Goal: Information Seeking & Learning: Learn about a topic

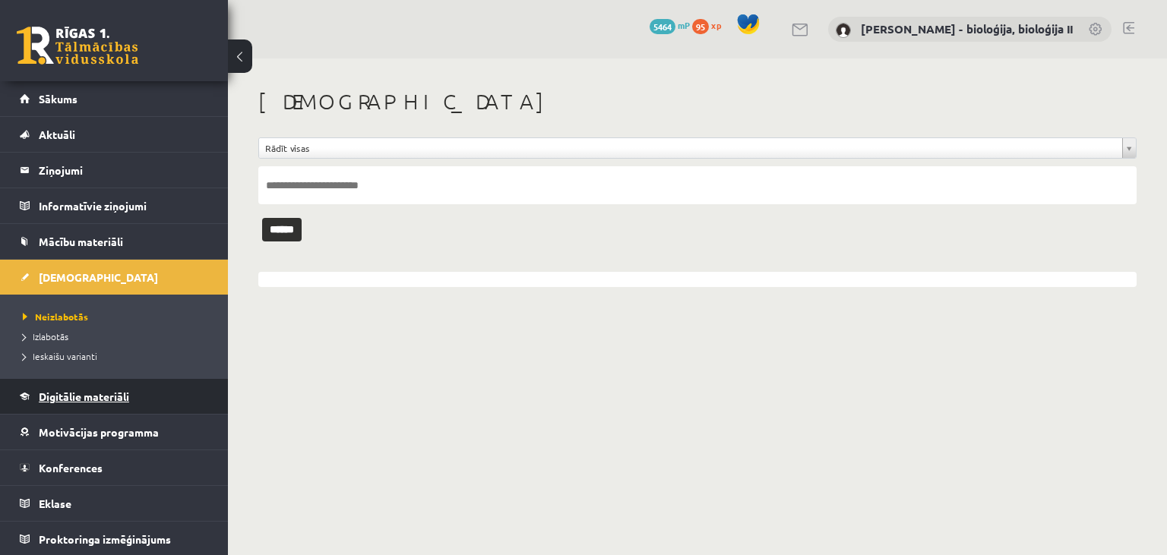
click at [96, 399] on span "Digitālie materiāli" at bounding box center [84, 397] width 90 height 14
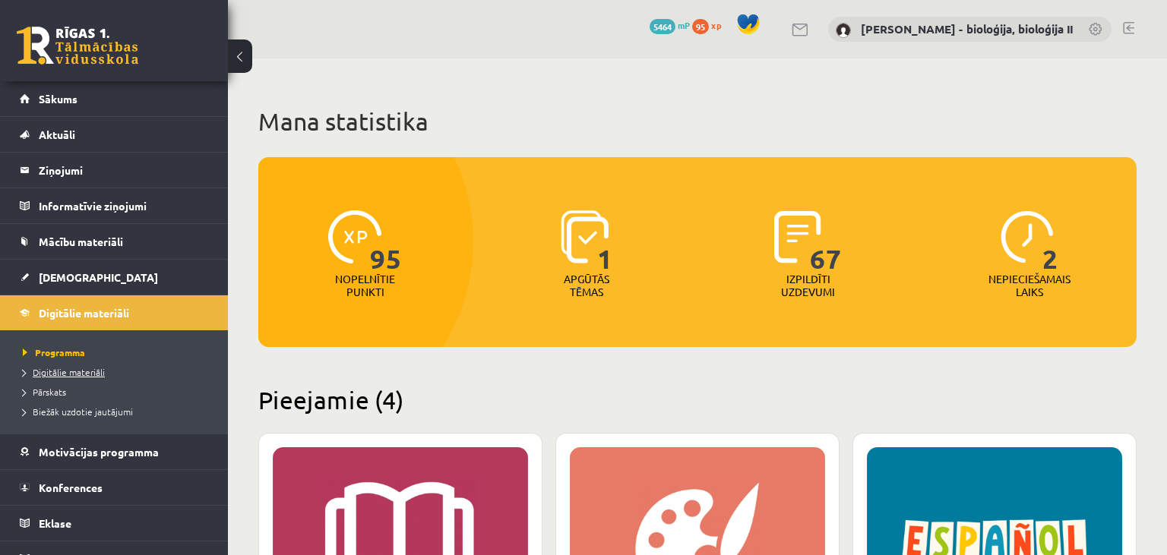
click at [65, 371] on span "Digitālie materiāli" at bounding box center [64, 372] width 82 height 12
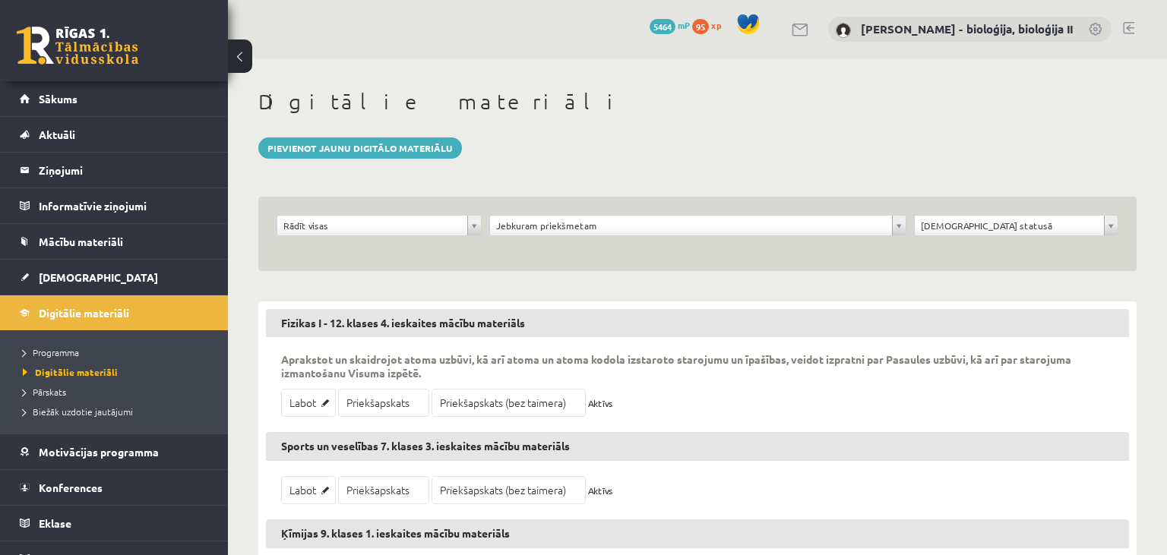
click at [470, 226] on body "0 Dāvanas 5464 mP 95 xp [PERSON_NAME] - bioloģija, bioloģija II Sākums Aktuāli …" at bounding box center [583, 277] width 1167 height 555
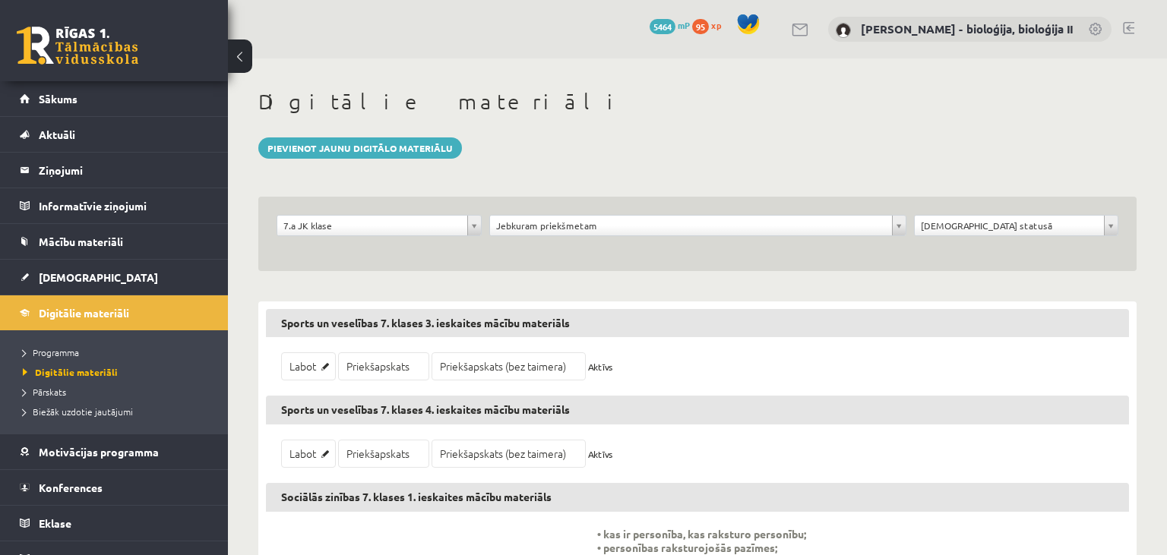
click at [583, 221] on body "0 Dāvanas 5464 mP 95 xp [PERSON_NAME] - bioloģija, bioloģija II Sākums Aktuāli …" at bounding box center [583, 277] width 1167 height 555
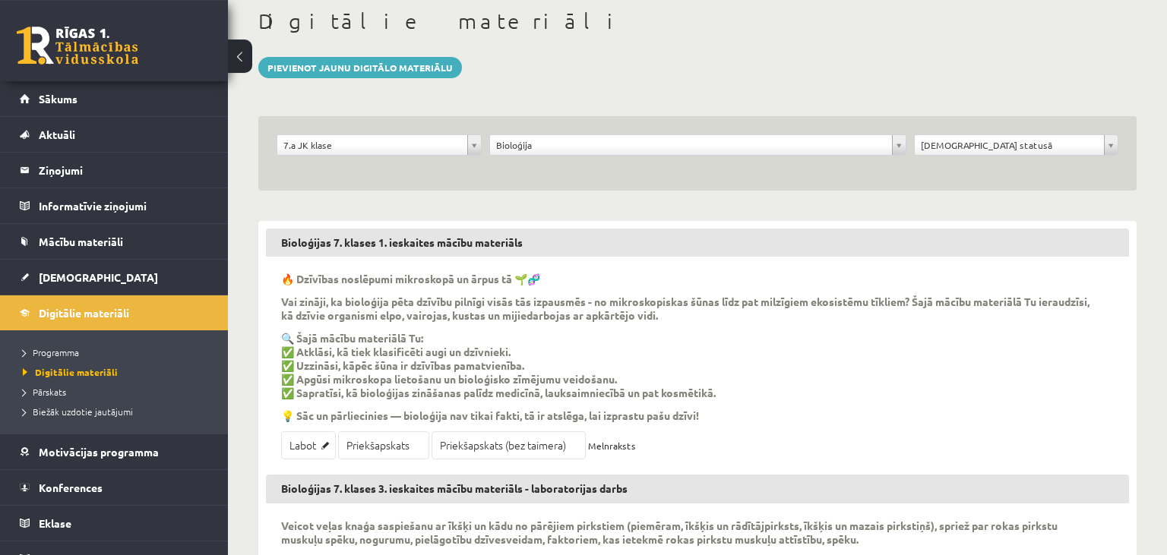
scroll to position [160, 0]
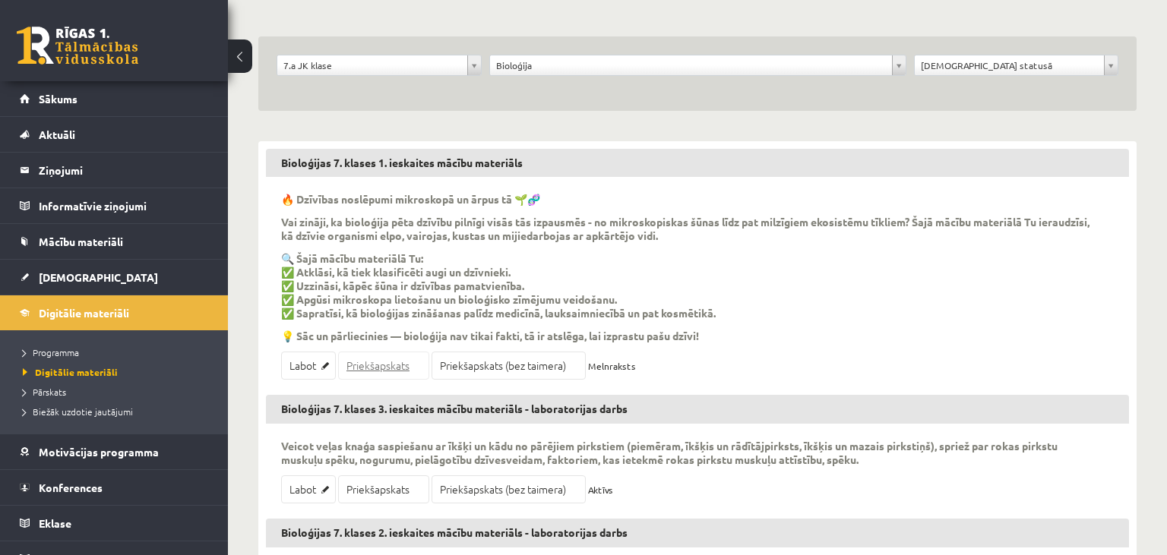
click at [394, 365] on link "Priekšapskats" at bounding box center [383, 366] width 91 height 28
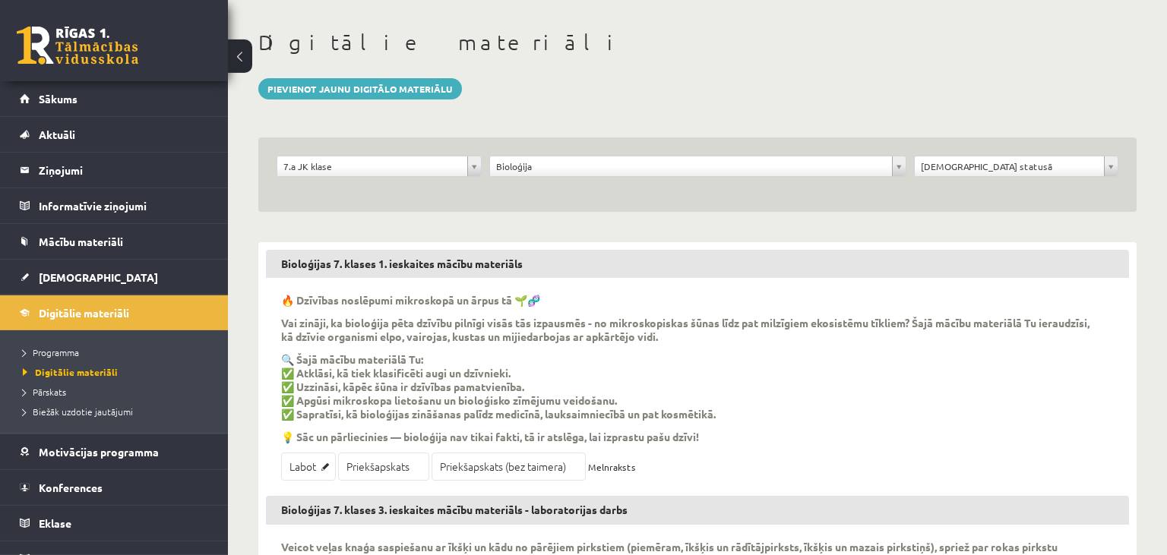
scroll to position [0, 0]
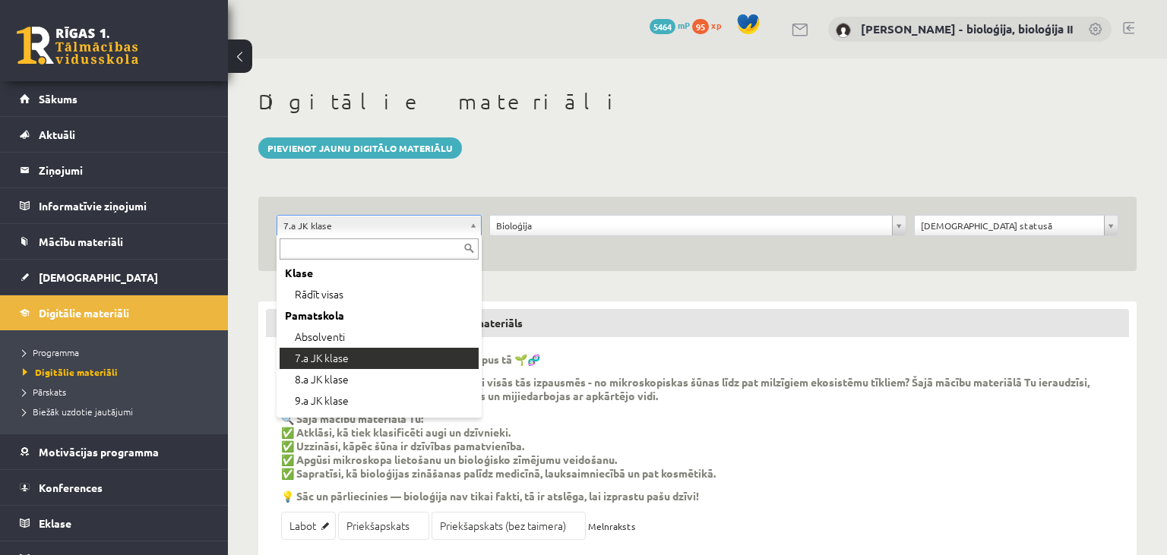
click at [473, 220] on body "0 Dāvanas 5464 mP 95 xp [PERSON_NAME] - bioloģija, bioloģija II Sākums Aktuāli …" at bounding box center [583, 277] width 1167 height 555
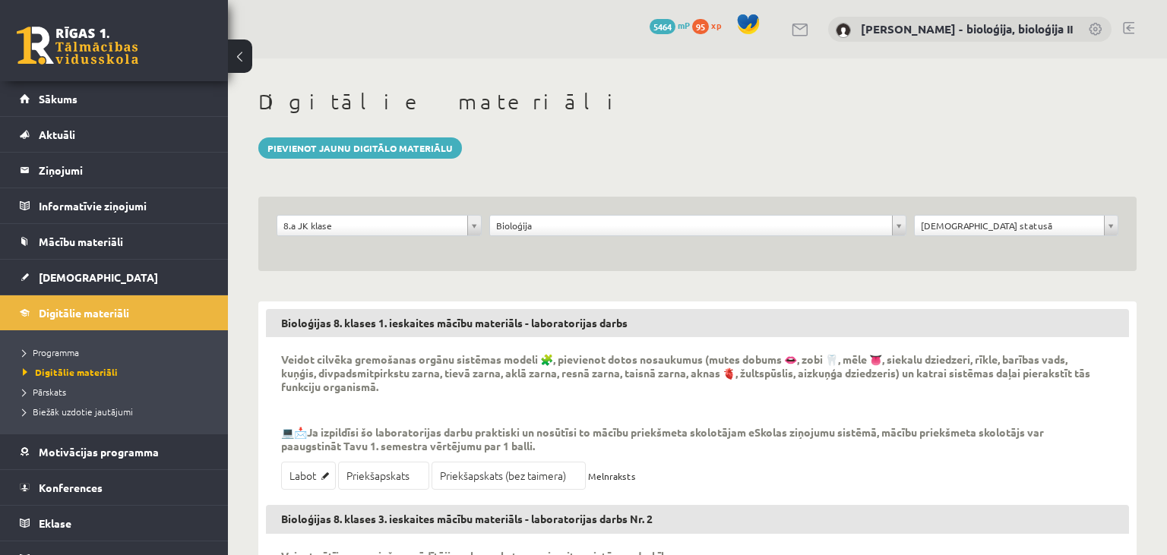
scroll to position [240, 0]
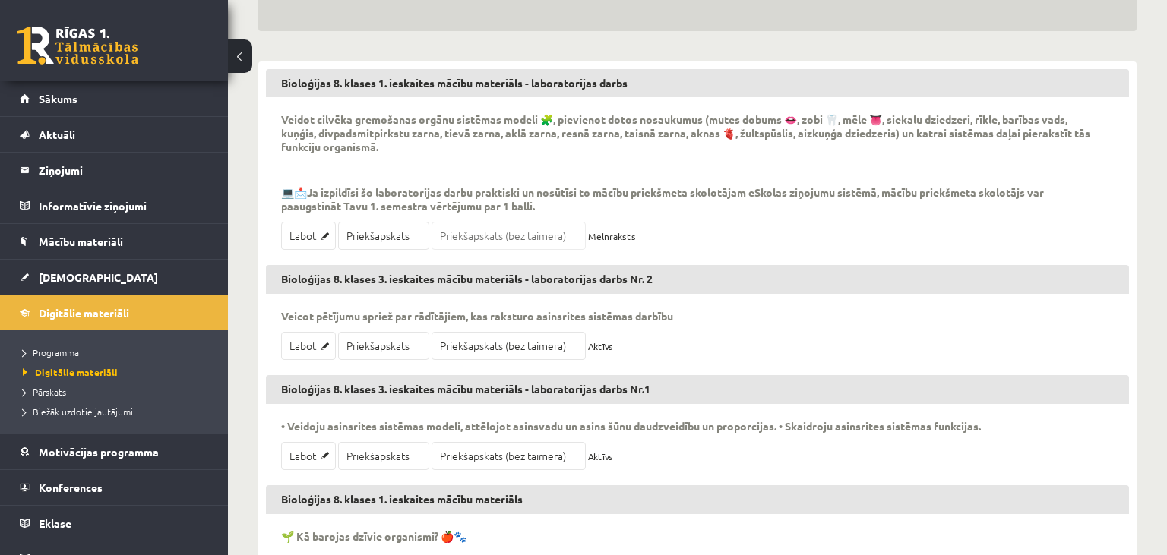
click at [514, 241] on link "Priekšapskats (bez taimera)" at bounding box center [509, 236] width 154 height 28
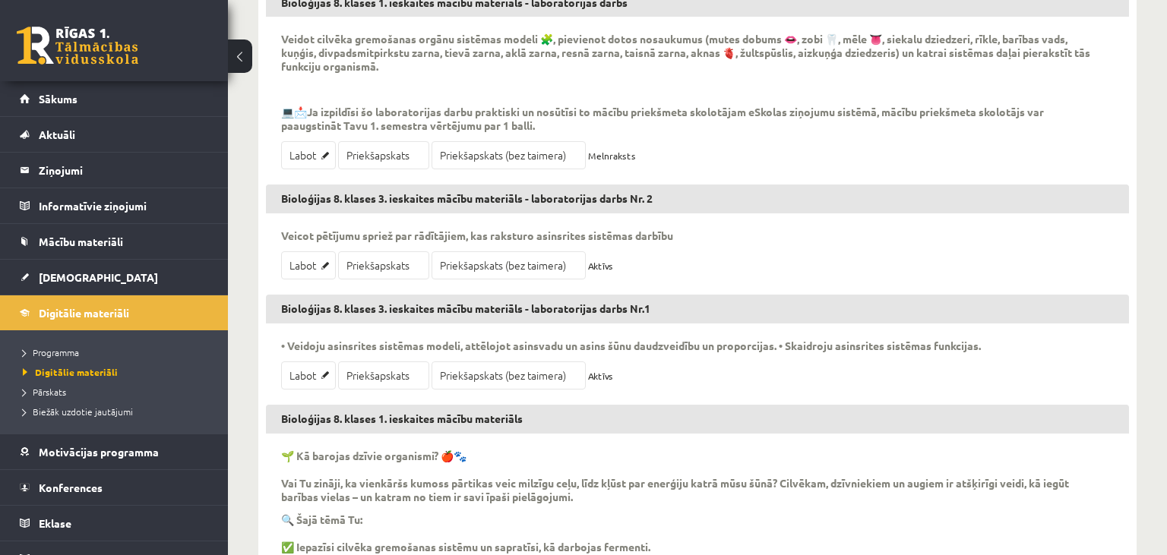
scroll to position [561, 0]
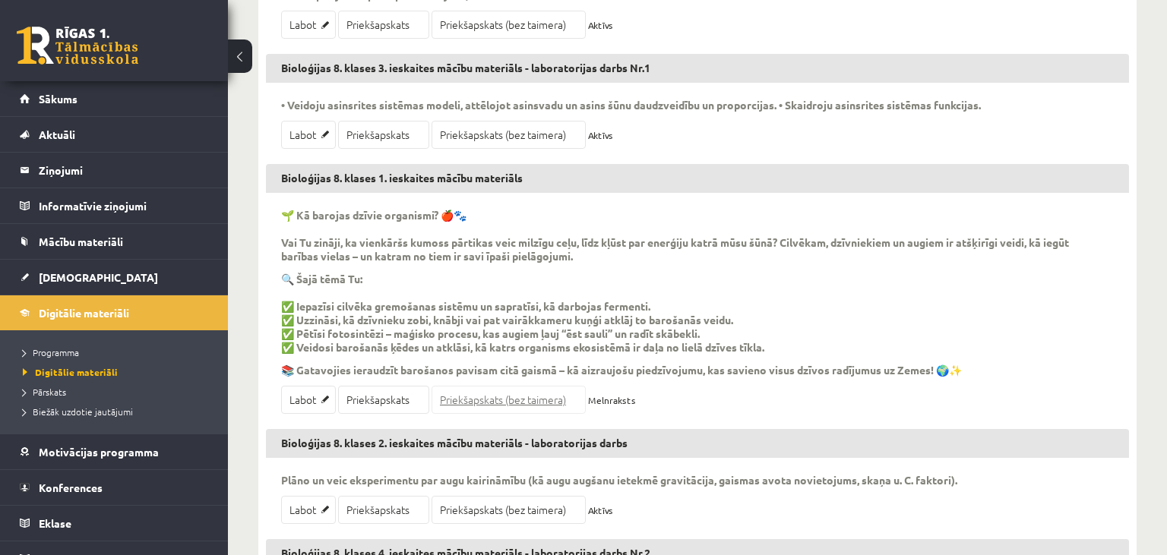
click at [513, 395] on link "Priekšapskats (bez taimera)" at bounding box center [509, 400] width 154 height 28
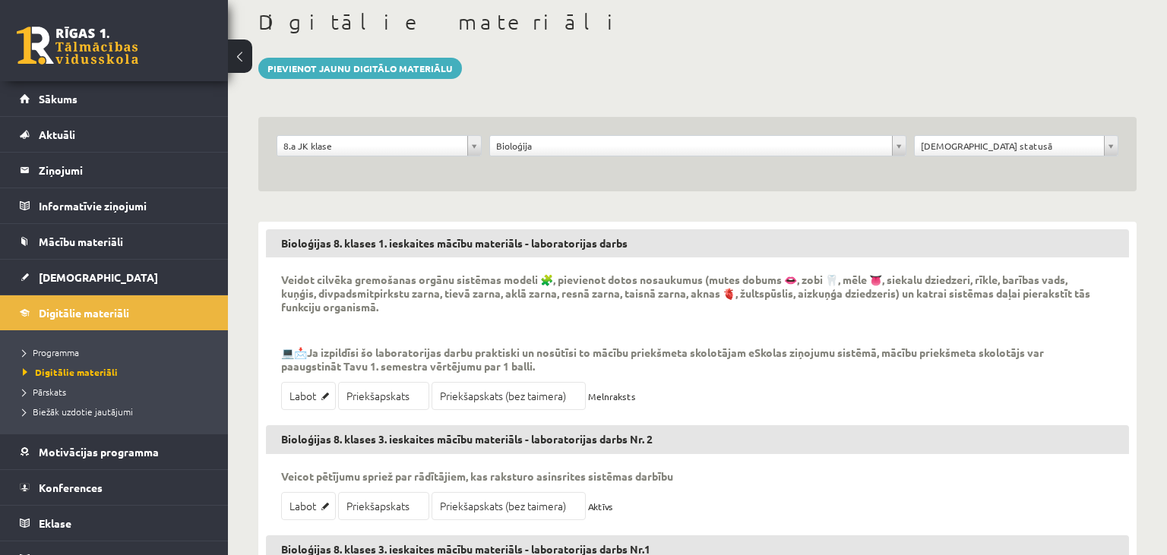
scroll to position [240, 0]
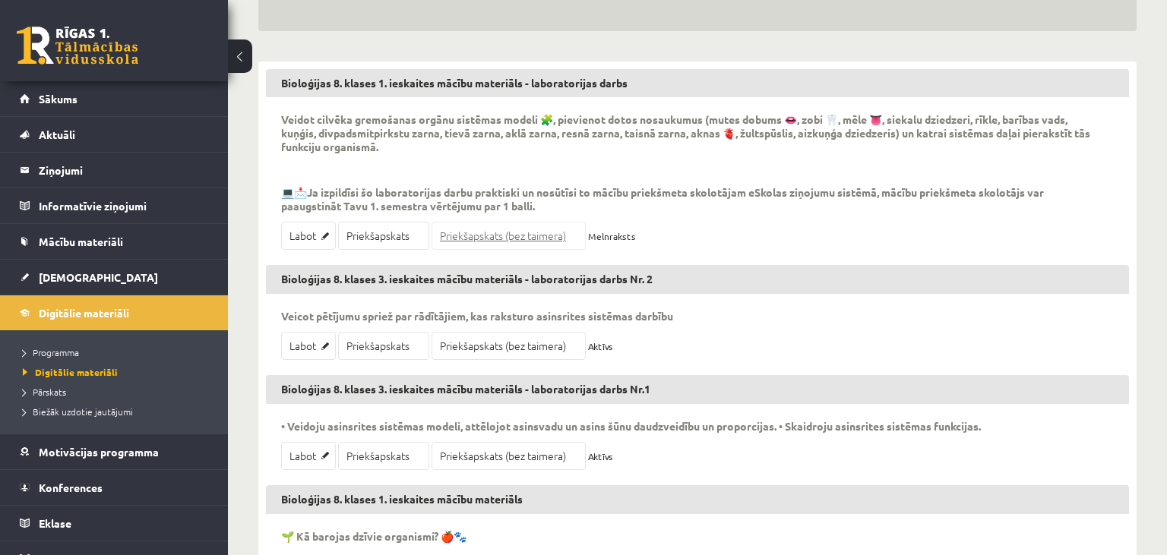
click at [519, 240] on link "Priekšapskats (bez taimera)" at bounding box center [509, 236] width 154 height 28
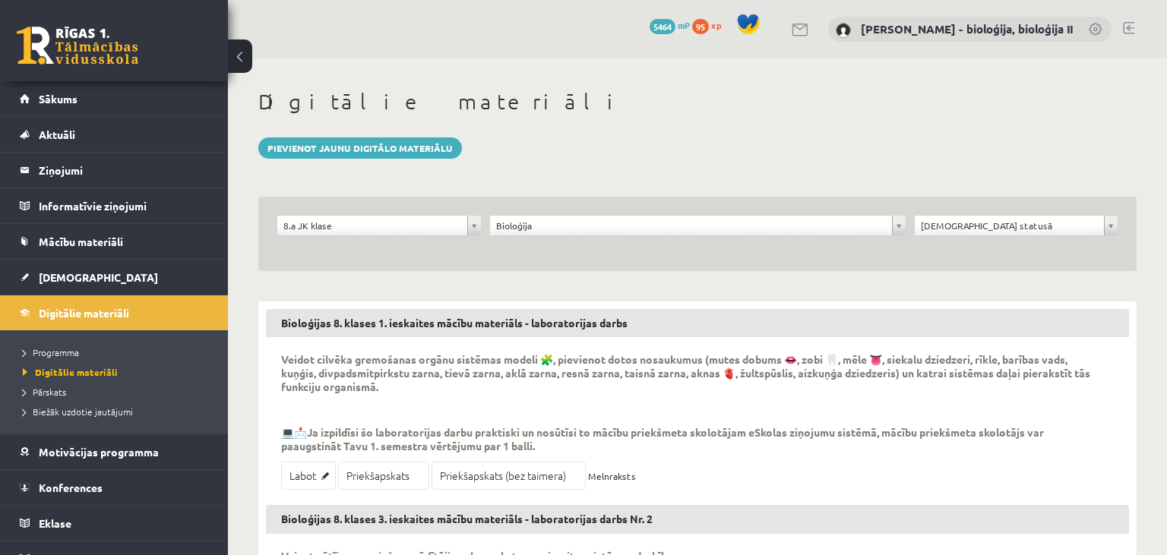
click at [476, 226] on body "0 Dāvanas 5464 mP 95 xp [PERSON_NAME] - bioloģija, bioloģija II Sākums Aktuāli …" at bounding box center [583, 277] width 1167 height 555
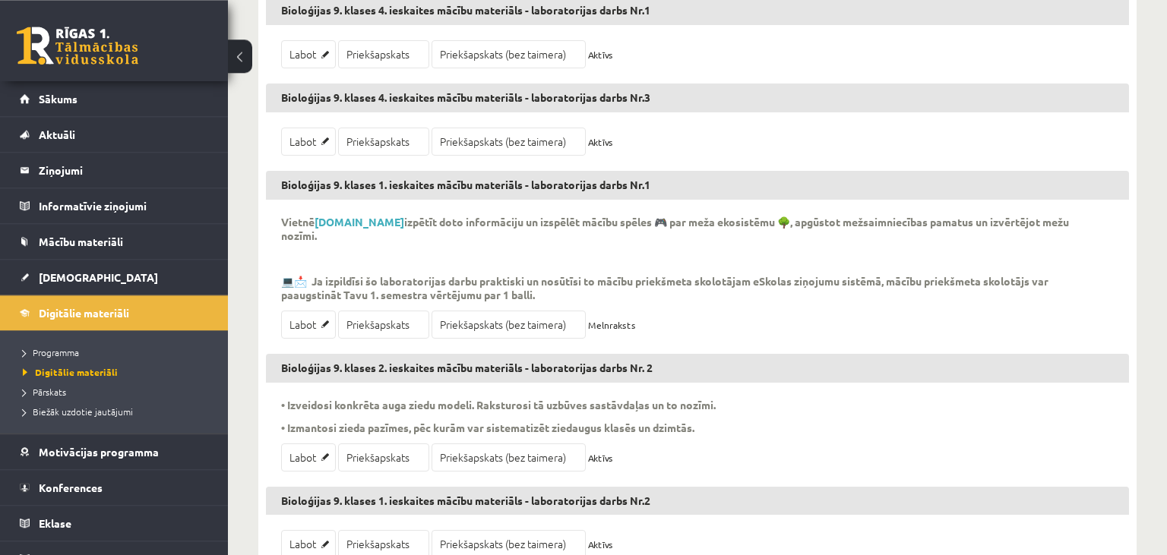
scroll to position [401, 0]
click at [473, 321] on link "Priekšapskats (bez taimera)" at bounding box center [509, 323] width 154 height 28
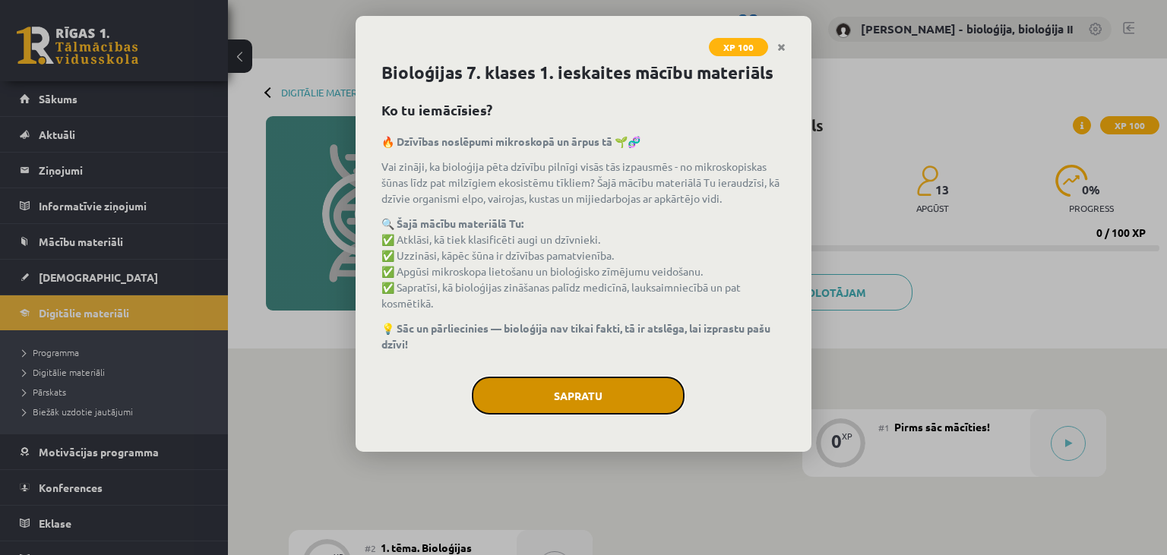
click at [585, 391] on button "Sapratu" at bounding box center [578, 396] width 213 height 38
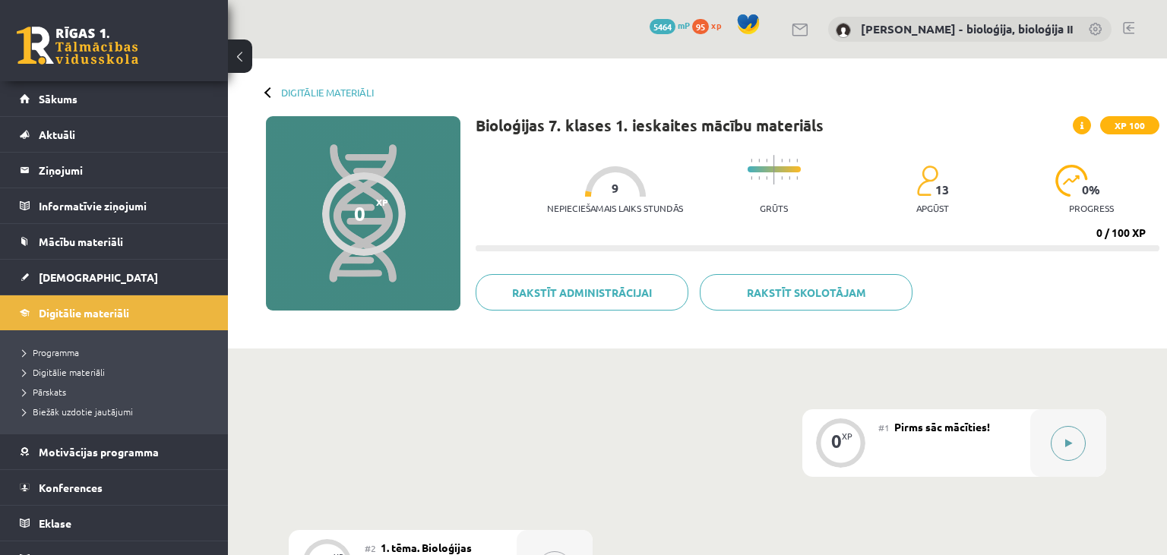
click at [1058, 444] on button at bounding box center [1068, 443] width 35 height 35
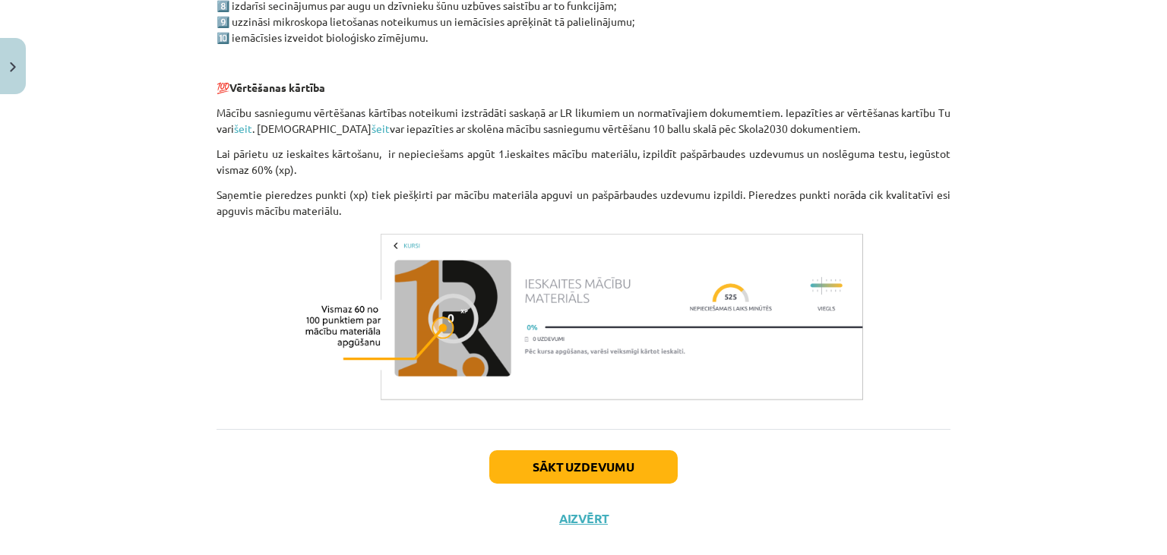
scroll to position [713, 0]
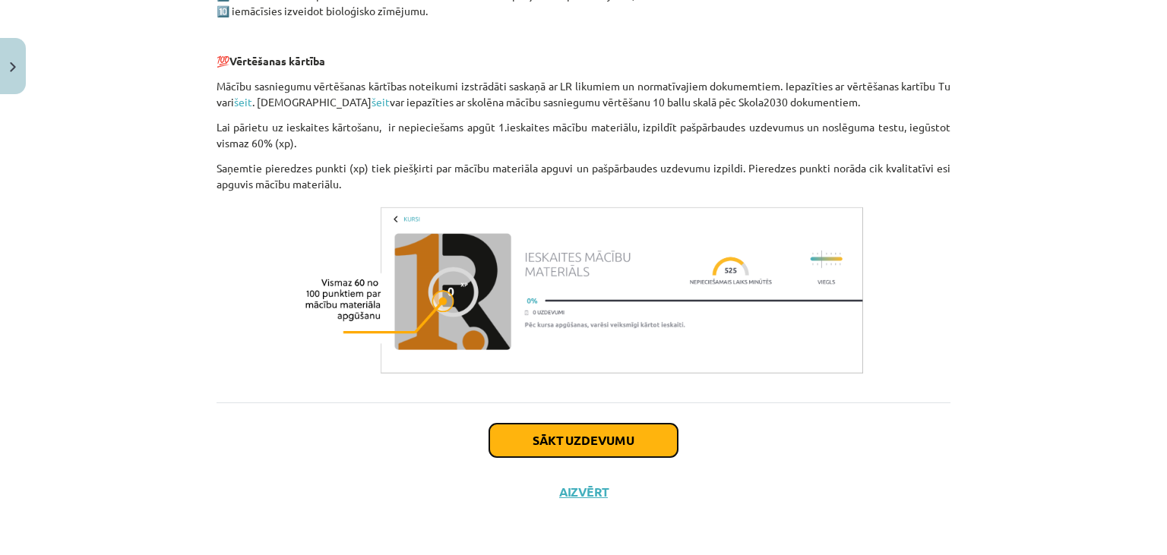
click at [635, 438] on button "Sākt uzdevumu" at bounding box center [583, 440] width 188 height 33
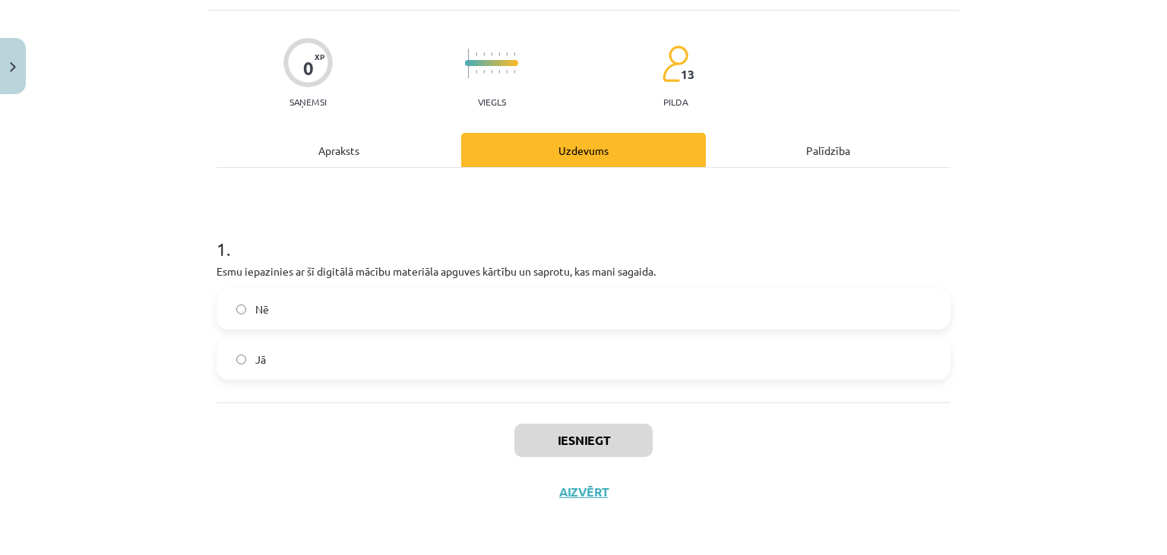
click at [484, 308] on label "Nē" at bounding box center [583, 309] width 731 height 38
click at [520, 445] on button "Iesniegt" at bounding box center [583, 440] width 138 height 33
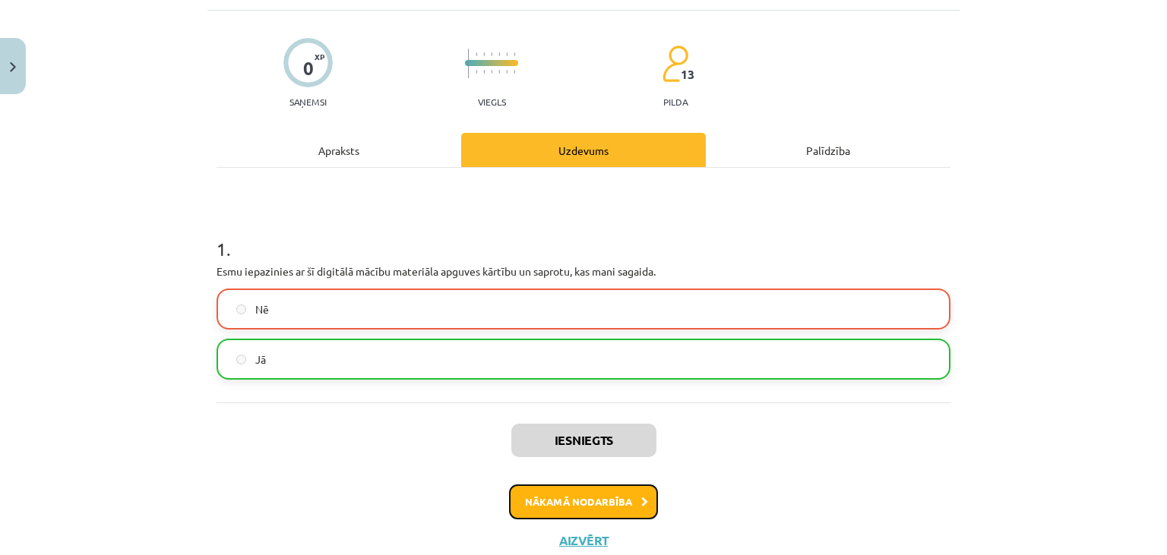
click at [596, 498] on button "Nākamā nodarbība" at bounding box center [583, 502] width 149 height 35
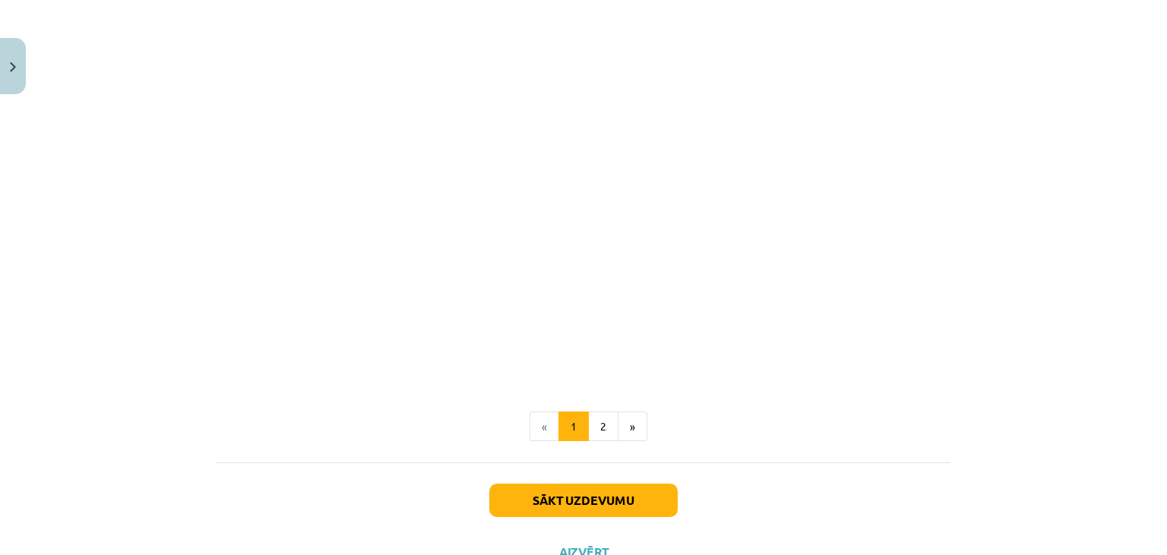
scroll to position [1136, 0]
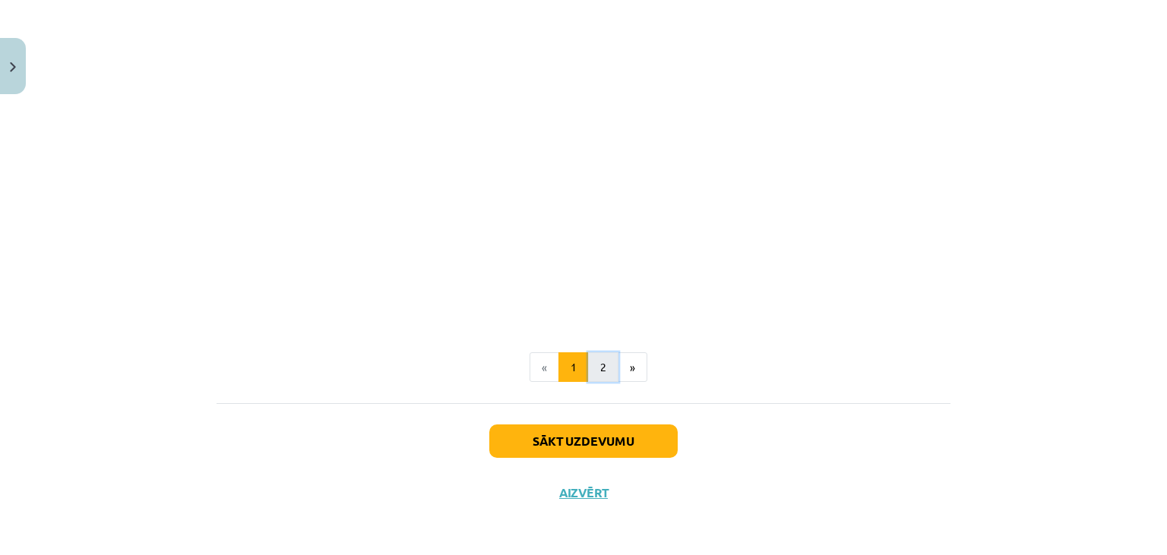
click at [606, 372] on button "2" at bounding box center [603, 368] width 30 height 30
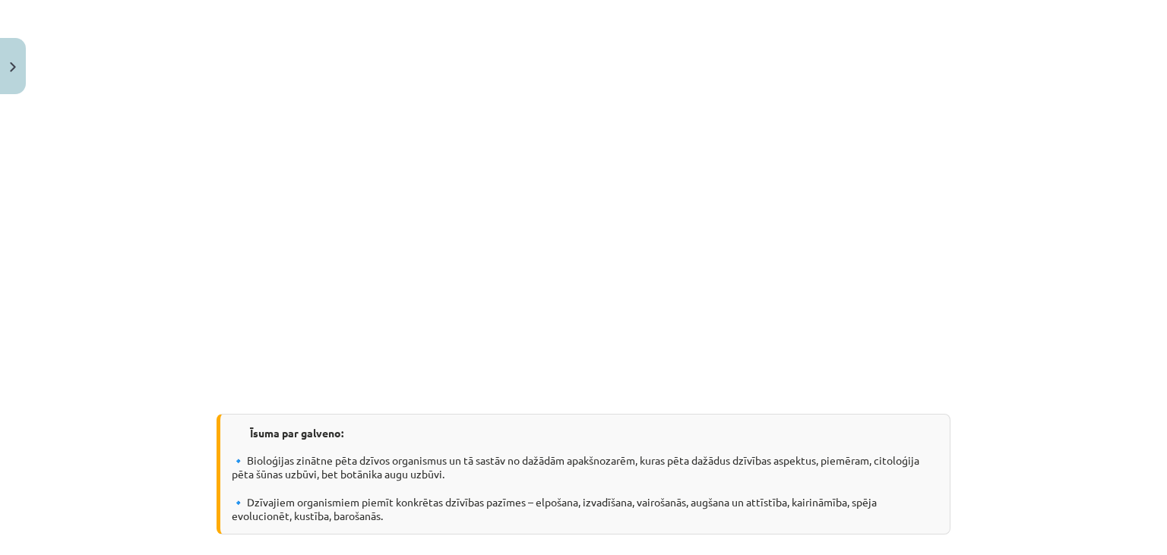
scroll to position [1158, 0]
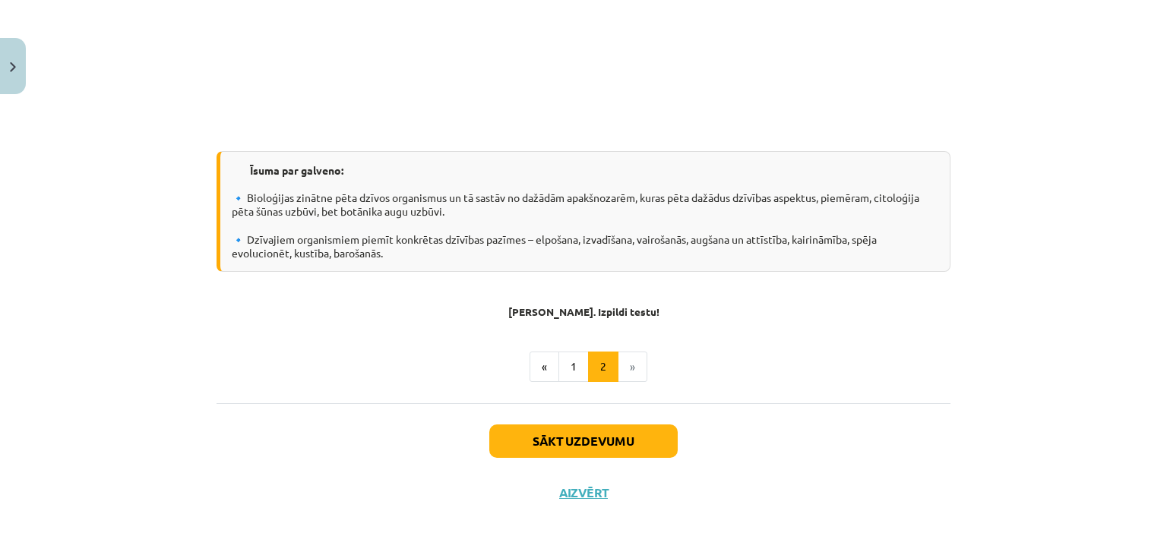
click at [634, 360] on li "»" at bounding box center [632, 367] width 29 height 30
click at [585, 438] on button "Sākt uzdevumu" at bounding box center [583, 441] width 188 height 33
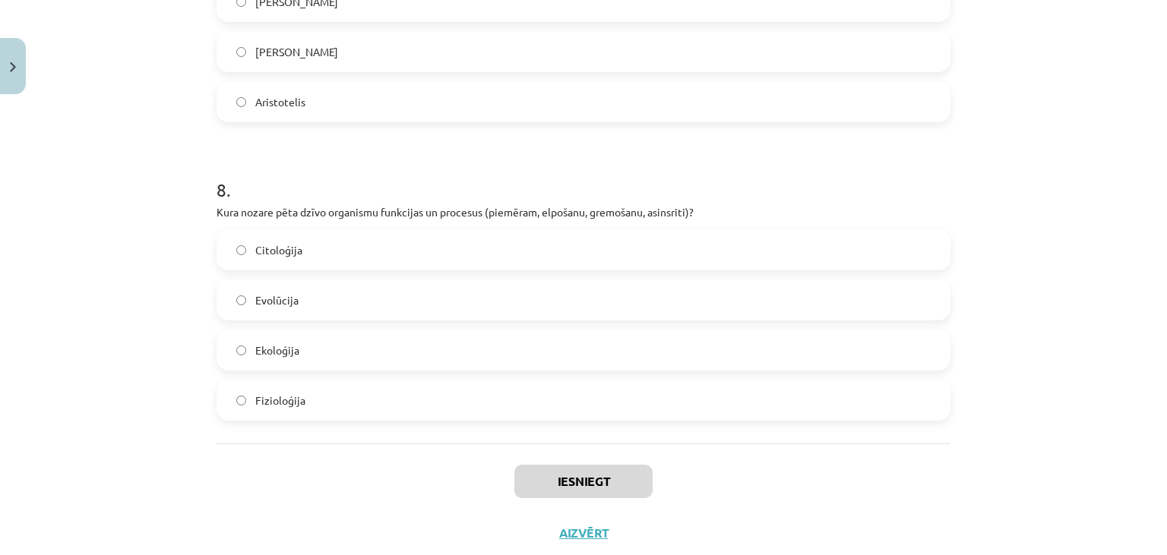
scroll to position [2255, 0]
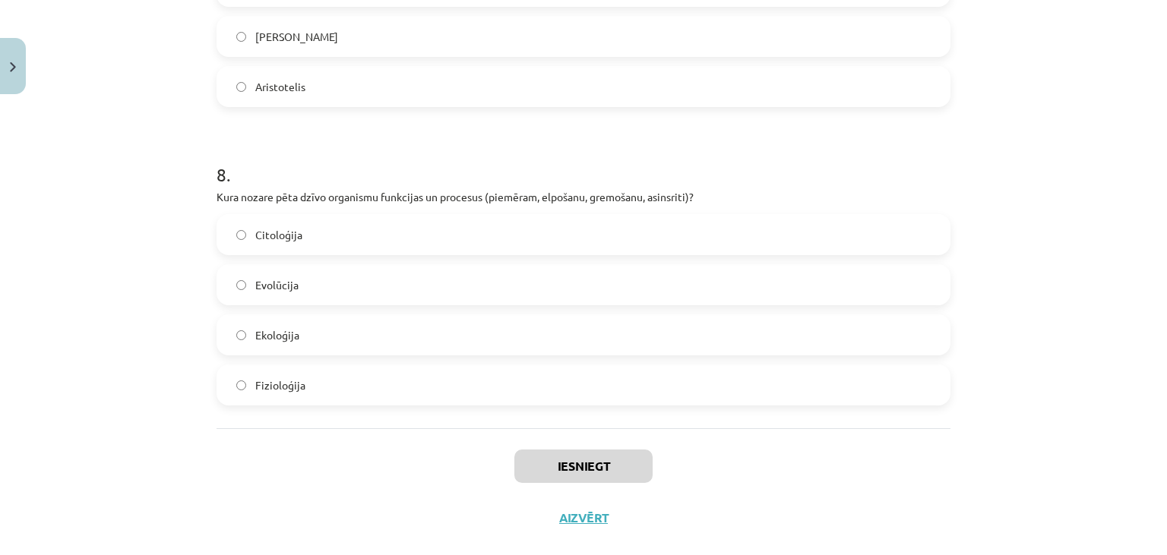
drag, startPoint x: 539, startPoint y: 373, endPoint x: 557, endPoint y: 397, distance: 29.8
click at [539, 372] on label "Fizioloģija" at bounding box center [583, 385] width 731 height 38
click at [568, 460] on button "Iesniegt" at bounding box center [583, 466] width 138 height 33
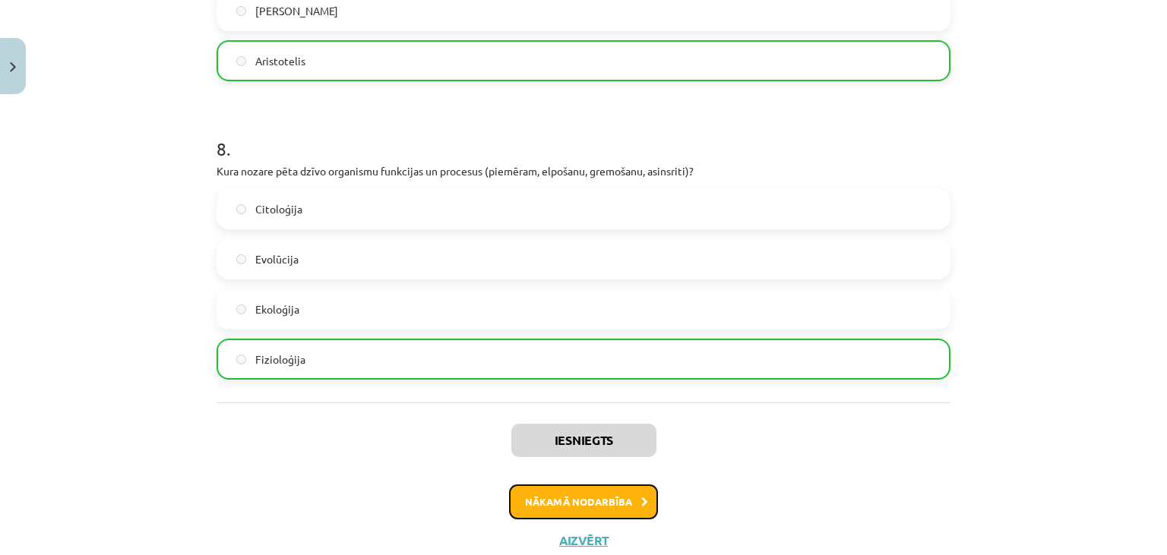
click at [588, 505] on button "Nākamā nodarbība" at bounding box center [583, 502] width 149 height 35
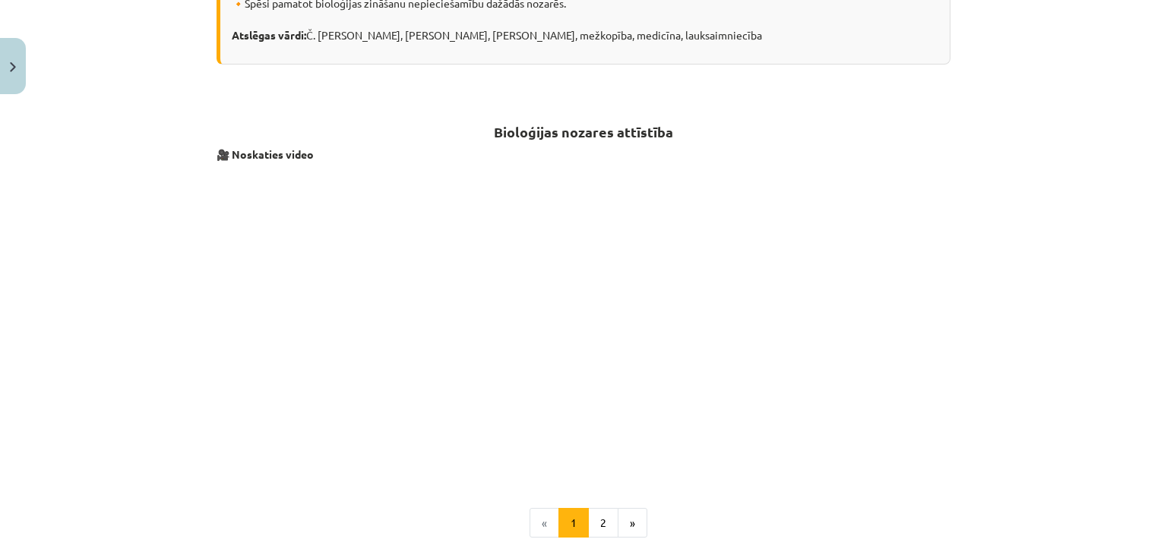
scroll to position [485, 0]
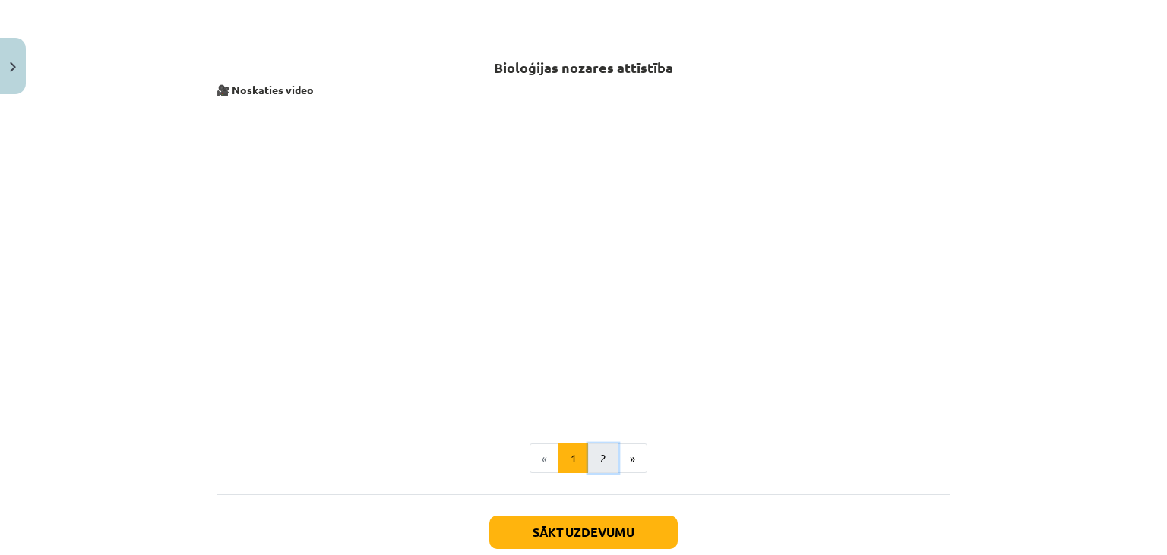
click at [598, 463] on button "2" at bounding box center [603, 459] width 30 height 30
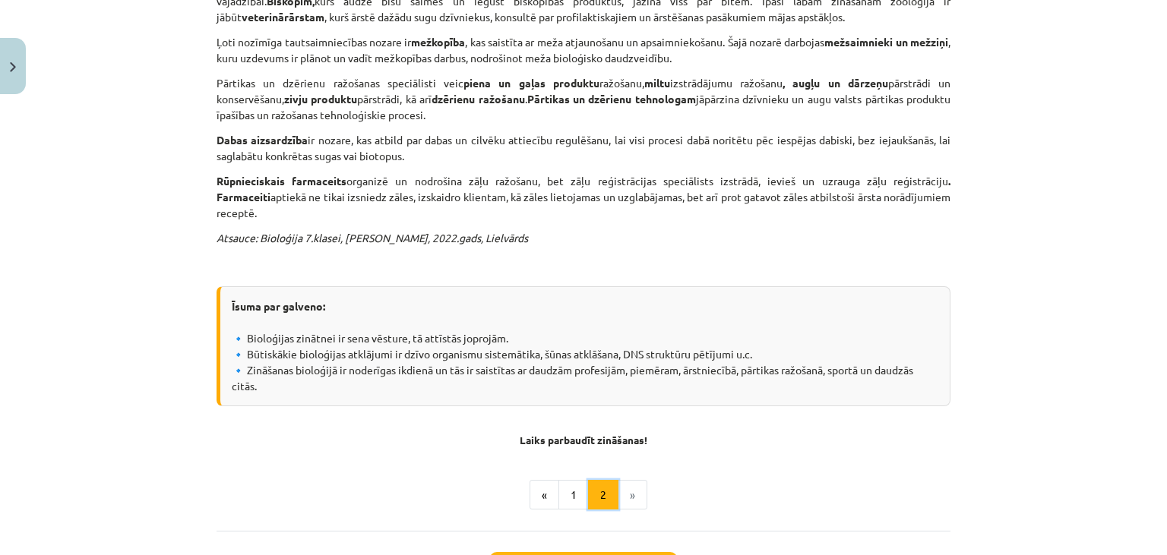
scroll to position [549, 0]
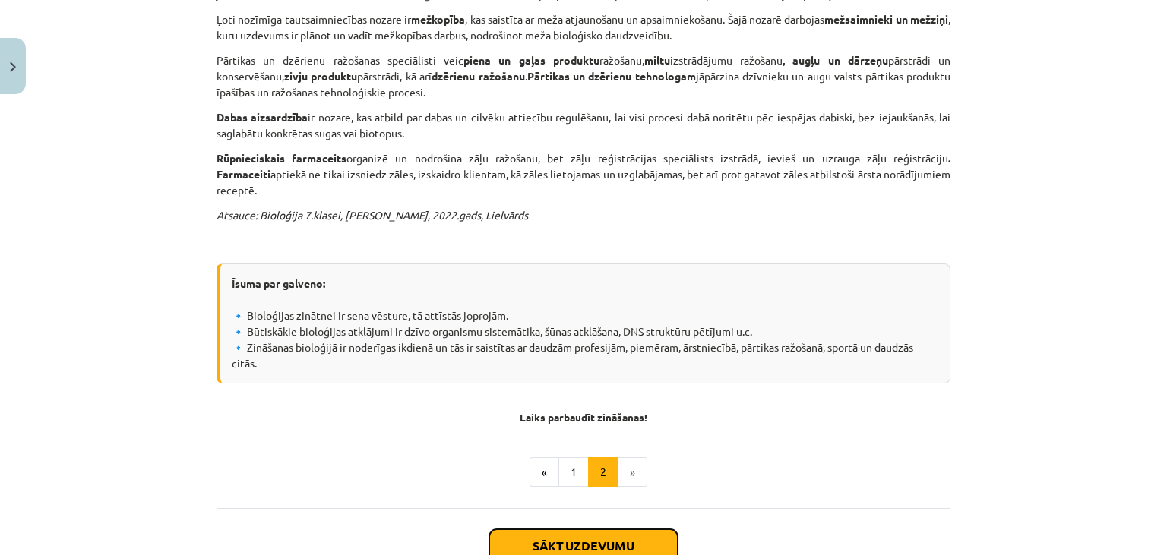
click at [612, 530] on button "Sākt uzdevumu" at bounding box center [583, 546] width 188 height 33
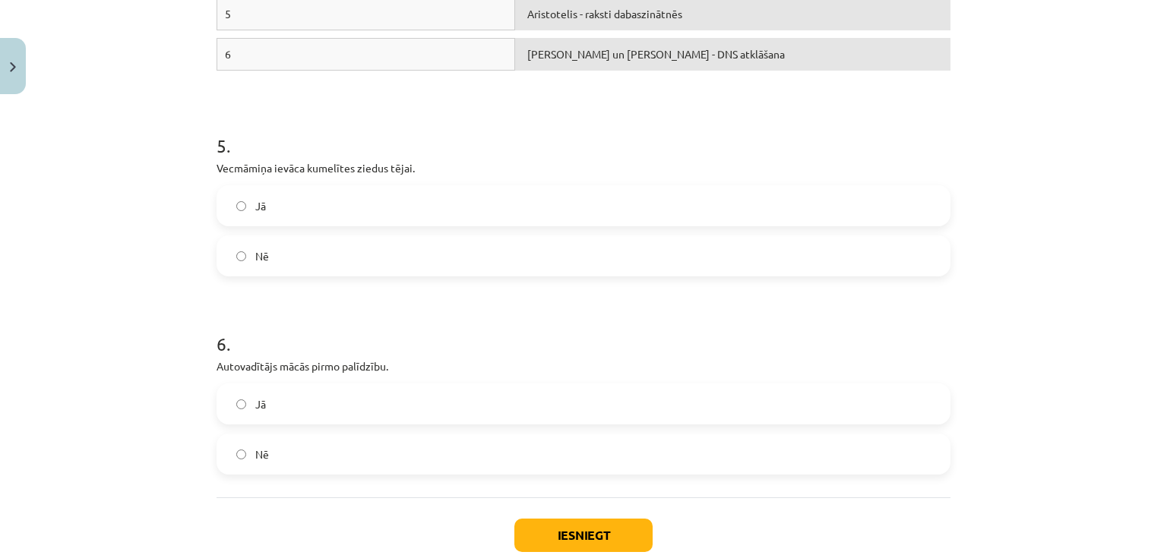
scroll to position [1240, 0]
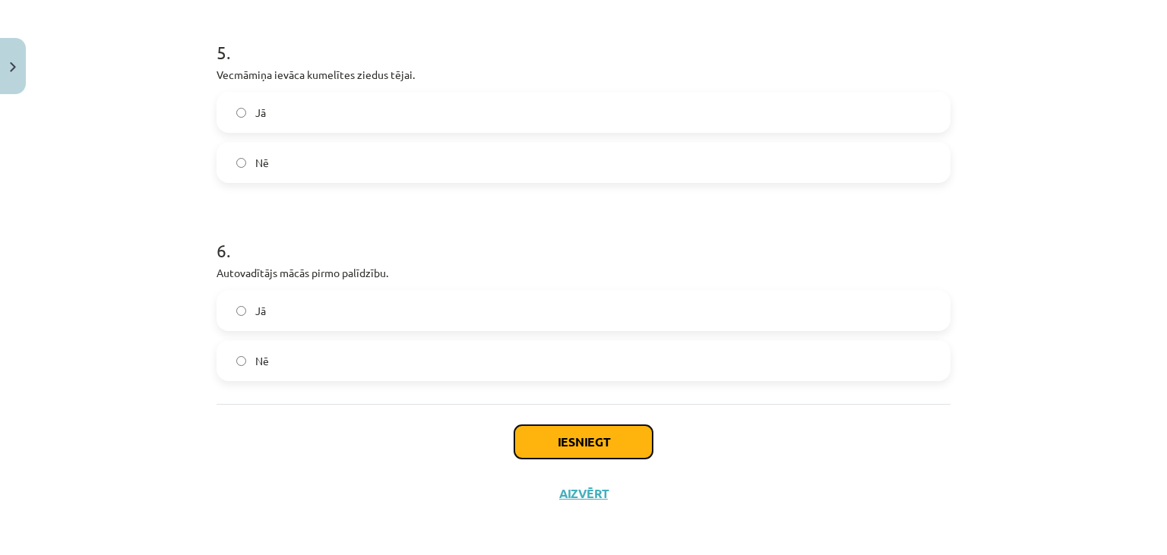
click at [608, 444] on button "Iesniegt" at bounding box center [583, 441] width 138 height 33
click at [542, 377] on label "Nē" at bounding box center [583, 361] width 731 height 38
click at [568, 439] on button "Iesniegt" at bounding box center [583, 441] width 138 height 33
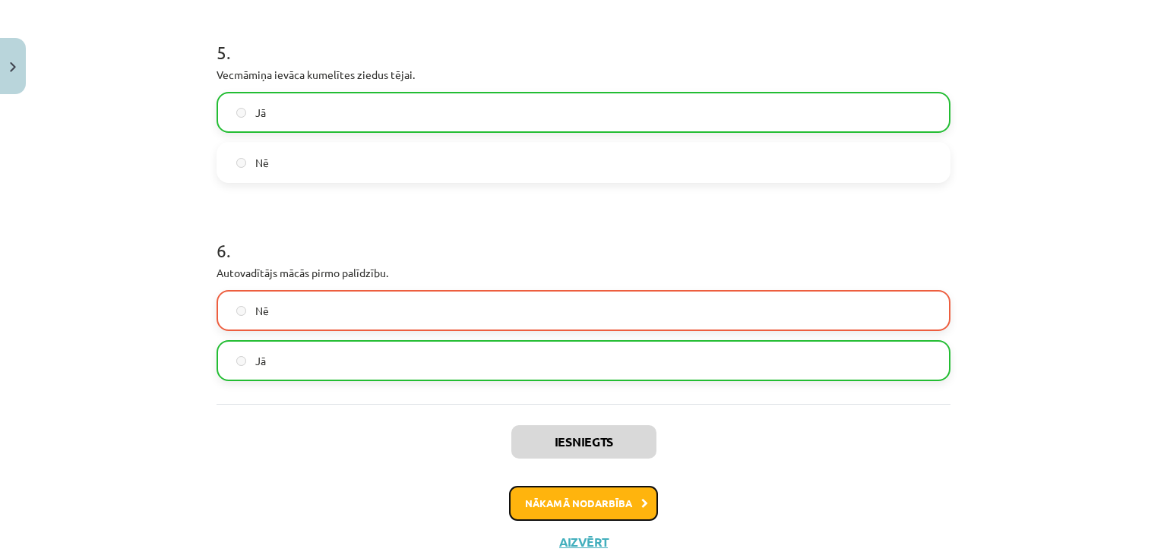
click at [612, 503] on button "Nākamā nodarbība" at bounding box center [583, 503] width 149 height 35
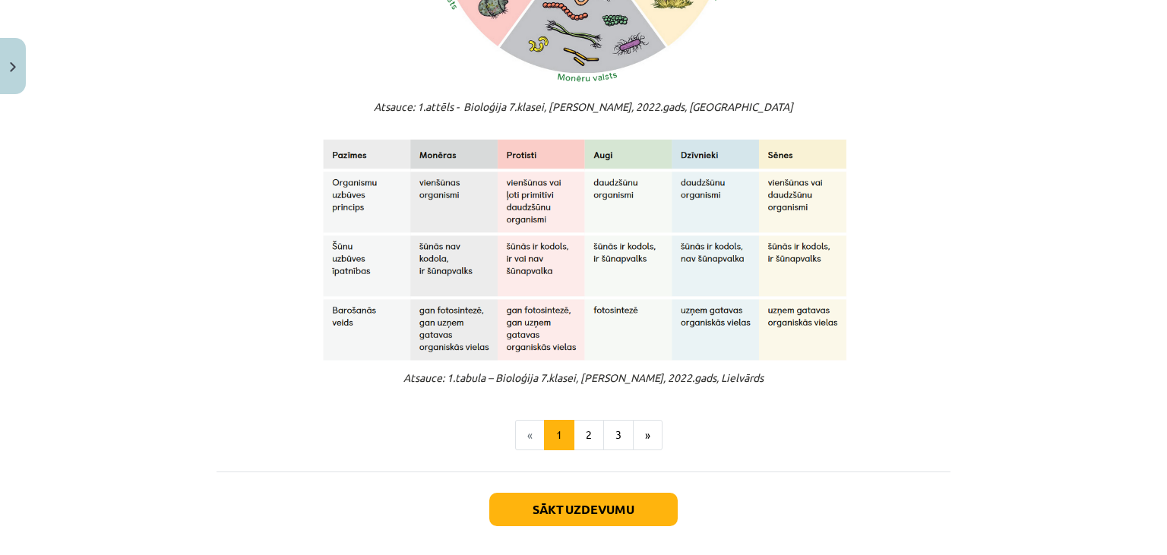
scroll to position [1216, 0]
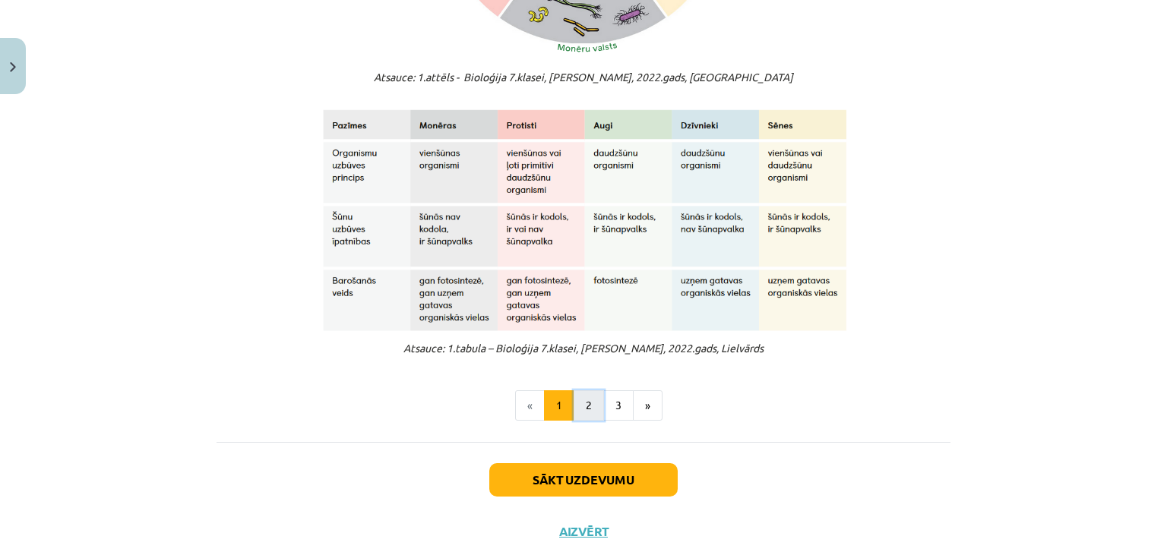
click at [590, 404] on button "2" at bounding box center [589, 406] width 30 height 30
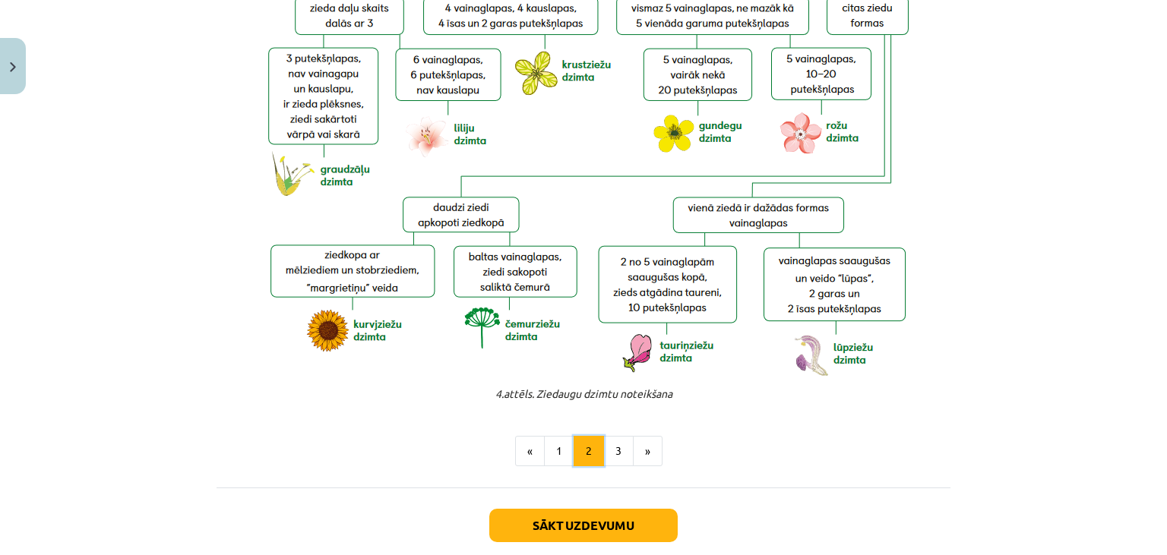
scroll to position [3265, 0]
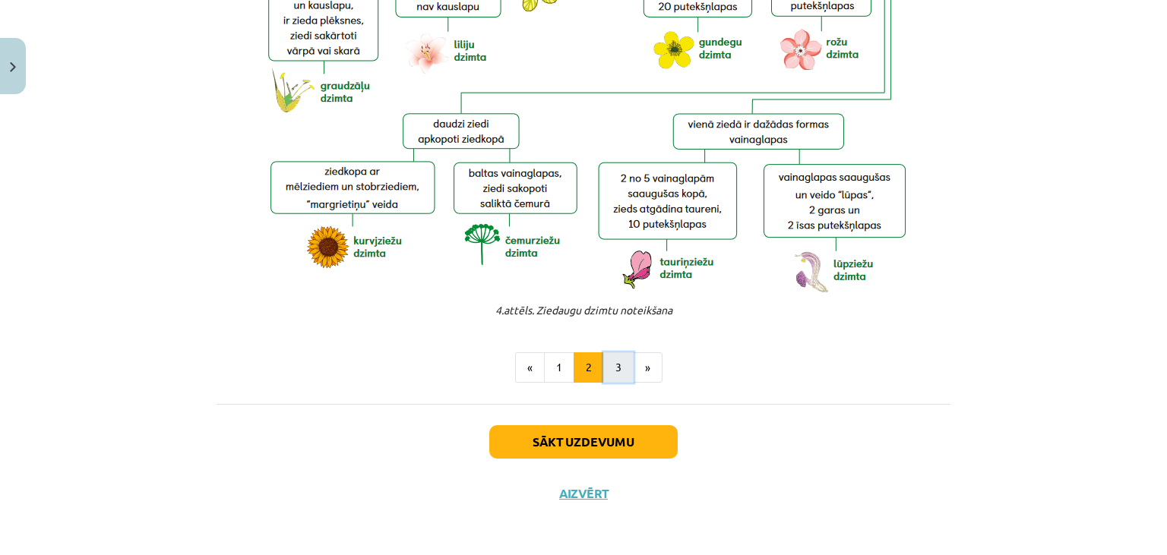
click at [616, 370] on button "3" at bounding box center [618, 368] width 30 height 30
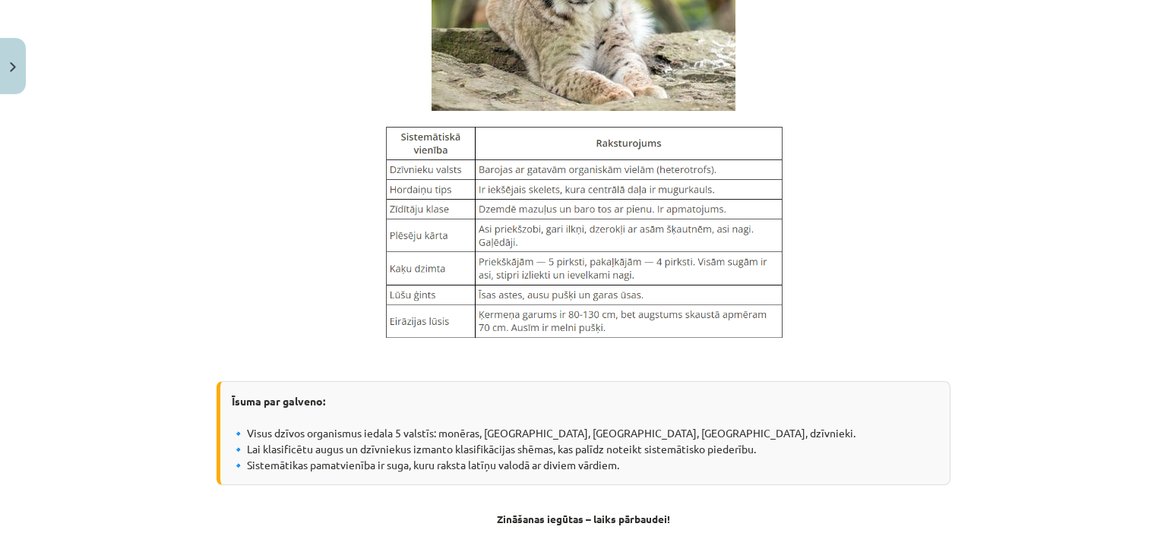
scroll to position [1858, 0]
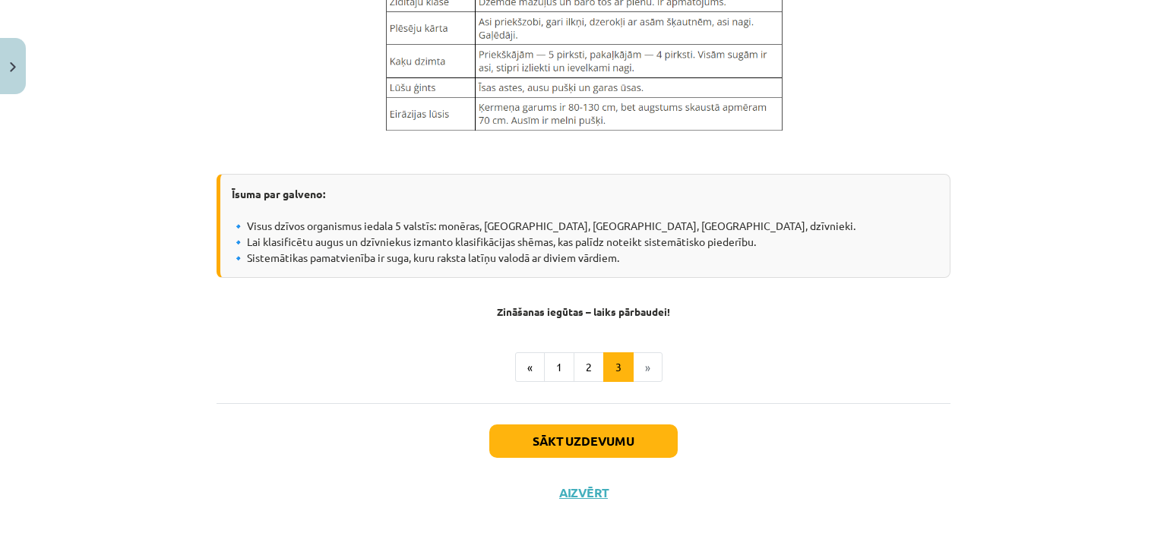
click at [643, 372] on li "»" at bounding box center [648, 368] width 29 height 30
click at [615, 442] on button "Sākt uzdevumu" at bounding box center [583, 441] width 188 height 33
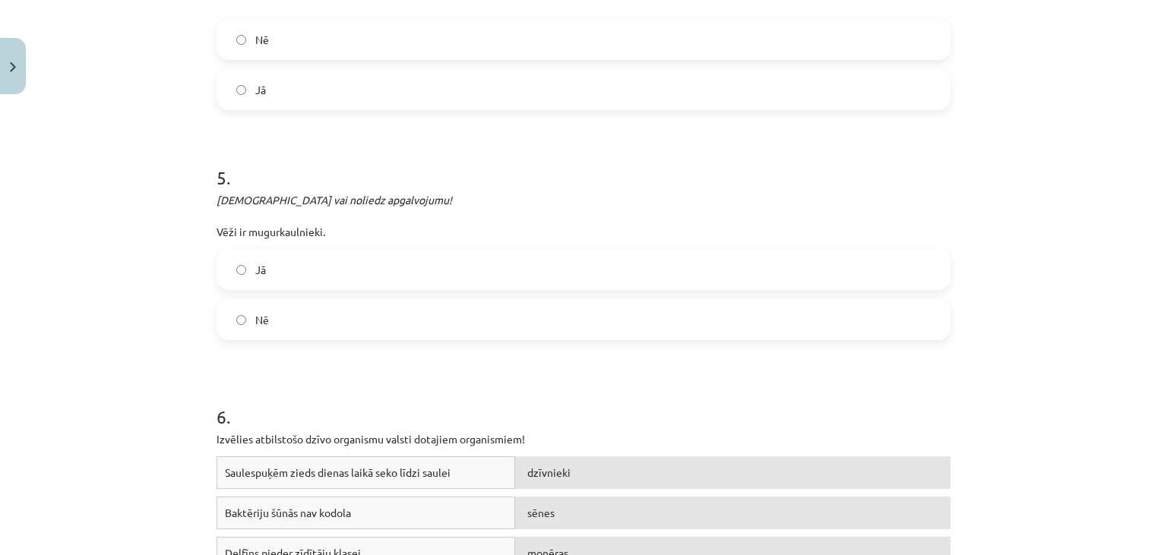
scroll to position [1082, 0]
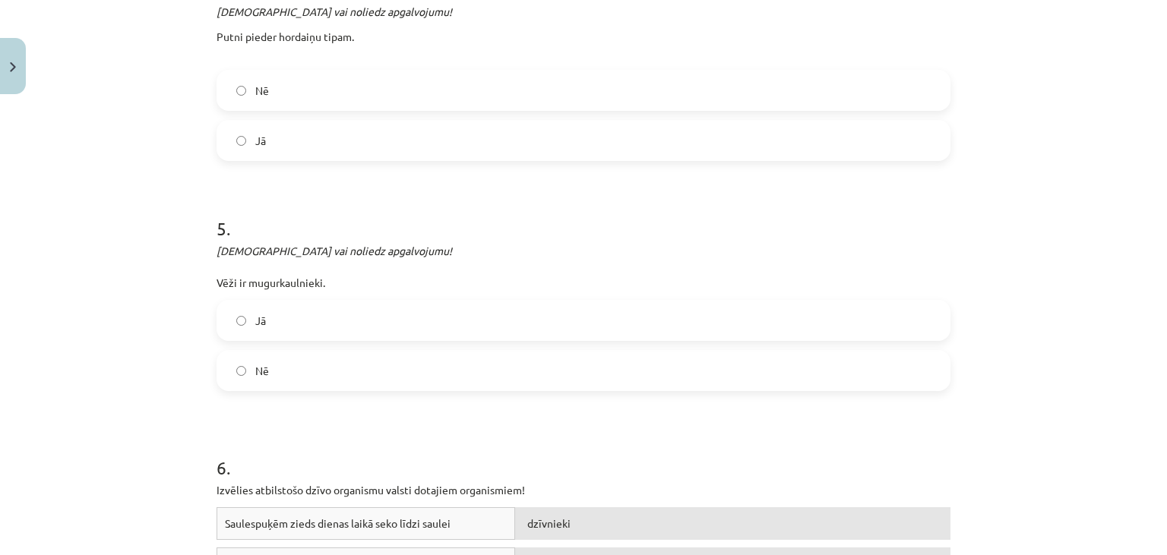
click at [420, 323] on label "Jā" at bounding box center [583, 321] width 731 height 38
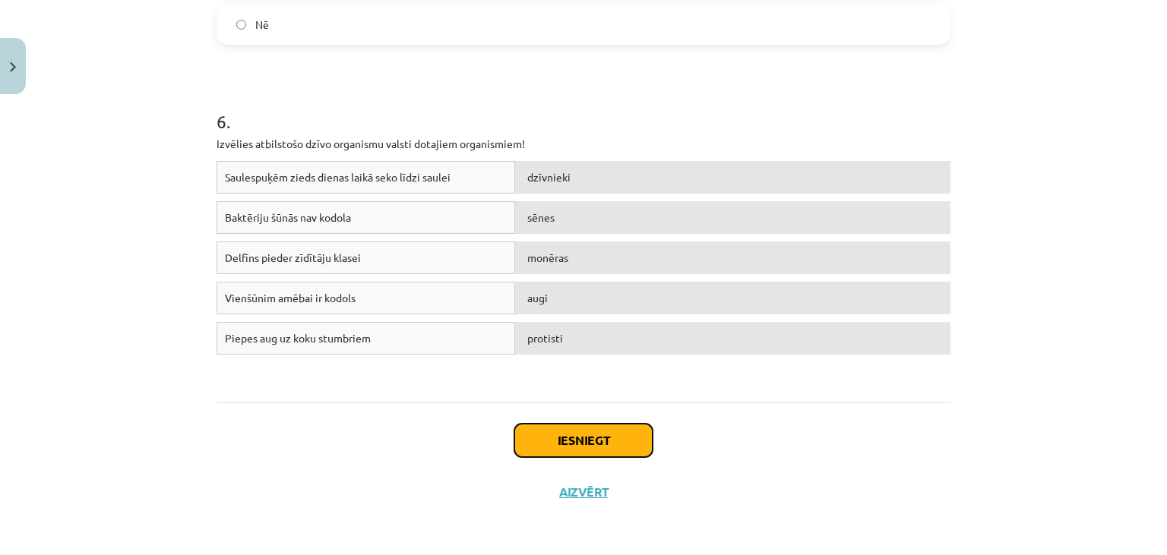
click at [574, 448] on button "Iesniegt" at bounding box center [583, 440] width 138 height 33
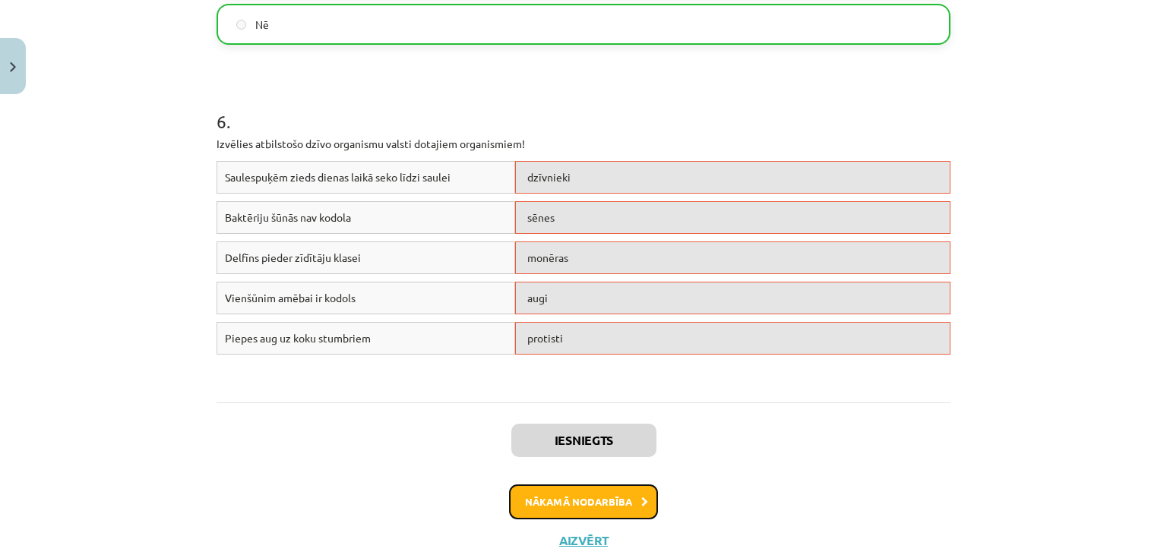
click at [609, 499] on button "Nākamā nodarbība" at bounding box center [583, 502] width 149 height 35
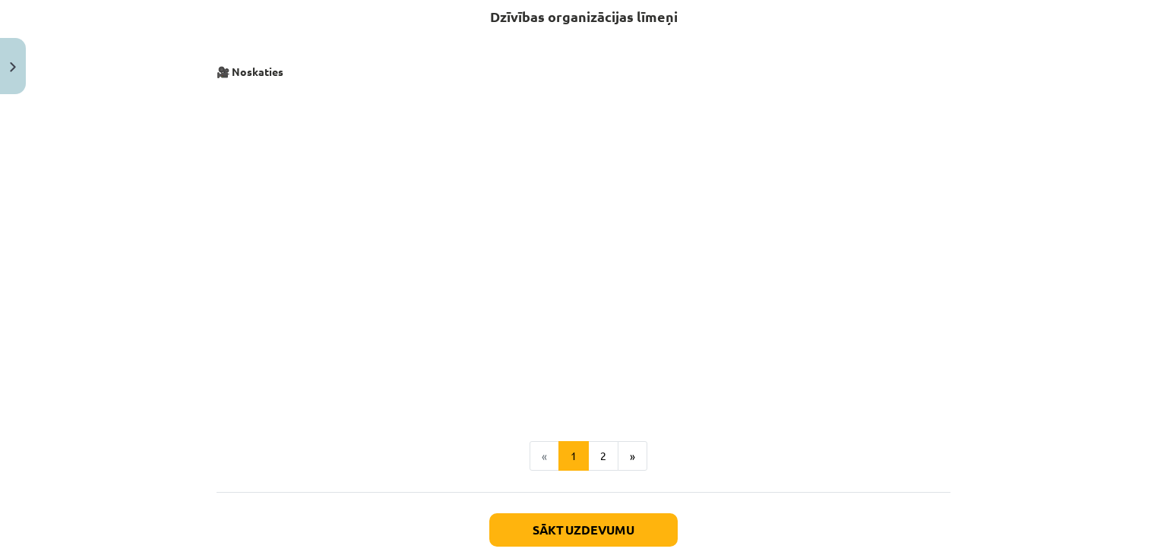
scroll to position [554, 0]
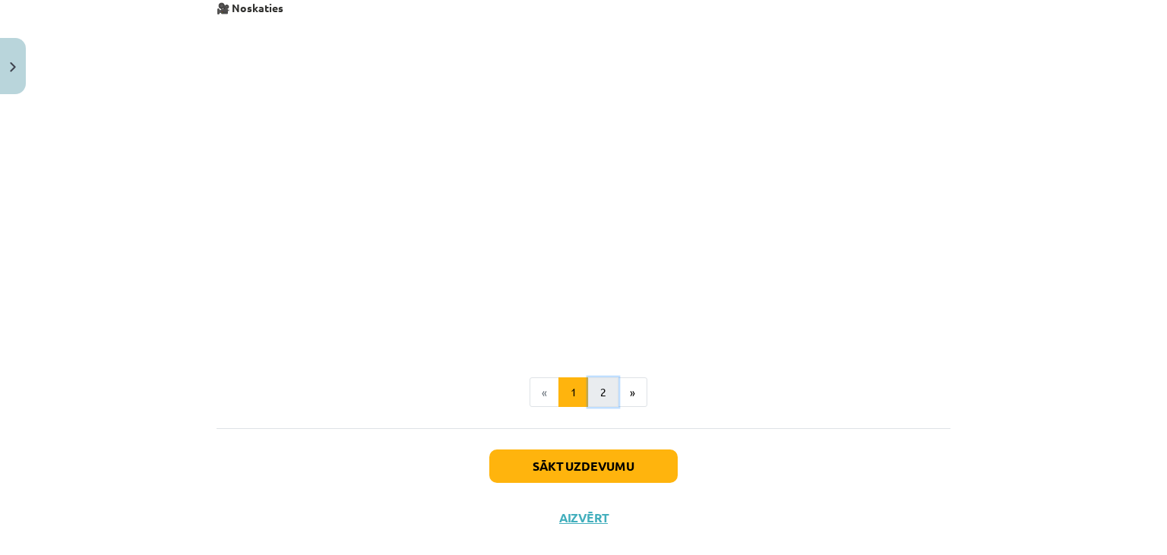
click at [604, 398] on button "2" at bounding box center [603, 393] width 30 height 30
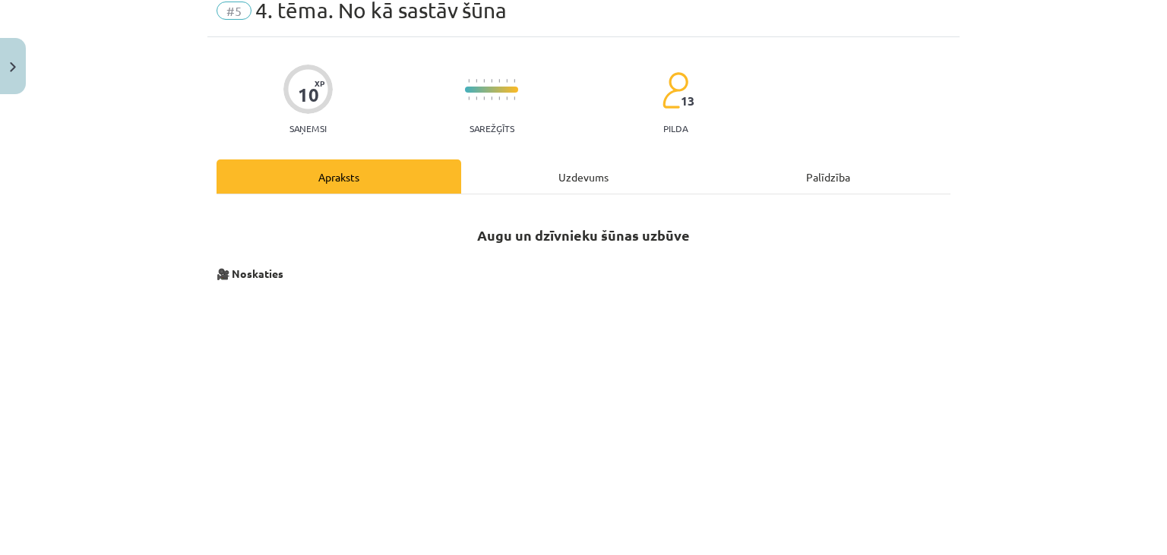
scroll to position [479, 0]
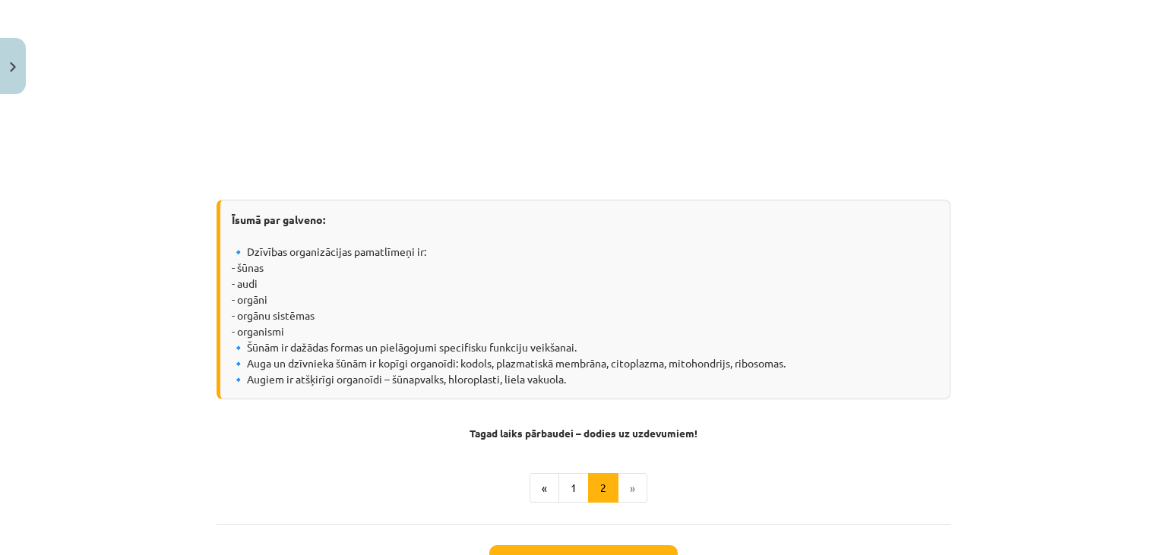
click at [634, 495] on li "»" at bounding box center [632, 488] width 29 height 30
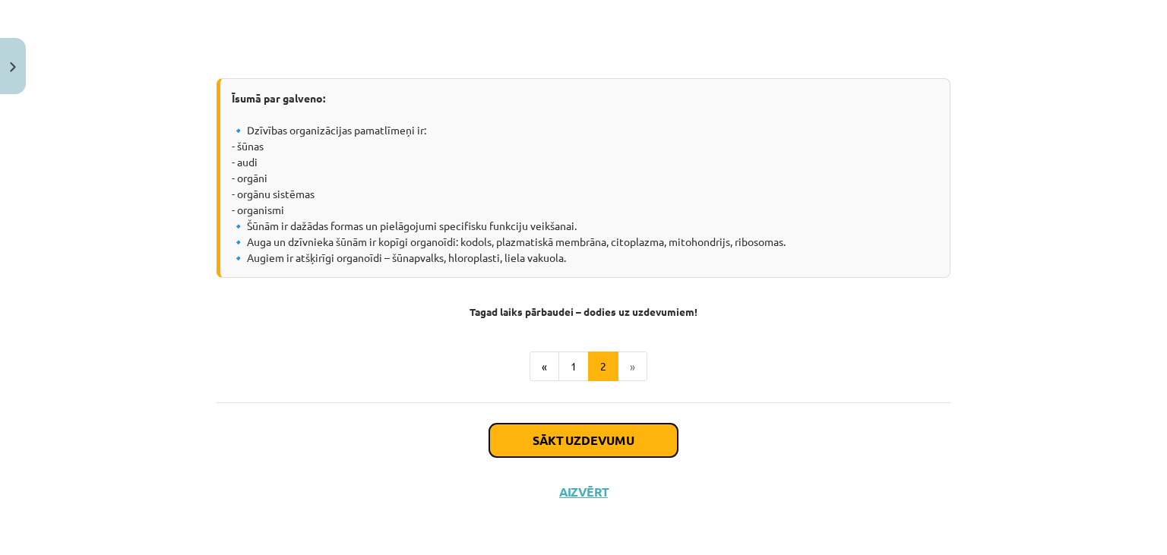
click at [620, 447] on button "Sākt uzdevumu" at bounding box center [583, 440] width 188 height 33
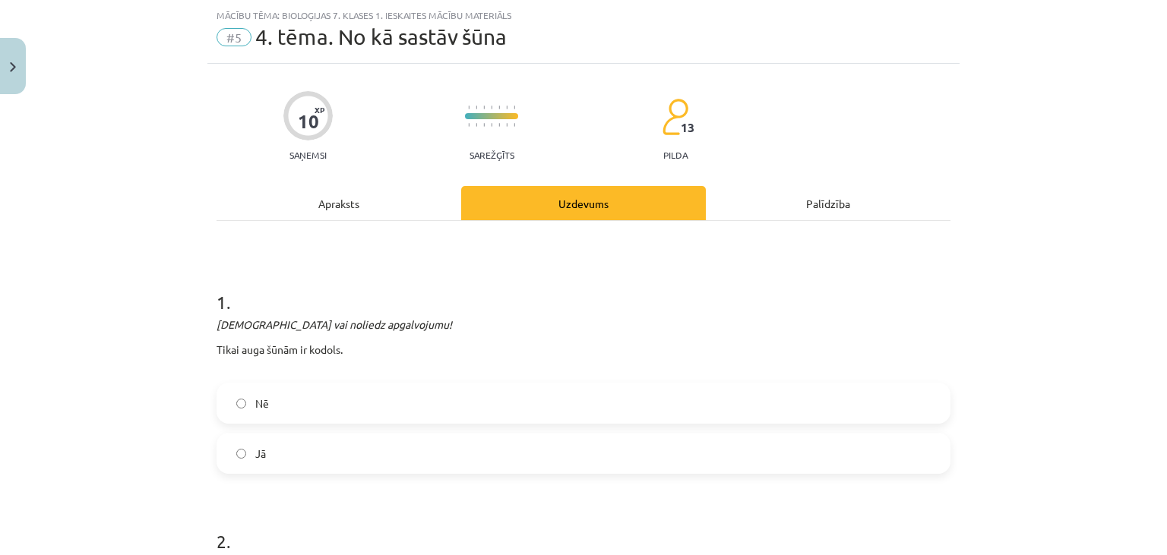
click at [599, 445] on label "Jā" at bounding box center [583, 454] width 731 height 38
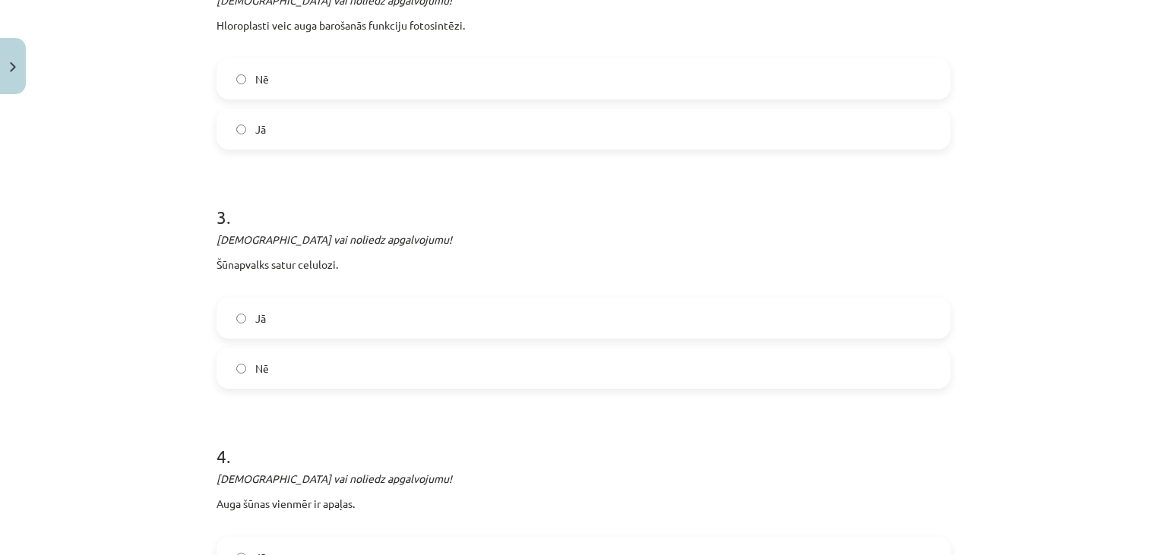
scroll to position [731, 0]
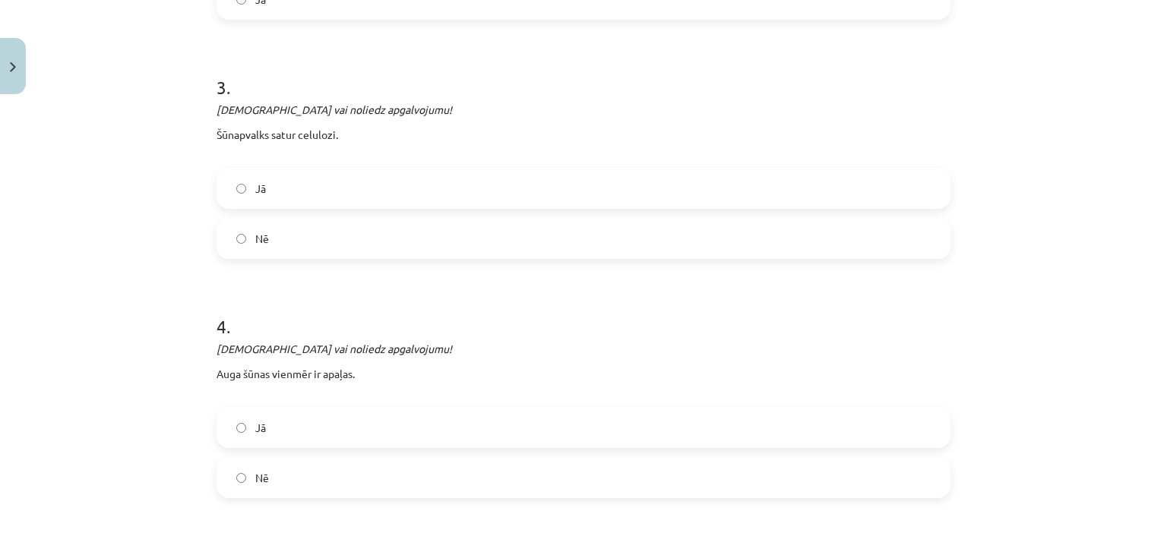
click at [561, 422] on label "Jā" at bounding box center [583, 428] width 731 height 38
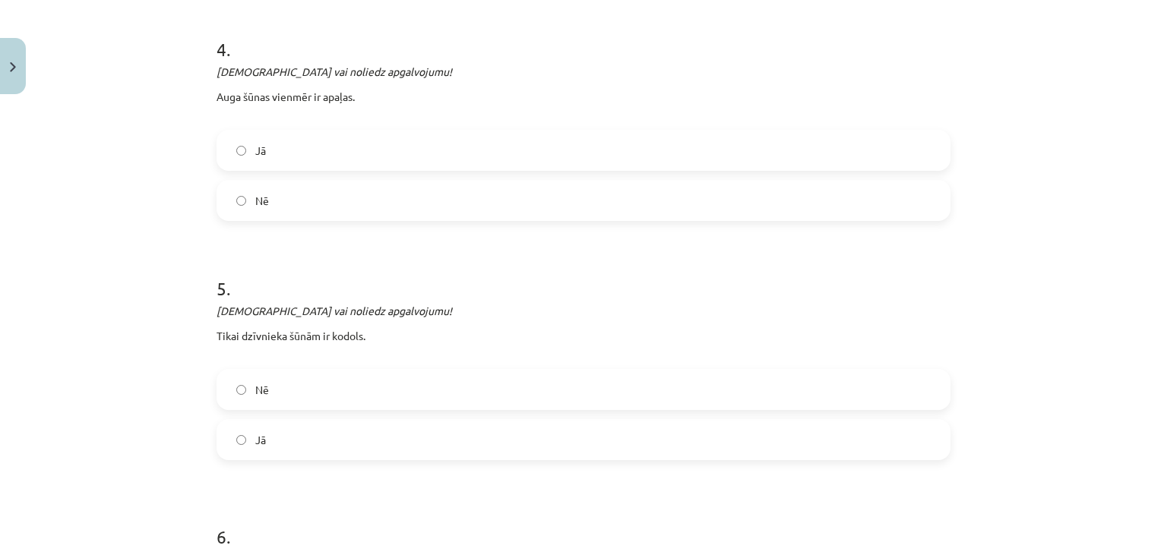
click at [561, 432] on label "Jā" at bounding box center [583, 440] width 731 height 38
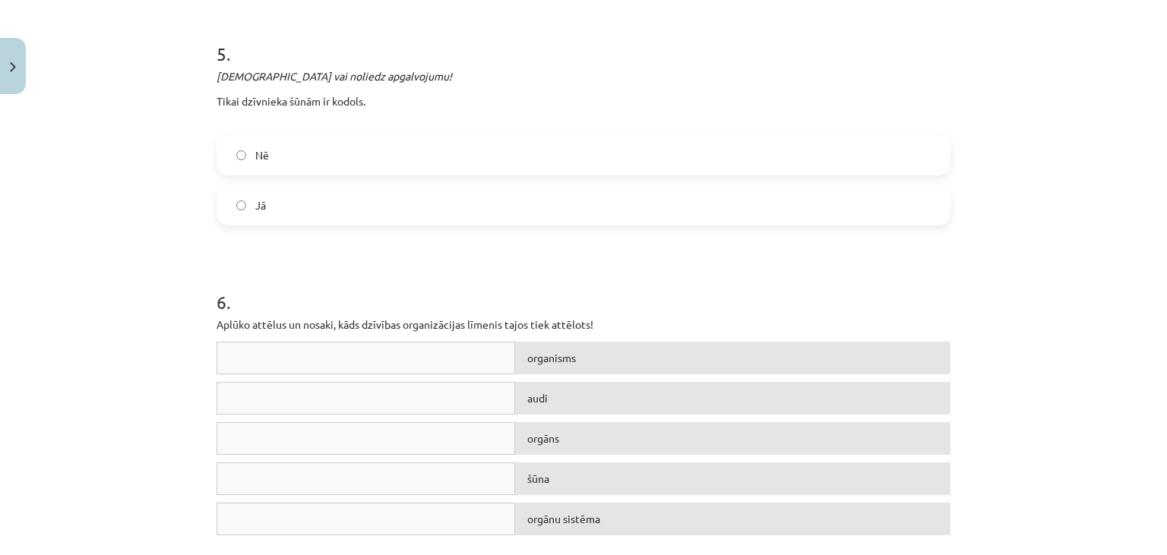
scroll to position [1216, 0]
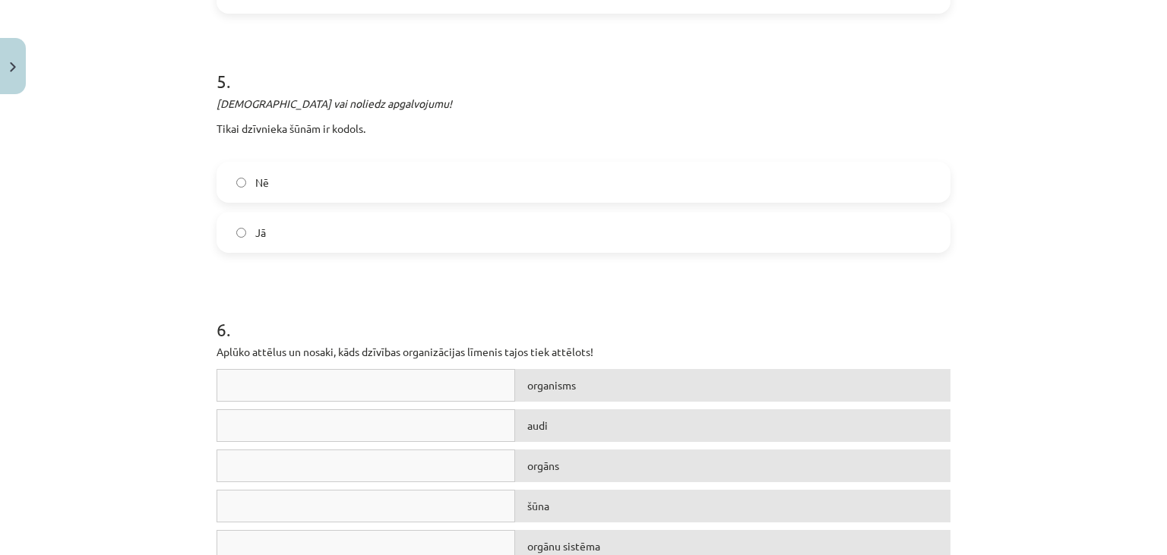
click at [384, 389] on div at bounding box center [366, 385] width 299 height 33
click at [374, 426] on div at bounding box center [366, 425] width 299 height 33
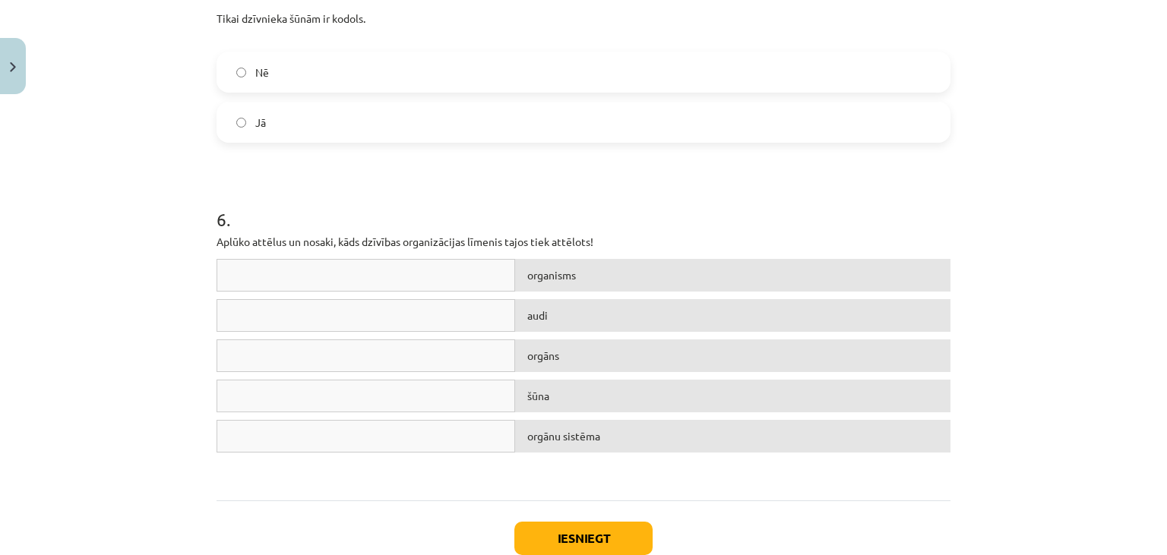
scroll to position [1424, 0]
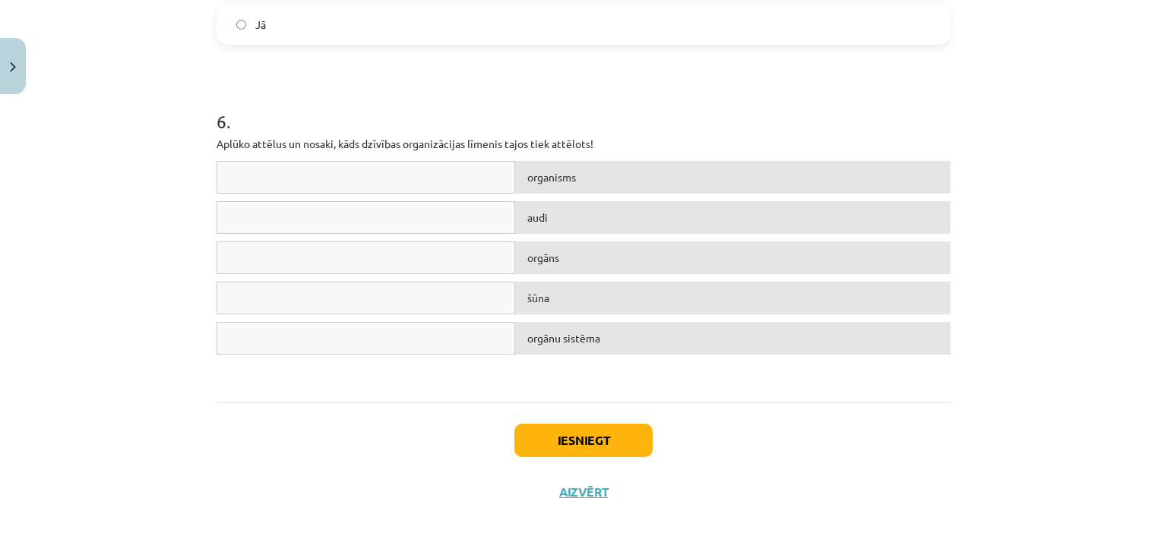
click at [385, 325] on div at bounding box center [366, 338] width 299 height 33
click at [390, 283] on div at bounding box center [366, 298] width 299 height 33
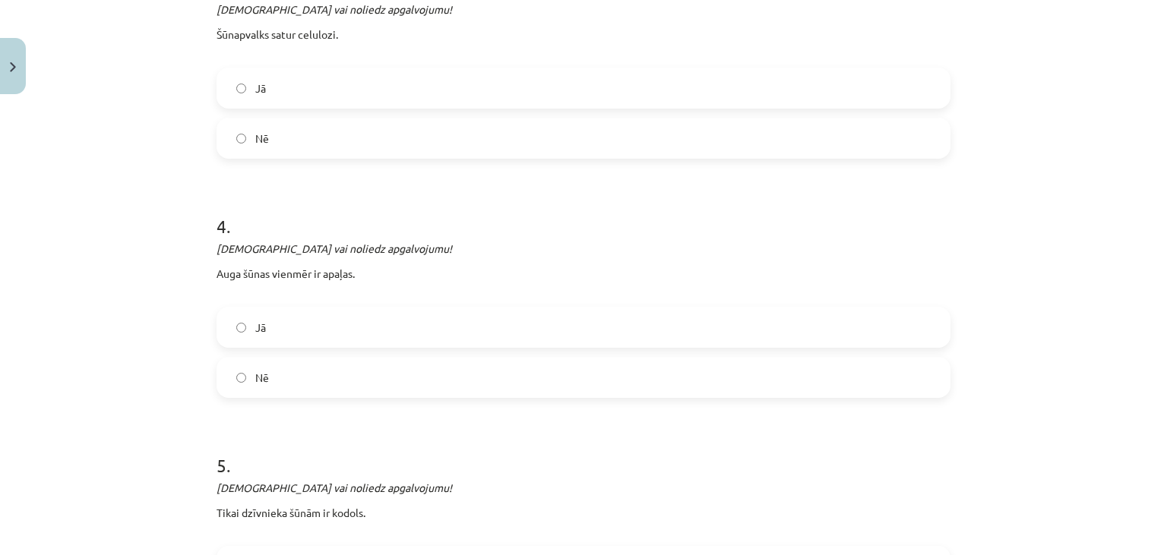
scroll to position [1316, 0]
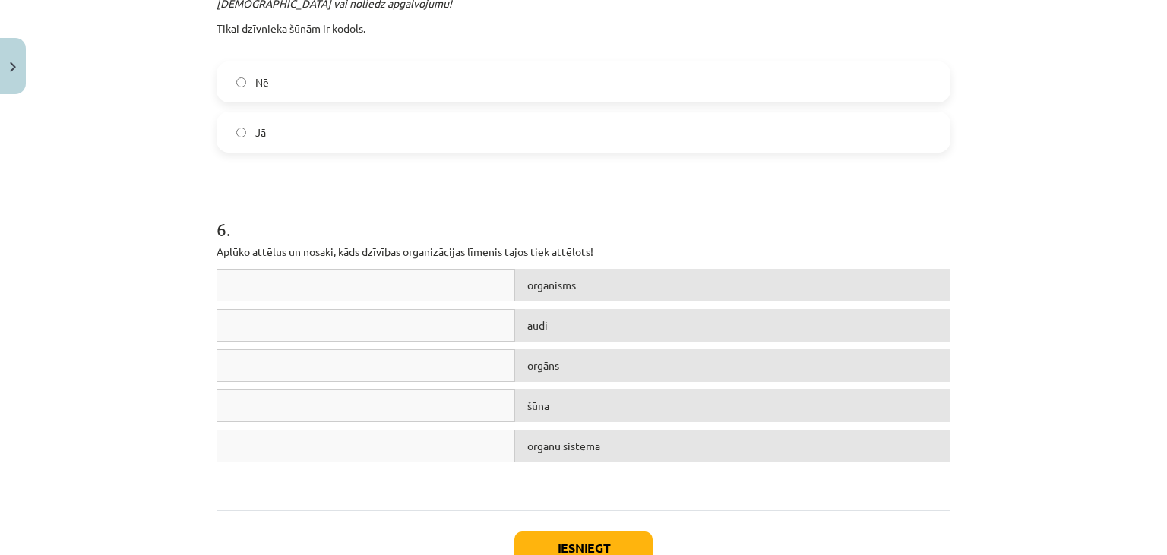
click at [365, 369] on div at bounding box center [366, 365] width 299 height 33
drag, startPoint x: 351, startPoint y: 327, endPoint x: 351, endPoint y: 289, distance: 38.0
click at [352, 309] on div at bounding box center [366, 325] width 299 height 33
drag, startPoint x: 349, startPoint y: 273, endPoint x: 377, endPoint y: 261, distance: 29.9
click at [365, 261] on div "6 . Aplūko attēlus un nosaki, kāds dzīvības organizācijas līmenis tajos tiek at…" at bounding box center [584, 329] width 734 height 335
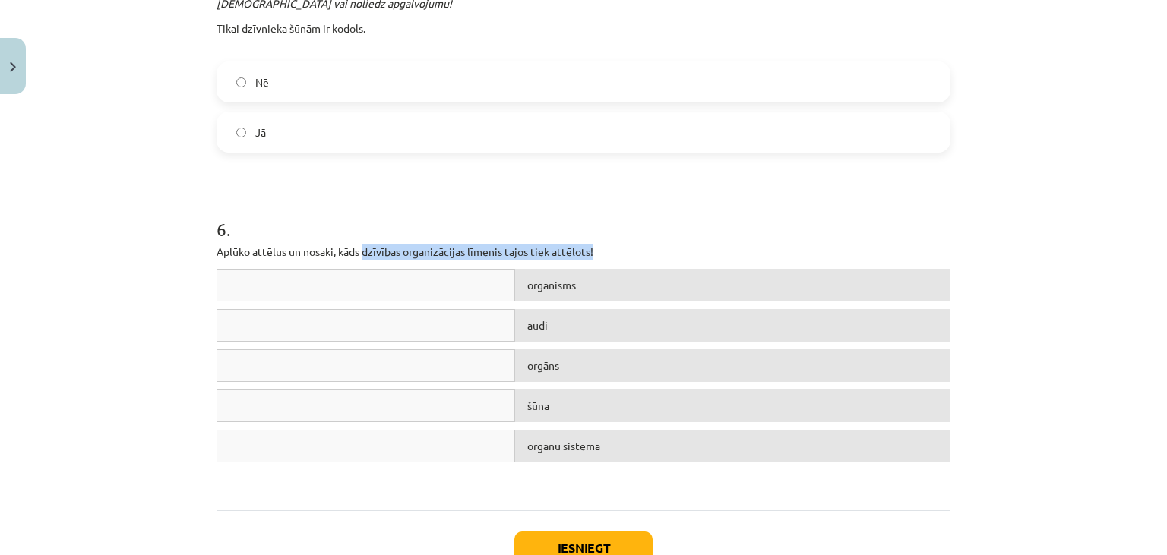
click at [573, 286] on div "organisms" at bounding box center [732, 285] width 435 height 33
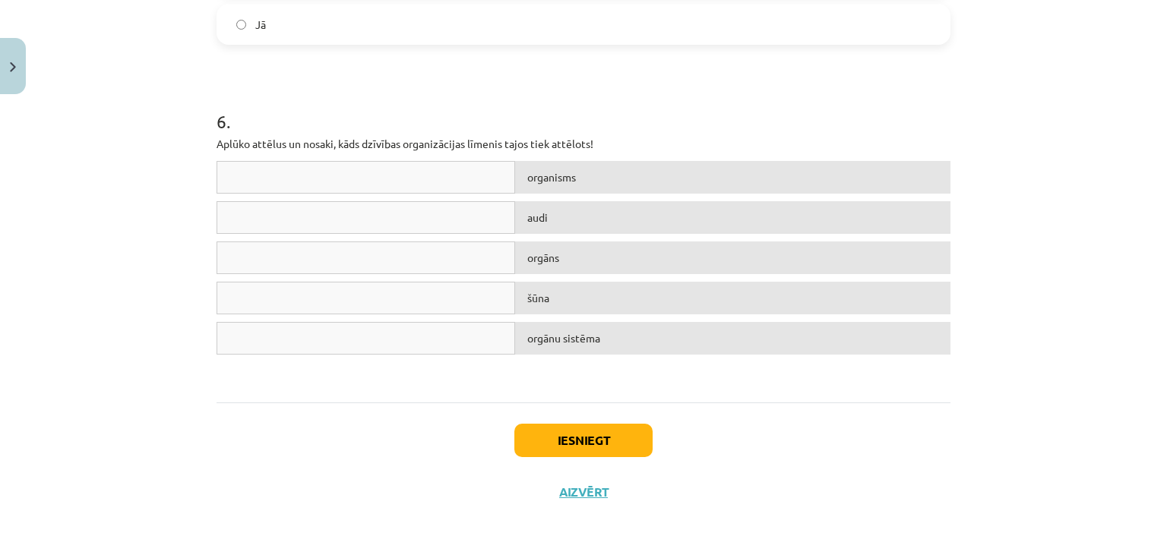
click at [568, 437] on button "Iesniegt" at bounding box center [583, 440] width 138 height 33
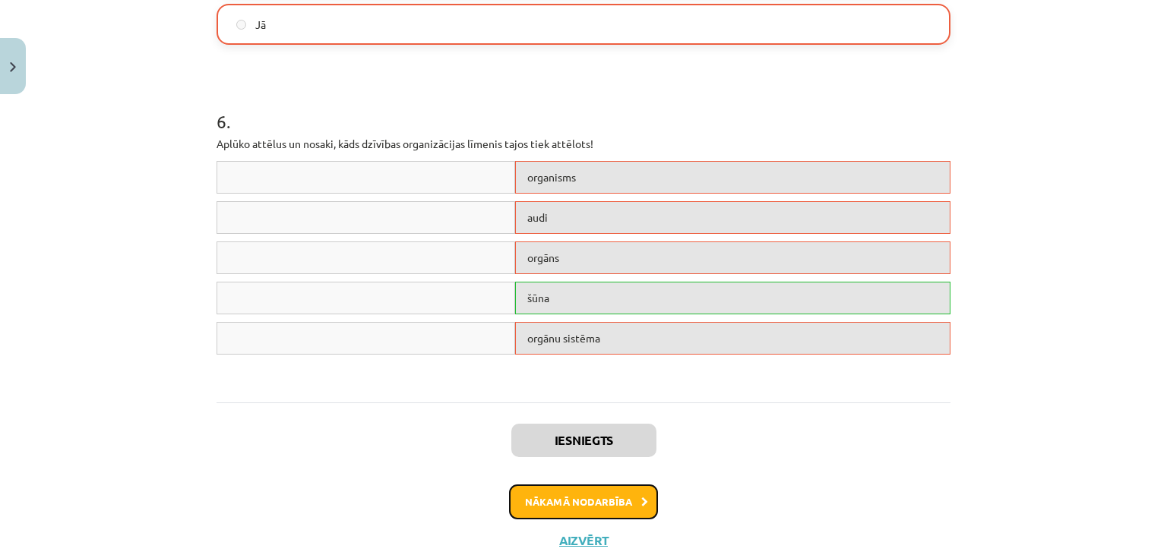
click at [575, 501] on button "Nākamā nodarbība" at bounding box center [583, 502] width 149 height 35
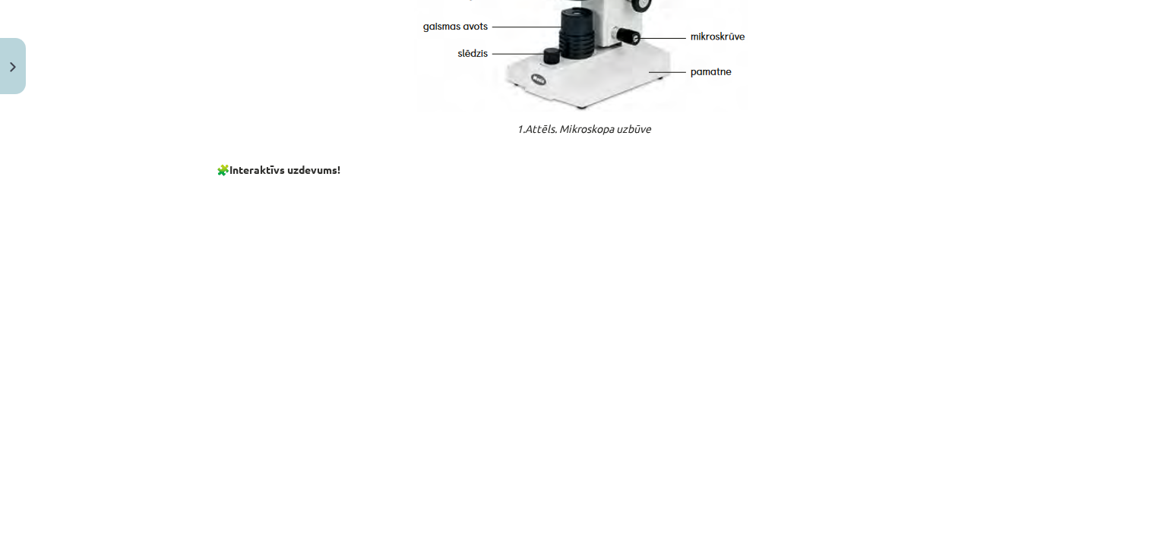
scroll to position [1355, 0]
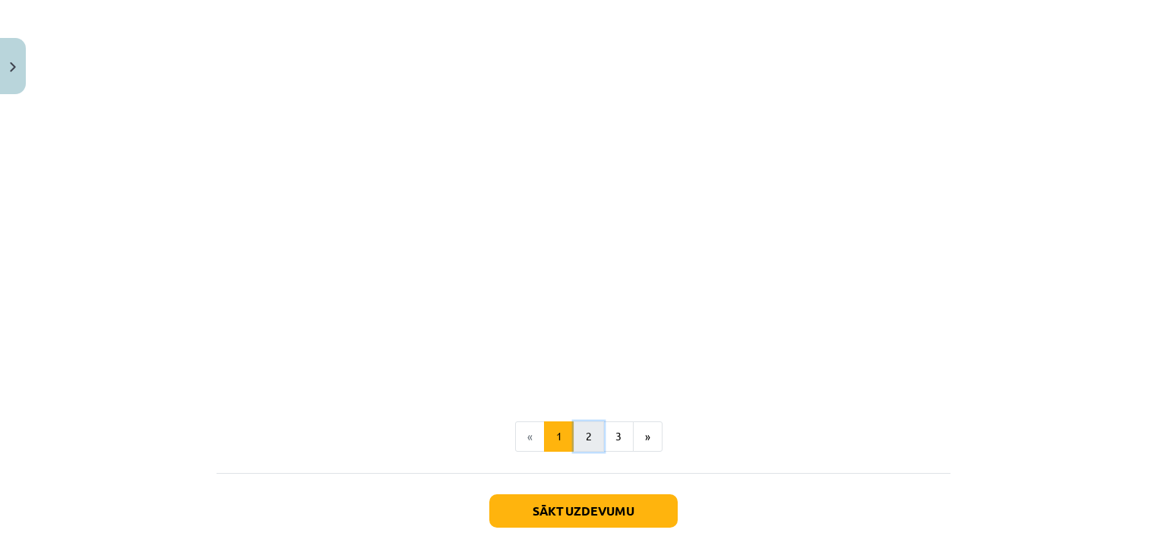
click at [591, 438] on button "2" at bounding box center [589, 437] width 30 height 30
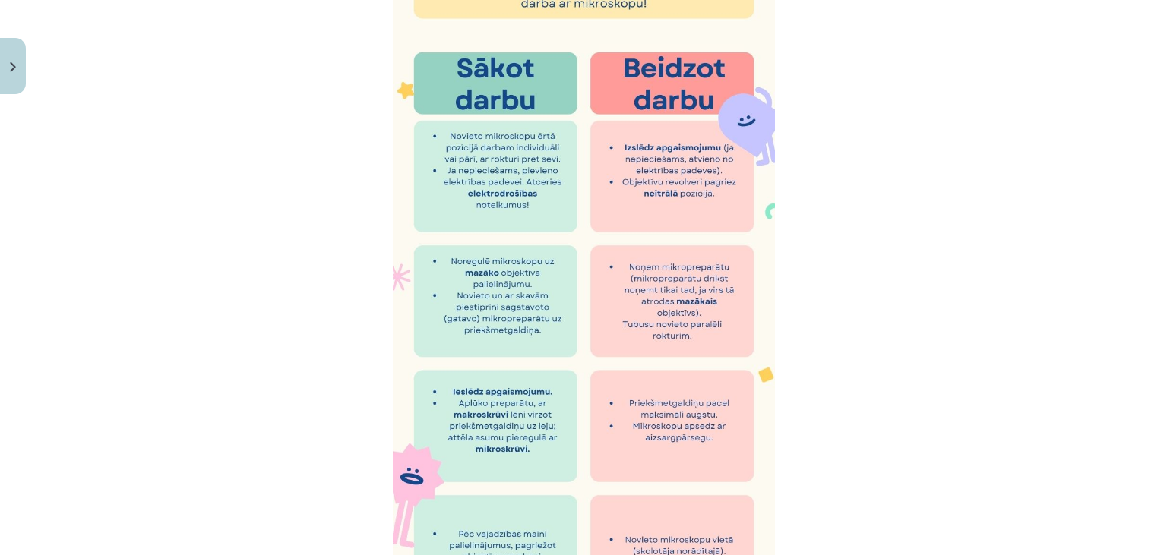
scroll to position [854, 0]
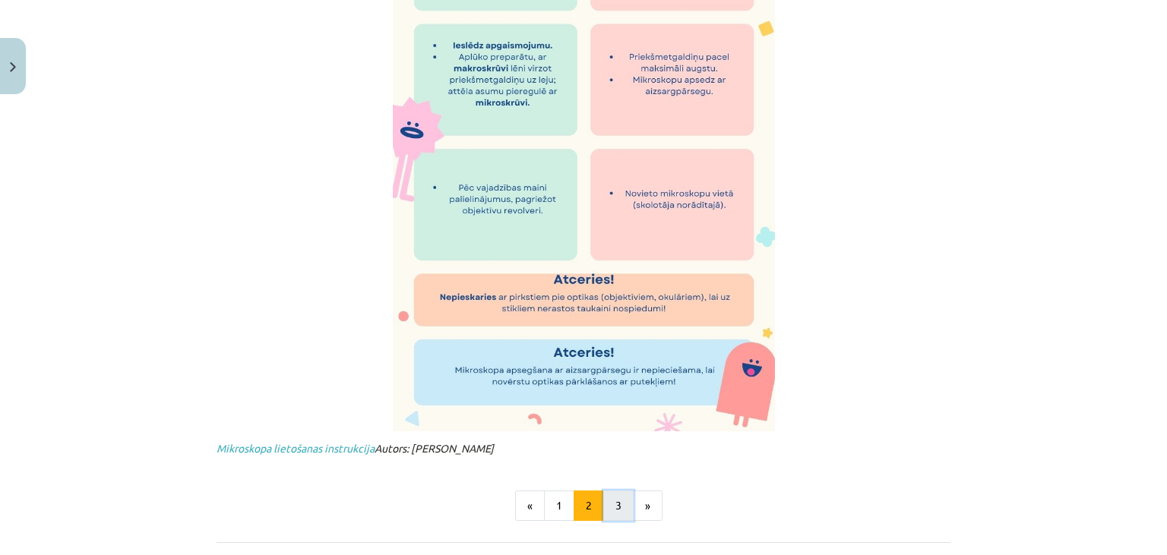
click at [618, 502] on button "3" at bounding box center [618, 506] width 30 height 30
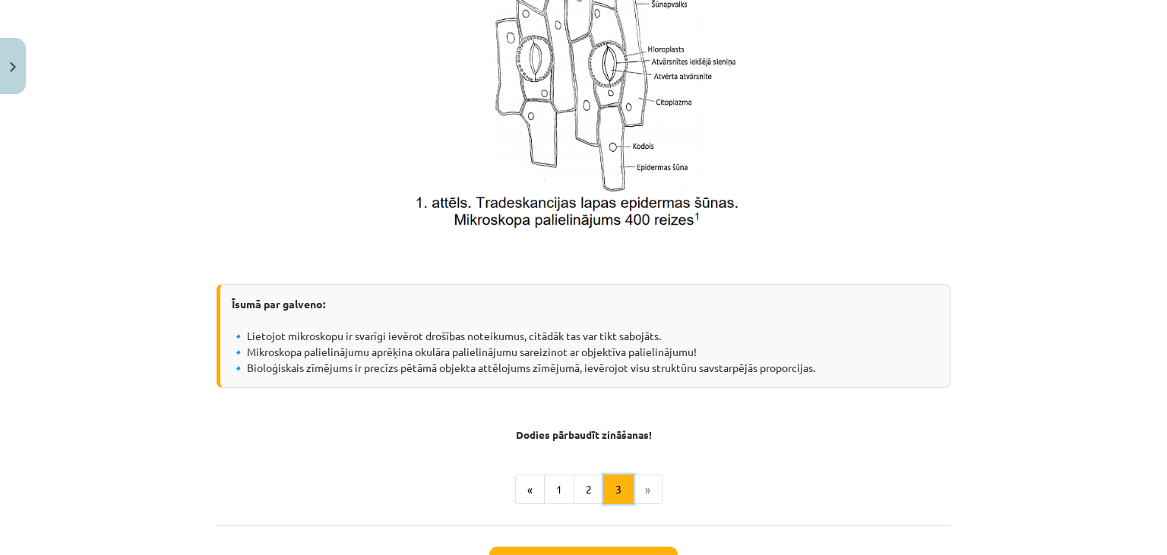
scroll to position [1103, 0]
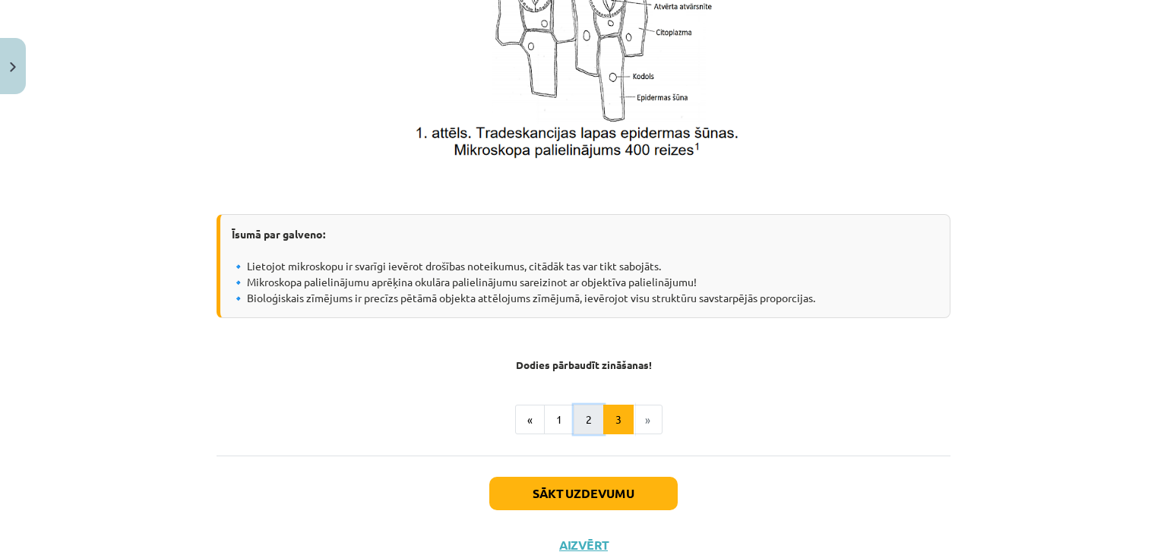
click at [591, 424] on button "2" at bounding box center [589, 420] width 30 height 30
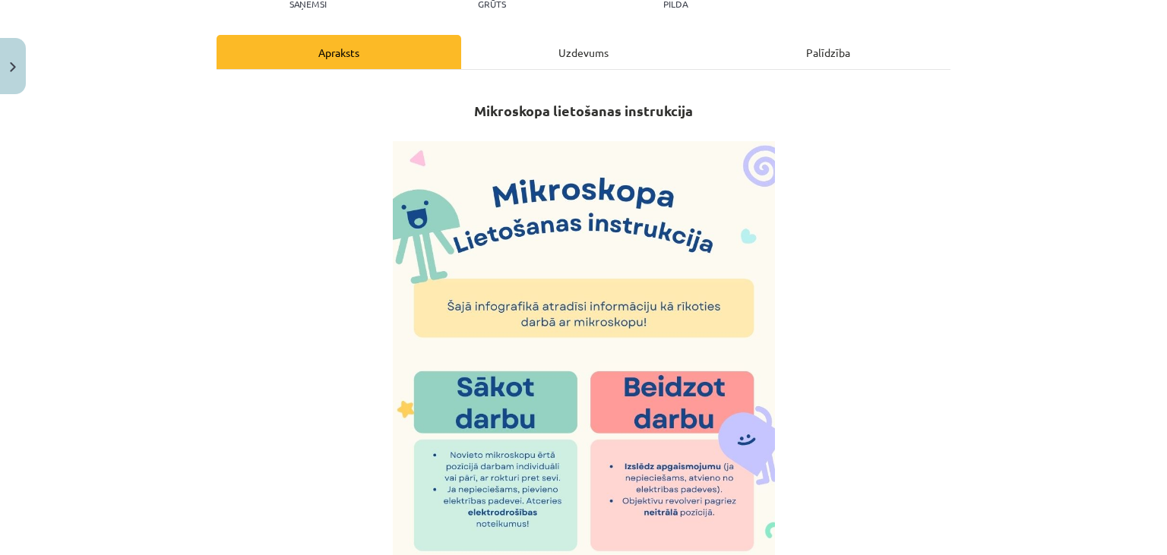
scroll to position [161, 0]
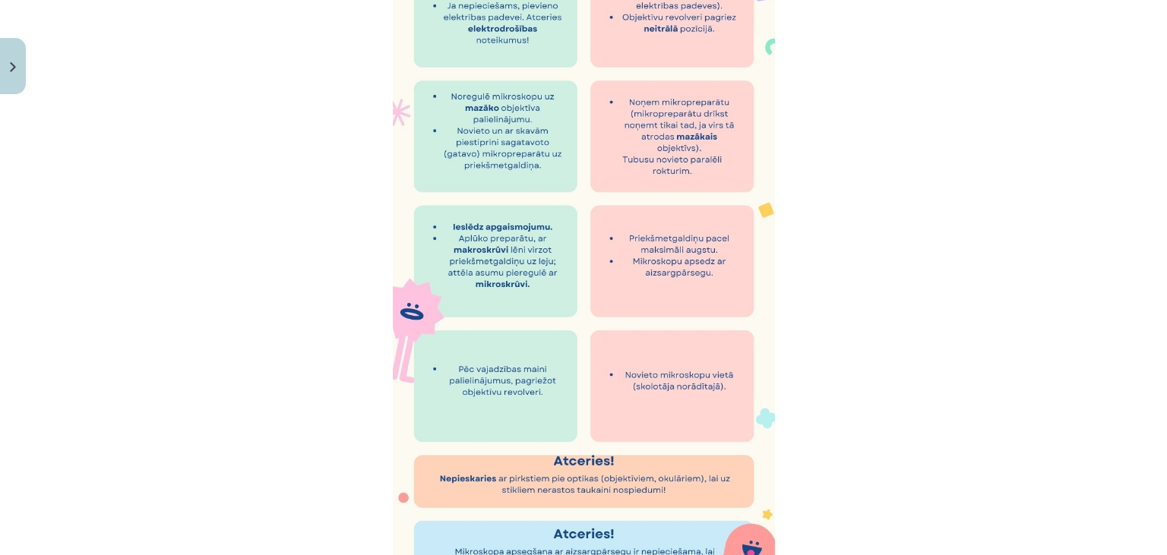
scroll to position [716, 0]
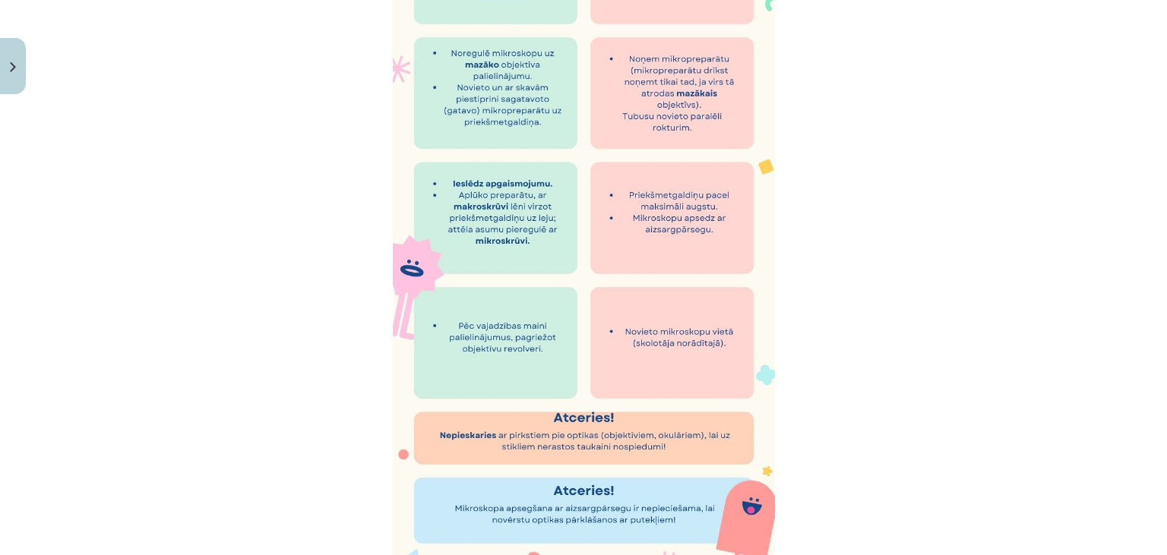
click at [758, 368] on img at bounding box center [584, 92] width 382 height 956
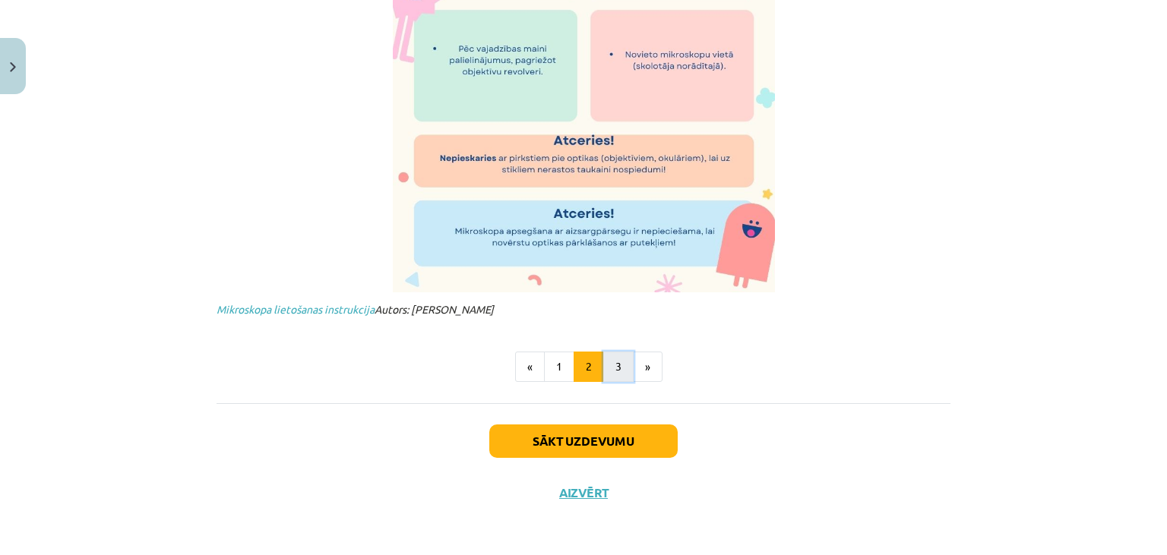
click at [612, 372] on button "3" at bounding box center [618, 367] width 30 height 30
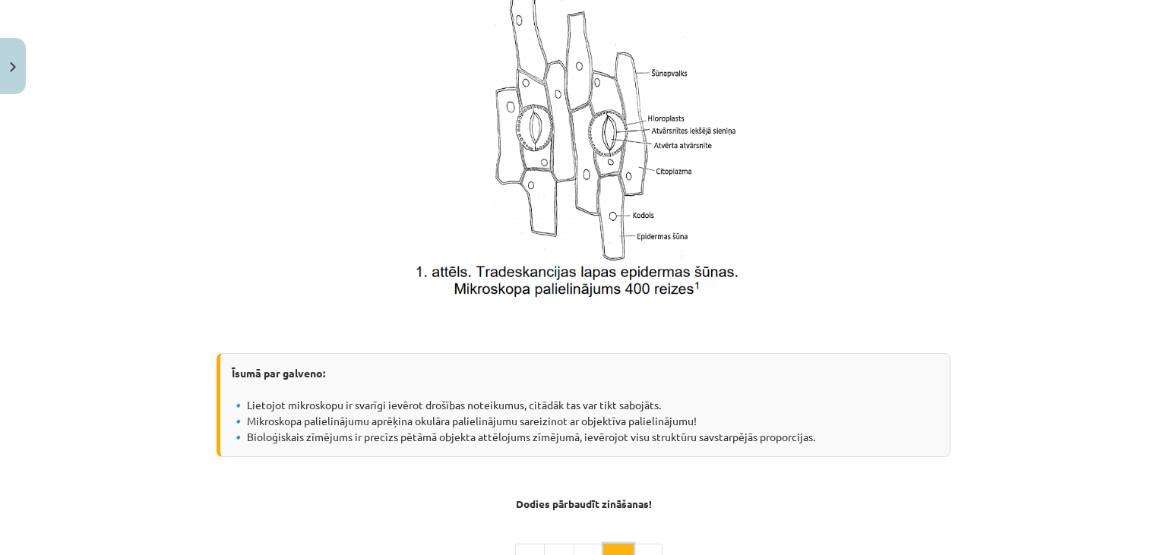
scroll to position [1156, 0]
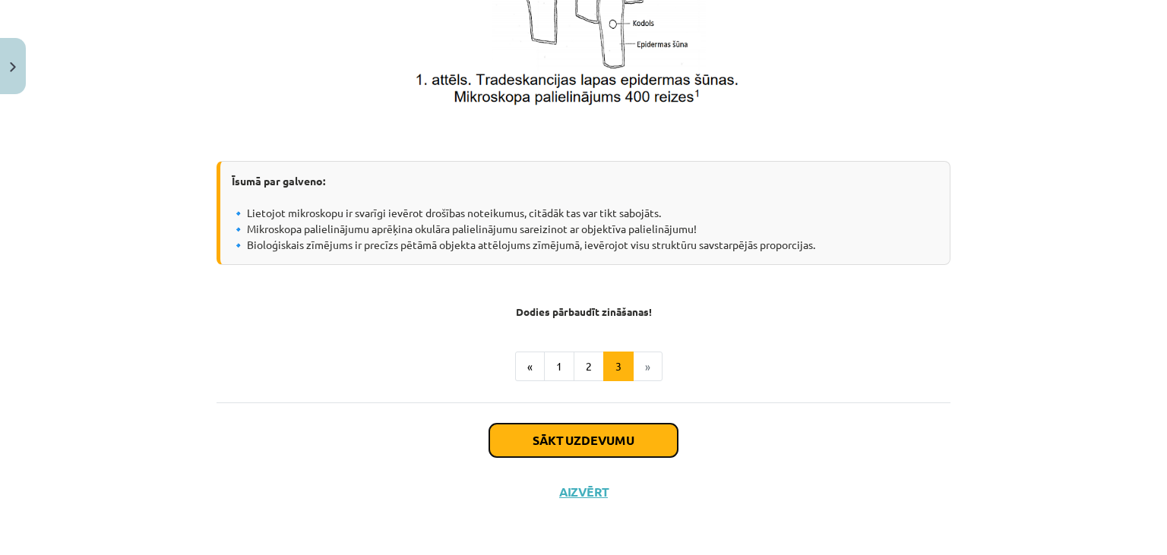
click at [623, 441] on button "Sākt uzdevumu" at bounding box center [583, 440] width 188 height 33
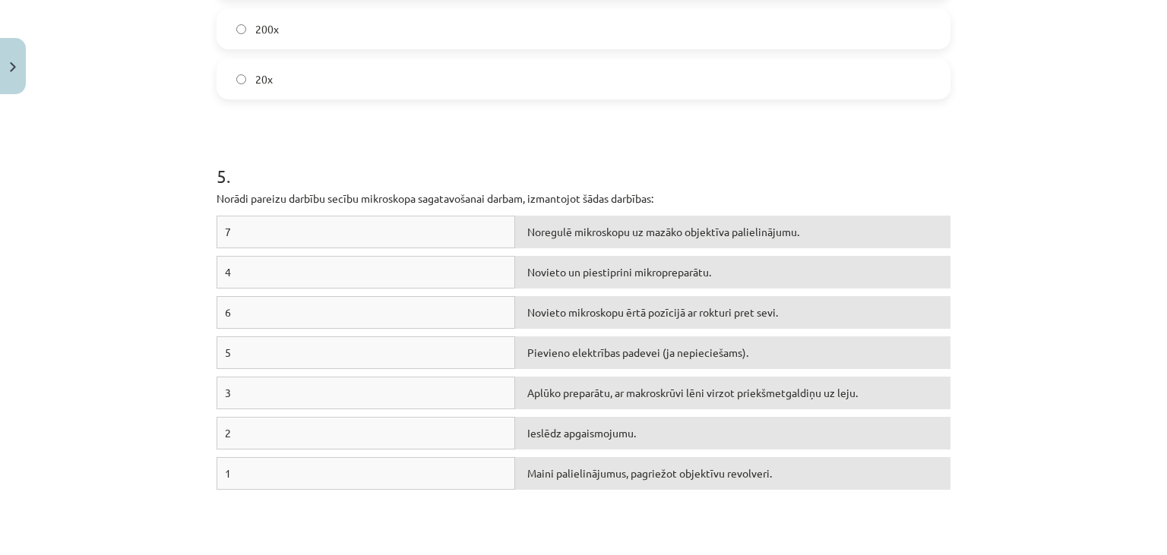
scroll to position [2117, 0]
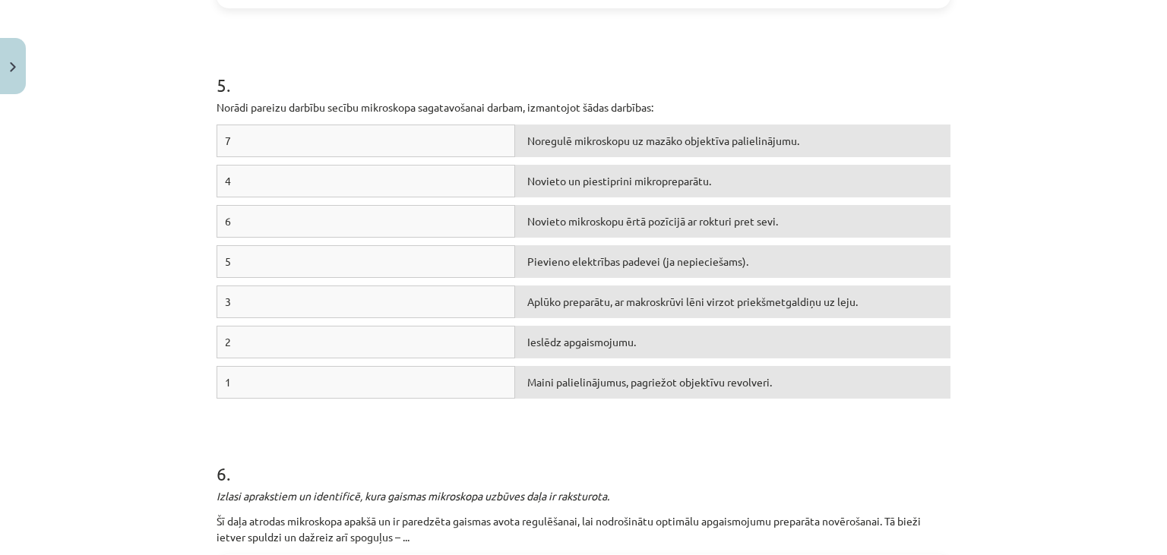
click at [588, 382] on div "Maini palielinājumus, pagriežot objektīvu revolveri." at bounding box center [732, 382] width 435 height 33
drag, startPoint x: 476, startPoint y: 370, endPoint x: 639, endPoint y: 372, distance: 163.4
click at [639, 371] on div "1 Maini palielinājumus, pagriežot objektīvu revolveri." at bounding box center [584, 386] width 734 height 40
click at [662, 386] on div "Maini palielinājumus, pagriežot objektīvu revolveri." at bounding box center [732, 382] width 435 height 33
drag, startPoint x: 630, startPoint y: 422, endPoint x: 614, endPoint y: 400, distance: 27.8
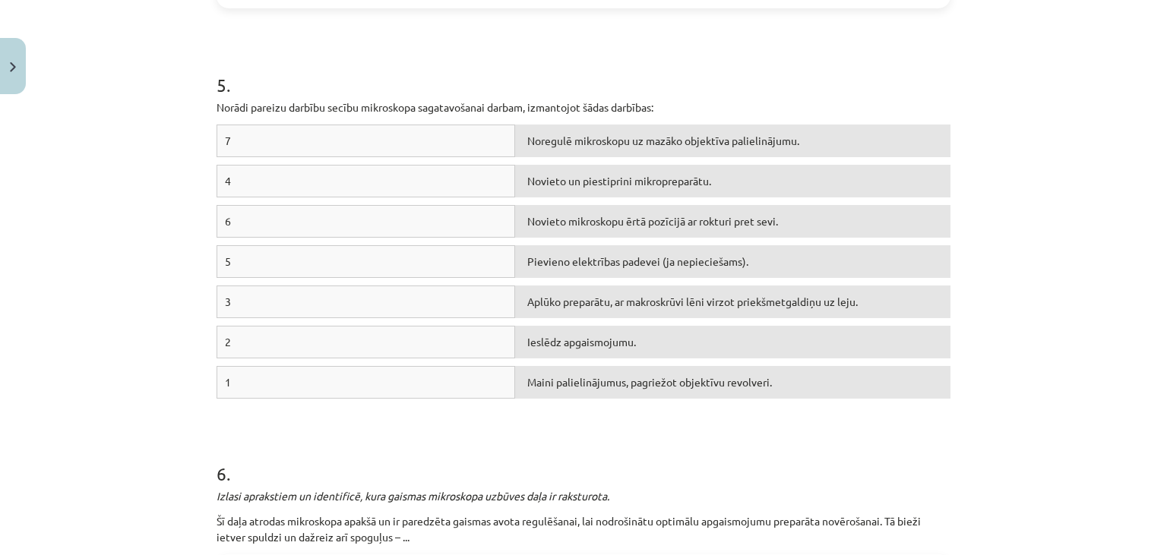
drag, startPoint x: 638, startPoint y: 386, endPoint x: 353, endPoint y: 375, distance: 285.1
click at [353, 375] on div "1 Maini palielinājumus, pagriežot objektīvu revolveri." at bounding box center [584, 386] width 734 height 40
drag, startPoint x: 363, startPoint y: 375, endPoint x: 650, endPoint y: 377, distance: 287.2
click at [364, 375] on div "1" at bounding box center [366, 382] width 299 height 33
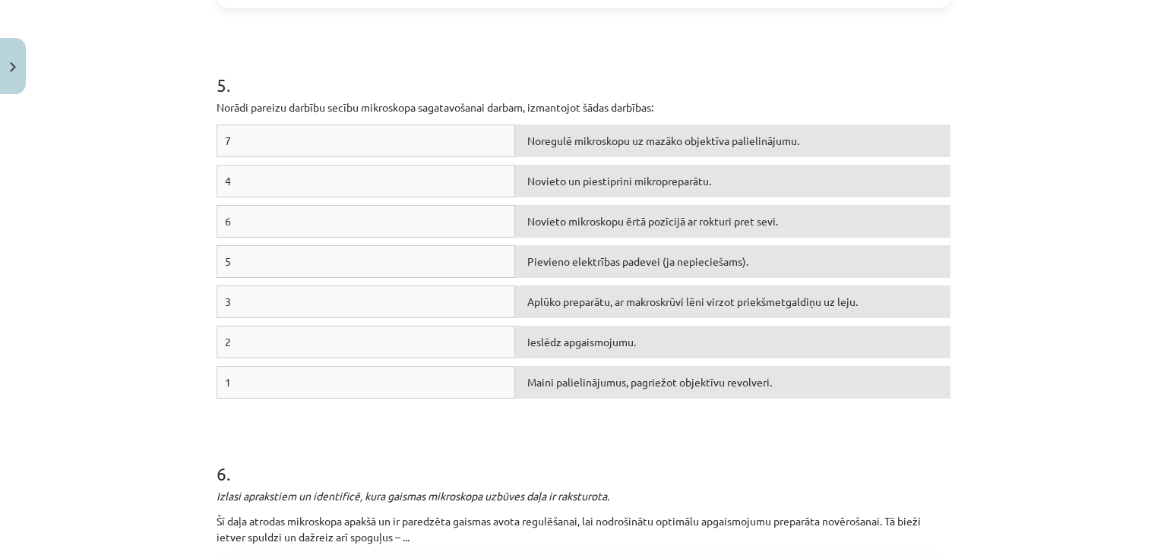
drag, startPoint x: 686, startPoint y: 381, endPoint x: 680, endPoint y: 387, distance: 8.6
click at [686, 382] on div "Maini palielinājumus, pagriežot objektīvu revolveri." at bounding box center [732, 382] width 435 height 33
drag, startPoint x: 458, startPoint y: 247, endPoint x: 443, endPoint y: 172, distance: 76.7
click at [345, 136] on div "7 Noregulē mikroskopu uz mazāko objektīva palielinājumu. 4 Novieto un piestipri…" at bounding box center [584, 266] width 734 height 282
click at [622, 206] on div "Novieto mikroskopu ērtā pozīcijā ar rokturi pret sevi." at bounding box center [732, 221] width 435 height 33
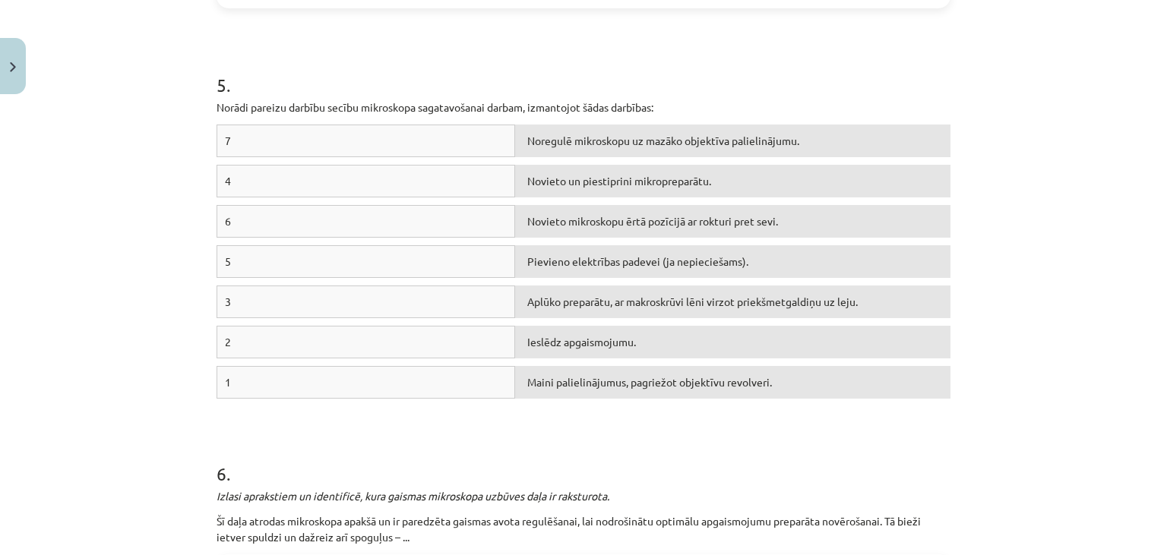
drag, startPoint x: 378, startPoint y: 153, endPoint x: 289, endPoint y: 138, distance: 90.2
click at [369, 146] on div "7" at bounding box center [366, 141] width 299 height 33
drag, startPoint x: 226, startPoint y: 138, endPoint x: 494, endPoint y: 153, distance: 267.9
click at [382, 154] on div "7" at bounding box center [366, 141] width 299 height 33
click at [577, 216] on div "Noregulē mikroskopu uz mazāko objektīva palielinājumu." at bounding box center [732, 221] width 435 height 33
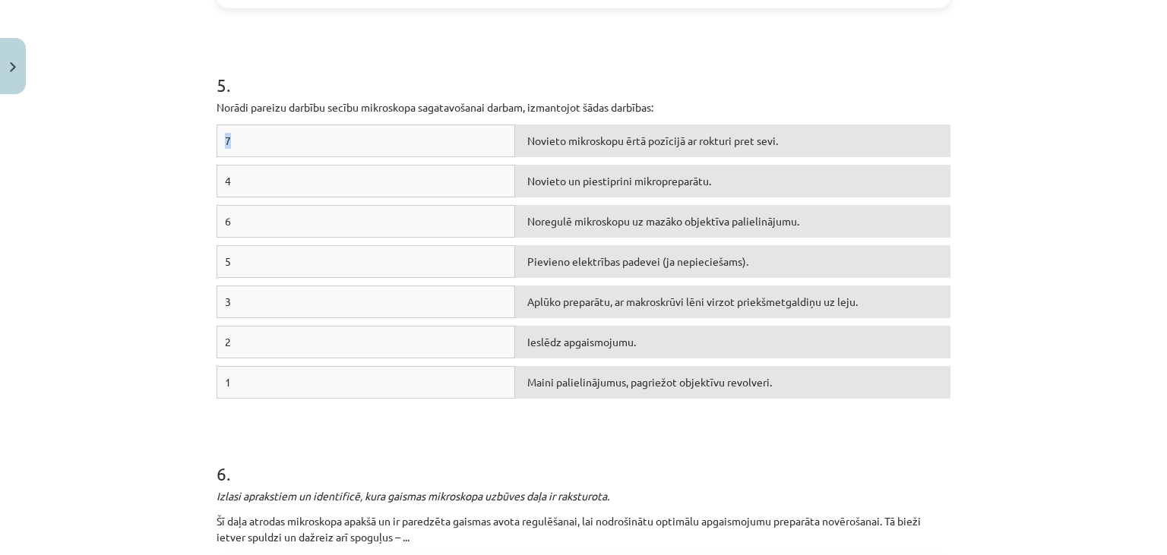
click at [577, 216] on div "Noregulē mikroskopu uz mazāko objektīva palielinājumu." at bounding box center [732, 221] width 435 height 33
click at [587, 172] on div "Novieto un piestiprini mikropreparātu." at bounding box center [732, 181] width 435 height 33
drag, startPoint x: 348, startPoint y: 340, endPoint x: 339, endPoint y: 356, distance: 18.4
click at [342, 349] on div "2" at bounding box center [366, 342] width 299 height 33
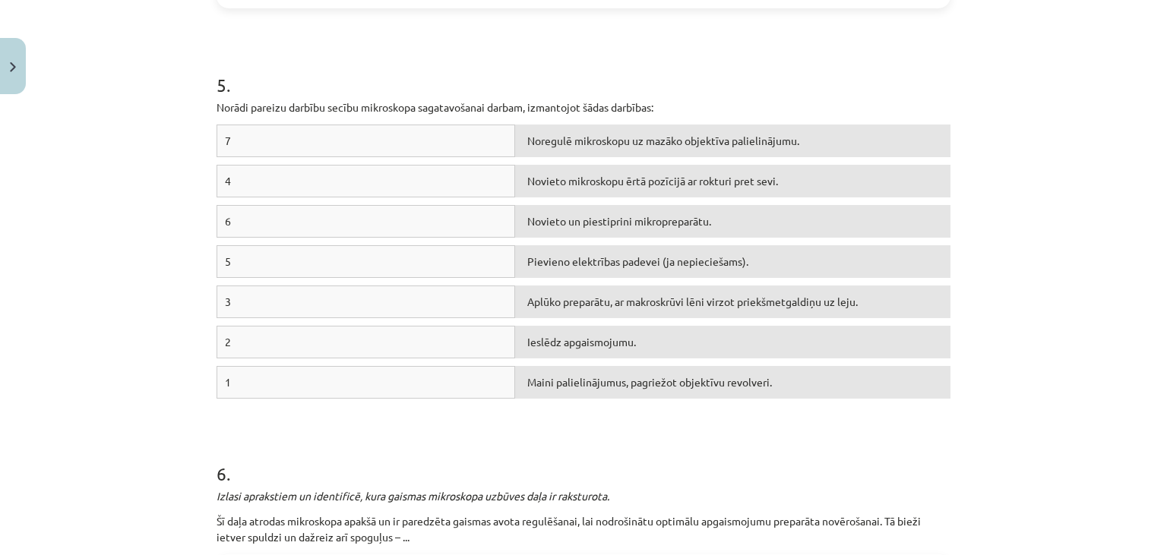
click at [319, 381] on div "1" at bounding box center [366, 382] width 299 height 33
drag, startPoint x: 237, startPoint y: 370, endPoint x: 226, endPoint y: 362, distance: 13.5
click at [236, 368] on div "1" at bounding box center [366, 382] width 299 height 33
click at [228, 377] on div "1" at bounding box center [366, 382] width 299 height 33
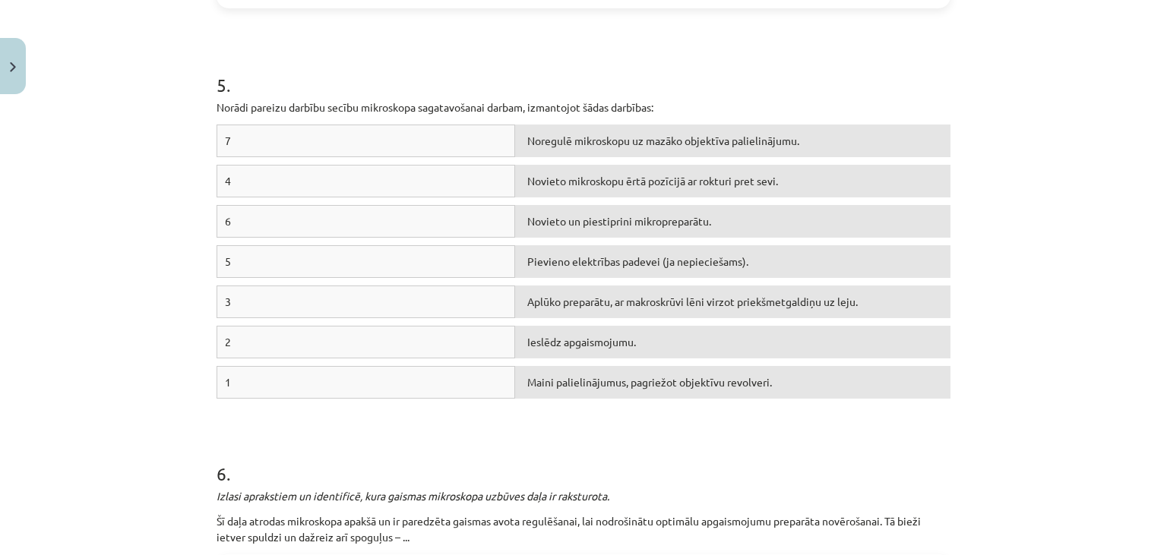
click at [229, 387] on div "1" at bounding box center [366, 382] width 299 height 33
click at [574, 381] on div "Maini palielinājumus, pagriežot objektīvu revolveri." at bounding box center [732, 382] width 435 height 33
drag, startPoint x: 574, startPoint y: 381, endPoint x: 570, endPoint y: 368, distance: 14.4
click at [574, 381] on div "Maini palielinājumus, pagriežot objektīvu revolveri." at bounding box center [732, 382] width 435 height 33
click at [574, 346] on div "Ieslēdz apgaismojumu." at bounding box center [732, 342] width 435 height 33
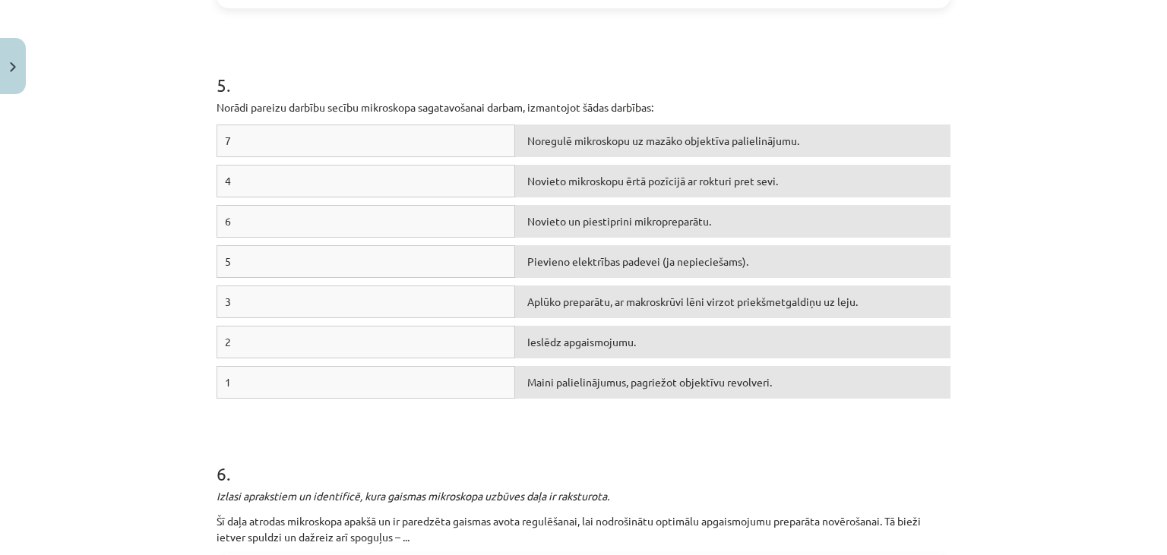
click at [574, 346] on div "Ieslēdz apgaismojumu." at bounding box center [732, 342] width 435 height 33
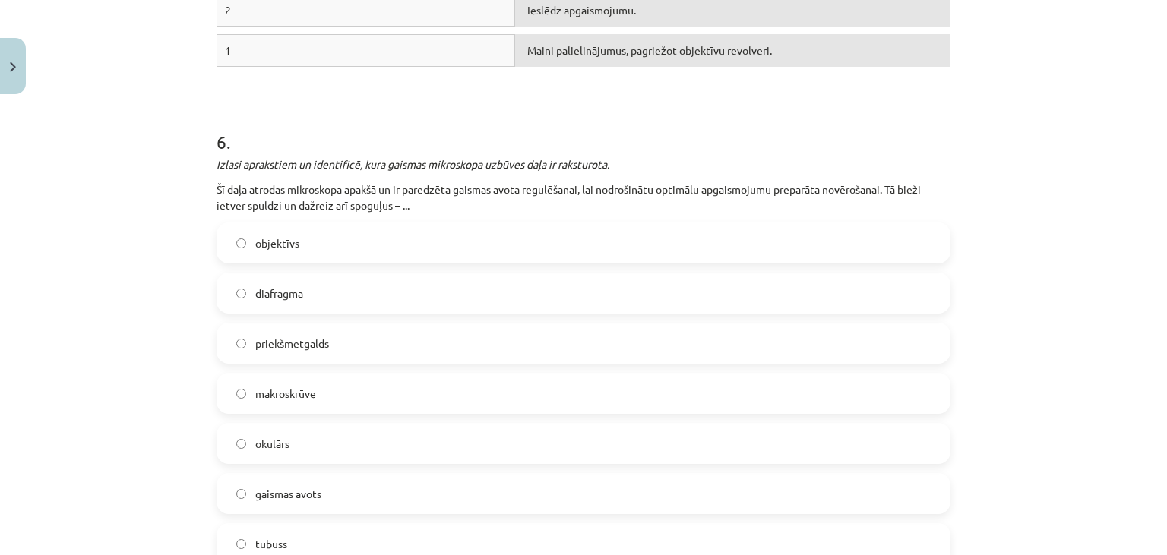
scroll to position [2102, 0]
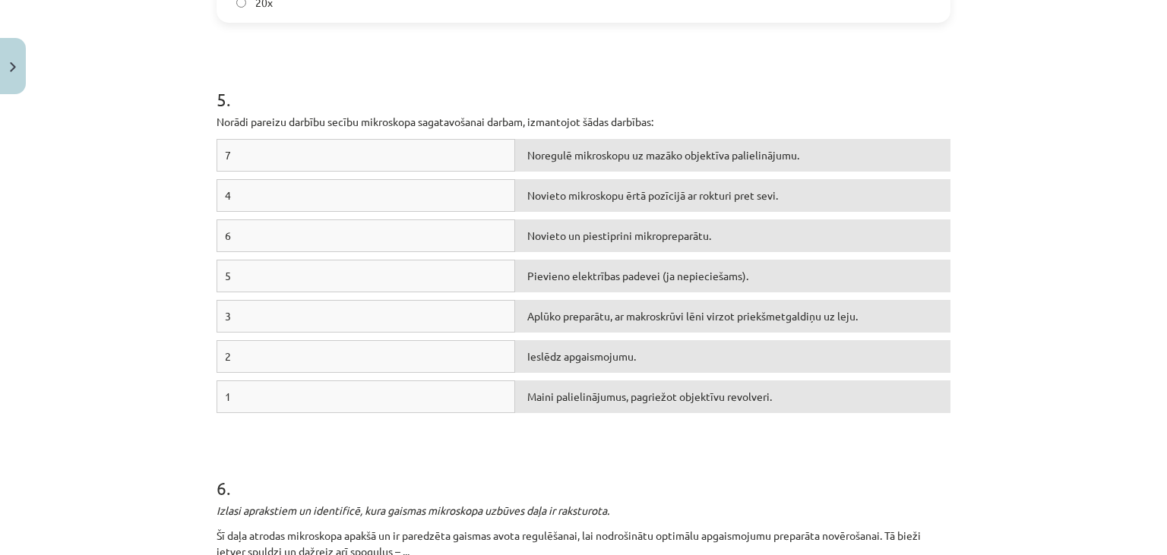
click at [606, 269] on div "Pievieno elektrības padevei (ja nepieciešams)." at bounding box center [732, 276] width 435 height 33
click at [233, 234] on div "6" at bounding box center [366, 236] width 299 height 33
click at [229, 233] on div "6" at bounding box center [366, 236] width 299 height 33
click at [231, 234] on div "6" at bounding box center [366, 236] width 299 height 33
click at [234, 233] on div "6" at bounding box center [366, 236] width 299 height 33
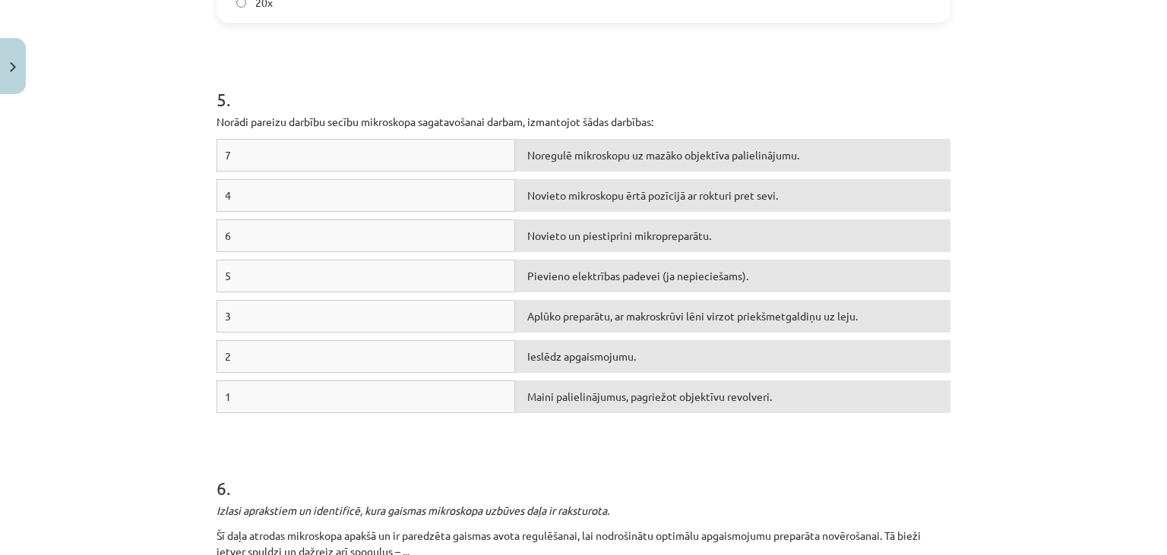
drag, startPoint x: 236, startPoint y: 231, endPoint x: 321, endPoint y: 169, distance: 106.1
click at [239, 229] on div "6" at bounding box center [366, 236] width 299 height 33
click at [321, 166] on div "7" at bounding box center [366, 155] width 299 height 33
drag, startPoint x: 337, startPoint y: 144, endPoint x: 564, endPoint y: 144, distance: 227.2
click at [342, 143] on div "7" at bounding box center [366, 155] width 299 height 33
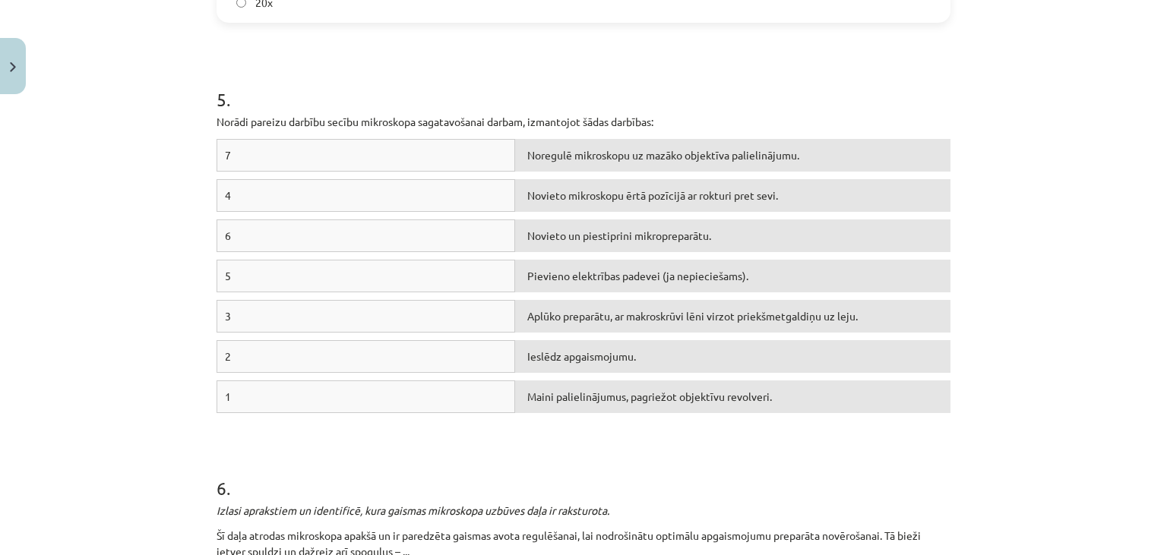
click at [566, 144] on div "Noregulē mikroskopu uz mazāko objektīva palielinājumu." at bounding box center [732, 155] width 435 height 33
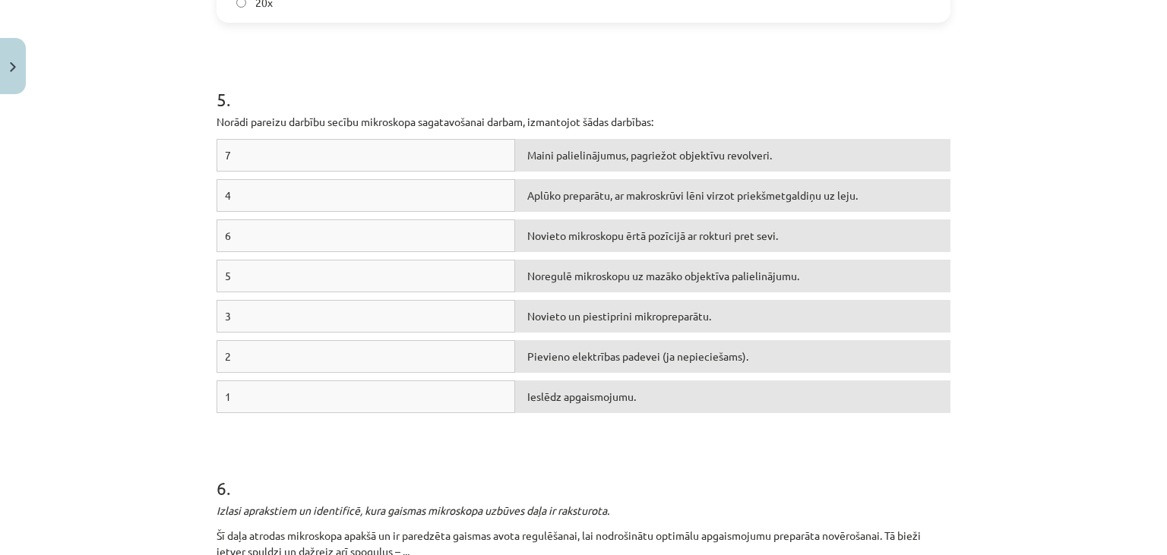
drag, startPoint x: 591, startPoint y: 361, endPoint x: 593, endPoint y: 339, distance: 22.1
click at [591, 360] on div "Pievieno elektrības padevei (ja nepieciešams)." at bounding box center [732, 356] width 435 height 33
drag, startPoint x: 593, startPoint y: 339, endPoint x: 593, endPoint y: 351, distance: 12.2
click at [593, 340] on div "Pievieno elektrības padevei (ja nepieciešams)." at bounding box center [732, 356] width 435 height 33
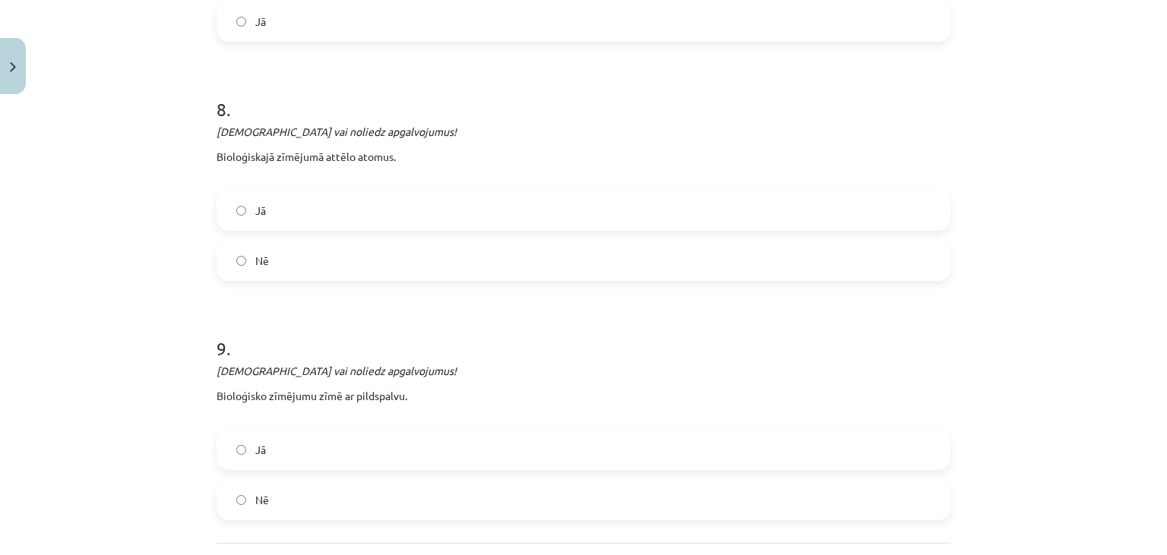
scroll to position [3349, 0]
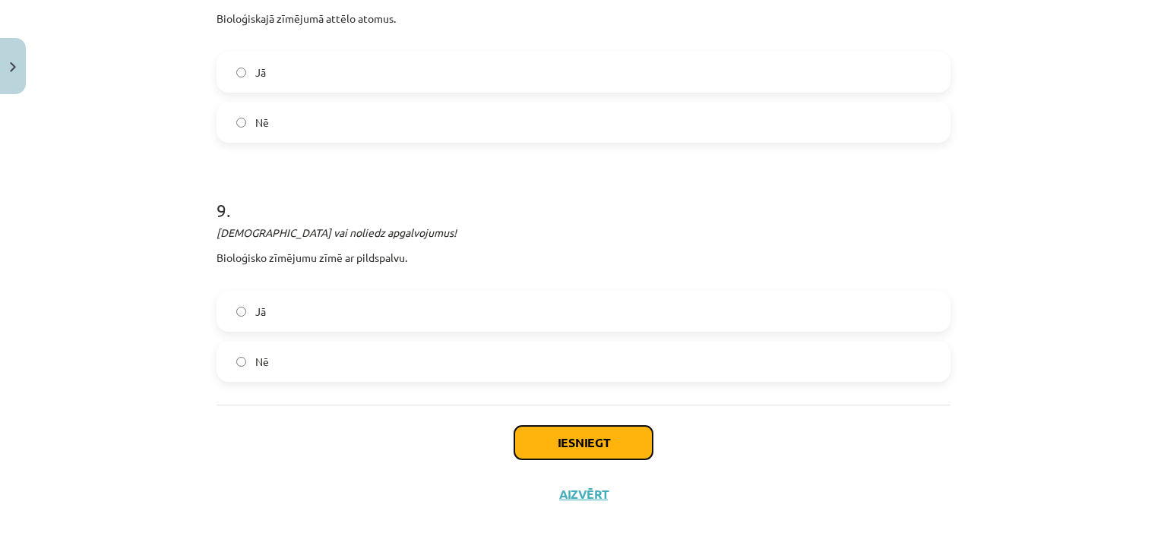
click at [540, 438] on button "Iesniegt" at bounding box center [583, 442] width 138 height 33
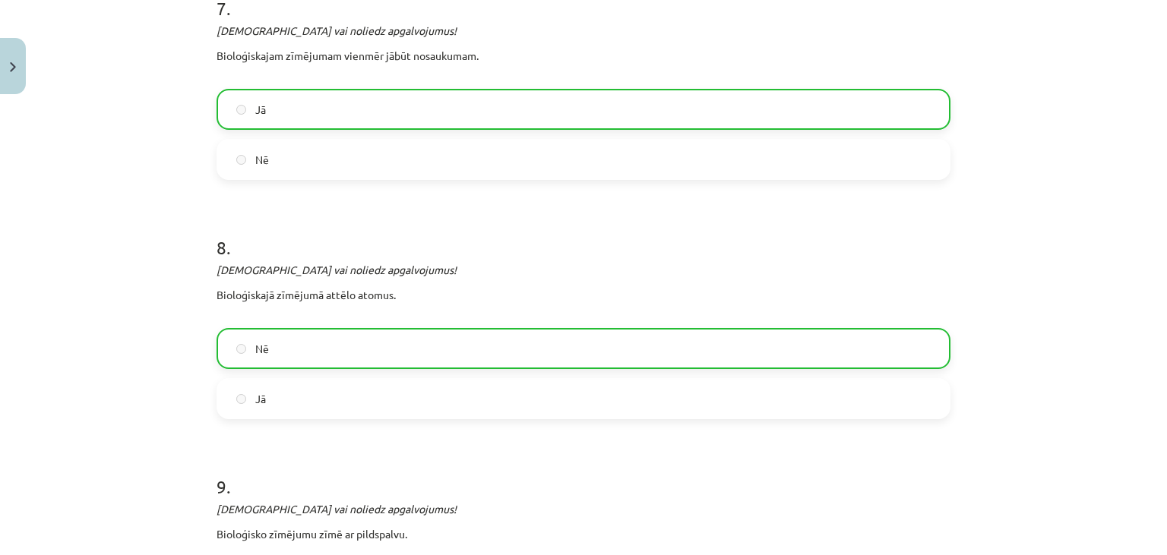
scroll to position [3397, 0]
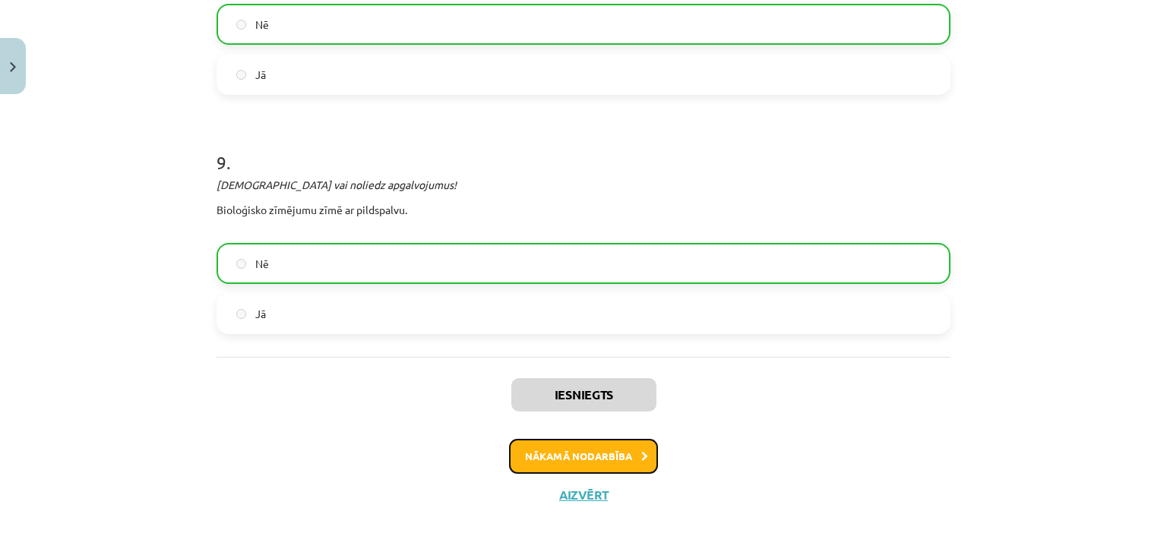
click at [574, 443] on button "Nākamā nodarbība" at bounding box center [583, 456] width 149 height 35
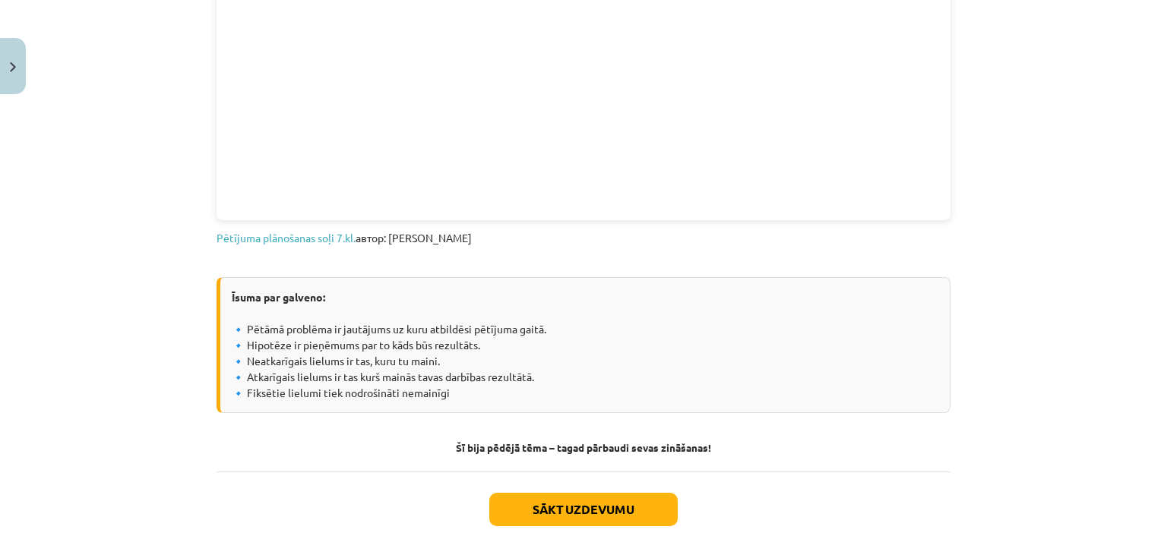
scroll to position [921, 0]
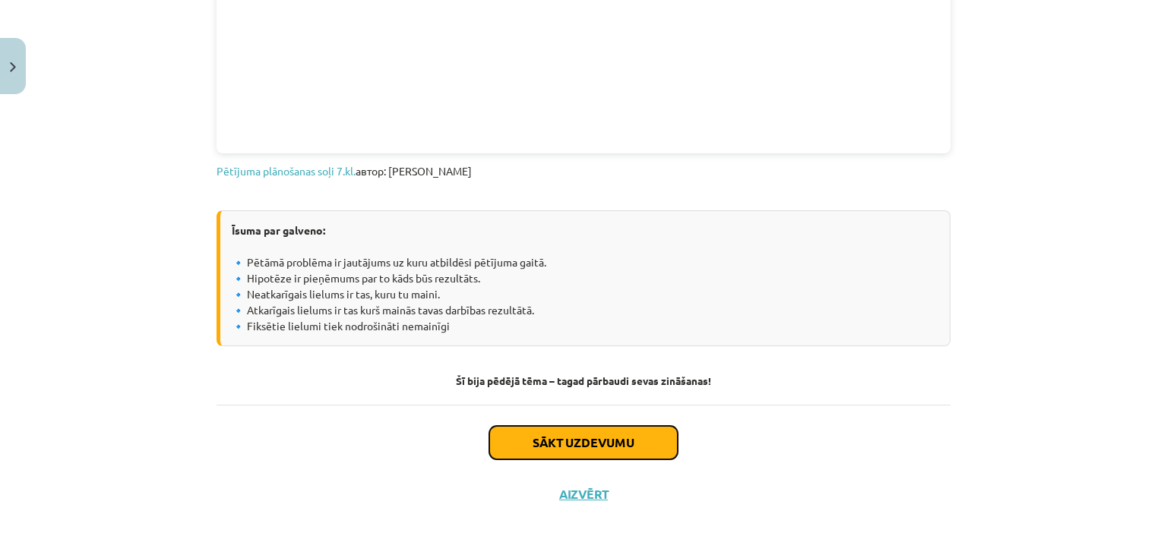
click at [580, 436] on button "Sākt uzdevumu" at bounding box center [583, 442] width 188 height 33
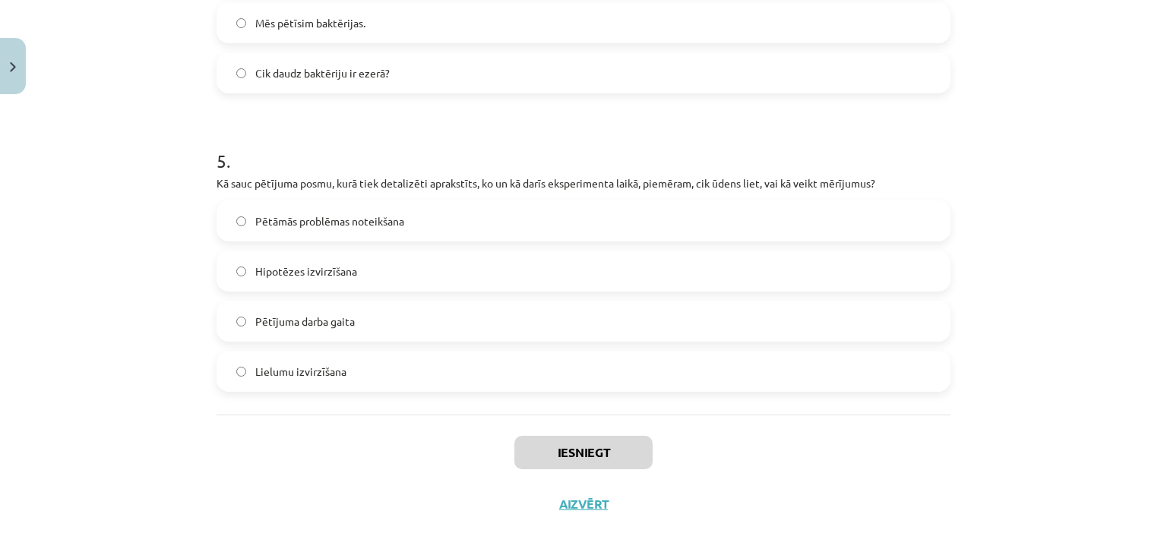
scroll to position [1417, 0]
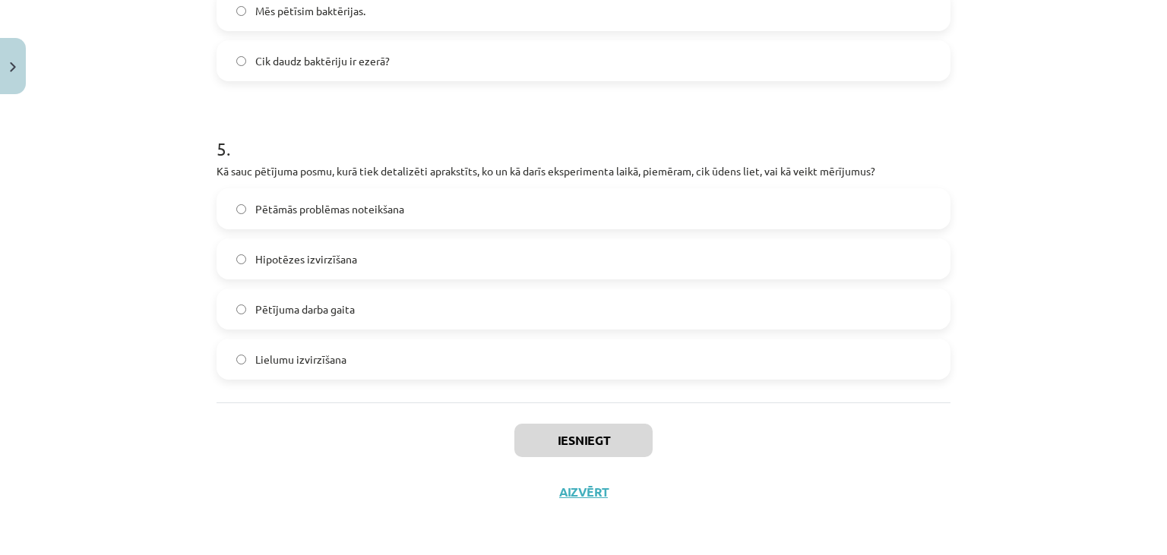
click at [582, 378] on div "Lielumu izvirzīšana" at bounding box center [584, 359] width 734 height 41
click at [582, 353] on label "Lielumu izvirzīšana" at bounding box center [583, 359] width 731 height 38
click at [574, 436] on button "Iesniegt" at bounding box center [583, 440] width 138 height 33
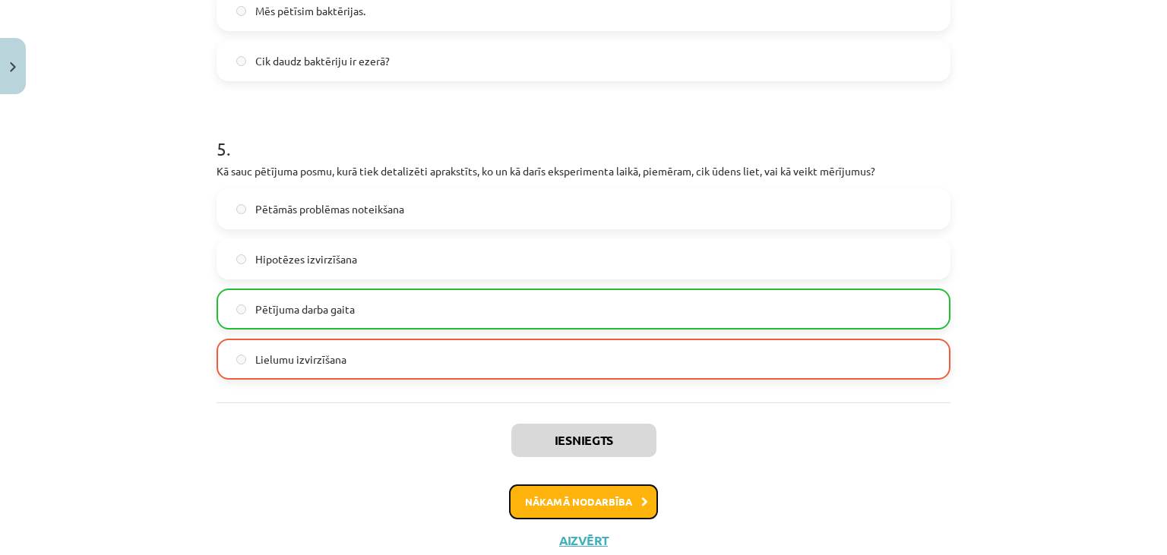
click at [623, 495] on button "Nākamā nodarbība" at bounding box center [583, 502] width 149 height 35
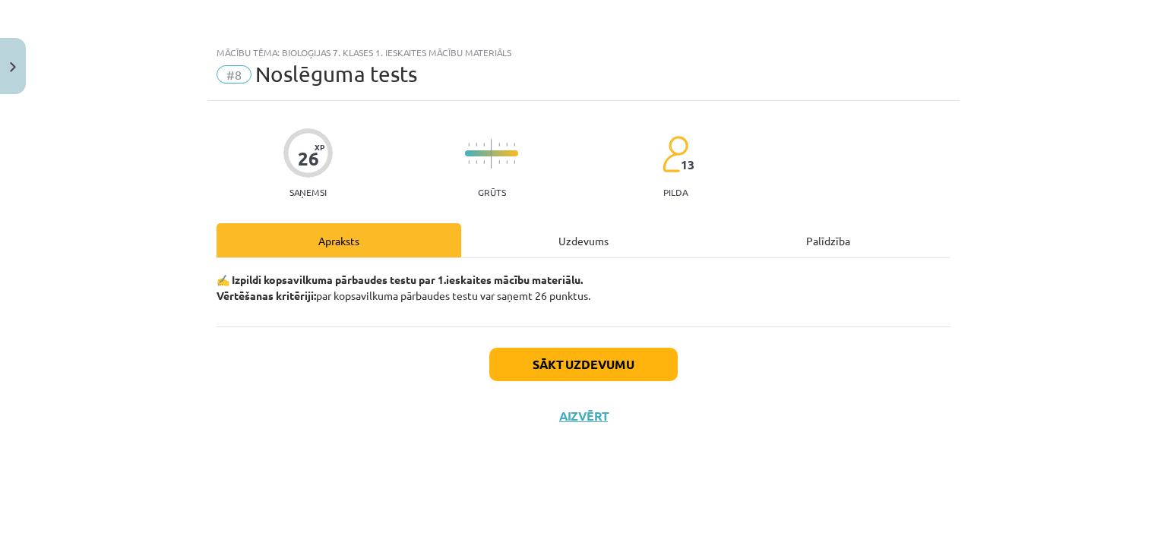
scroll to position [0, 0]
click at [619, 364] on button "Sākt uzdevumu" at bounding box center [583, 364] width 188 height 33
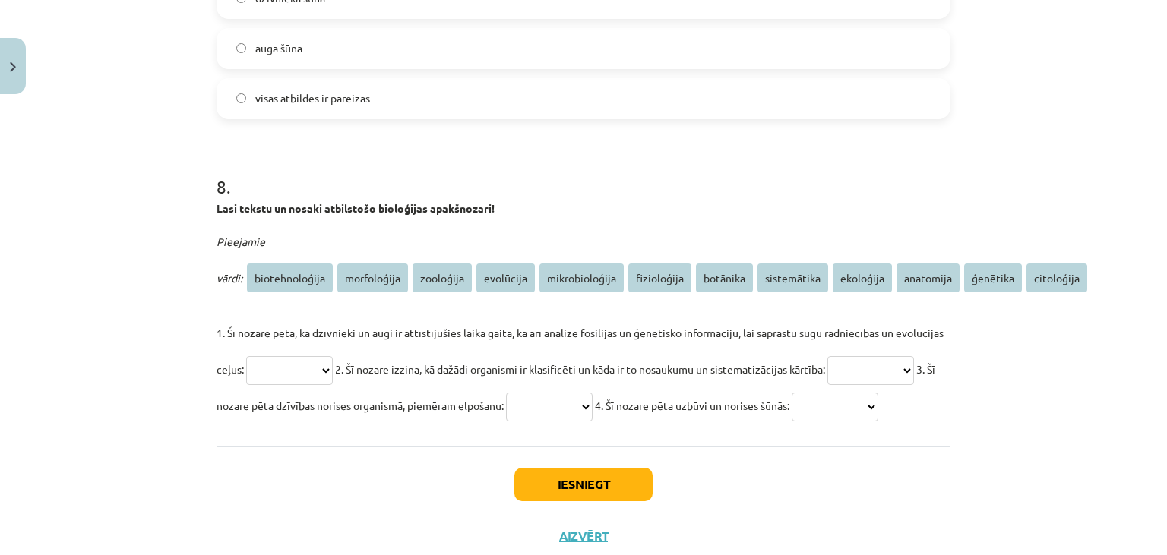
scroll to position [3129, 0]
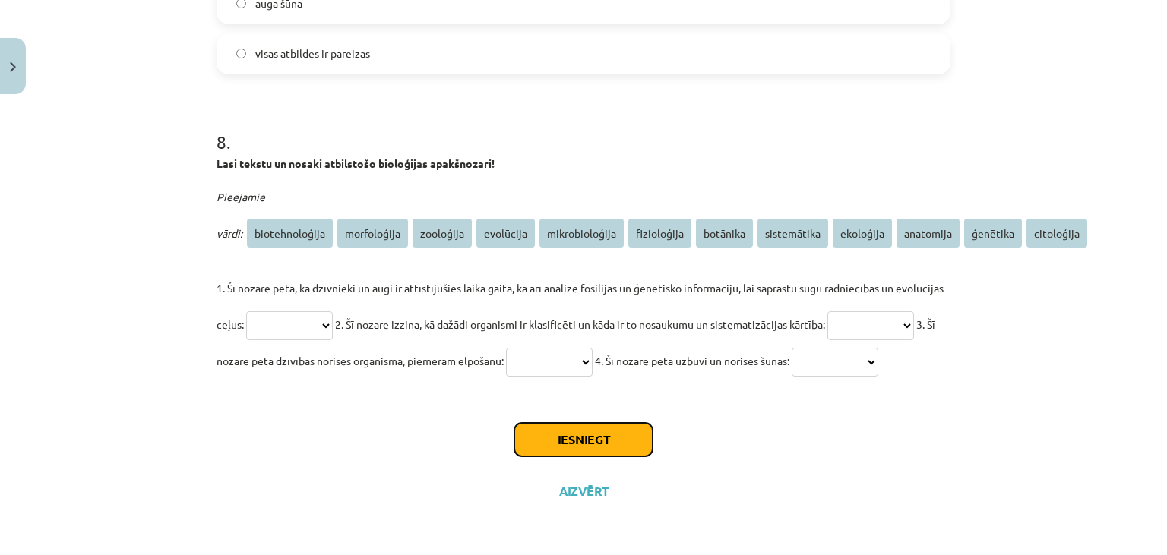
click at [608, 440] on button "Iesniegt" at bounding box center [583, 439] width 138 height 33
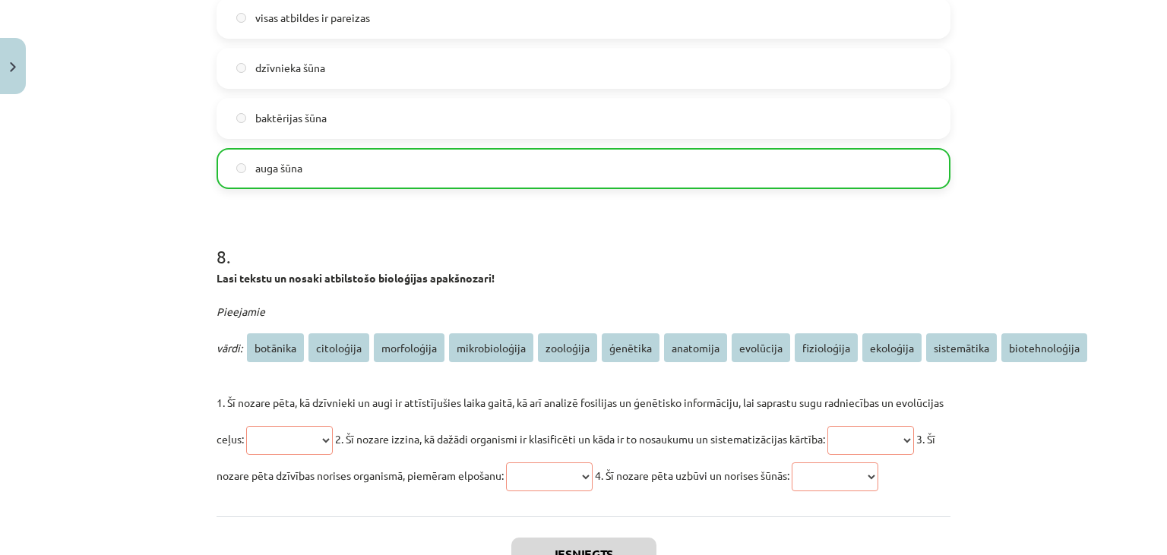
scroll to position [3176, 0]
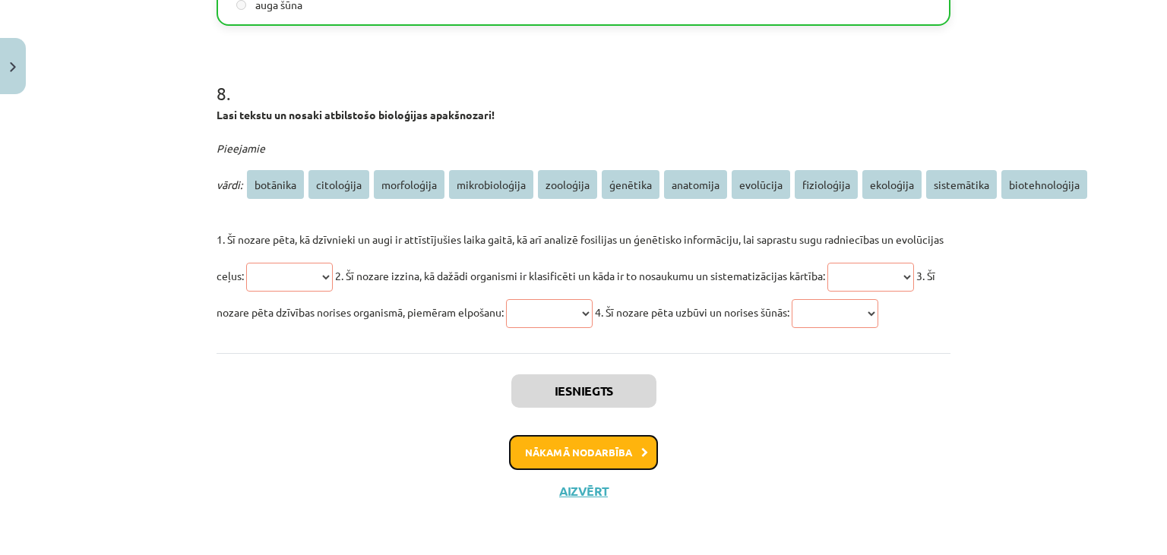
click at [603, 454] on button "Nākamā nodarbība" at bounding box center [583, 452] width 149 height 35
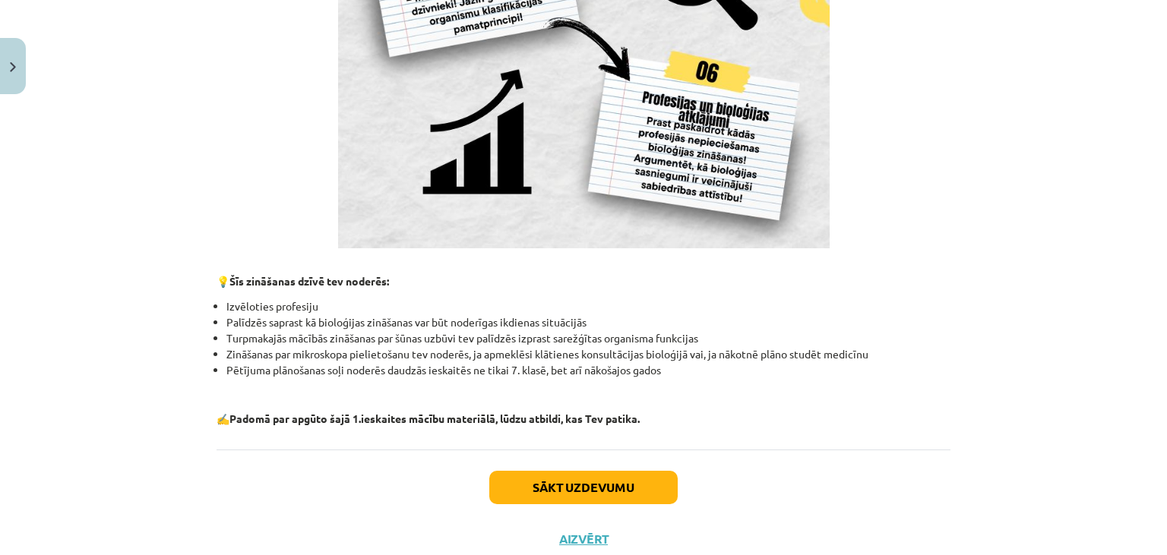
scroll to position [1397, 0]
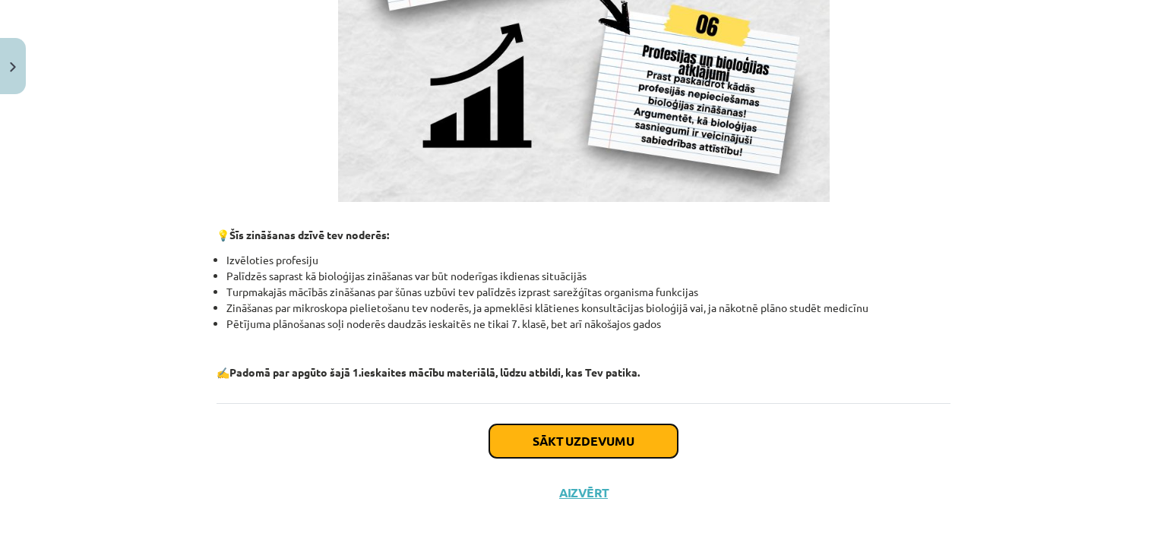
click at [628, 441] on button "Sākt uzdevumu" at bounding box center [583, 441] width 188 height 33
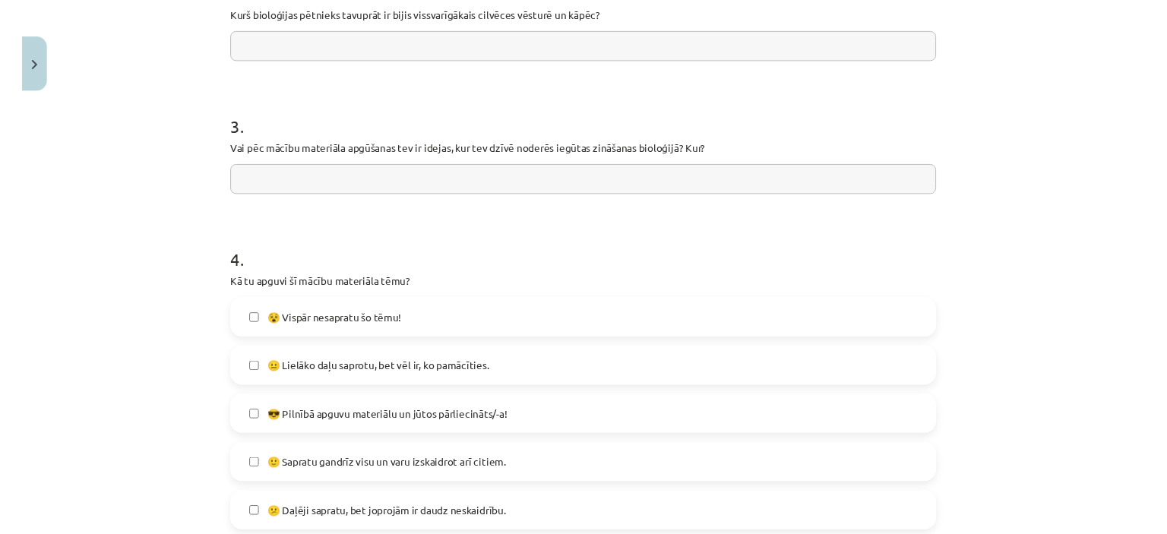
scroll to position [706, 0]
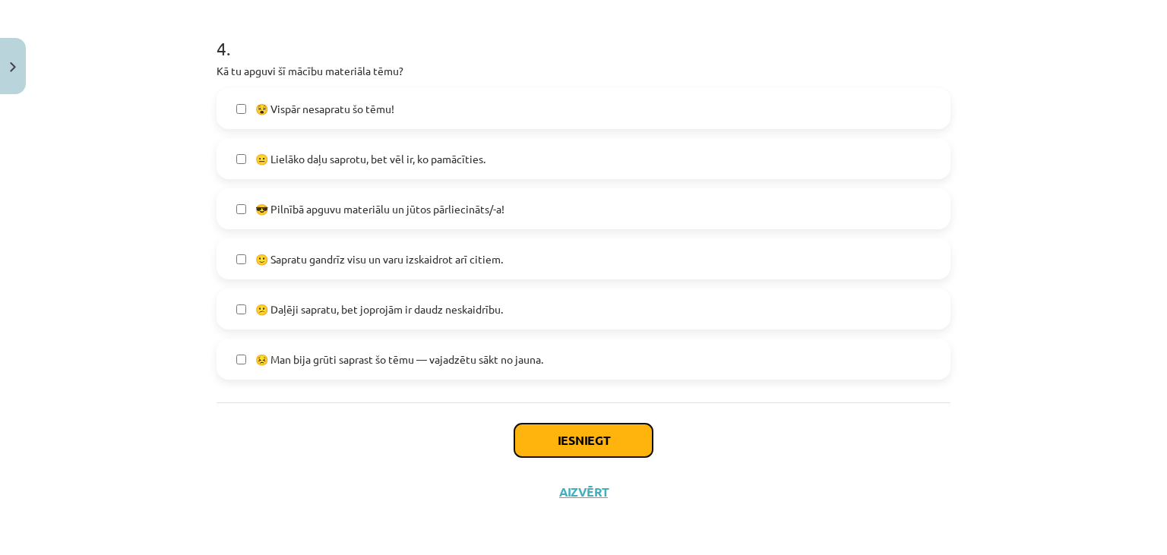
click at [605, 441] on button "Iesniegt" at bounding box center [583, 440] width 138 height 33
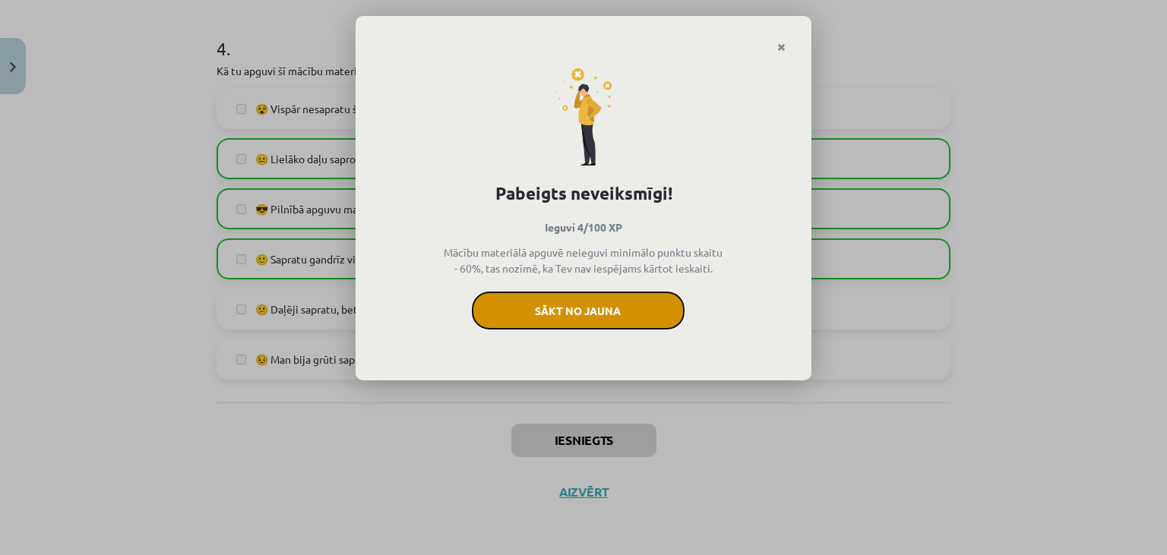
click at [581, 318] on button "Sākt no jauna" at bounding box center [578, 311] width 213 height 38
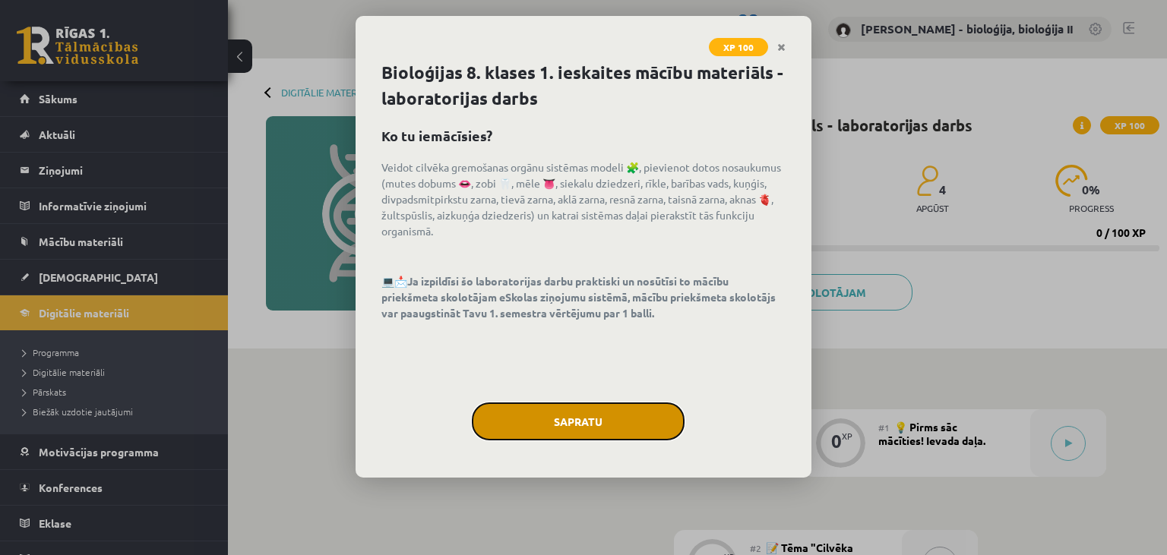
click at [587, 424] on button "Sapratu" at bounding box center [578, 422] width 213 height 38
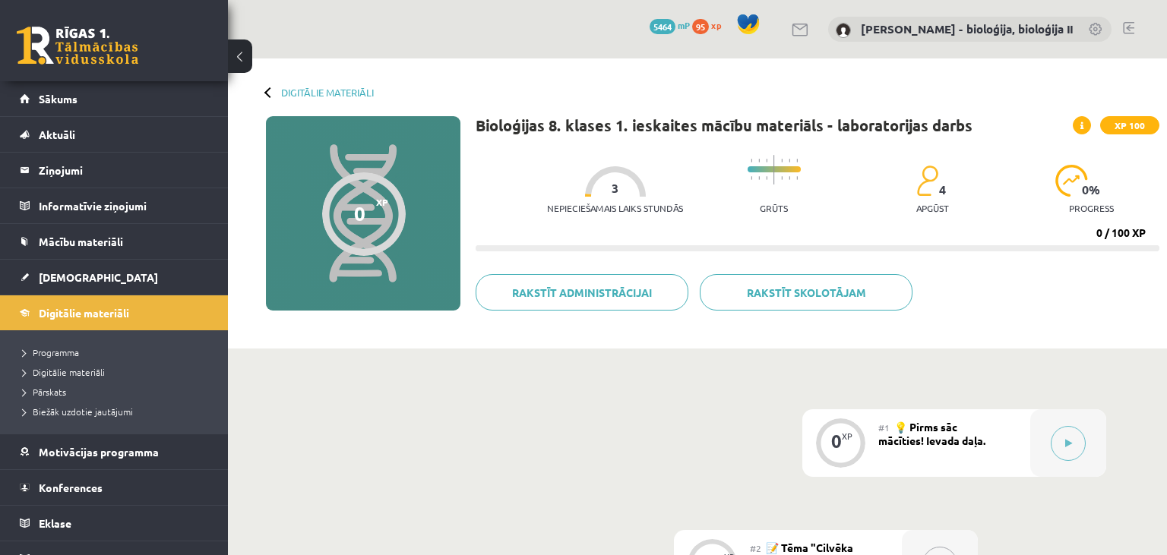
scroll to position [240, 0]
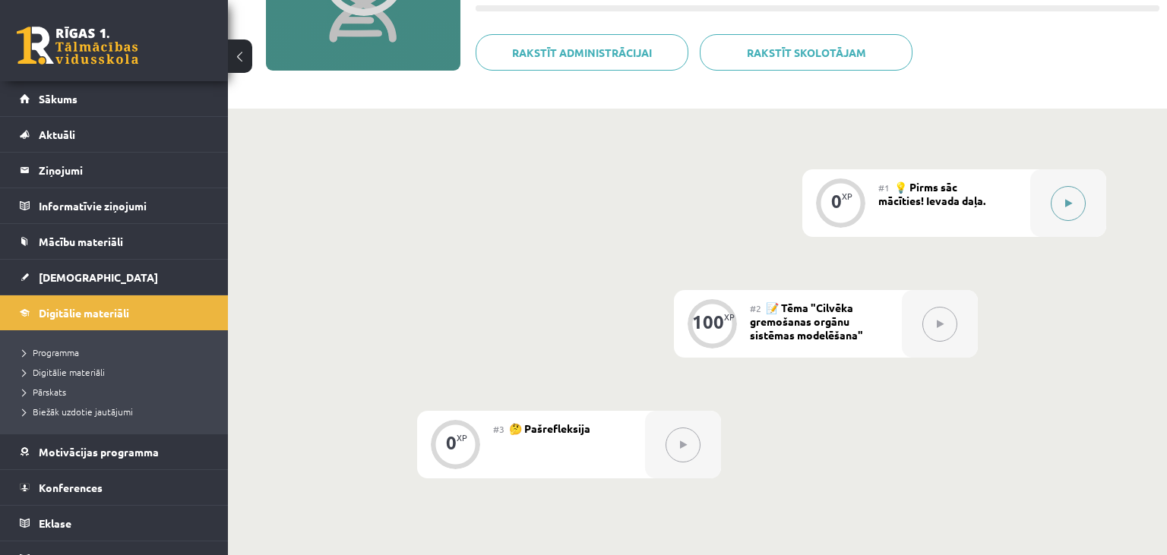
click at [1077, 202] on button at bounding box center [1068, 203] width 35 height 35
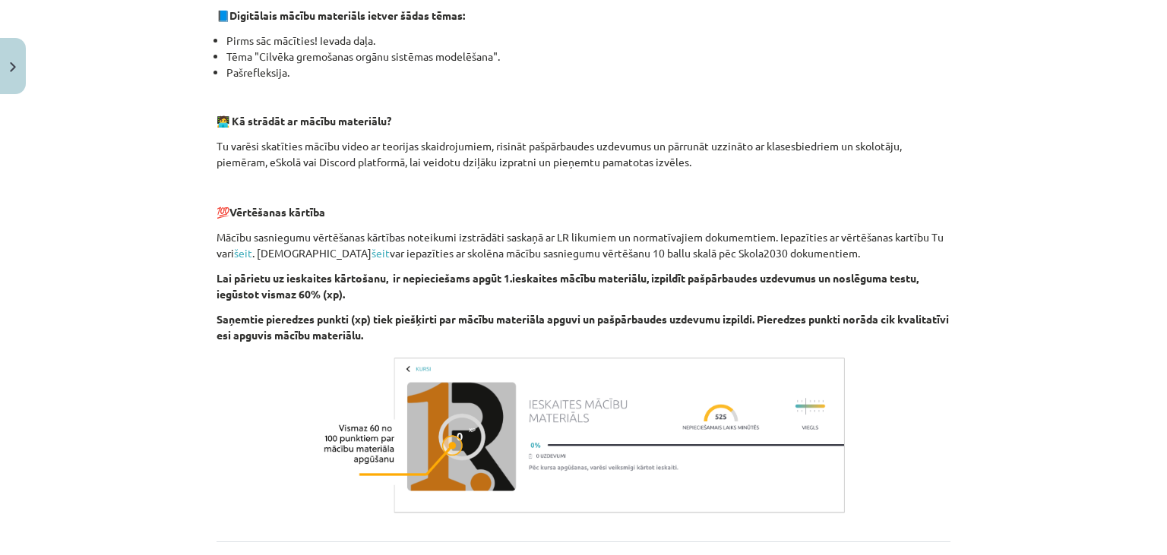
scroll to position [485, 0]
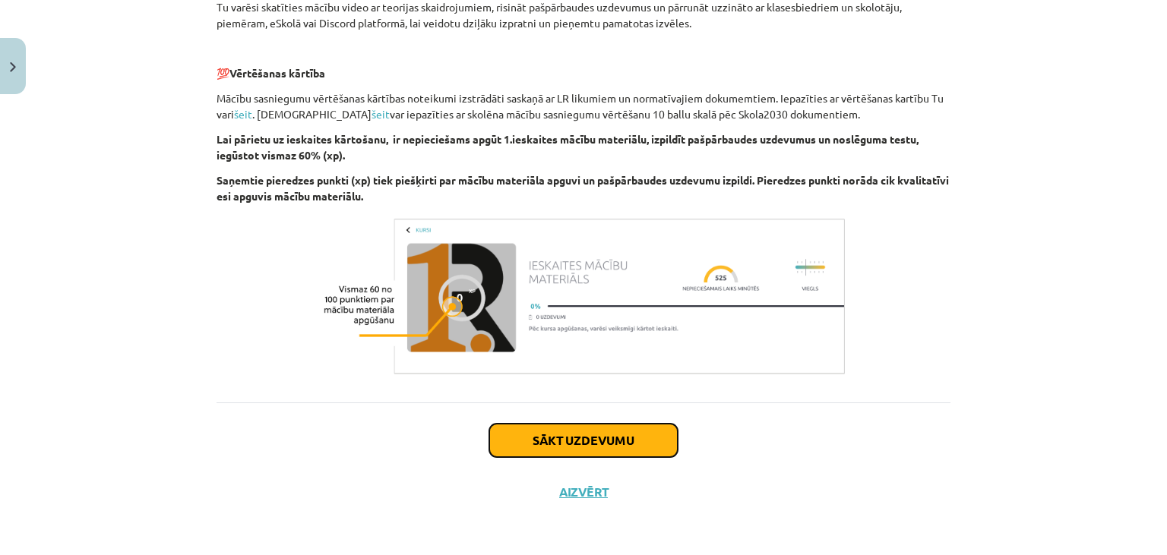
click at [607, 445] on button "Sākt uzdevumu" at bounding box center [583, 440] width 188 height 33
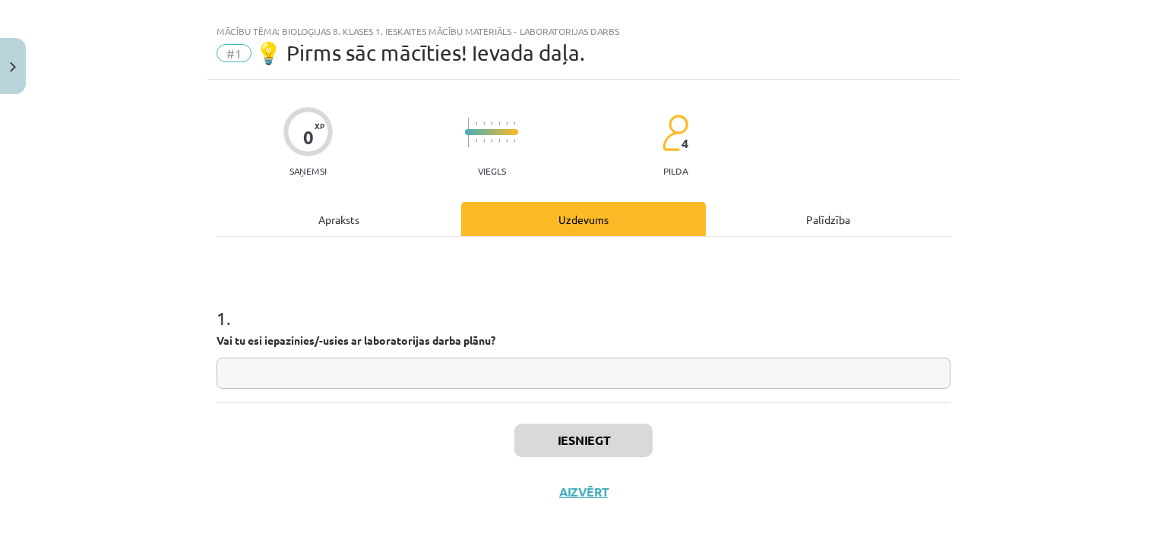
click at [579, 381] on input "text" at bounding box center [584, 373] width 734 height 31
type input "**"
drag, startPoint x: 612, startPoint y: 432, endPoint x: 604, endPoint y: 410, distance: 23.6
click at [609, 432] on button "Iesniegt" at bounding box center [583, 440] width 138 height 33
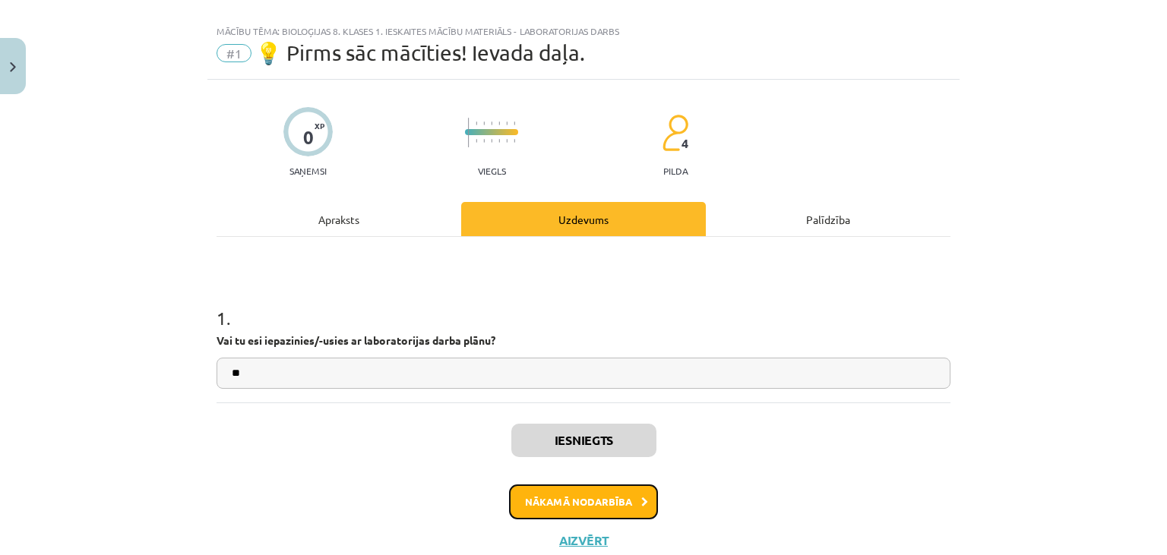
click at [576, 495] on button "Nākamā nodarbība" at bounding box center [583, 502] width 149 height 35
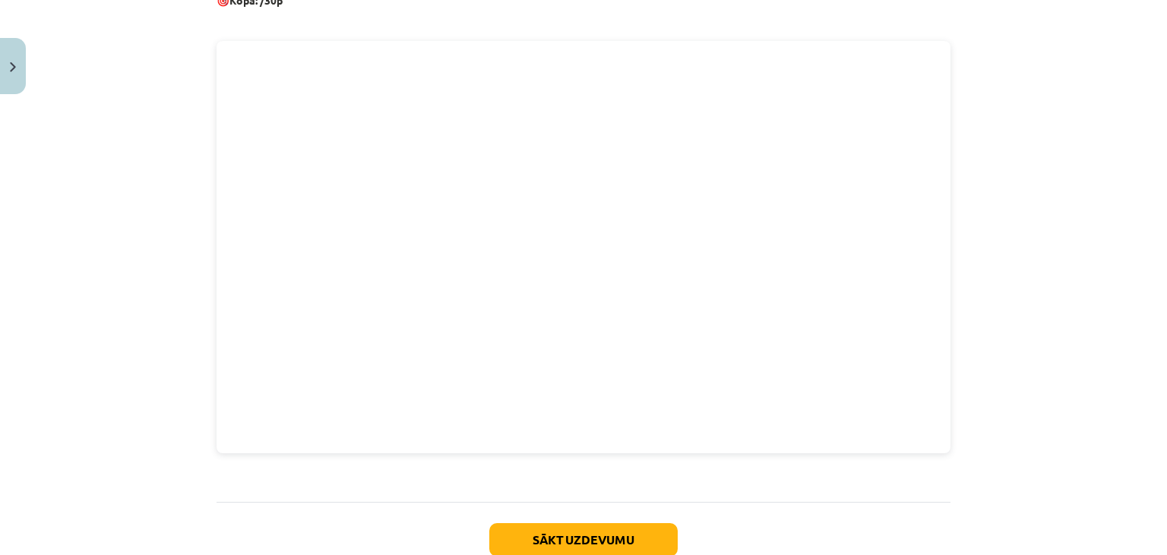
scroll to position [792, 0]
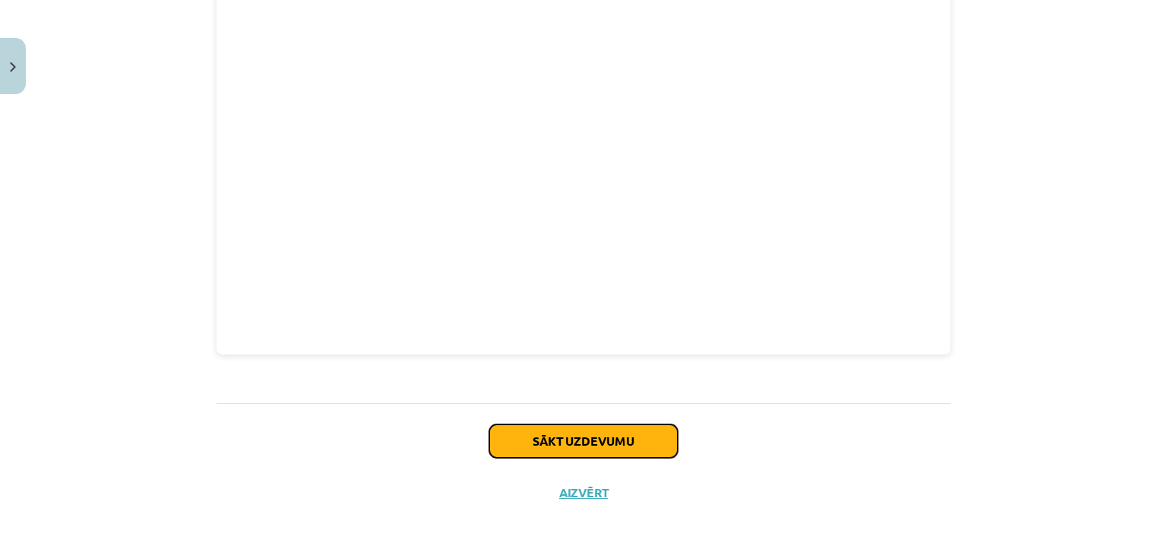
click at [623, 442] on button "Sākt uzdevumu" at bounding box center [583, 441] width 188 height 33
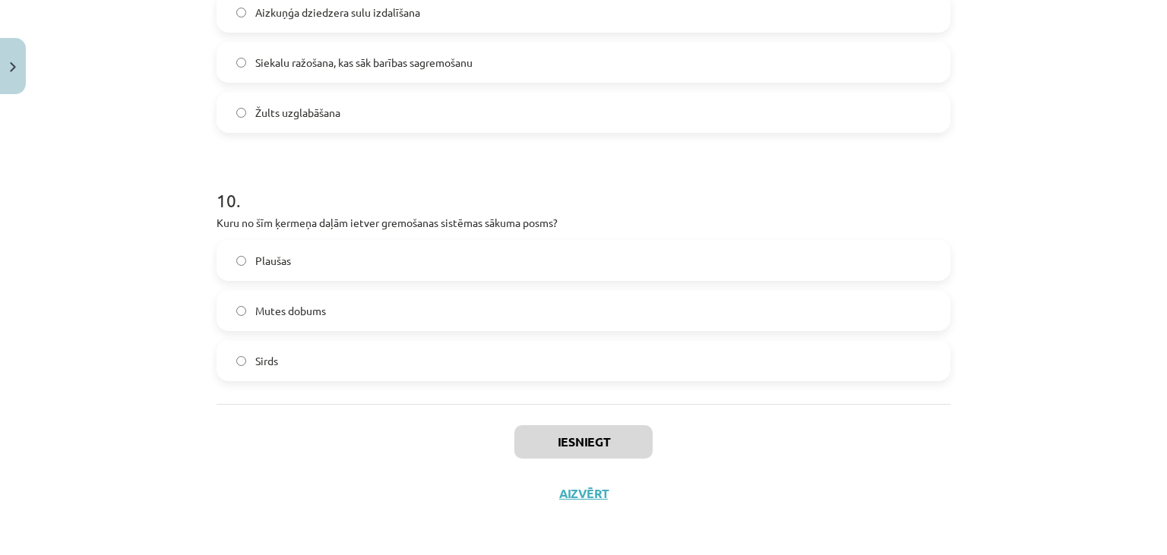
scroll to position [2376, 0]
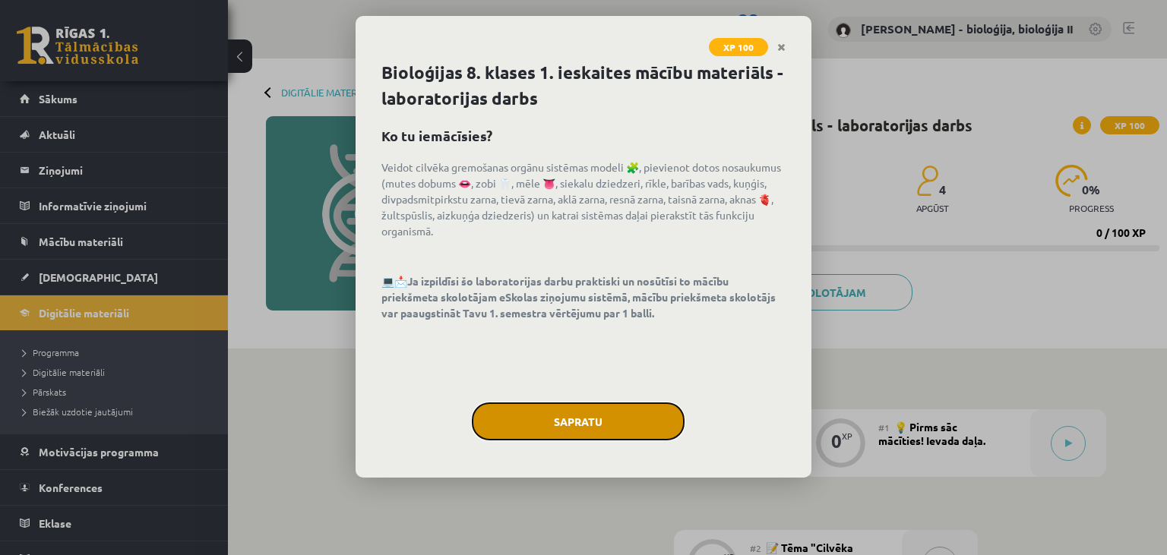
click at [573, 419] on button "Sapratu" at bounding box center [578, 422] width 213 height 38
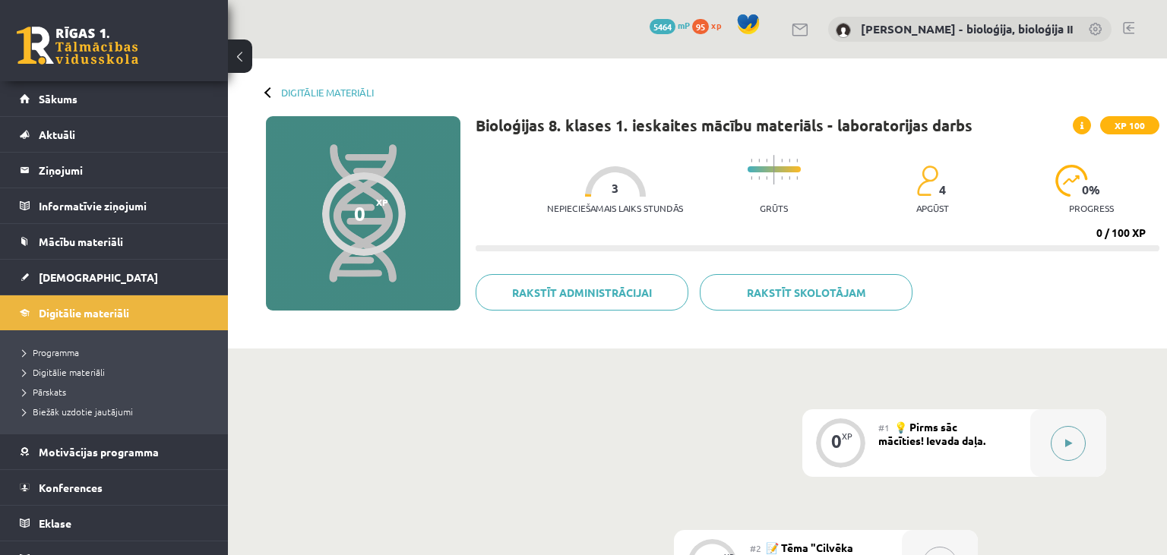
click at [1061, 442] on button at bounding box center [1068, 443] width 35 height 35
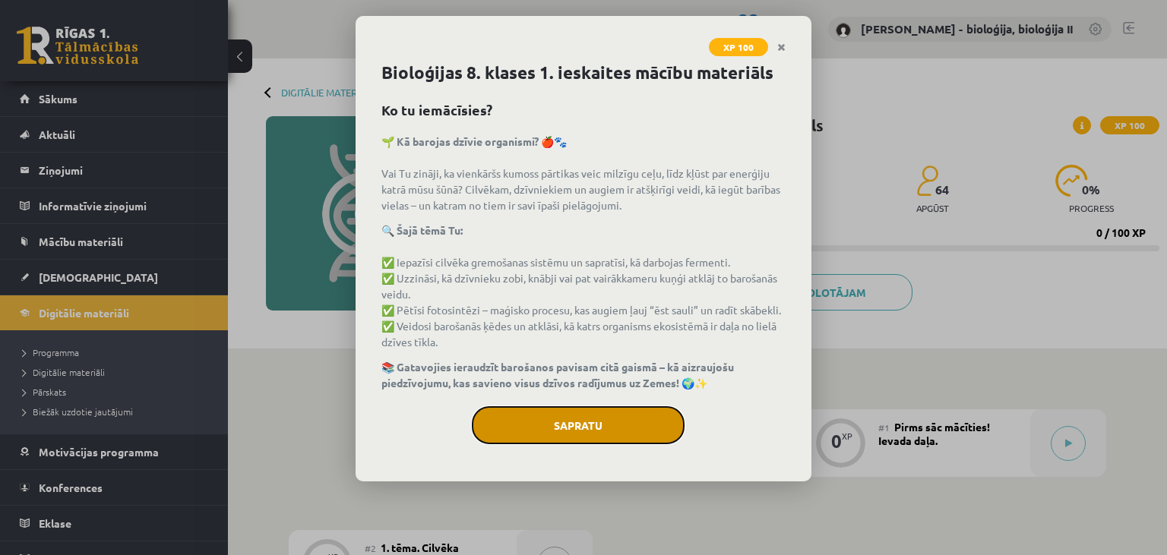
click at [539, 428] on button "Sapratu" at bounding box center [578, 425] width 213 height 38
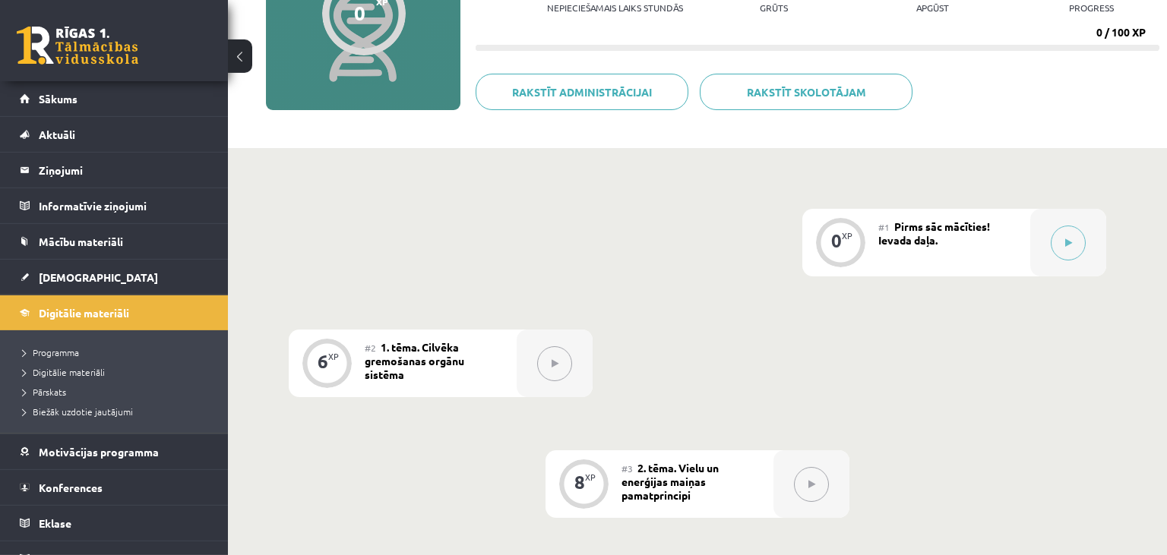
scroll to position [240, 0]
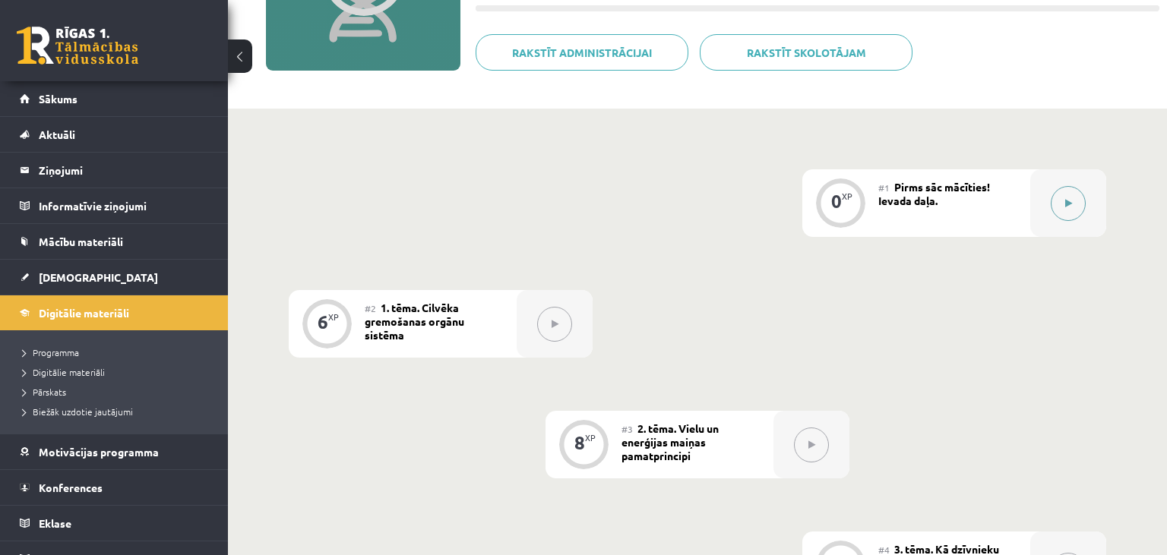
click at [1079, 207] on button at bounding box center [1068, 203] width 35 height 35
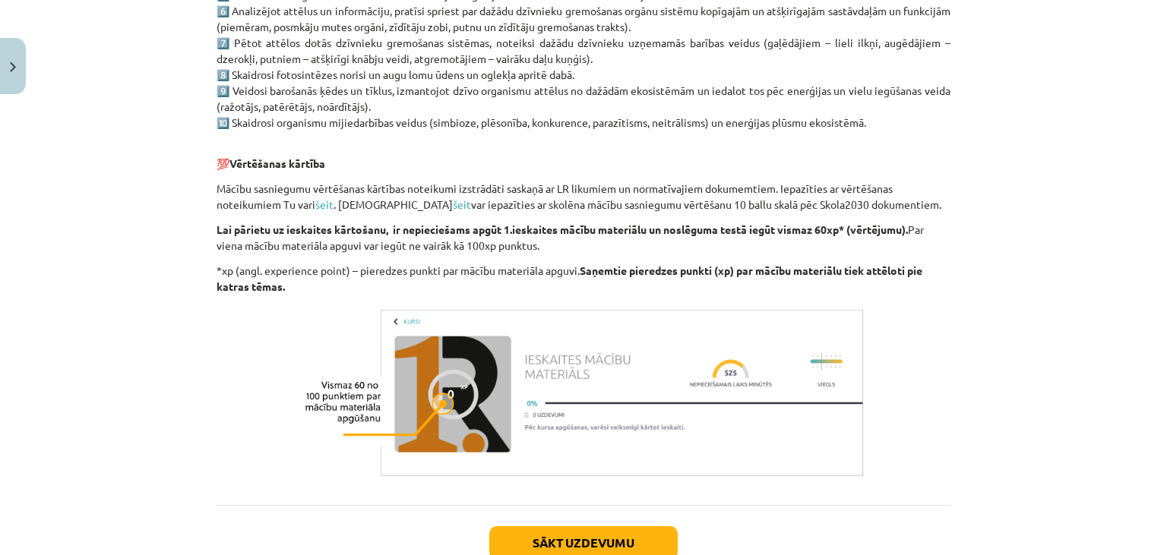
scroll to position [726, 0]
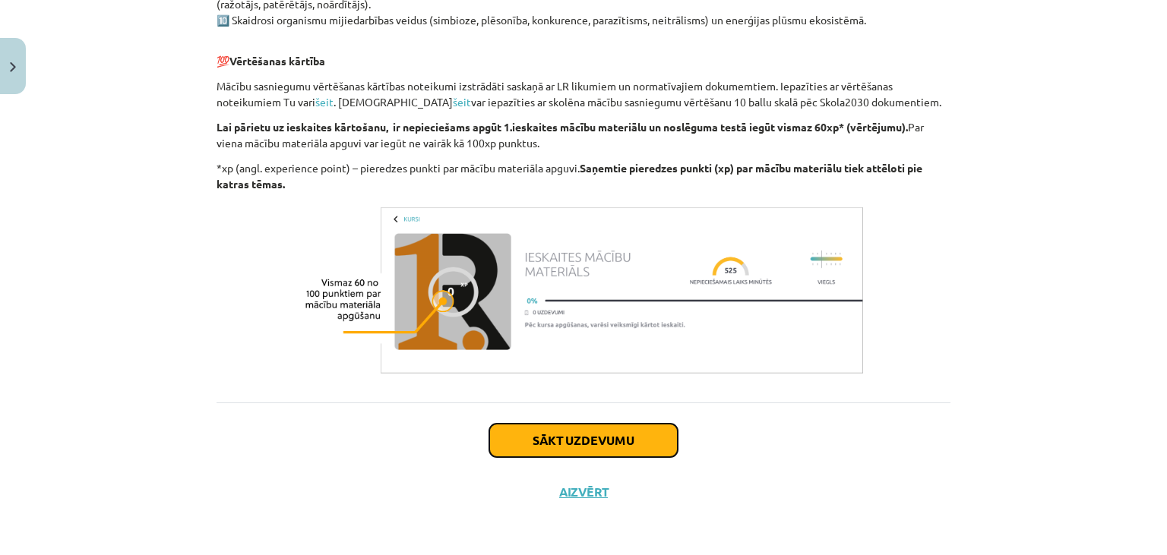
click at [631, 442] on button "Sākt uzdevumu" at bounding box center [583, 440] width 188 height 33
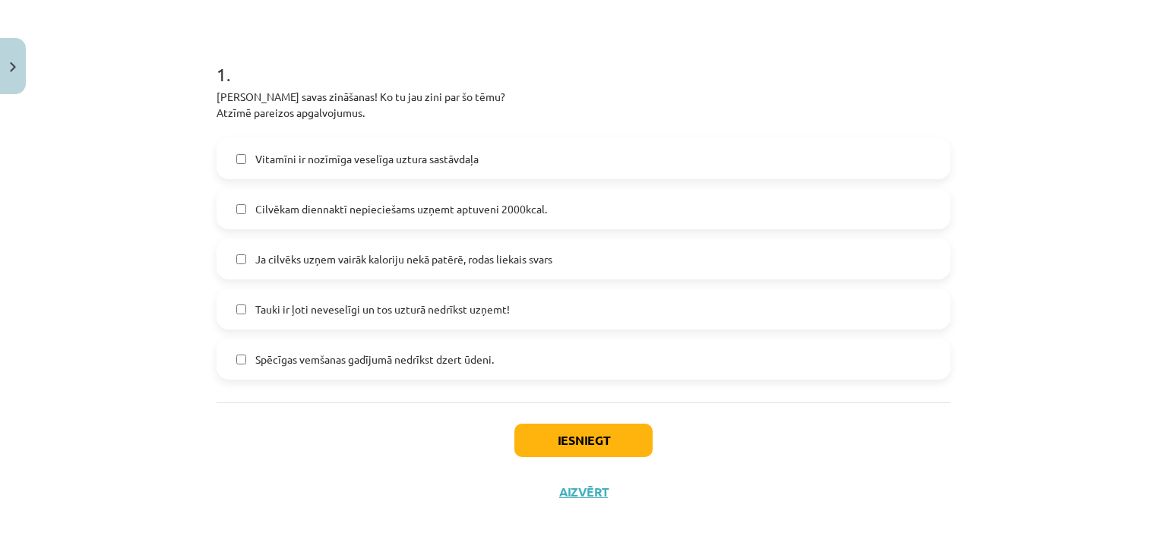
click at [614, 266] on label "Ja cilvēks uzņem vairāk kaloriju nekā patērē, rodas liekais svars" at bounding box center [583, 259] width 731 height 38
click at [594, 448] on button "Iesniegt" at bounding box center [583, 440] width 138 height 33
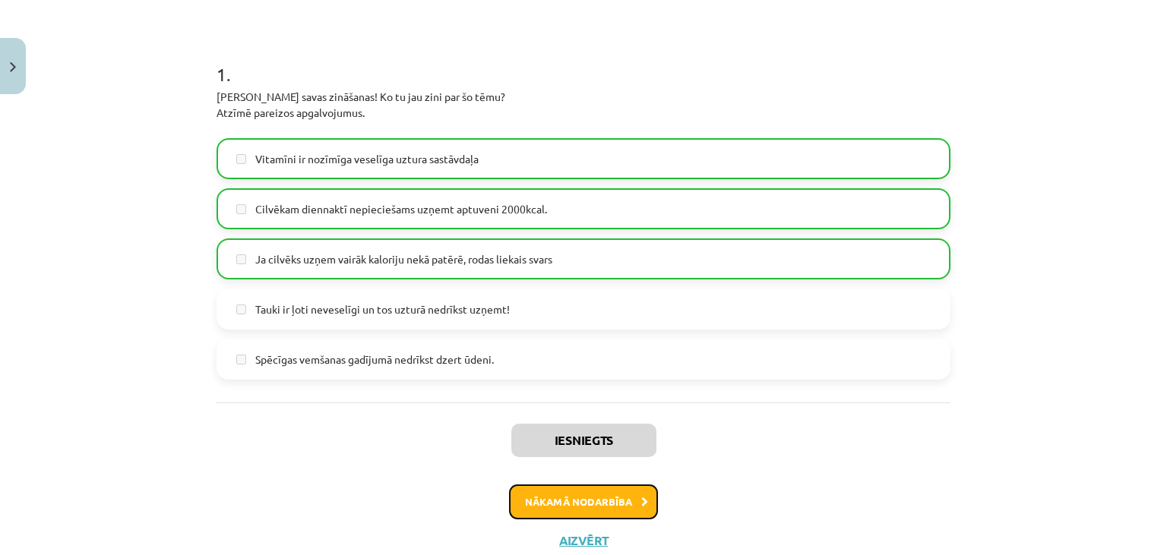
click at [577, 500] on button "Nākamā nodarbība" at bounding box center [583, 502] width 149 height 35
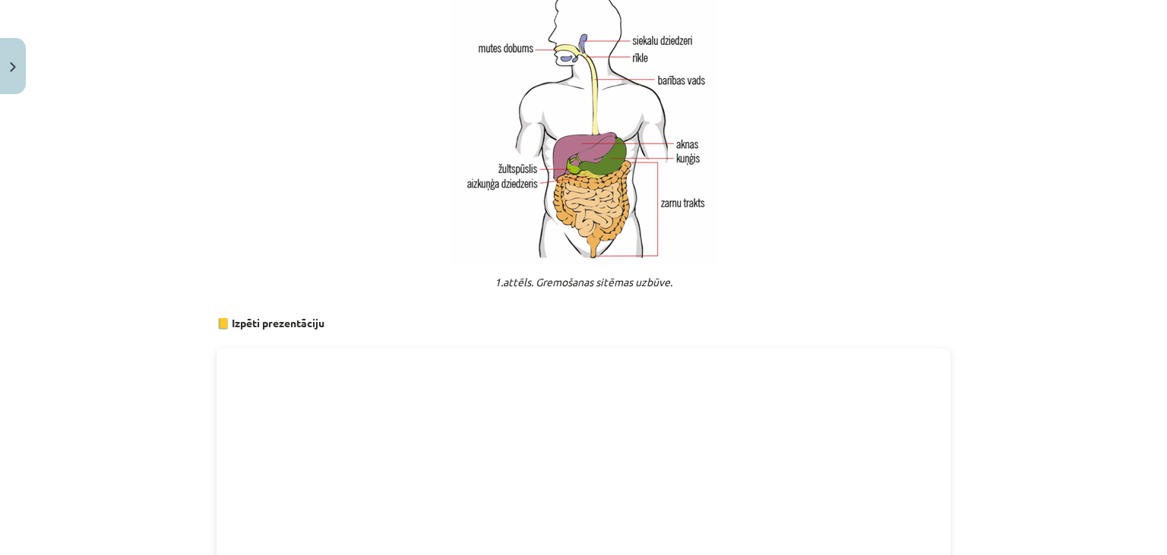
scroll to position [730, 0]
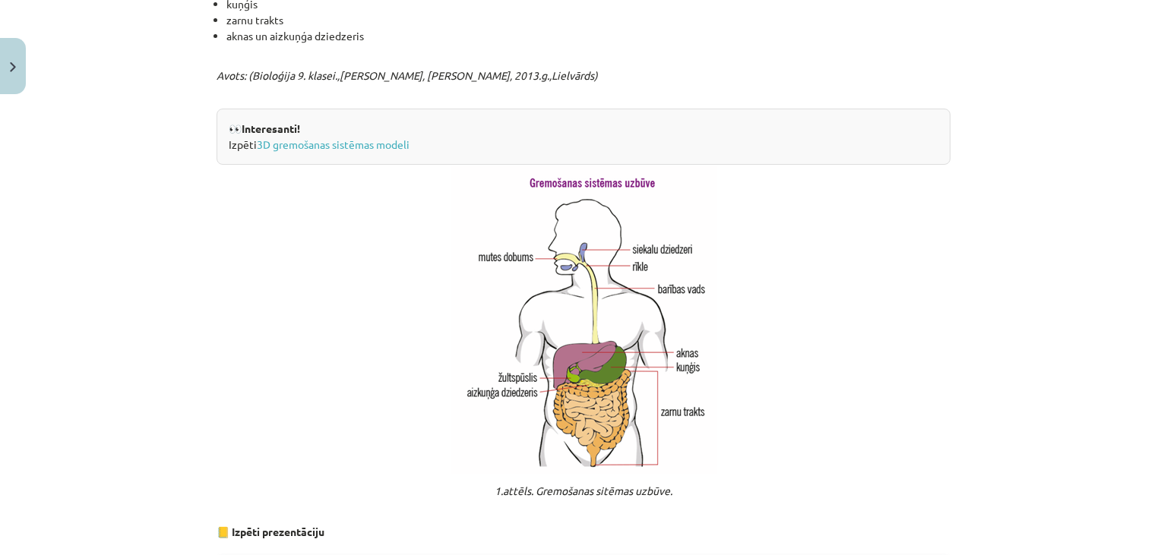
click at [565, 319] on img at bounding box center [584, 319] width 267 height 309
drag, startPoint x: 910, startPoint y: 317, endPoint x: 656, endPoint y: 221, distance: 271.2
click at [907, 317] on p at bounding box center [584, 319] width 734 height 309
click at [343, 151] on link "3D gremošanas sistēmas modeli" at bounding box center [333, 145] width 153 height 14
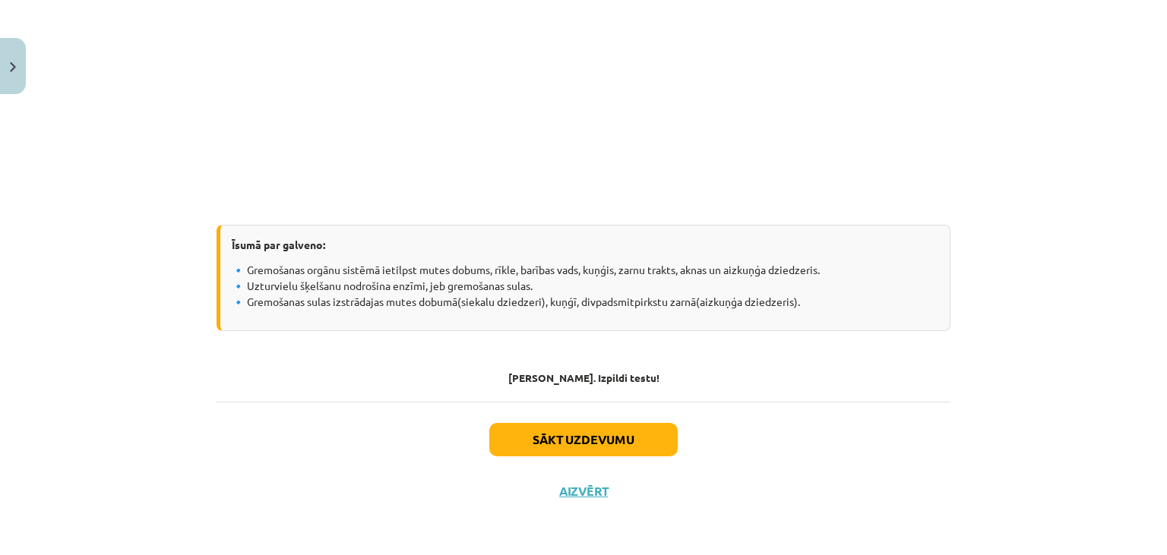
scroll to position [3086, 0]
click at [622, 431] on button "Sākt uzdevumu" at bounding box center [583, 439] width 188 height 33
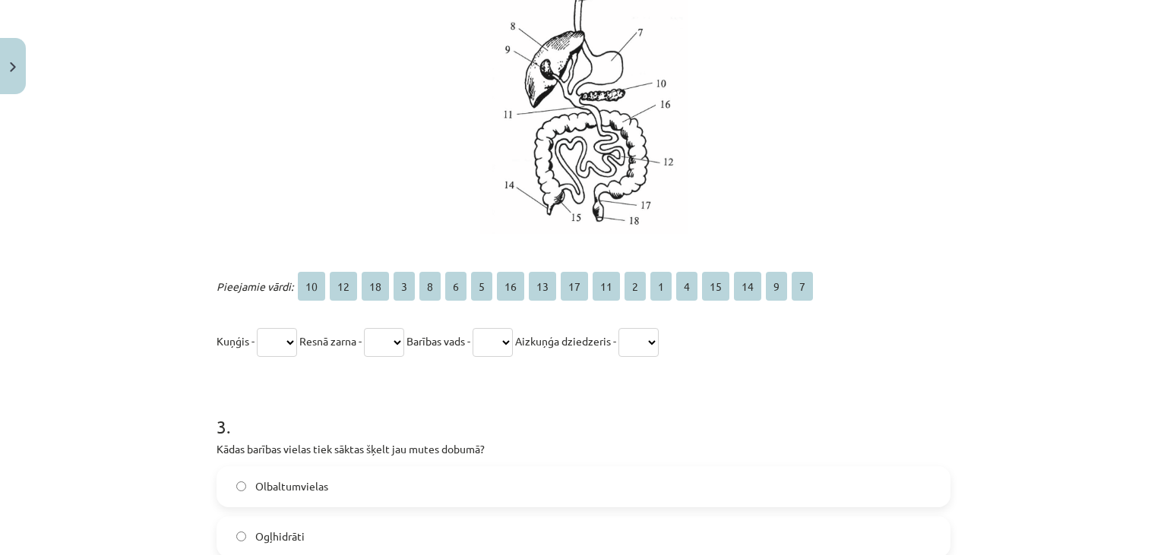
scroll to position [1058, 0]
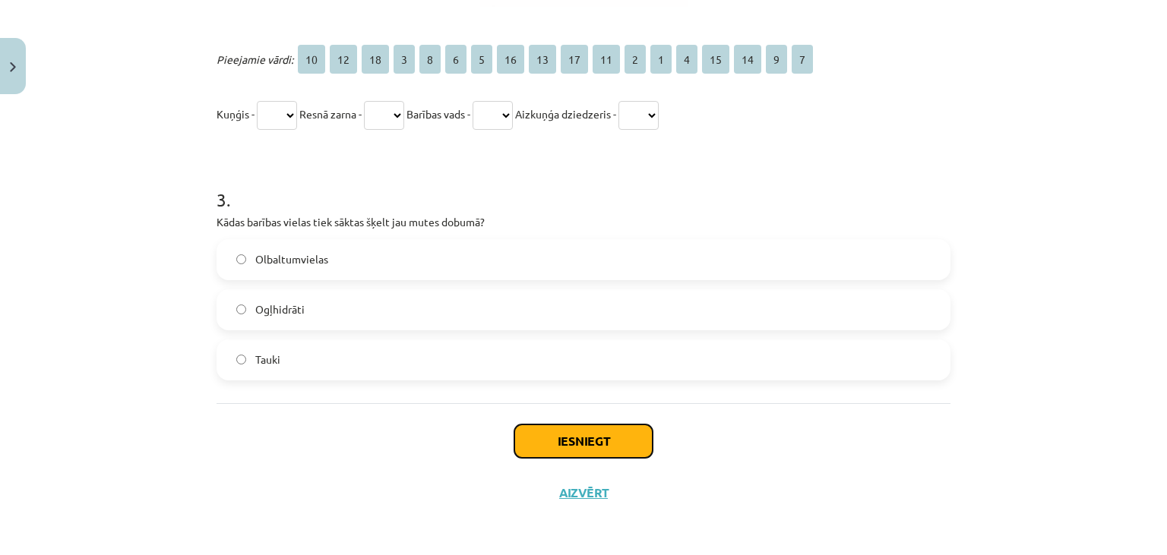
click at [565, 432] on button "Iesniegt" at bounding box center [583, 441] width 138 height 33
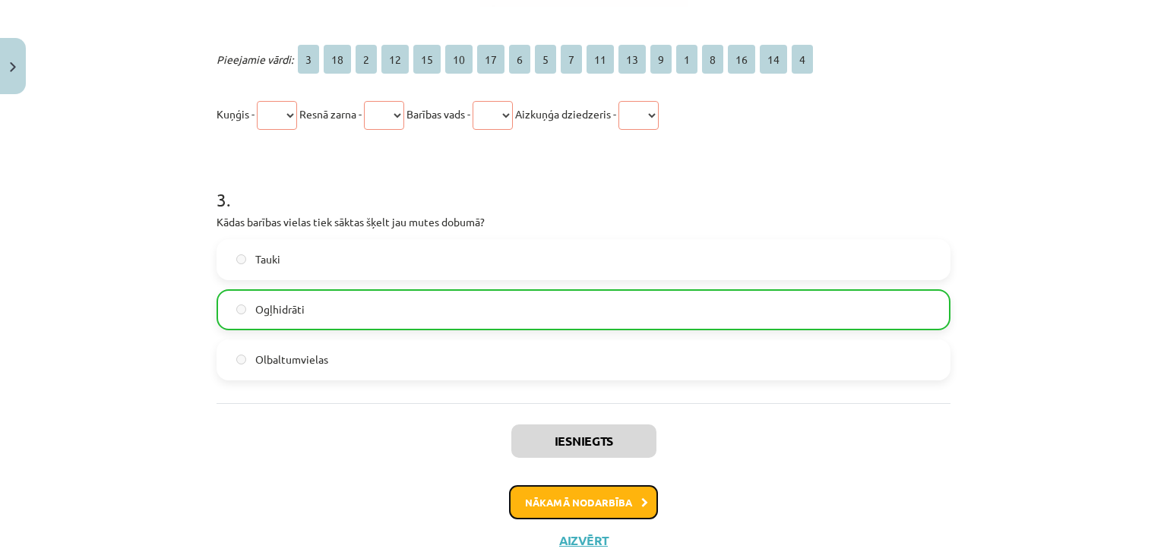
click at [575, 505] on button "Nākamā nodarbība" at bounding box center [583, 502] width 149 height 35
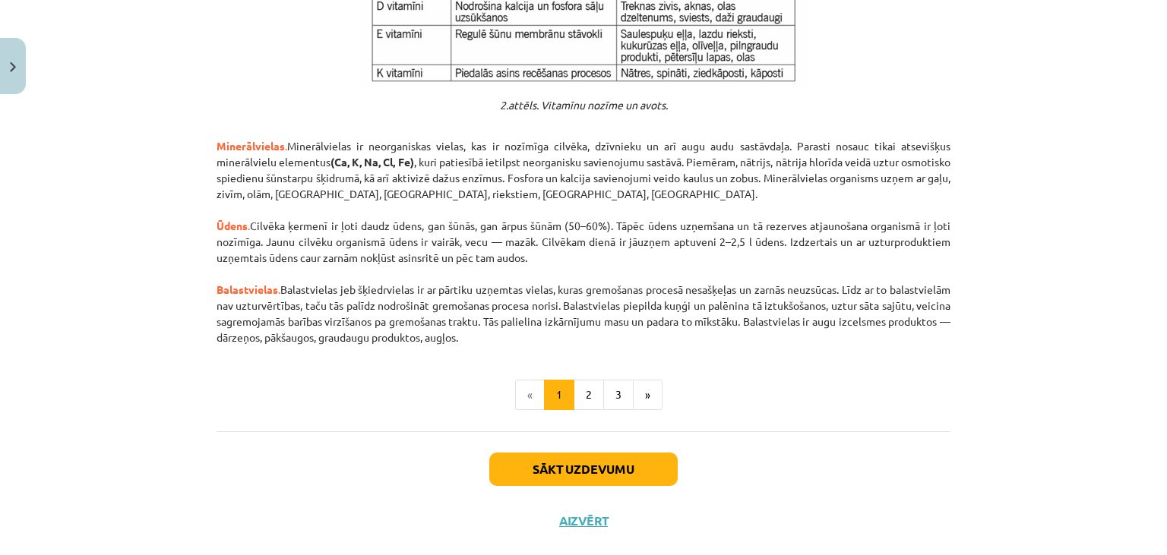
scroll to position [1649, 0]
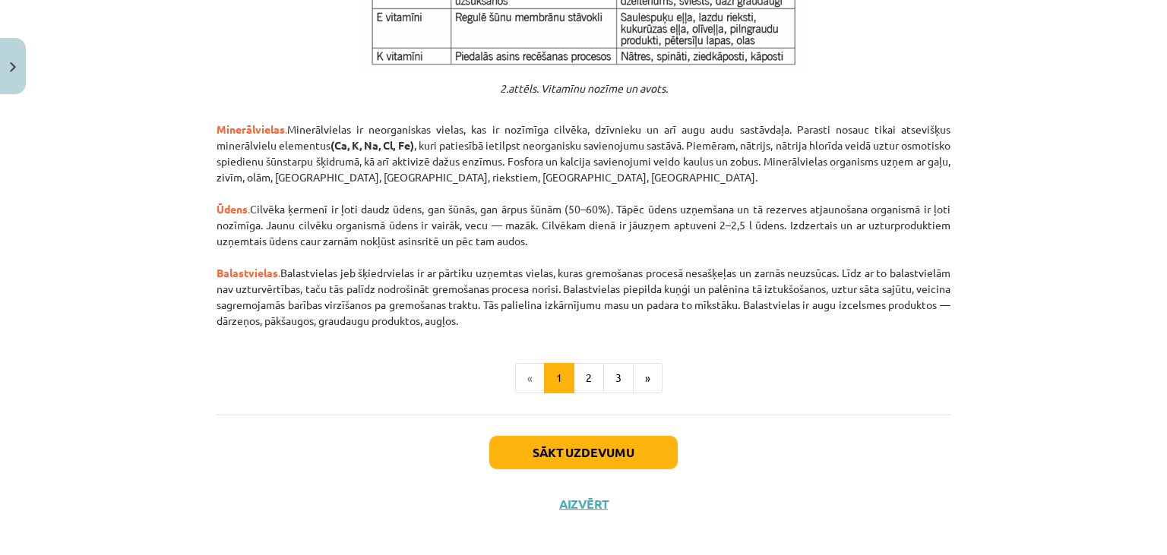
click at [850, 378] on ul "« 1 2 3 »" at bounding box center [584, 378] width 734 height 30
drag, startPoint x: 597, startPoint y: 419, endPoint x: 596, endPoint y: 432, distance: 13.7
click at [597, 421] on div "Sākt uzdevumu Aizvērt" at bounding box center [584, 468] width 734 height 106
click at [596, 436] on button "Sākt uzdevumu" at bounding box center [583, 452] width 188 height 33
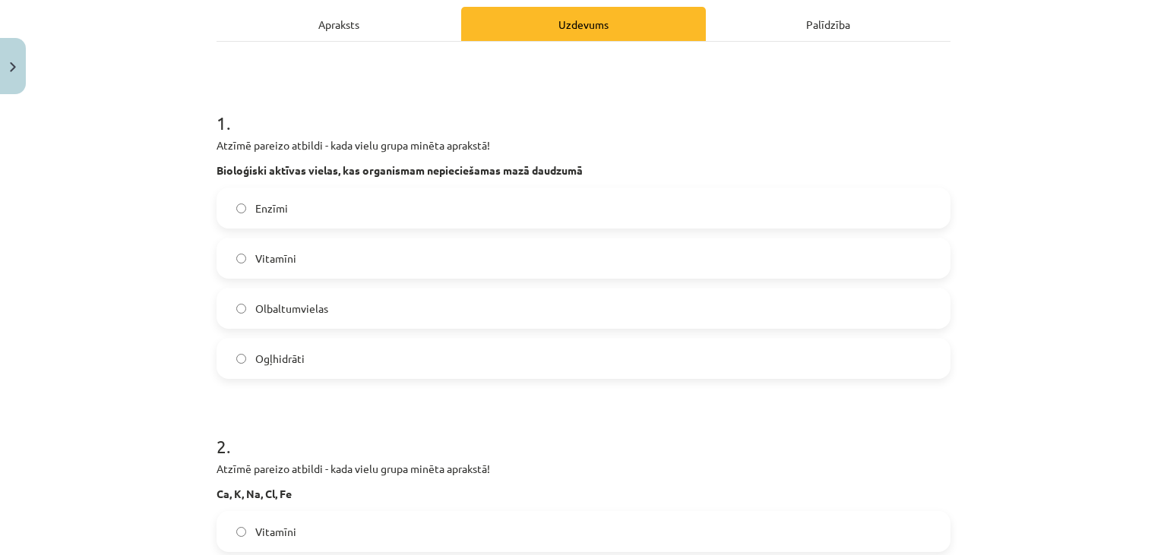
scroll to position [95, 0]
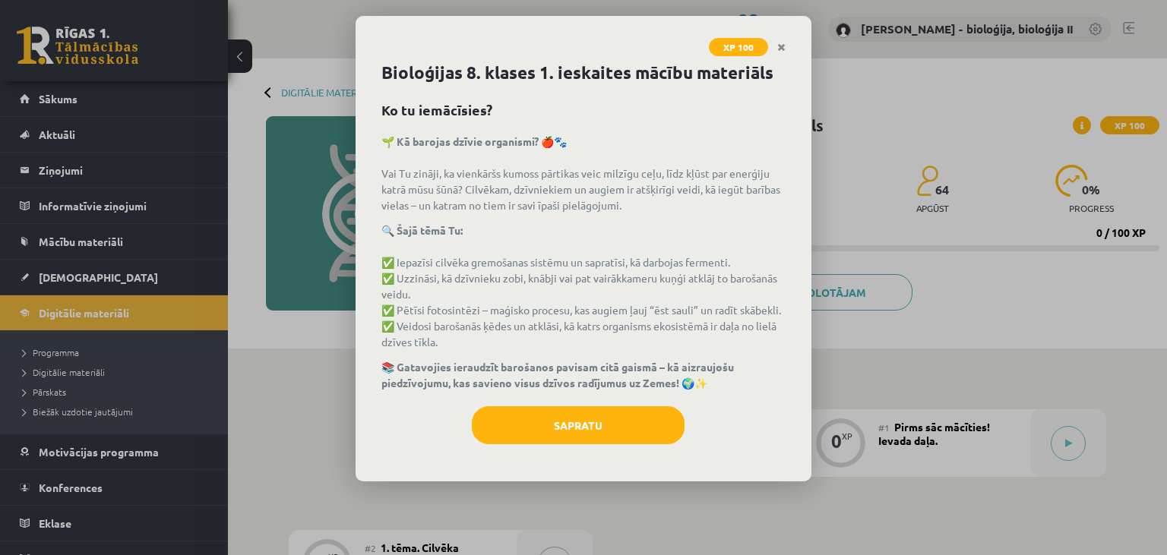
scroll to position [240, 0]
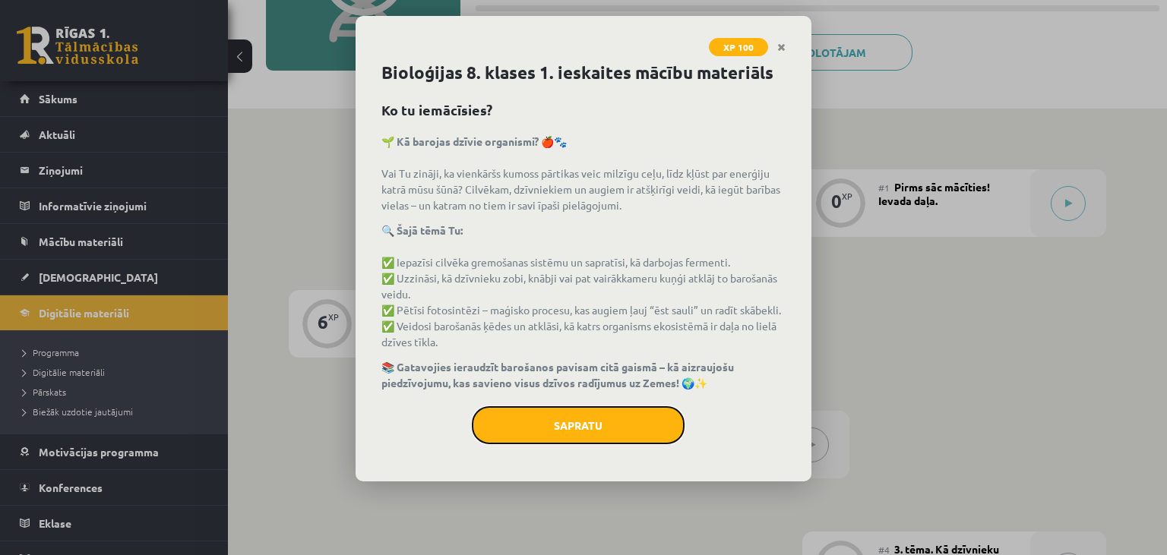
click at [589, 422] on button "Sapratu" at bounding box center [578, 425] width 213 height 38
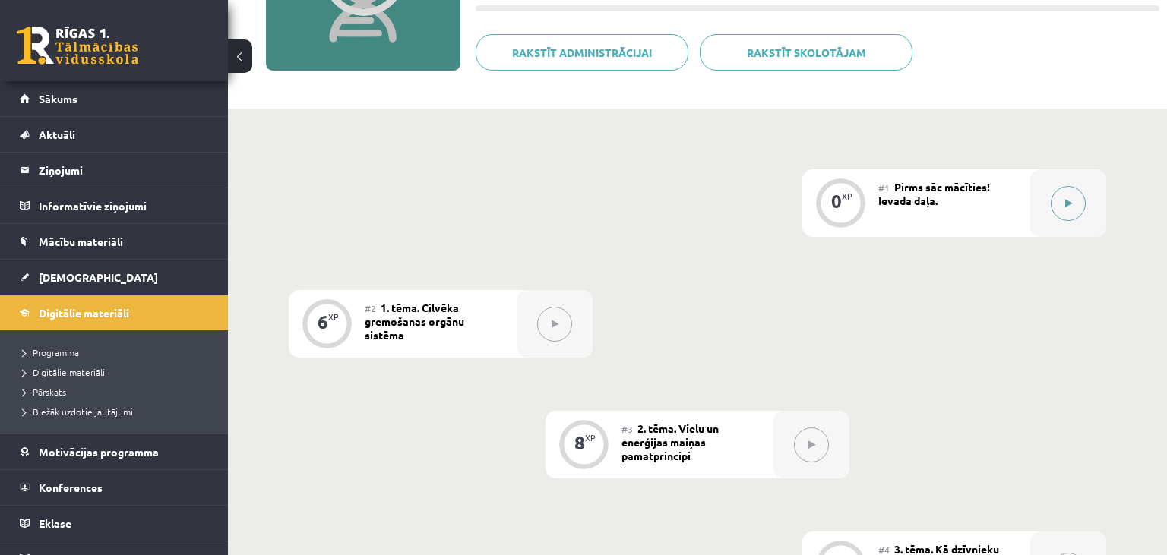
click at [1058, 203] on button at bounding box center [1068, 203] width 35 height 35
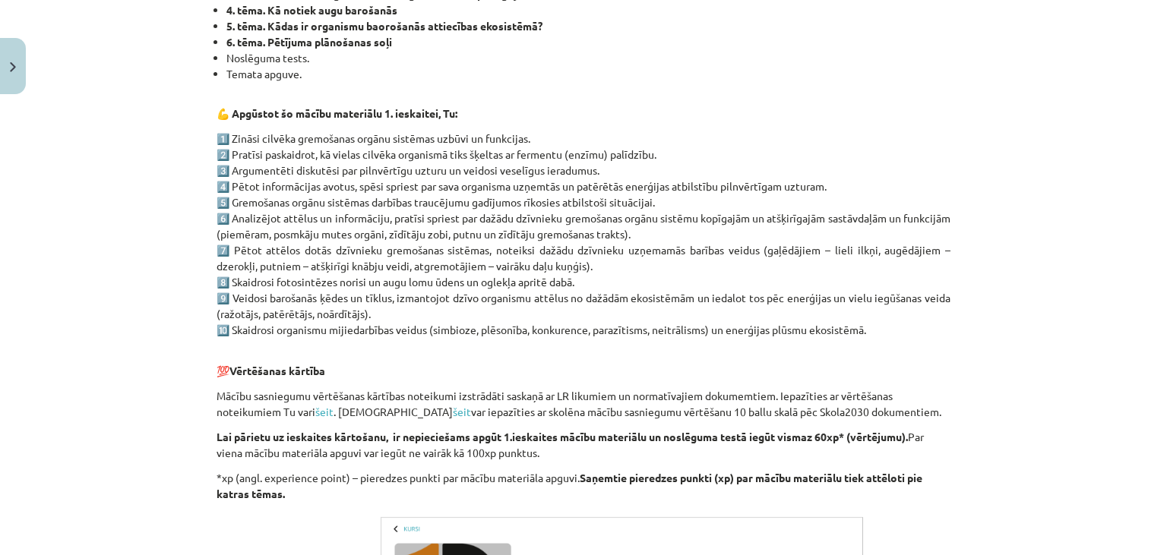
scroll to position [726, 0]
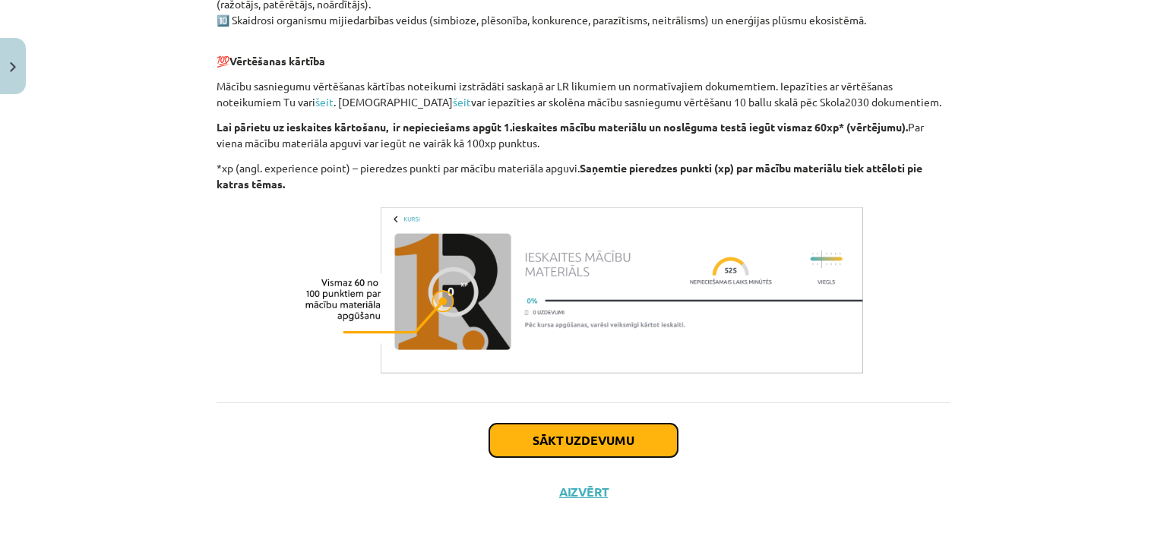
click at [628, 441] on button "Sākt uzdevumu" at bounding box center [583, 440] width 188 height 33
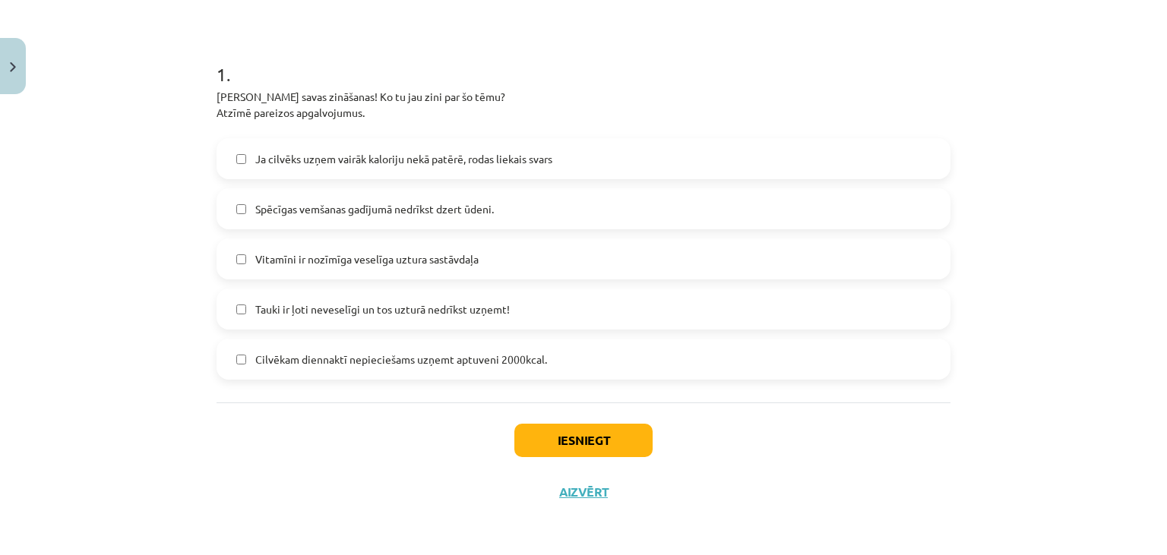
click at [567, 340] on label "Cilvēkam diennaktī nepieciešams uzņemt aptuveni 2000kcal." at bounding box center [583, 359] width 731 height 38
click at [582, 429] on button "Iesniegt" at bounding box center [583, 440] width 138 height 33
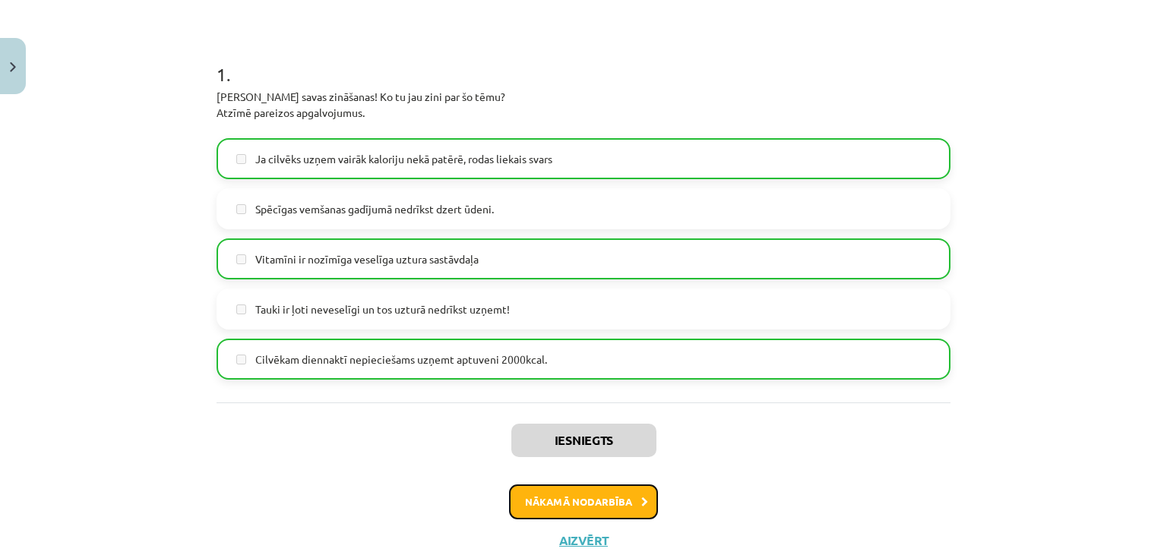
click at [577, 495] on button "Nākamā nodarbība" at bounding box center [583, 502] width 149 height 35
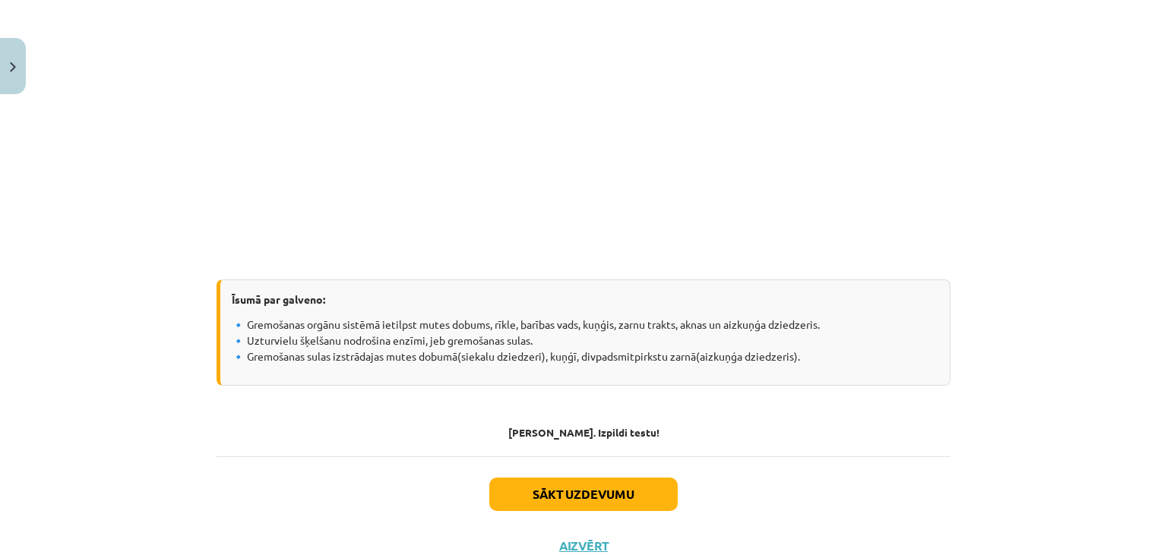
scroll to position [3086, 0]
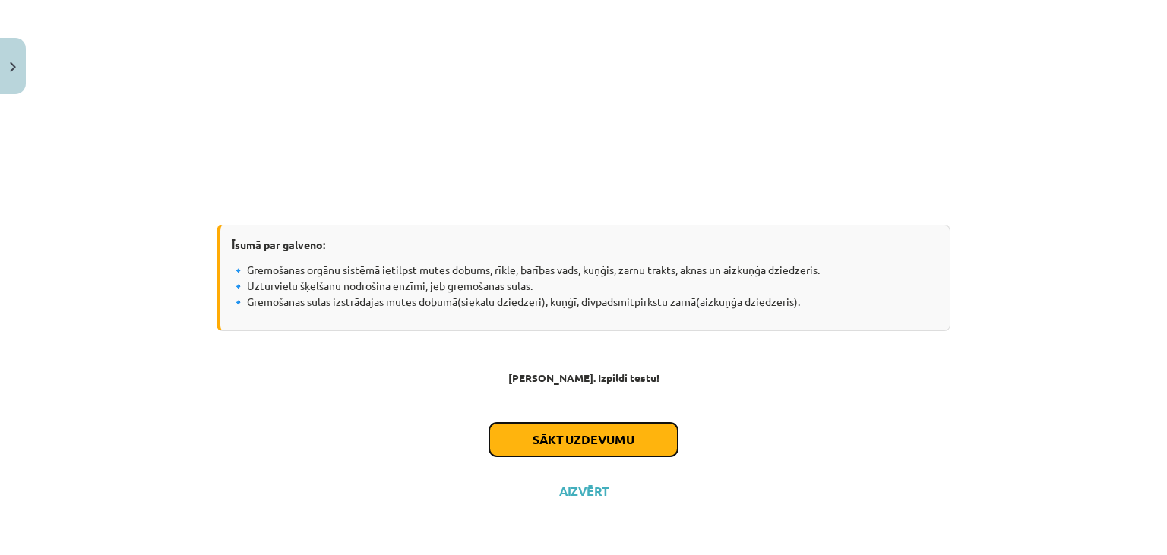
click at [613, 443] on button "Sākt uzdevumu" at bounding box center [583, 439] width 188 height 33
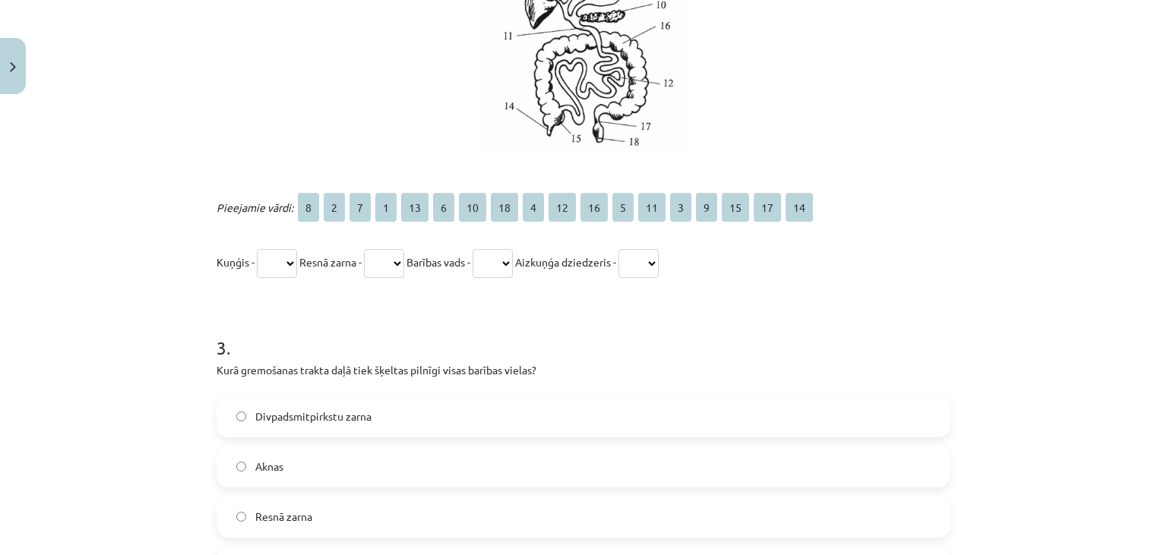
click at [578, 434] on label "Divpadsmitpirkstu zarna" at bounding box center [583, 417] width 731 height 38
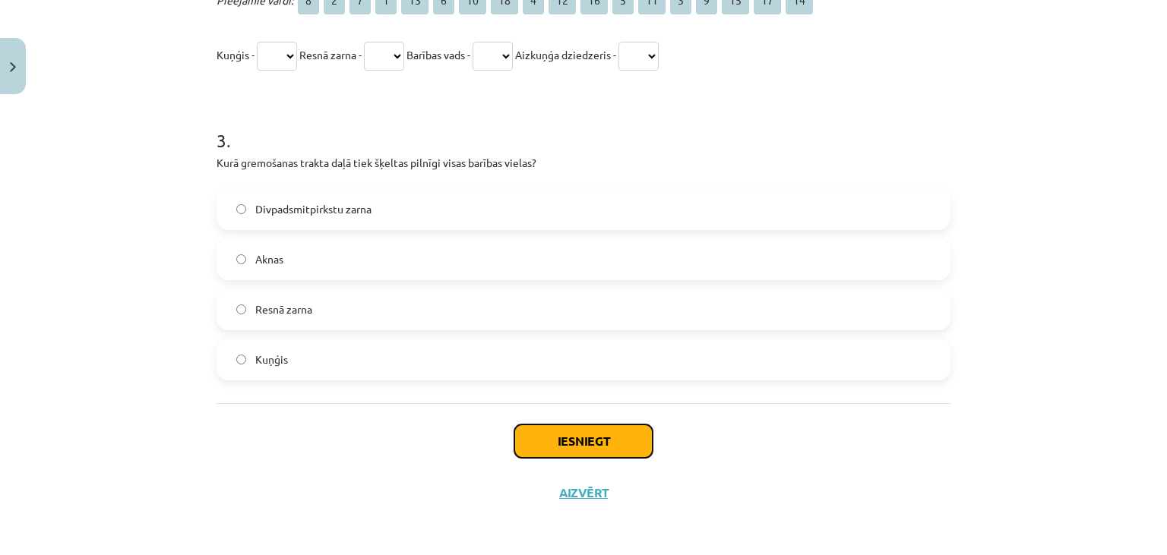
click at [597, 442] on button "Iesniegt" at bounding box center [583, 441] width 138 height 33
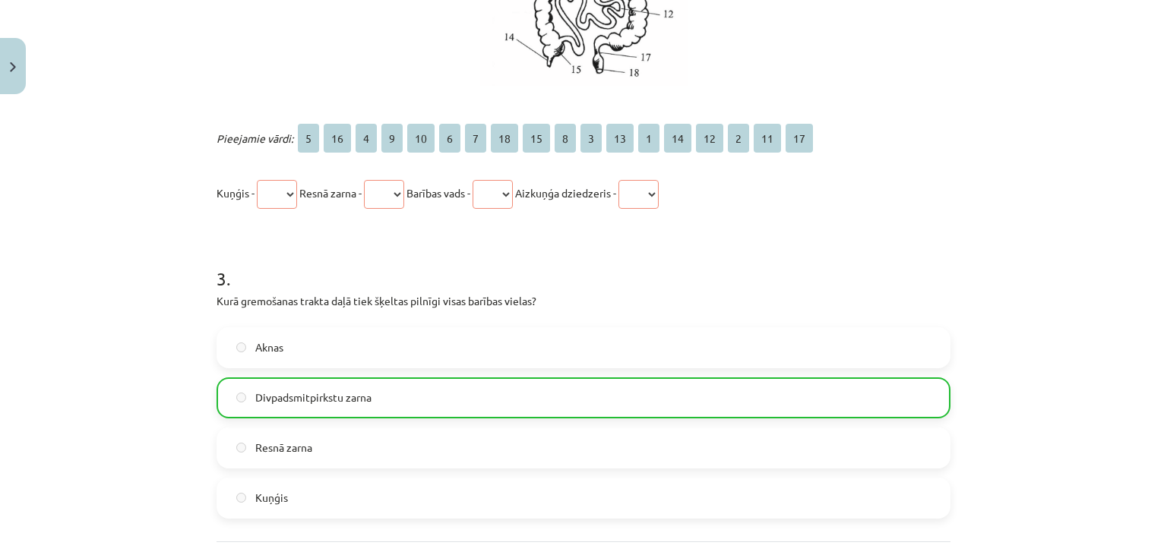
scroll to position [1106, 0]
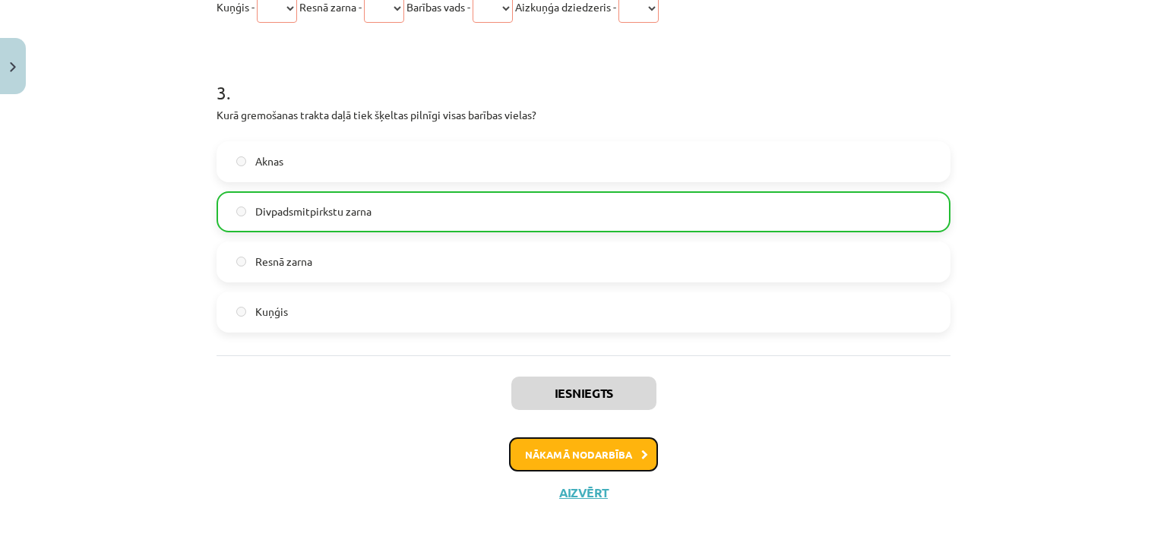
click at [590, 450] on button "Nākamā nodarbība" at bounding box center [583, 455] width 149 height 35
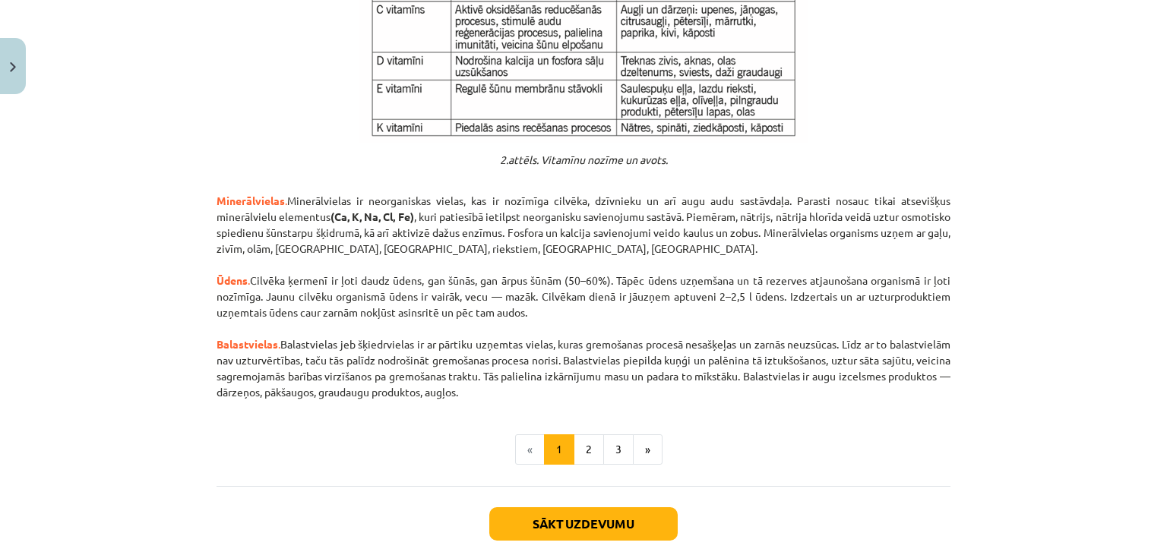
scroll to position [1632, 0]
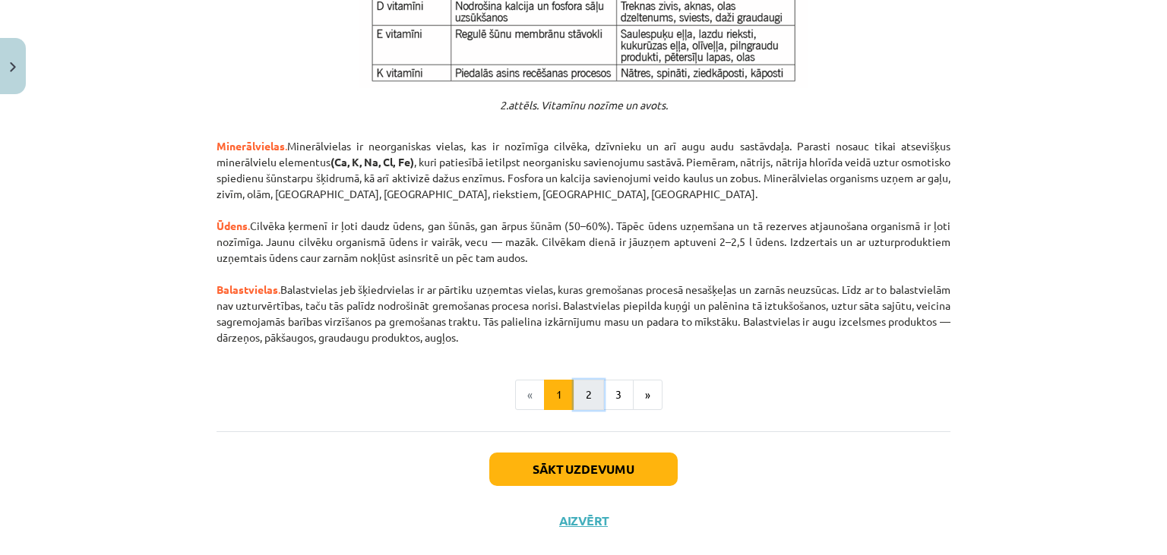
click at [586, 382] on button "2" at bounding box center [589, 395] width 30 height 30
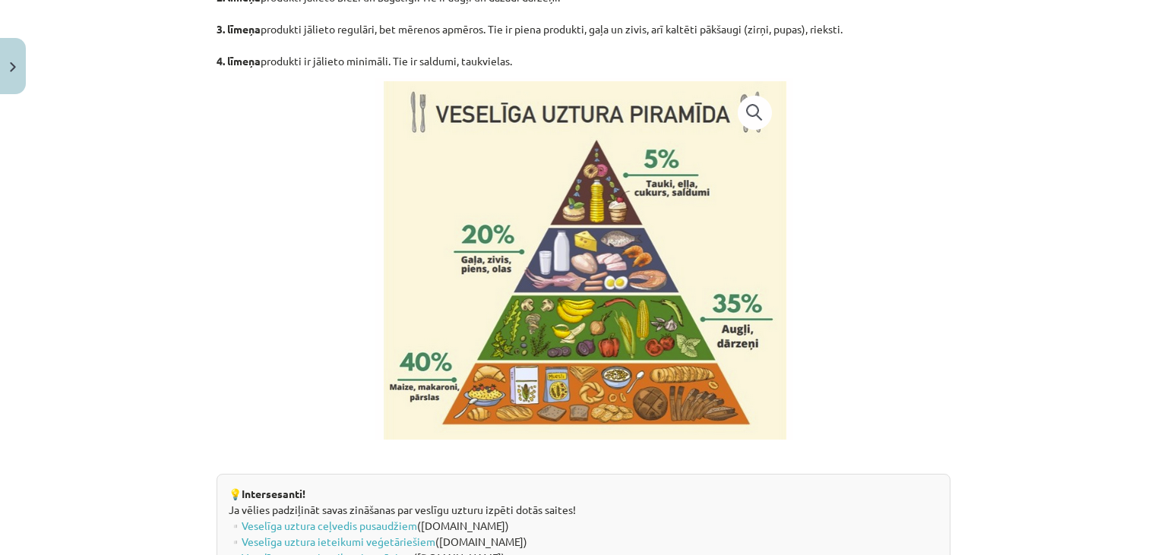
scroll to position [1452, 0]
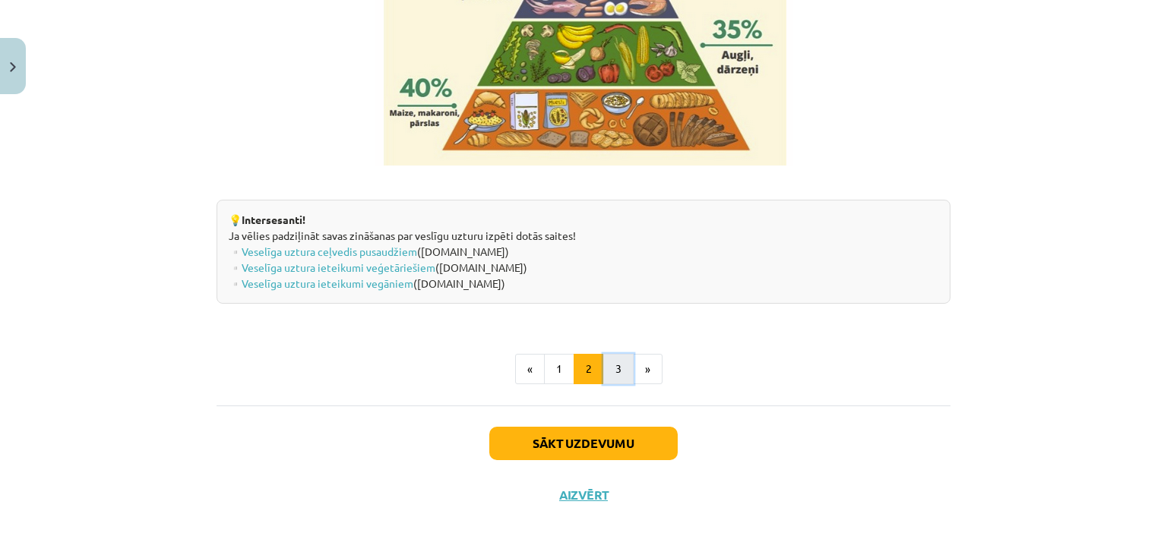
click at [618, 366] on button "3" at bounding box center [618, 369] width 30 height 30
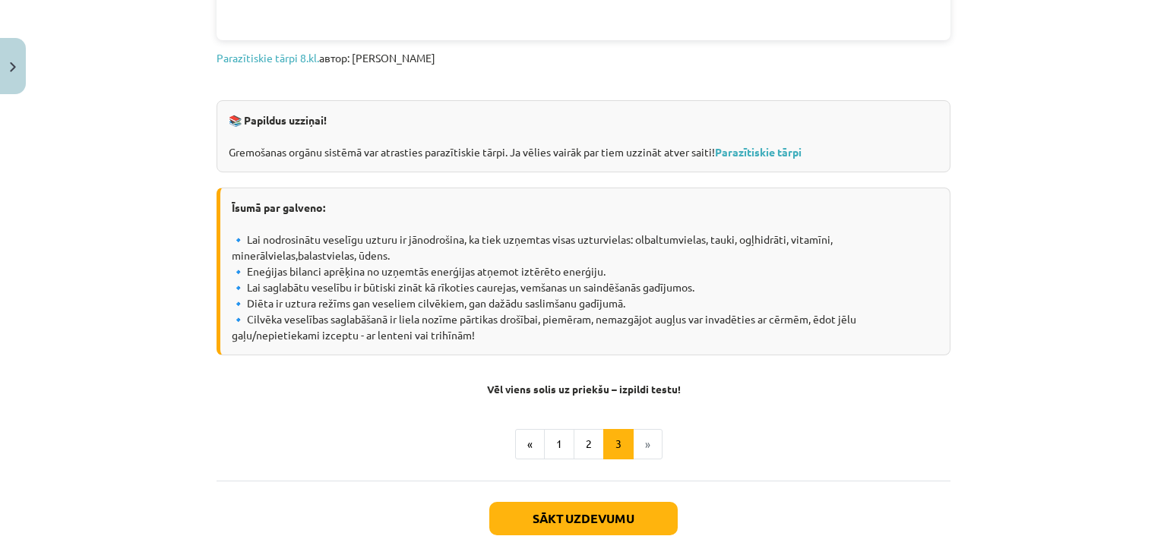
scroll to position [2003, 0]
click at [610, 517] on button "Sākt uzdevumu" at bounding box center [583, 517] width 188 height 33
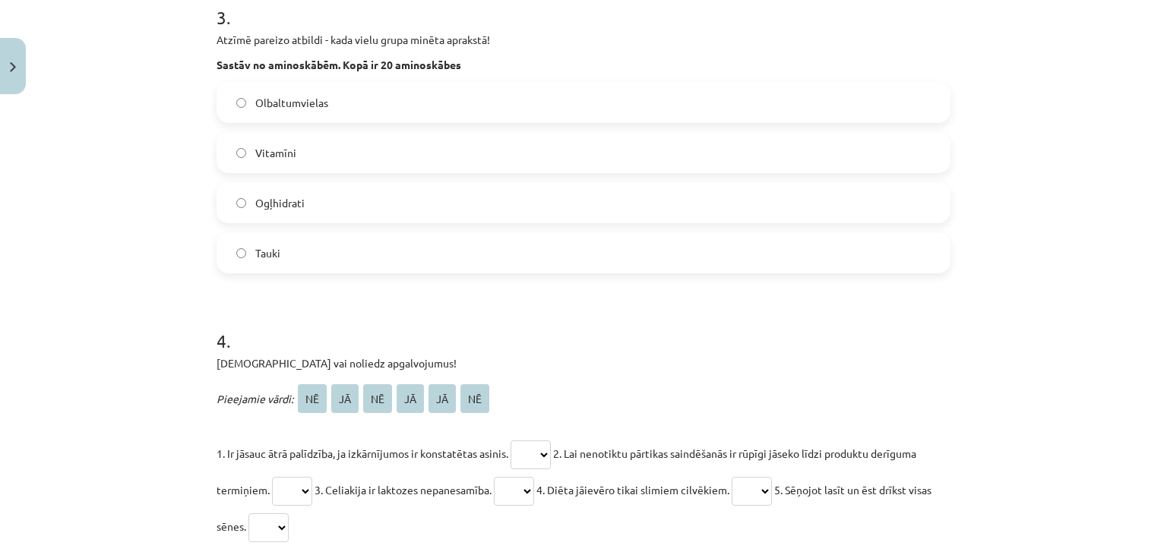
scroll to position [1134, 0]
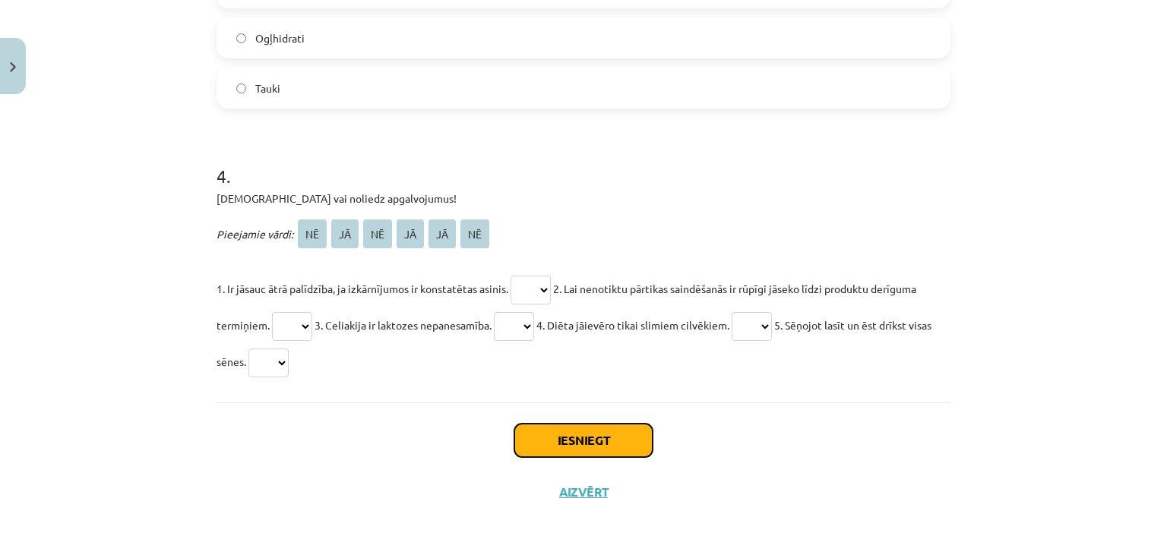
click at [603, 438] on button "Iesniegt" at bounding box center [583, 440] width 138 height 33
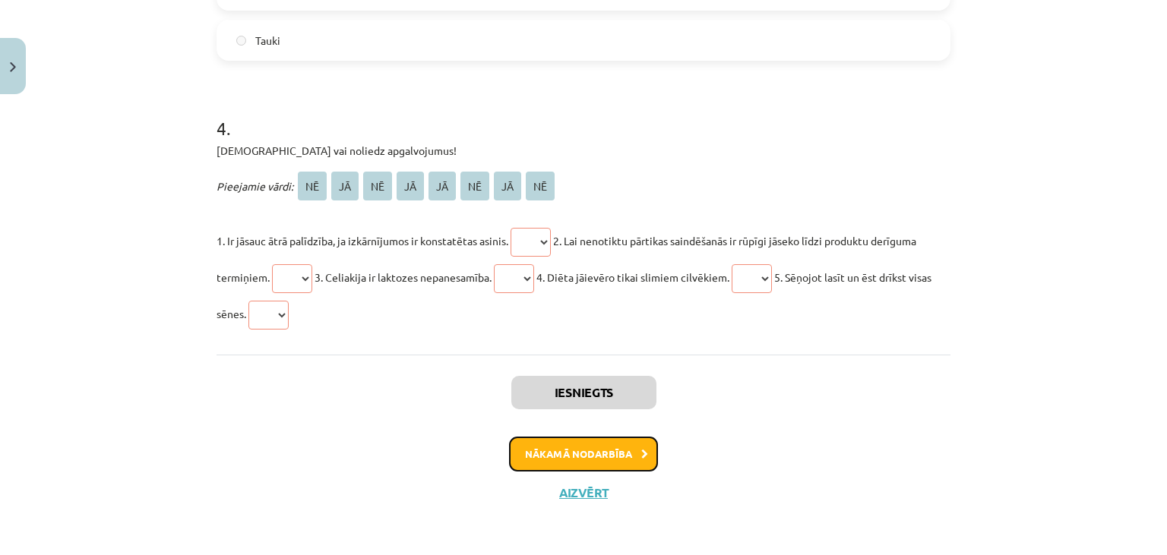
click at [599, 457] on button "Nākamā nodarbība" at bounding box center [583, 454] width 149 height 35
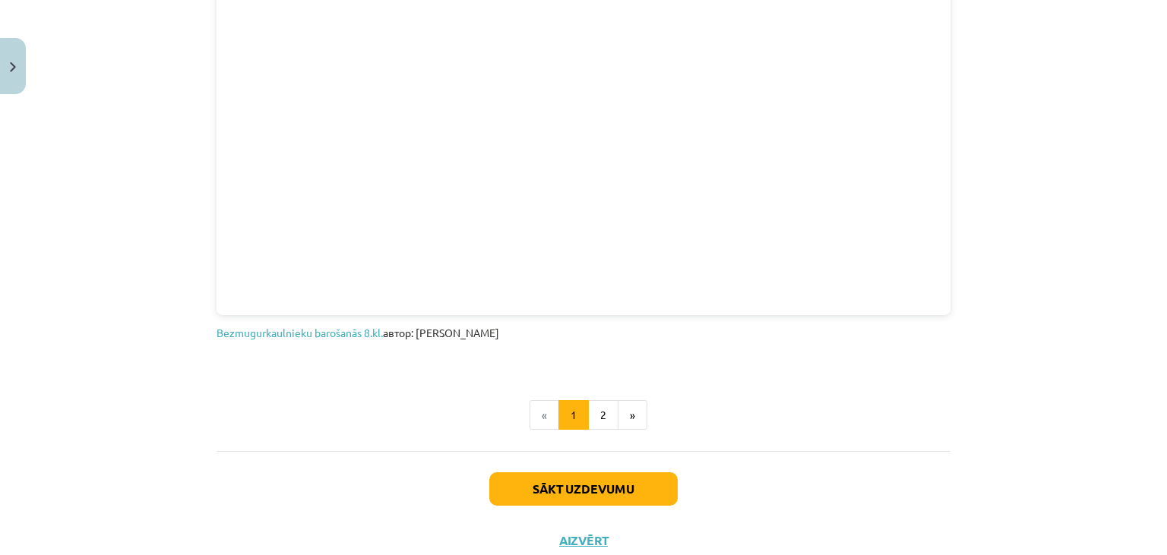
scroll to position [865, 0]
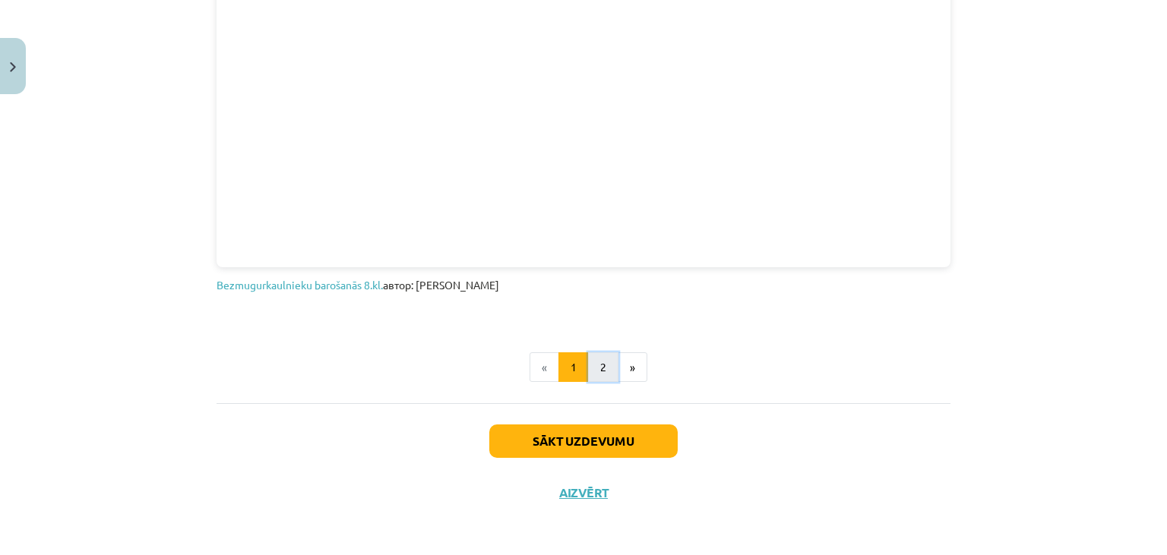
click at [606, 365] on button "2" at bounding box center [603, 368] width 30 height 30
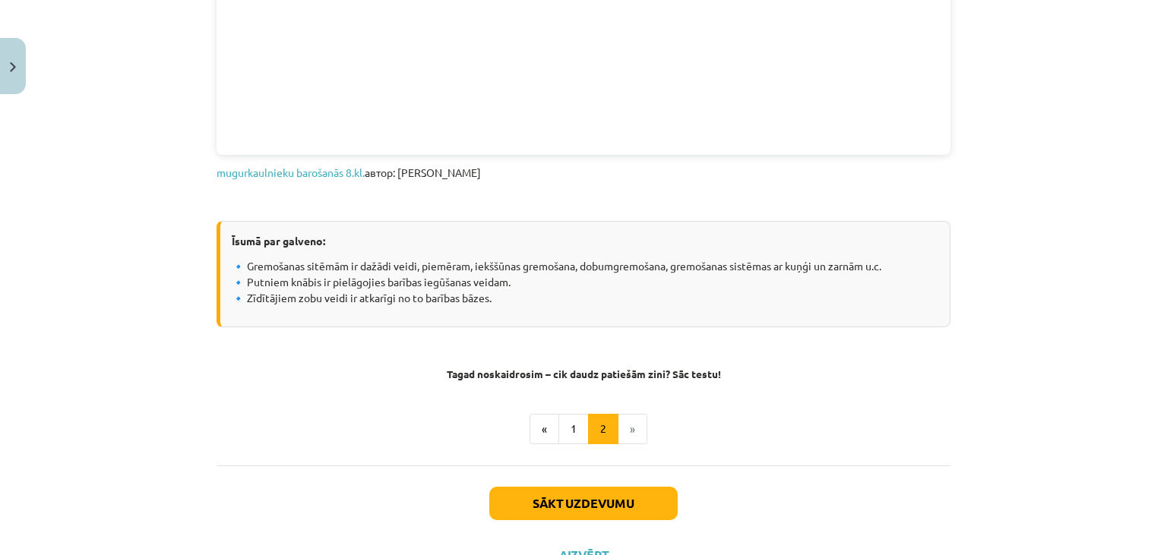
scroll to position [773, 0]
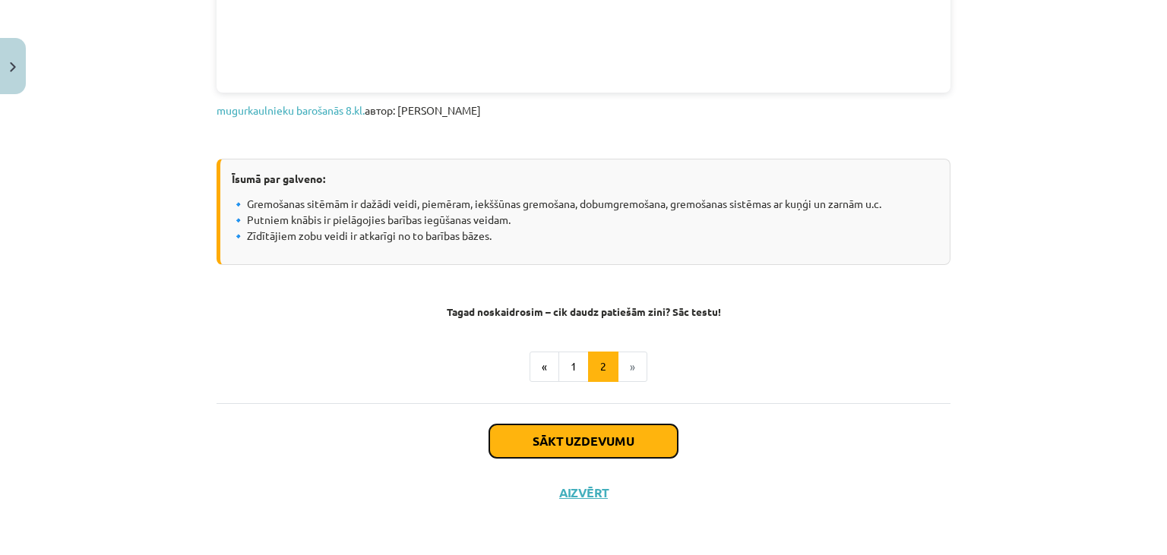
click at [640, 433] on button "Sākt uzdevumu" at bounding box center [583, 441] width 188 height 33
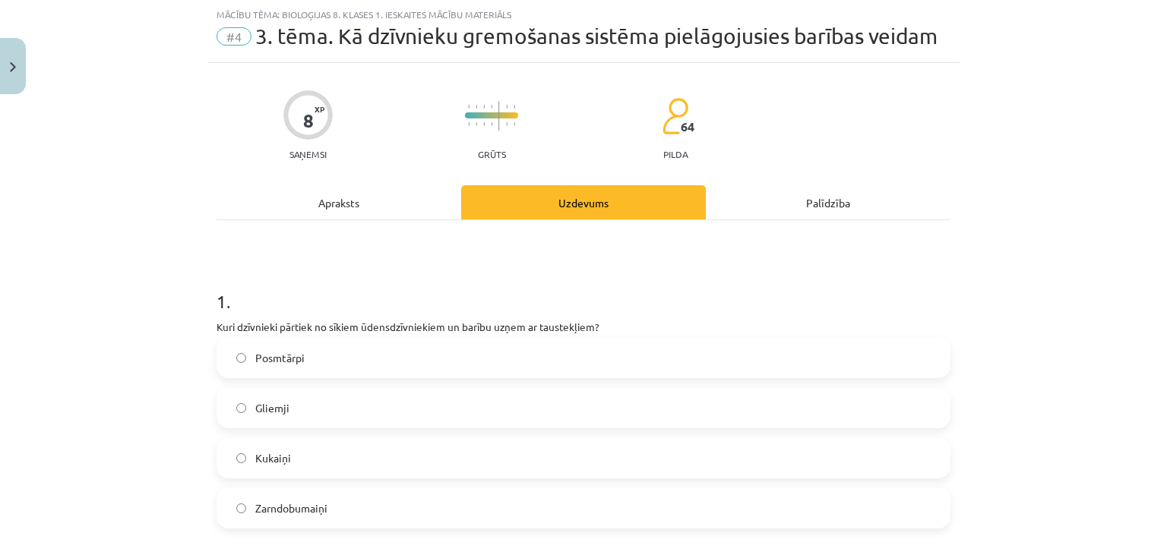
scroll to position [37, 0]
click at [535, 419] on label "Gliemji" at bounding box center [583, 409] width 731 height 38
click at [538, 406] on label "Gliemji" at bounding box center [583, 409] width 731 height 38
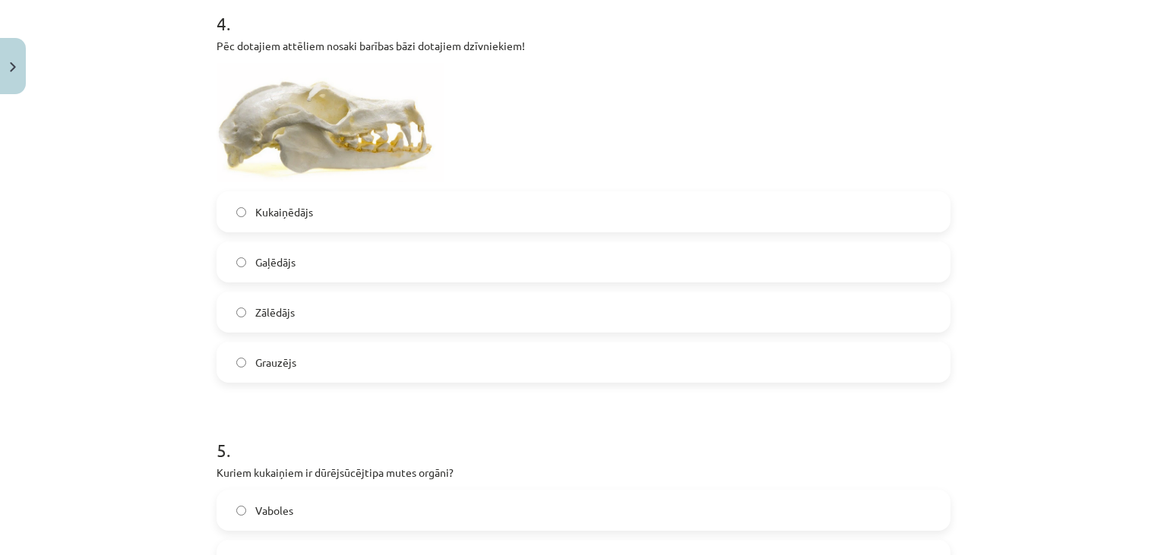
scroll to position [1964, 0]
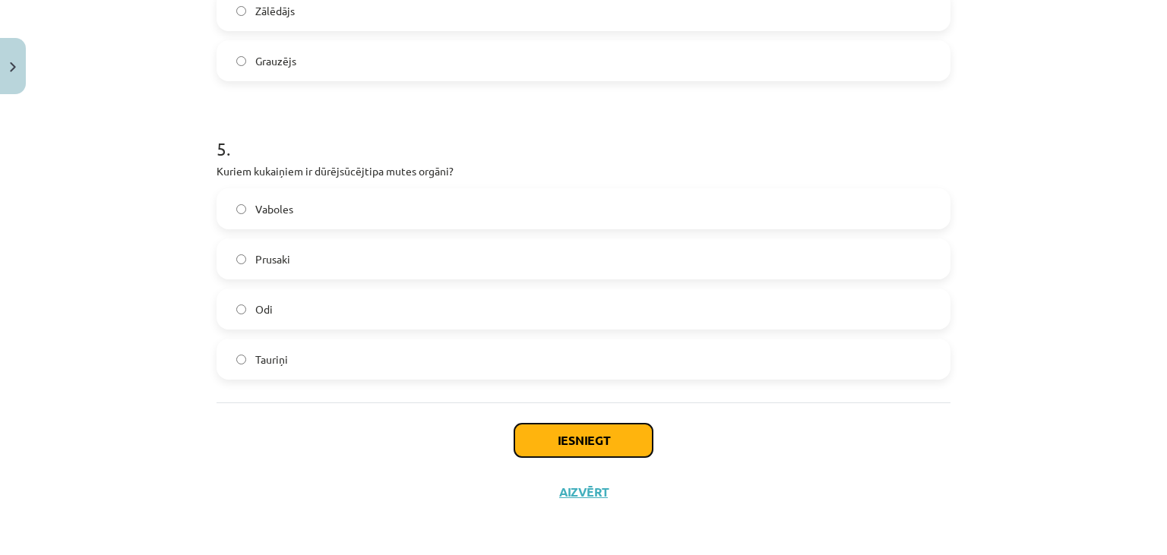
click at [600, 440] on button "Iesniegt" at bounding box center [583, 440] width 138 height 33
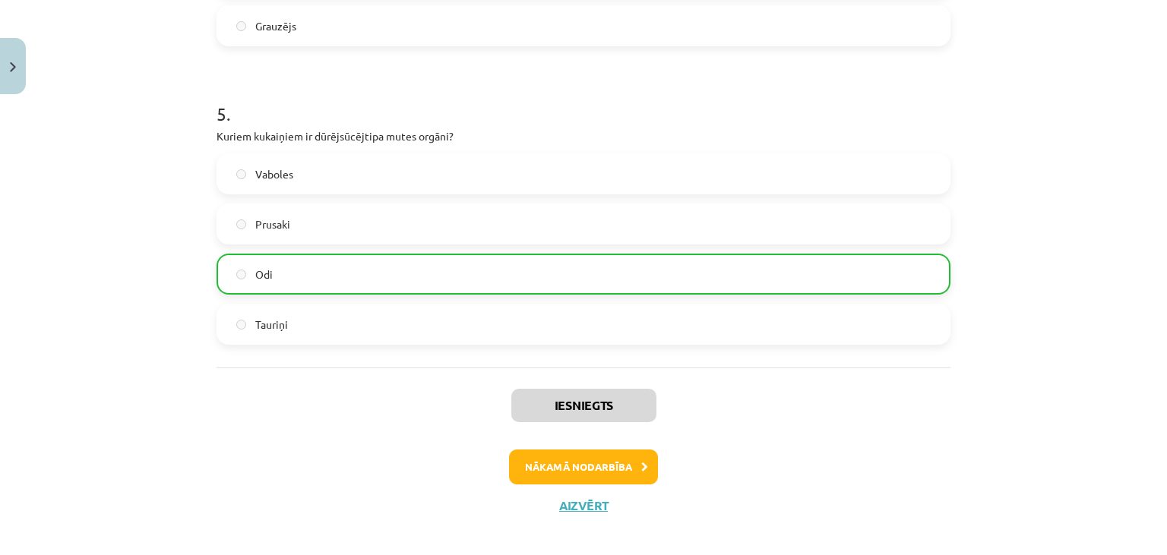
scroll to position [2012, 0]
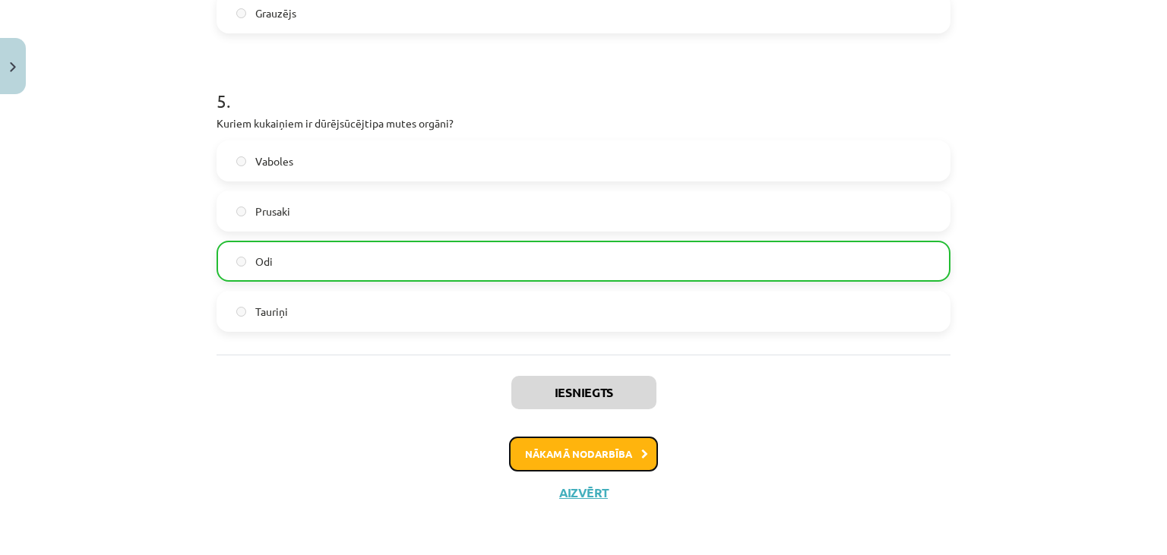
click at [612, 442] on button "Nākamā nodarbība" at bounding box center [583, 454] width 149 height 35
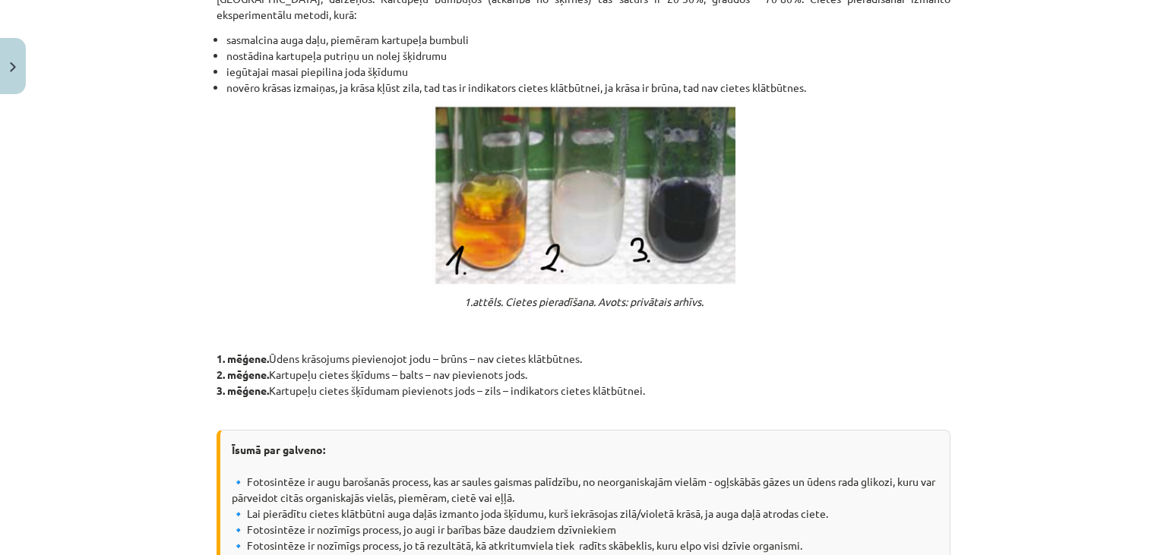
scroll to position [1304, 0]
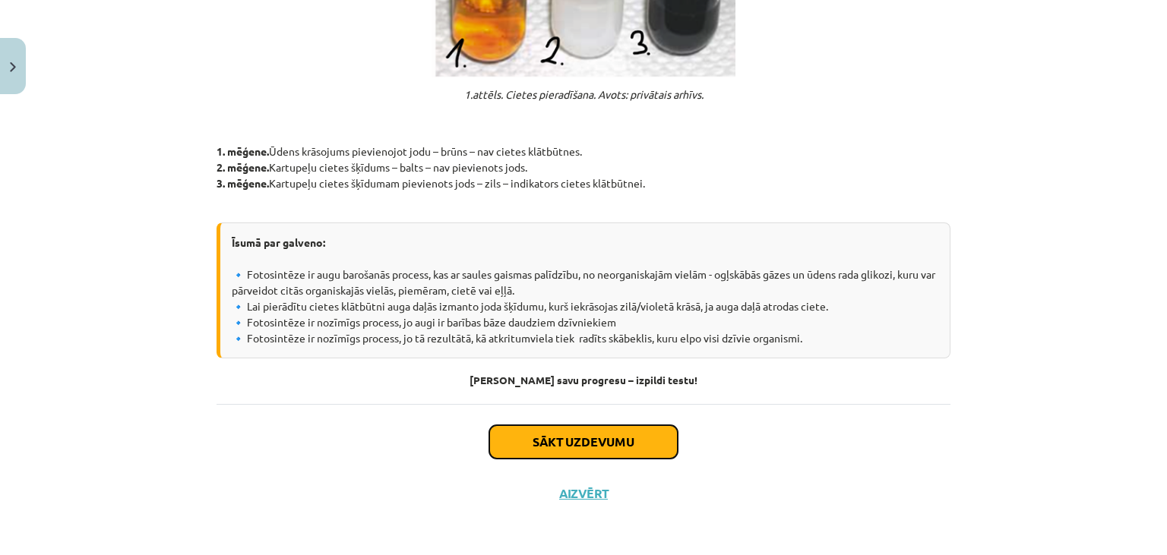
click at [628, 436] on button "Sākt uzdevumu" at bounding box center [583, 441] width 188 height 33
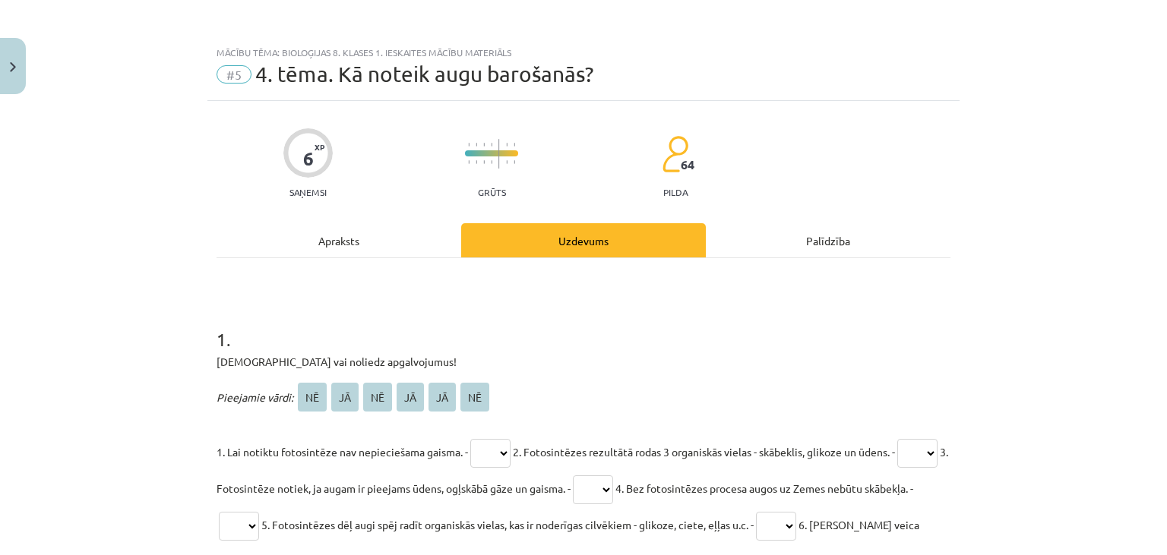
scroll to position [236, 0]
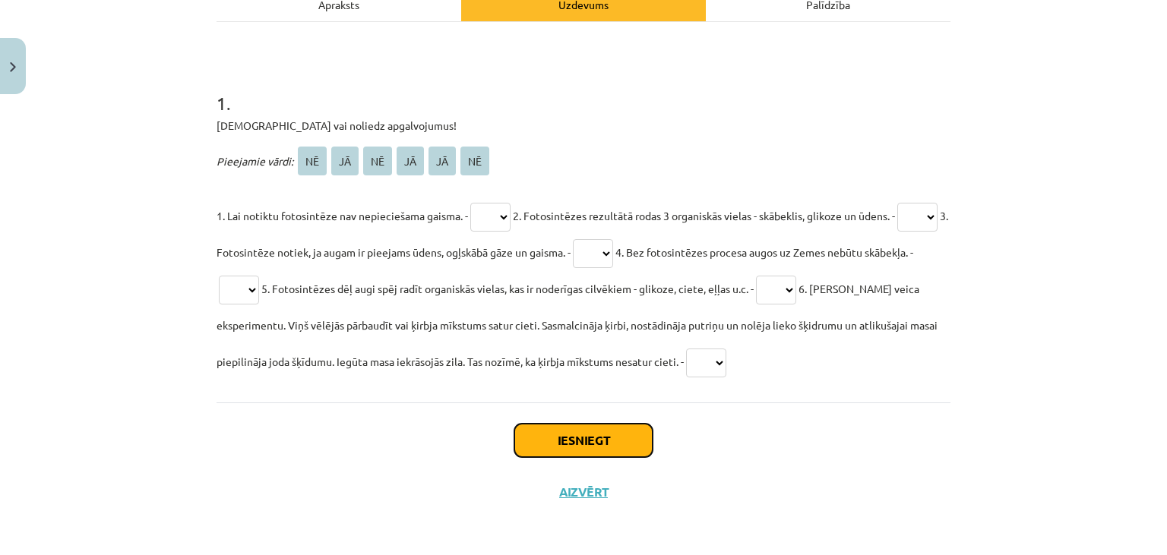
click at [628, 435] on button "Iesniegt" at bounding box center [583, 440] width 138 height 33
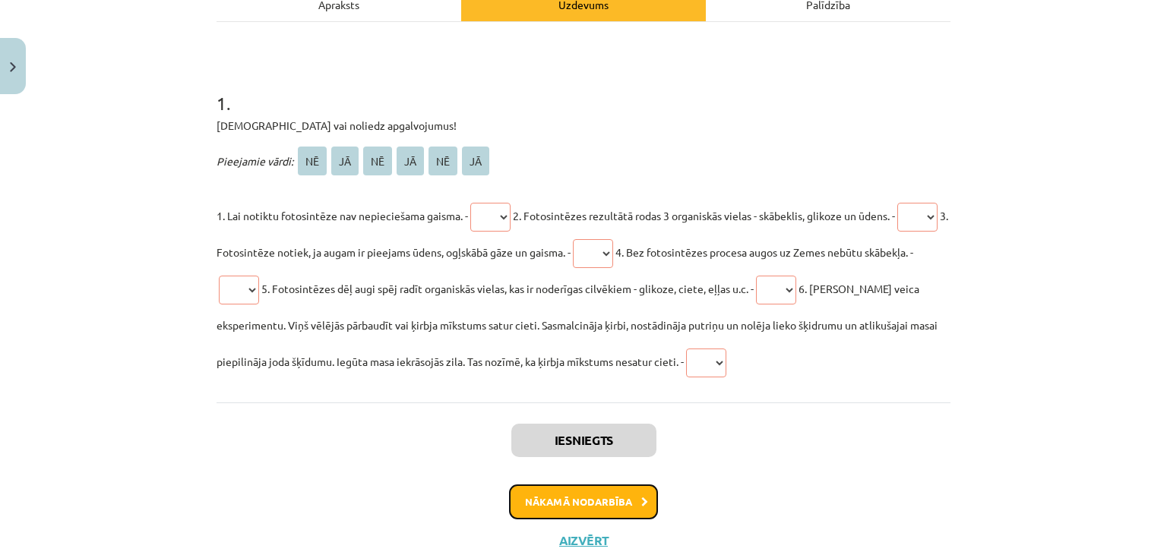
click at [608, 501] on button "Nākamā nodarbība" at bounding box center [583, 502] width 149 height 35
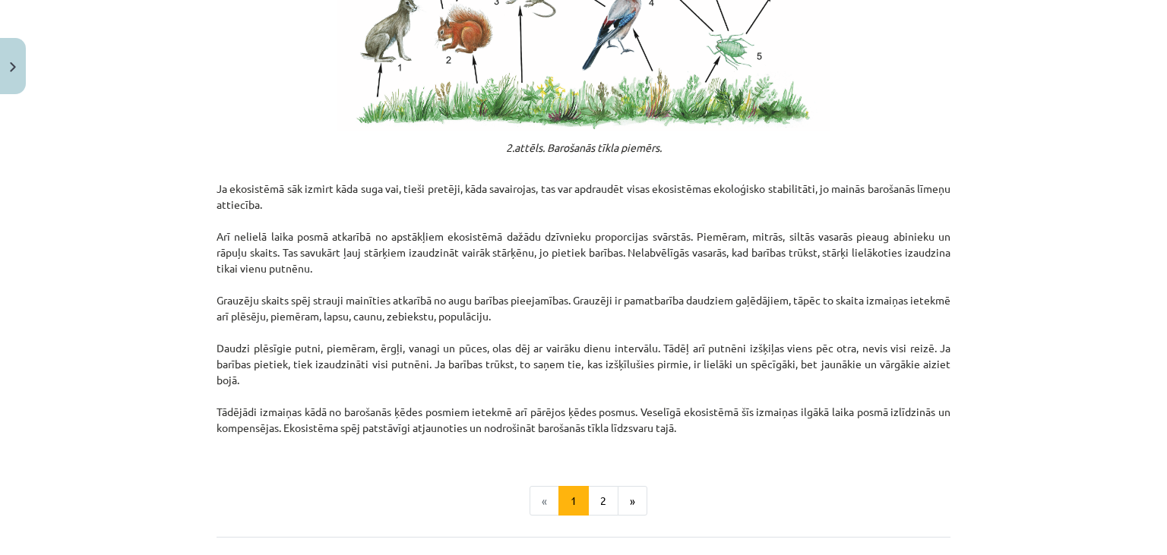
scroll to position [2459, 0]
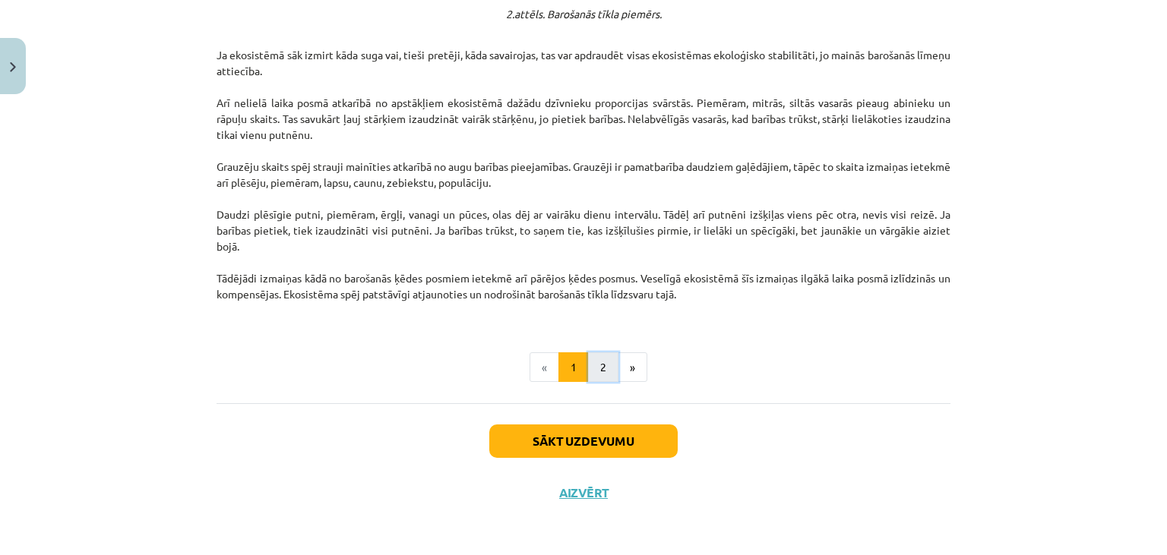
click at [603, 372] on button "2" at bounding box center [603, 368] width 30 height 30
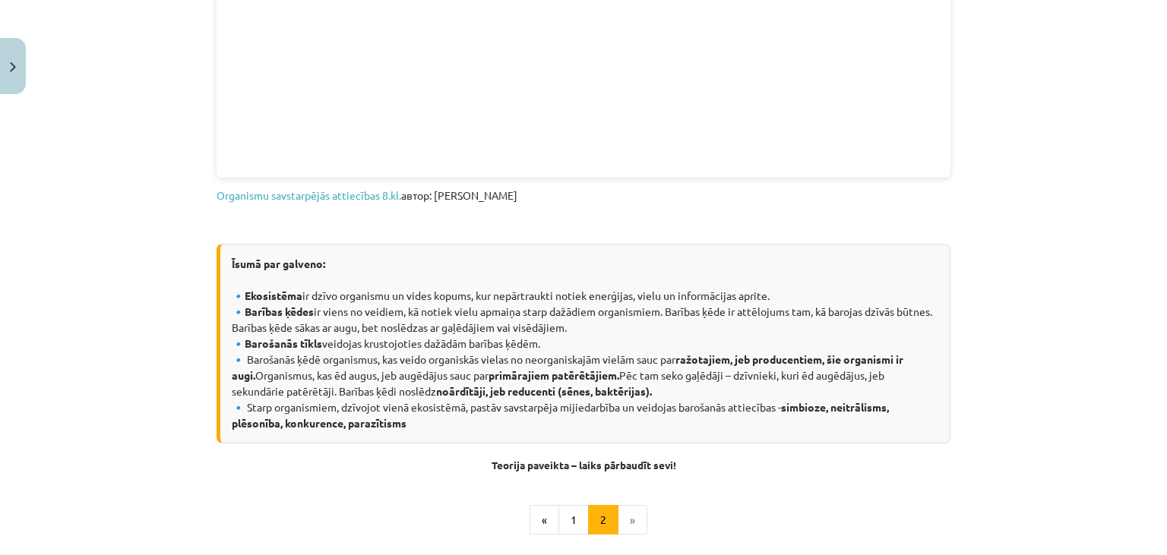
scroll to position [776, 0]
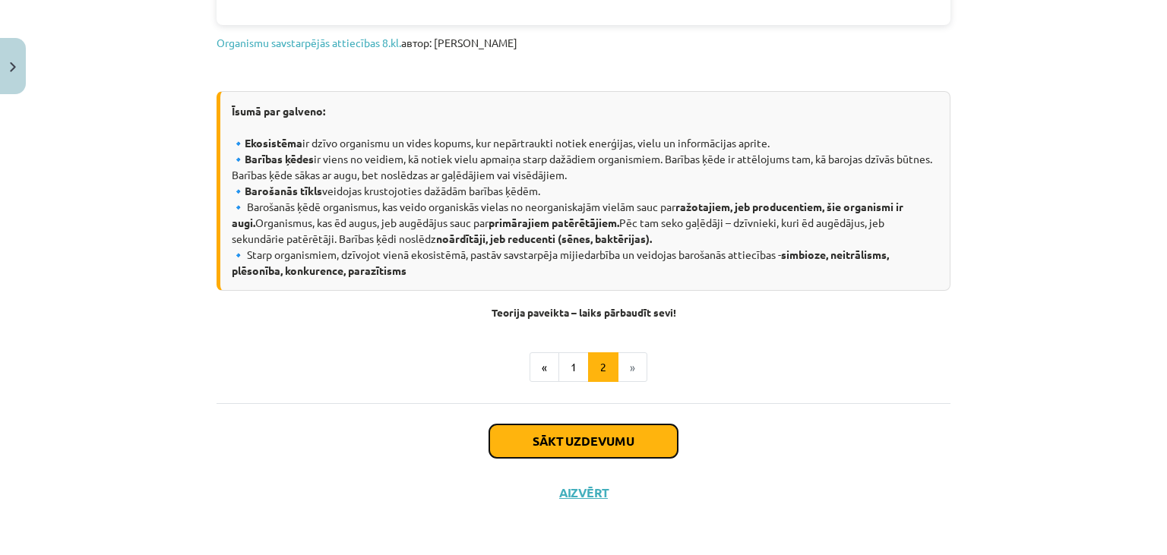
click at [635, 441] on button "Sākt uzdevumu" at bounding box center [583, 441] width 188 height 33
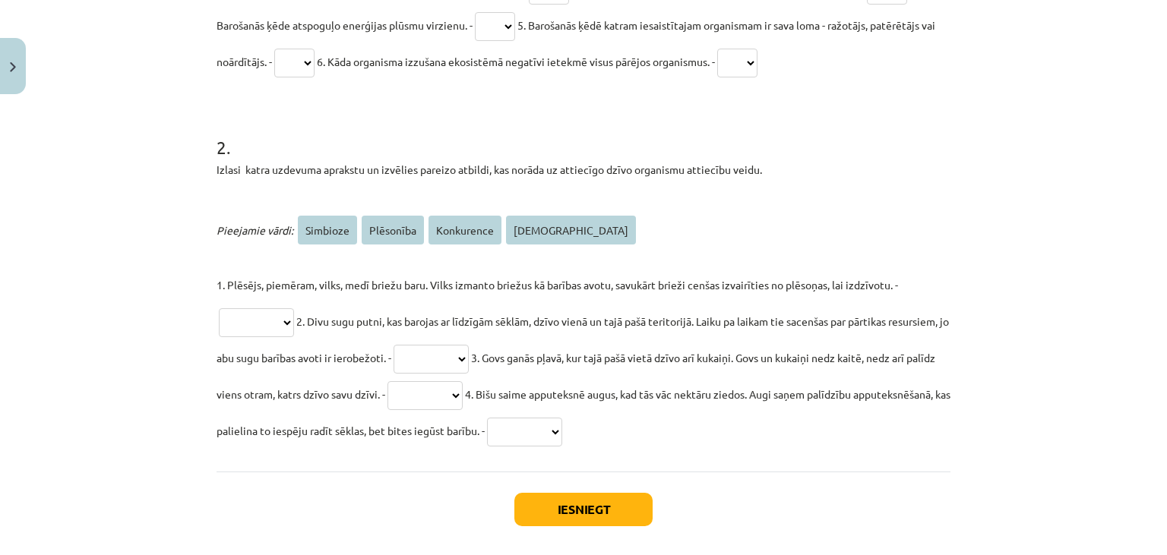
scroll to position [569, 0]
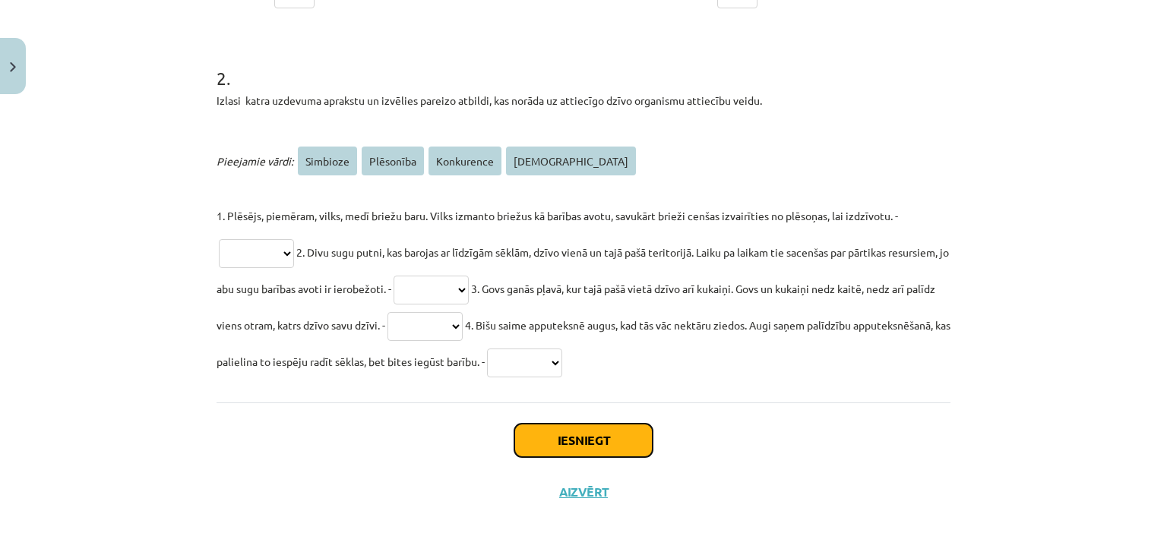
click at [600, 444] on button "Iesniegt" at bounding box center [583, 440] width 138 height 33
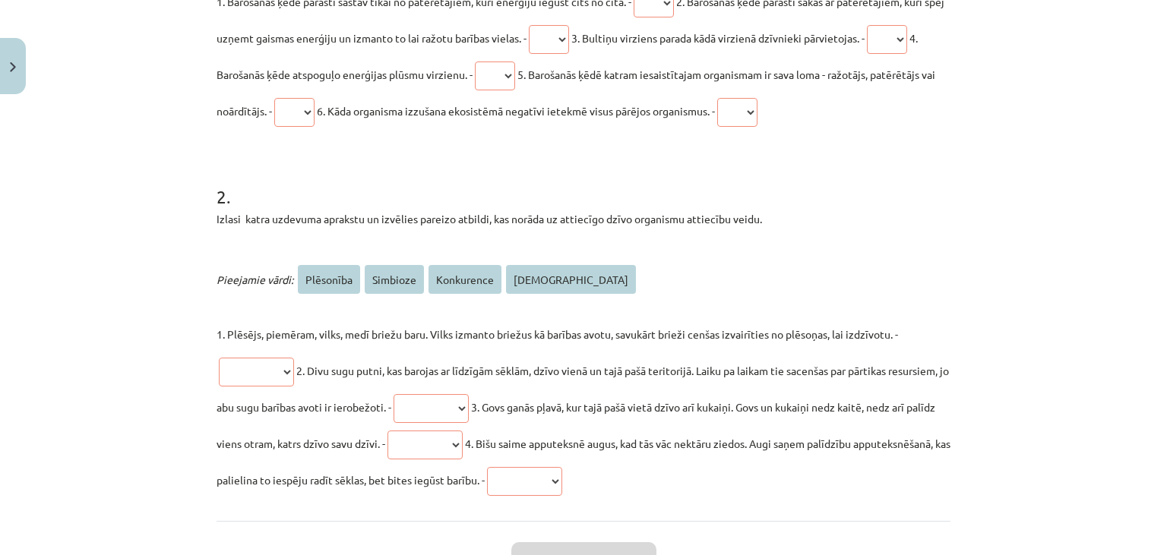
scroll to position [617, 0]
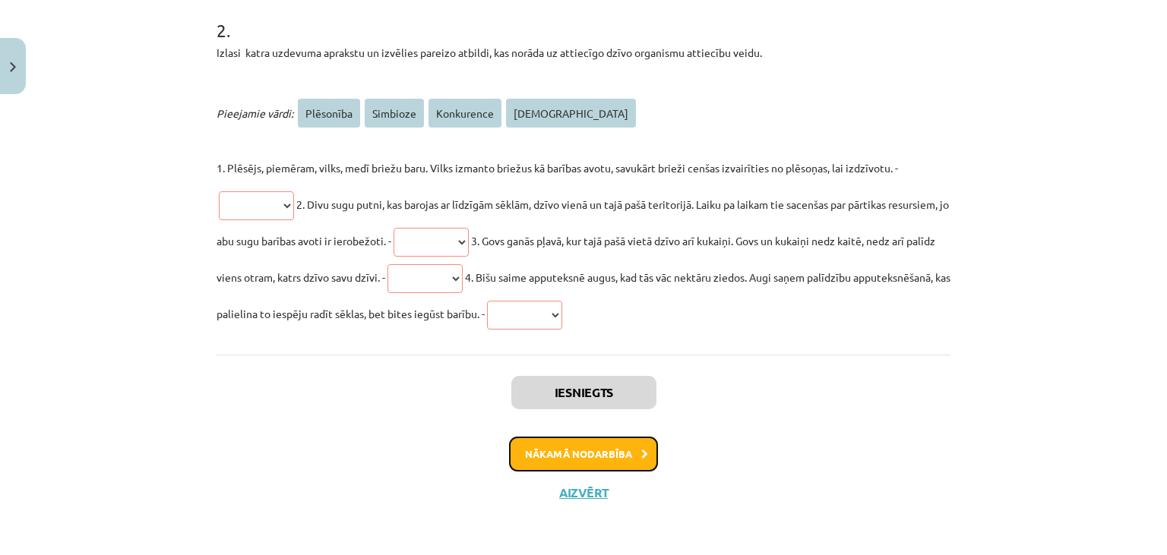
click at [572, 446] on button "Nākamā nodarbība" at bounding box center [583, 454] width 149 height 35
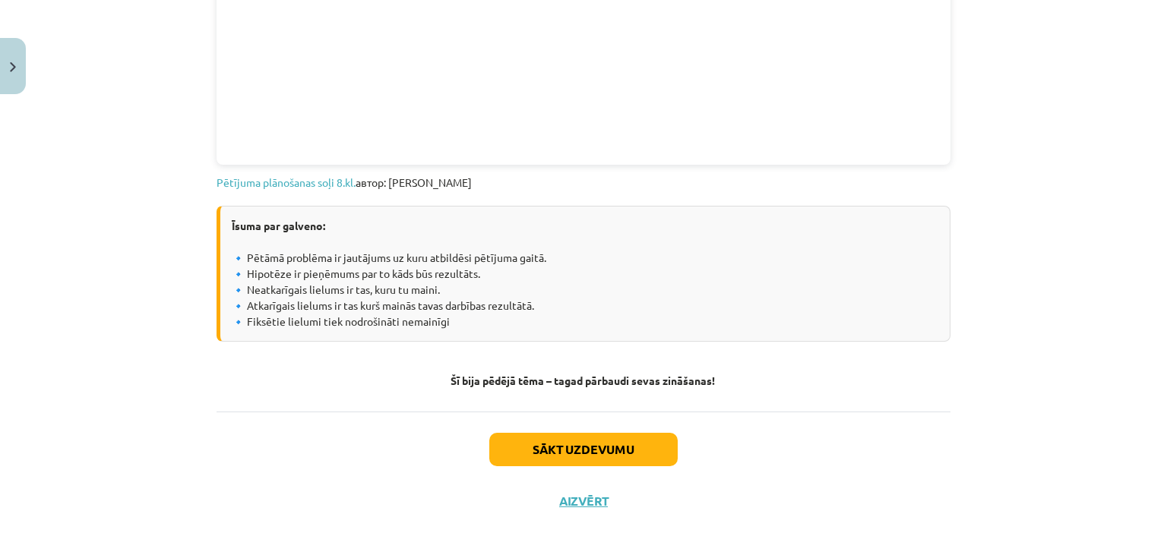
scroll to position [901, 0]
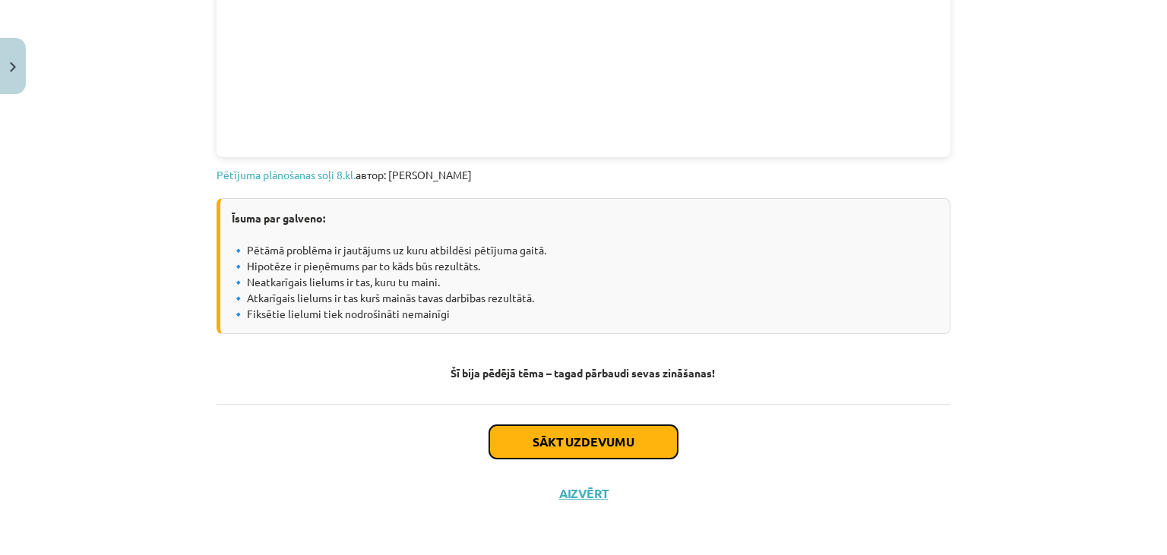
click at [630, 442] on button "Sākt uzdevumu" at bounding box center [583, 441] width 188 height 33
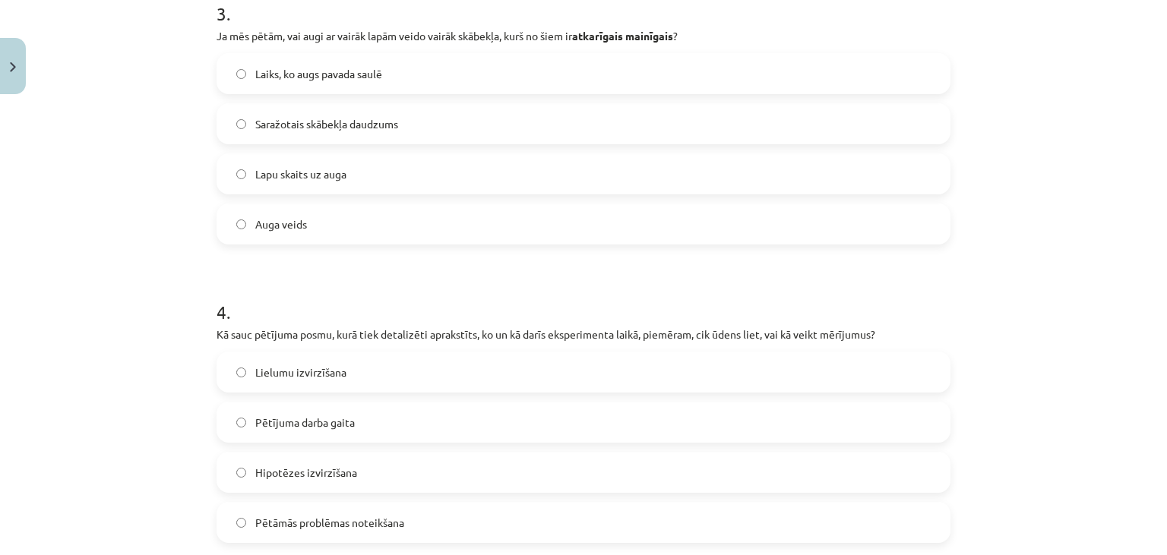
scroll to position [1102, 0]
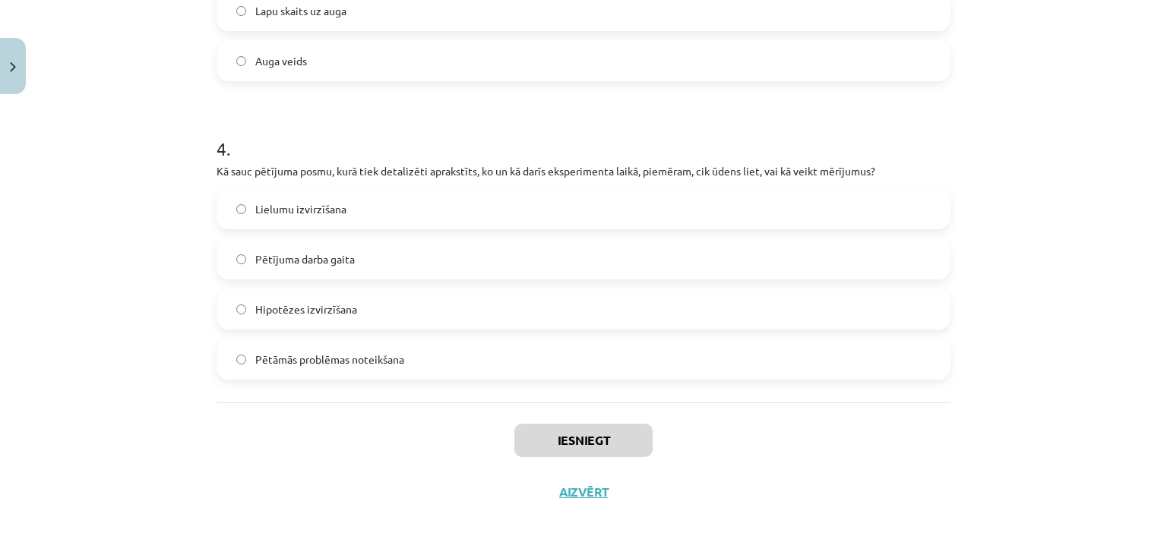
click at [631, 342] on label "Pētāmās problēmas noteikšana" at bounding box center [583, 359] width 731 height 38
click at [588, 434] on button "Iesniegt" at bounding box center [583, 440] width 138 height 33
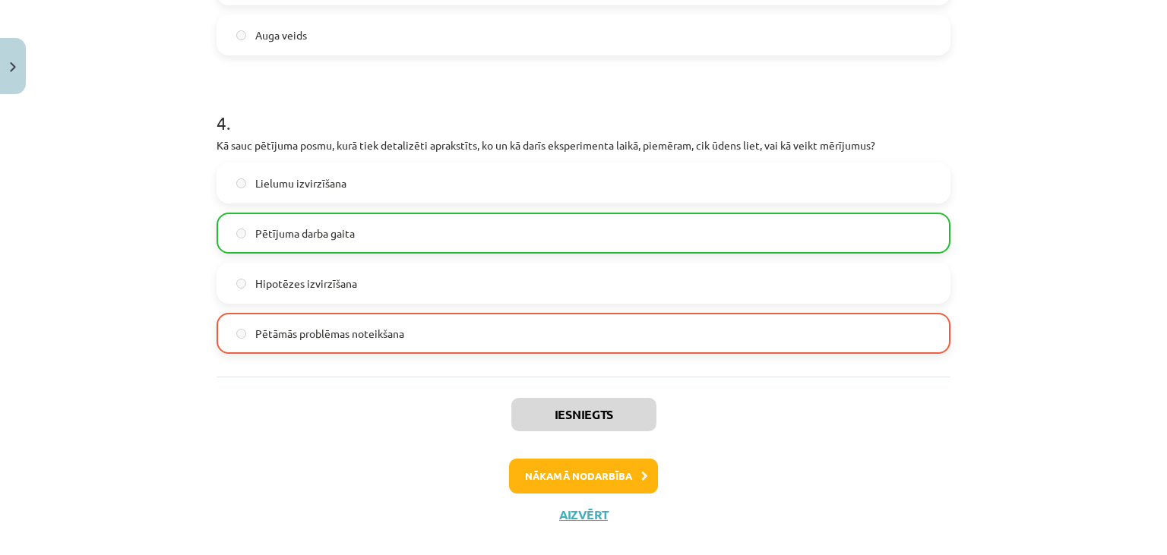
scroll to position [1150, 0]
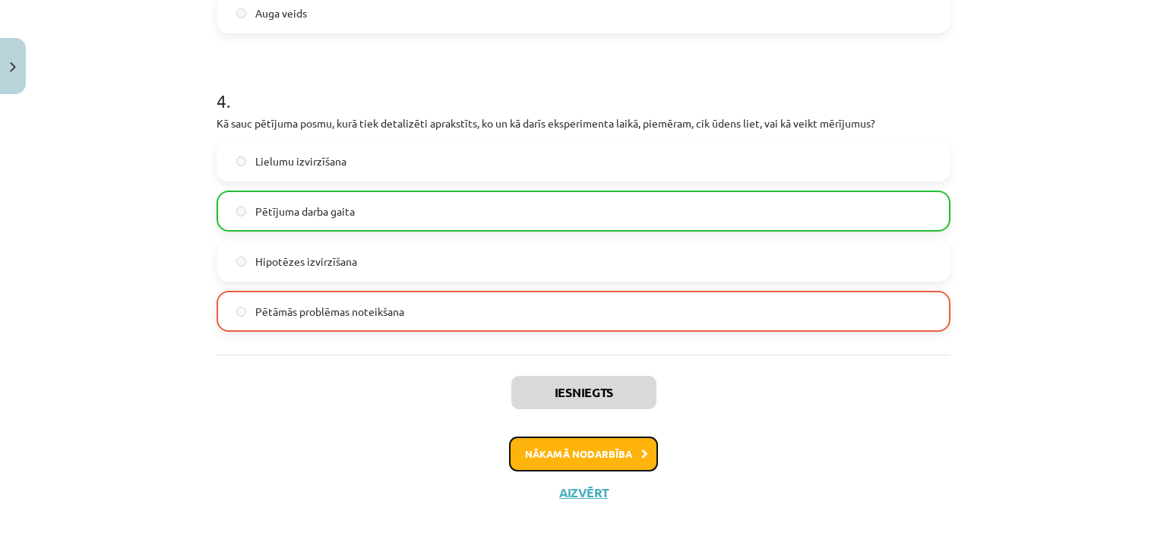
click at [593, 454] on button "Nākamā nodarbība" at bounding box center [583, 454] width 149 height 35
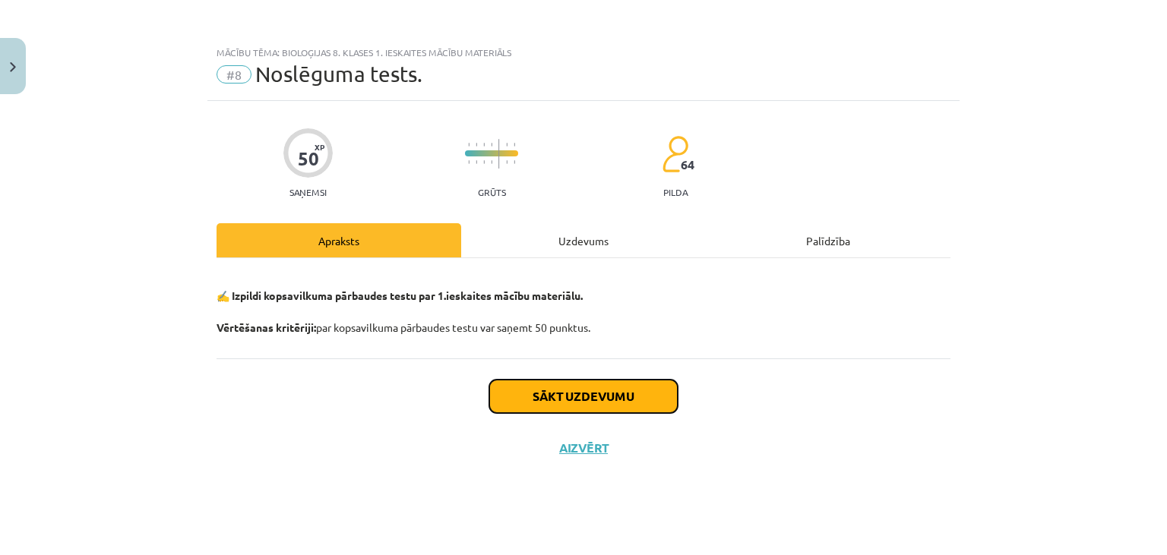
click at [618, 393] on button "Sākt uzdevumu" at bounding box center [583, 396] width 188 height 33
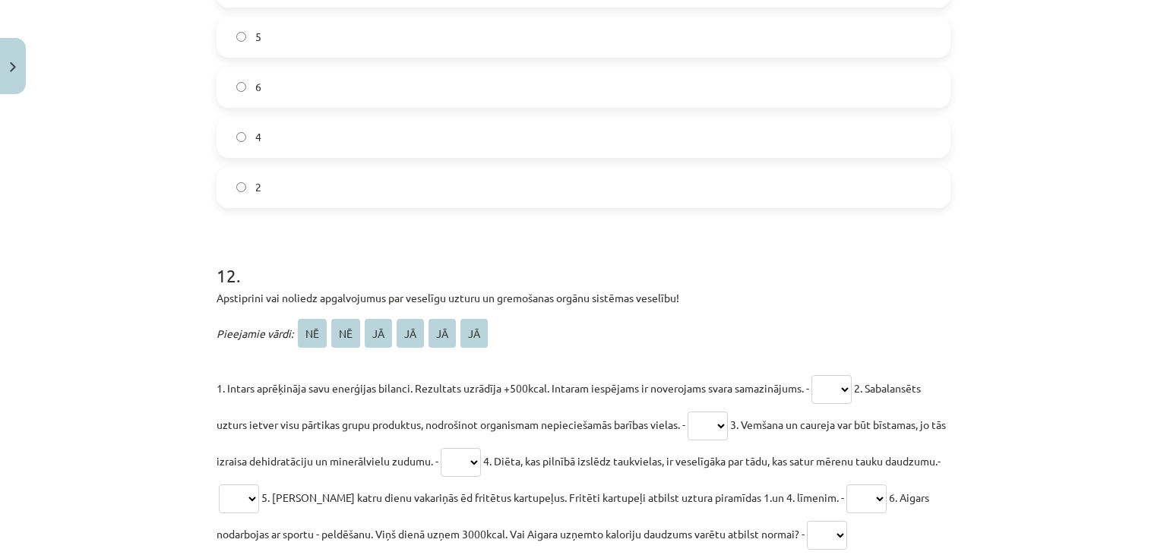
scroll to position [4953, 0]
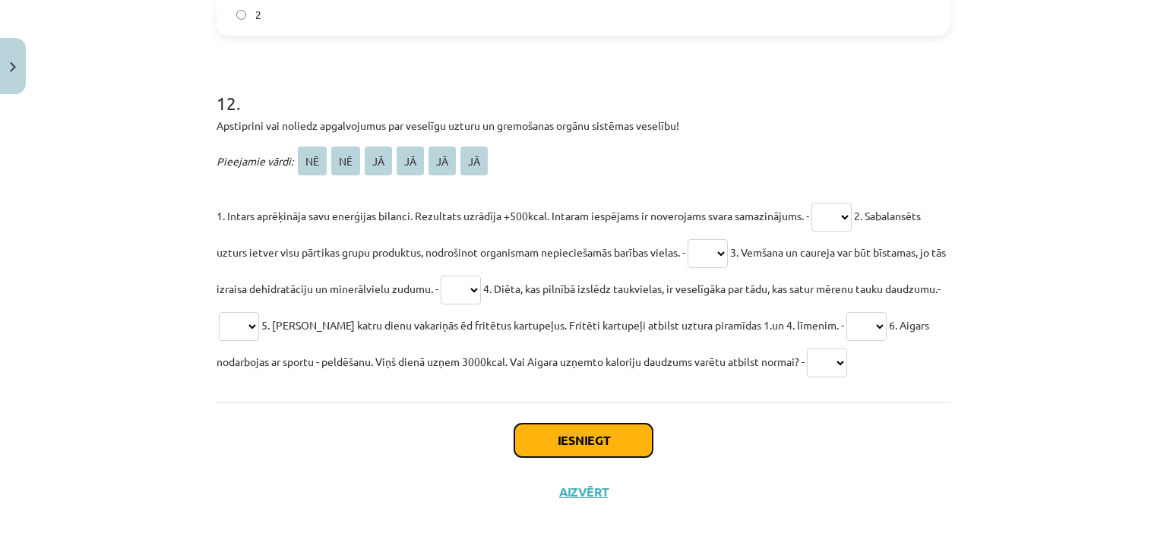
click at [587, 439] on button "Iesniegt" at bounding box center [583, 440] width 138 height 33
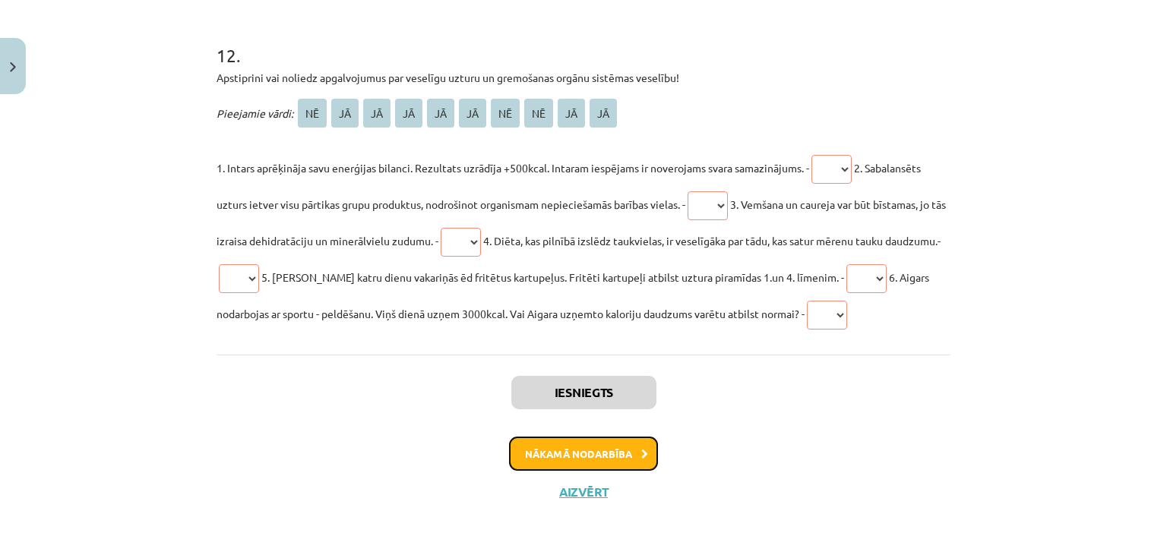
click at [607, 455] on button "Nākamā nodarbība" at bounding box center [583, 454] width 149 height 35
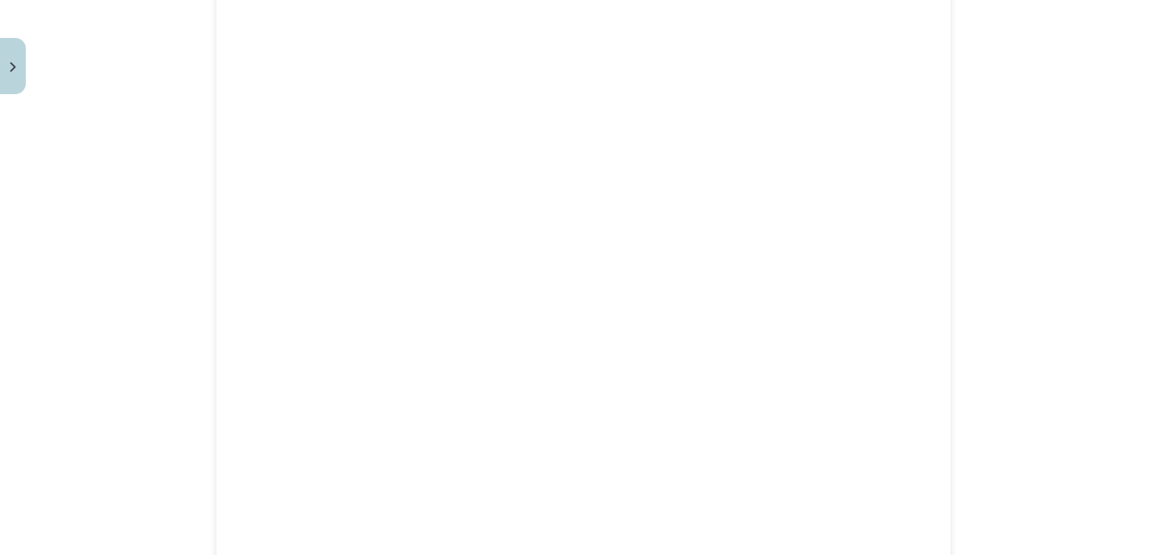
scroll to position [1266, 0]
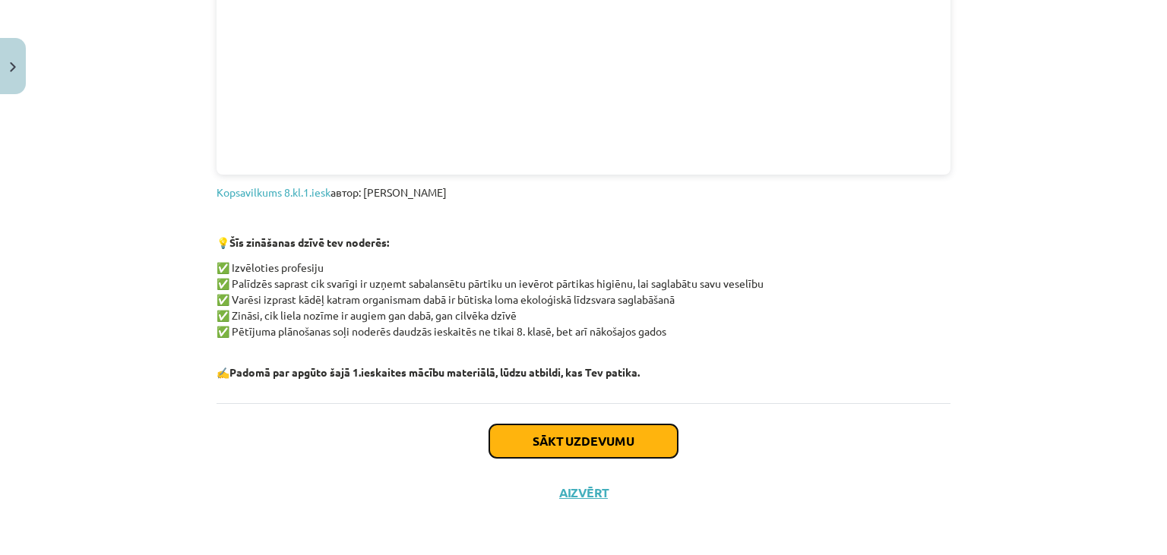
click at [602, 435] on button "Sākt uzdevumu" at bounding box center [583, 441] width 188 height 33
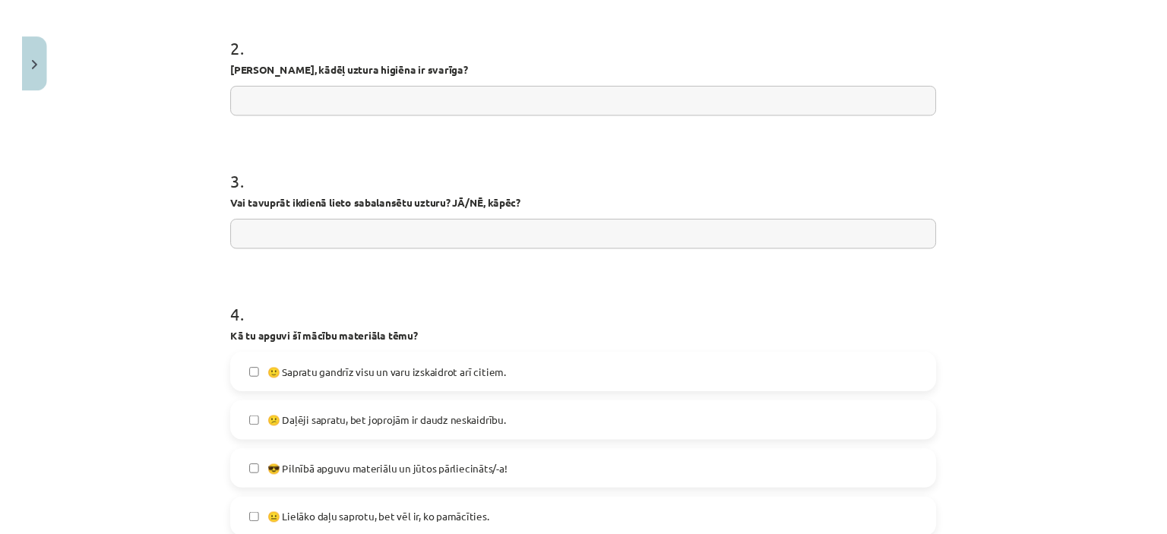
scroll to position [1142, 0]
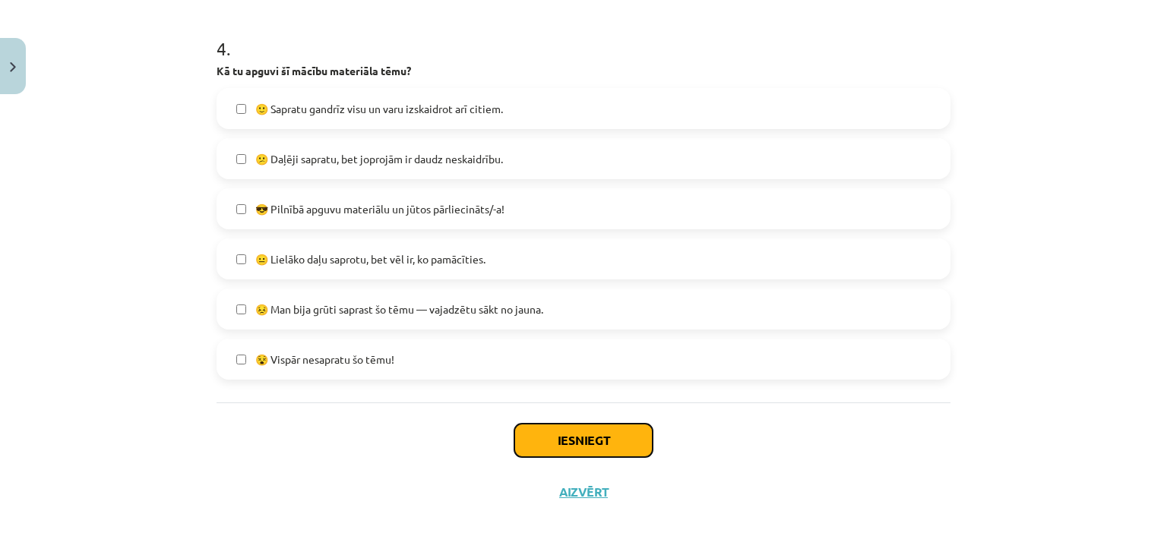
click at [600, 441] on button "Iesniegt" at bounding box center [583, 440] width 138 height 33
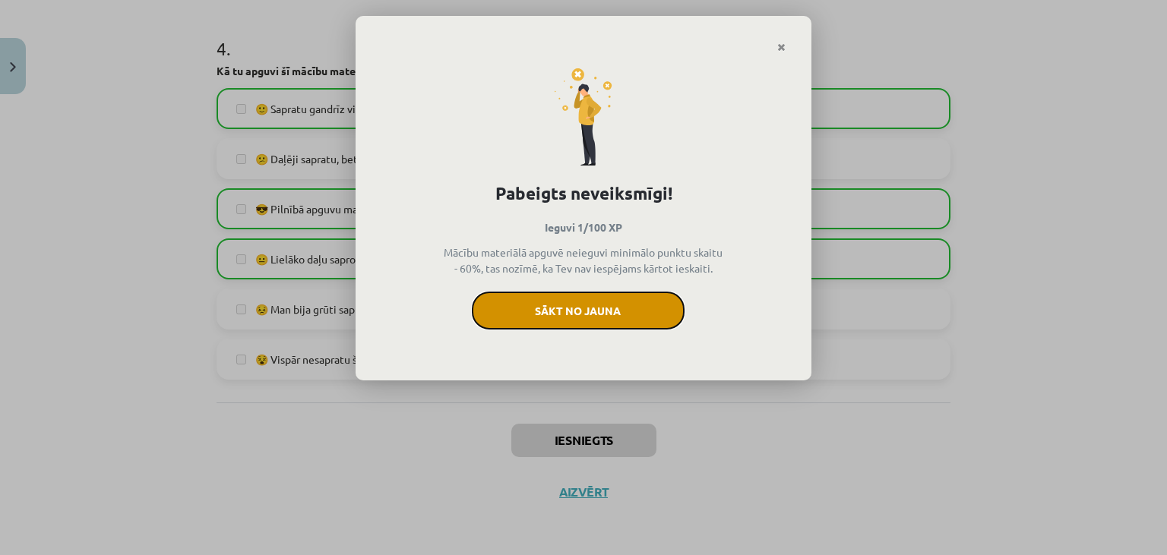
click at [598, 310] on button "Sākt no jauna" at bounding box center [578, 311] width 213 height 38
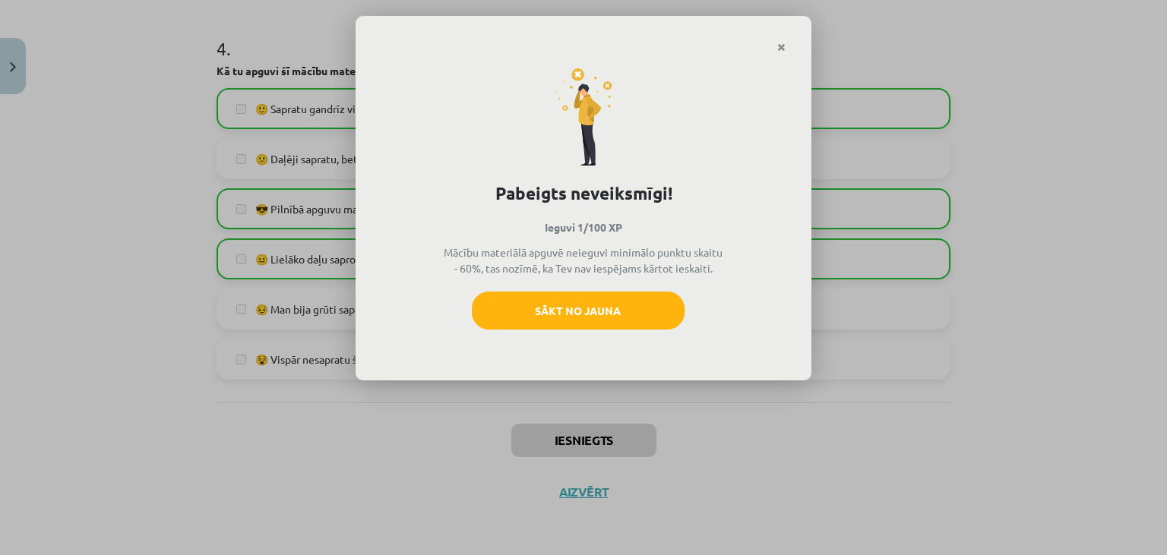
click at [783, 49] on icon "Close" at bounding box center [781, 48] width 8 height 11
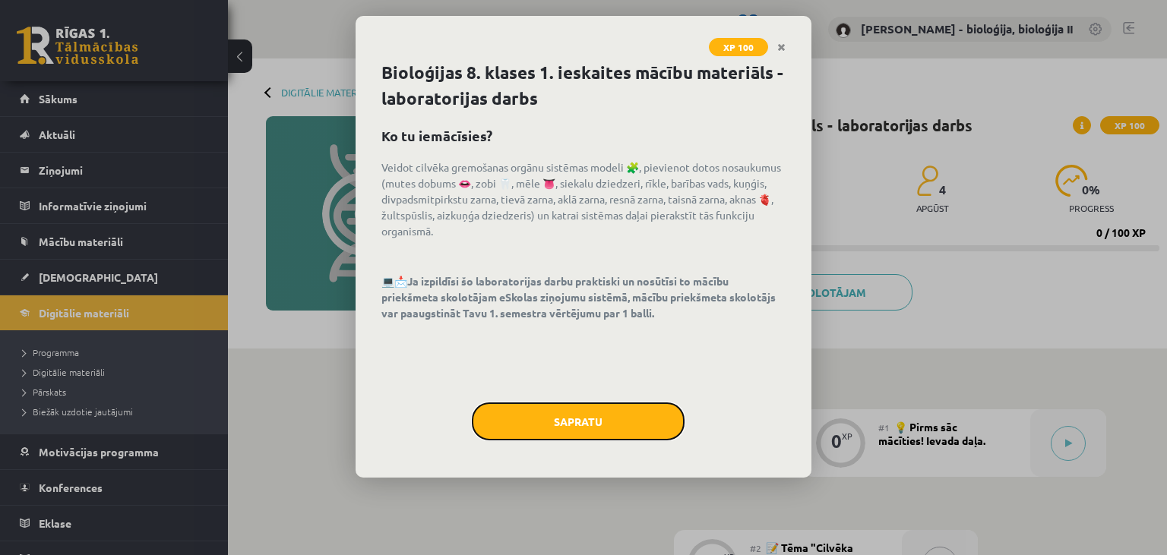
click at [566, 421] on button "Sapratu" at bounding box center [578, 422] width 213 height 38
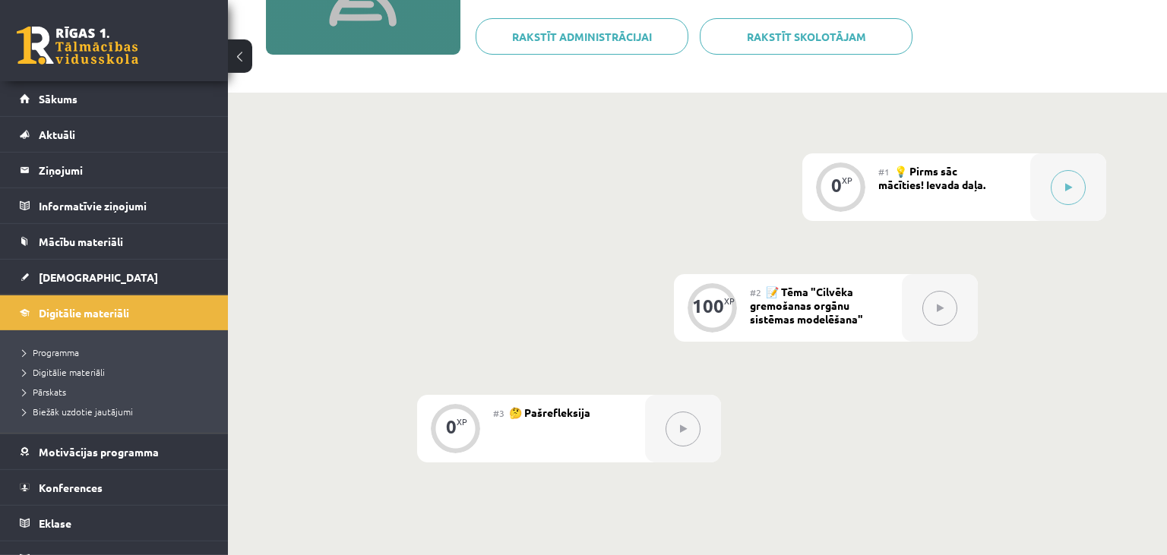
scroll to position [240, 0]
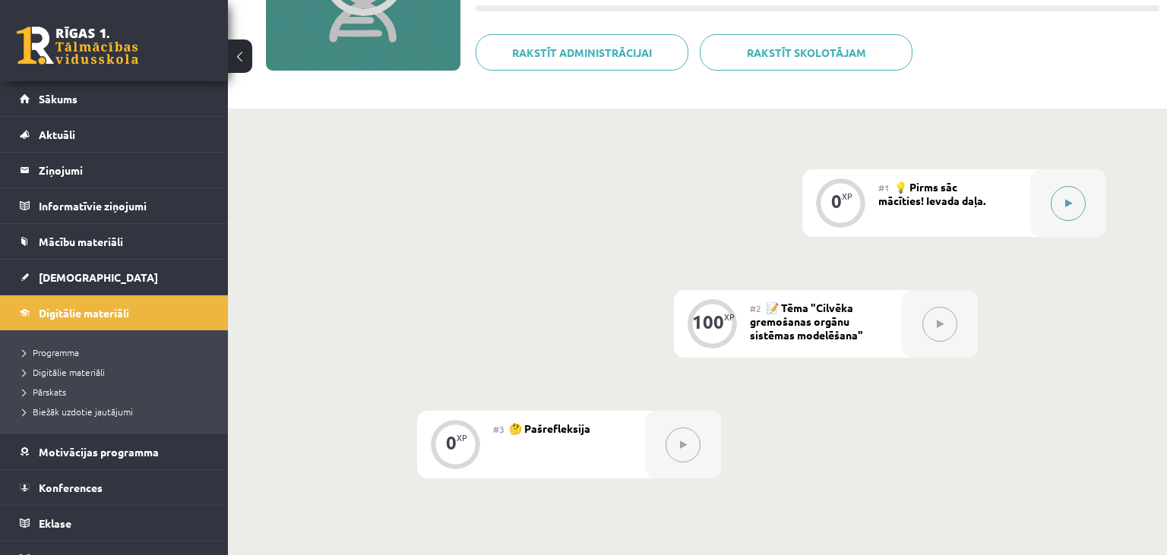
click at [1053, 214] on div at bounding box center [1068, 203] width 76 height 68
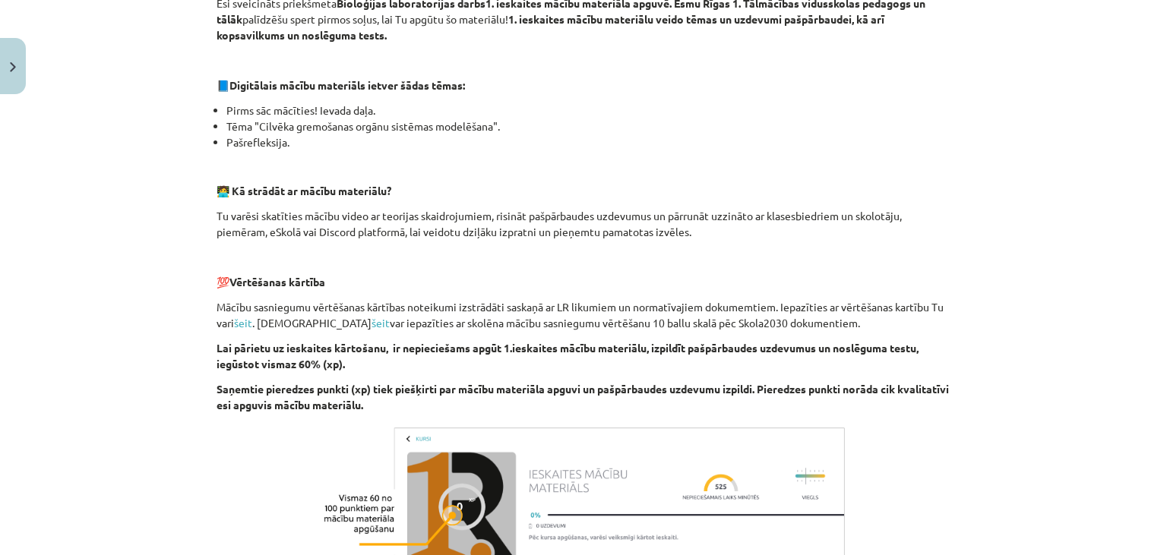
scroll to position [485, 0]
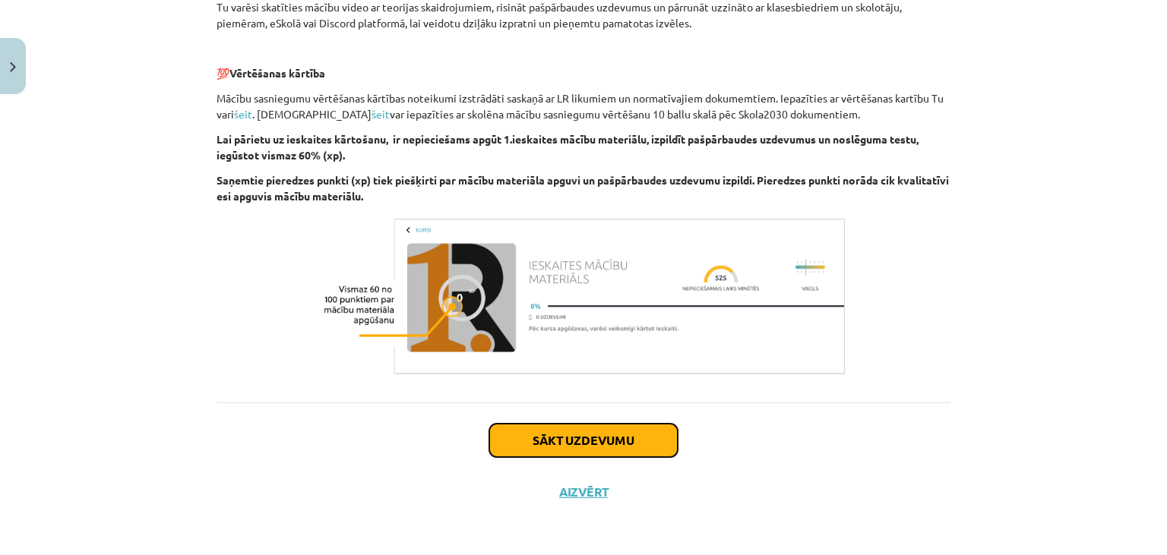
click at [622, 431] on button "Sākt uzdevumu" at bounding box center [583, 440] width 188 height 33
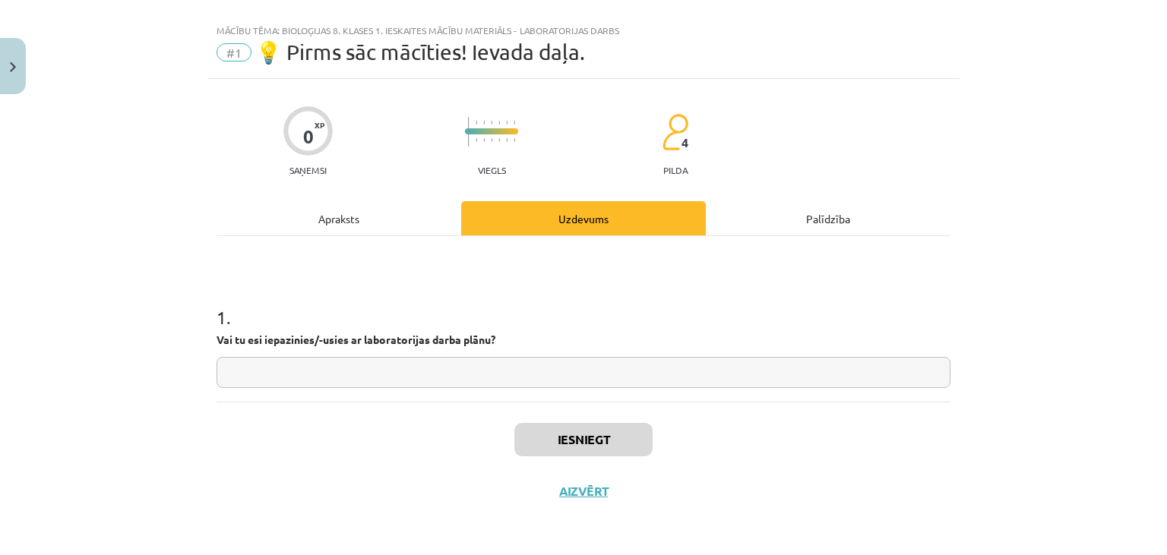
scroll to position [21, 0]
drag, startPoint x: 596, startPoint y: 397, endPoint x: 602, endPoint y: 378, distance: 19.9
click at [598, 386] on div "1 . Vai tu esi iepazinies/-usies ar laboratorijas darba plānu?" at bounding box center [584, 320] width 734 height 166
click at [603, 378] on input "text" at bounding box center [584, 373] width 734 height 31
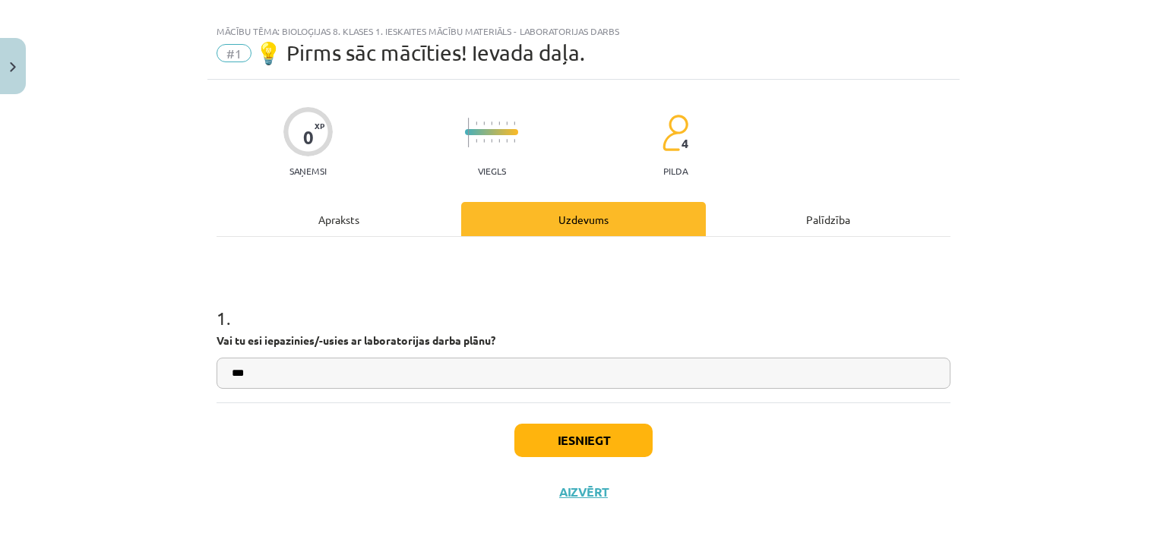
type input "***"
click at [596, 442] on button "Iesniegt" at bounding box center [583, 440] width 138 height 33
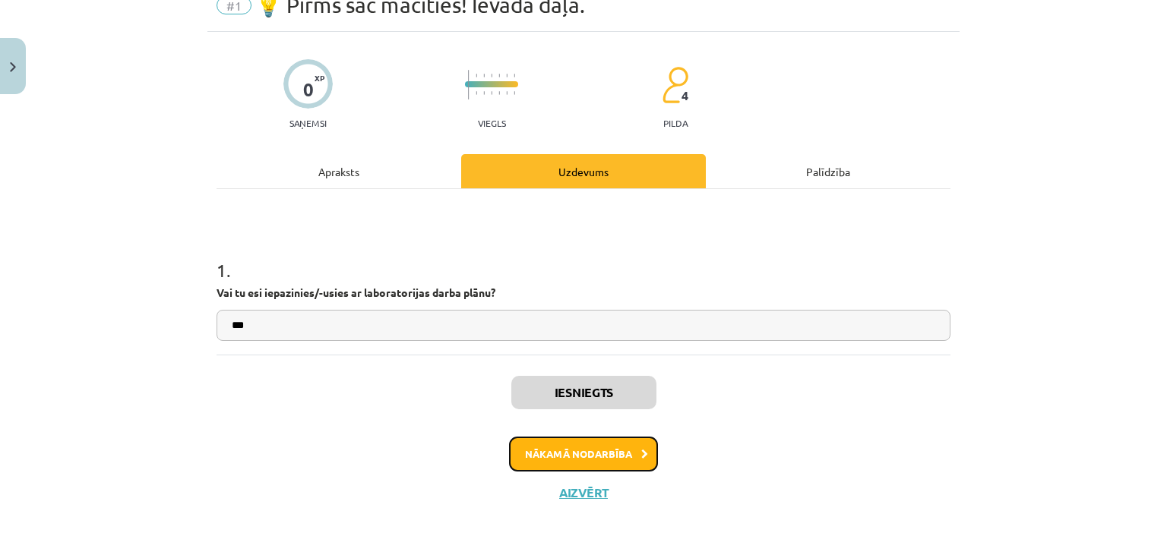
click at [597, 441] on button "Nākamā nodarbība" at bounding box center [583, 454] width 149 height 35
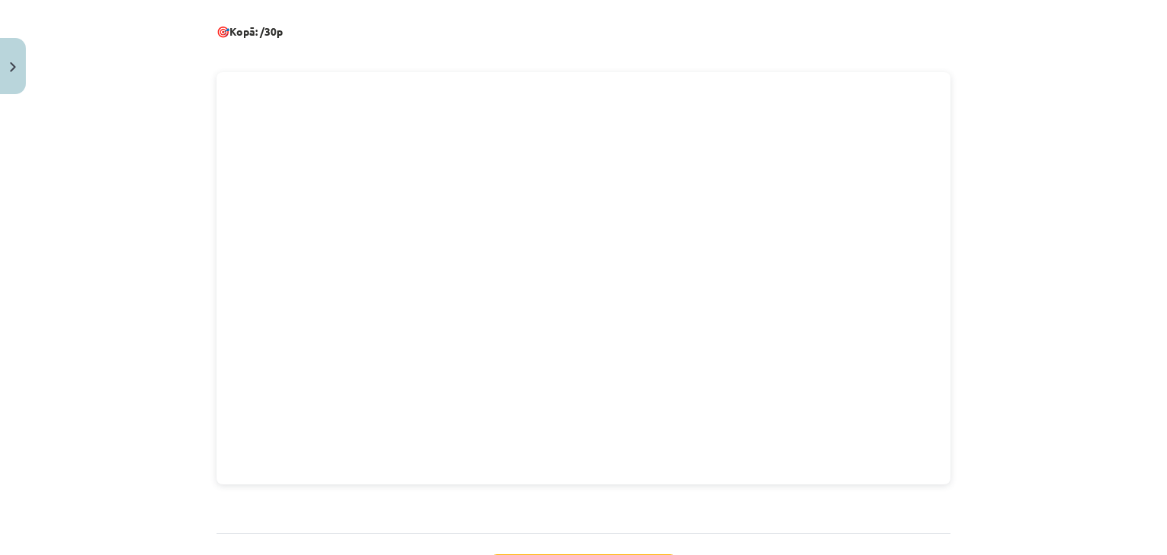
scroll to position [792, 0]
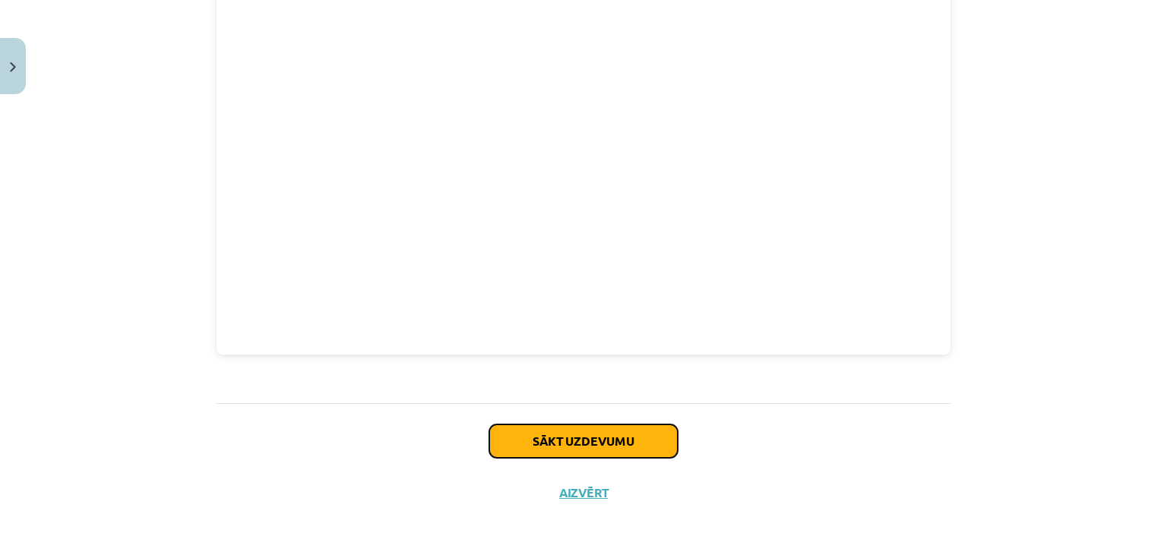
click at [598, 442] on button "Sākt uzdevumu" at bounding box center [583, 441] width 188 height 33
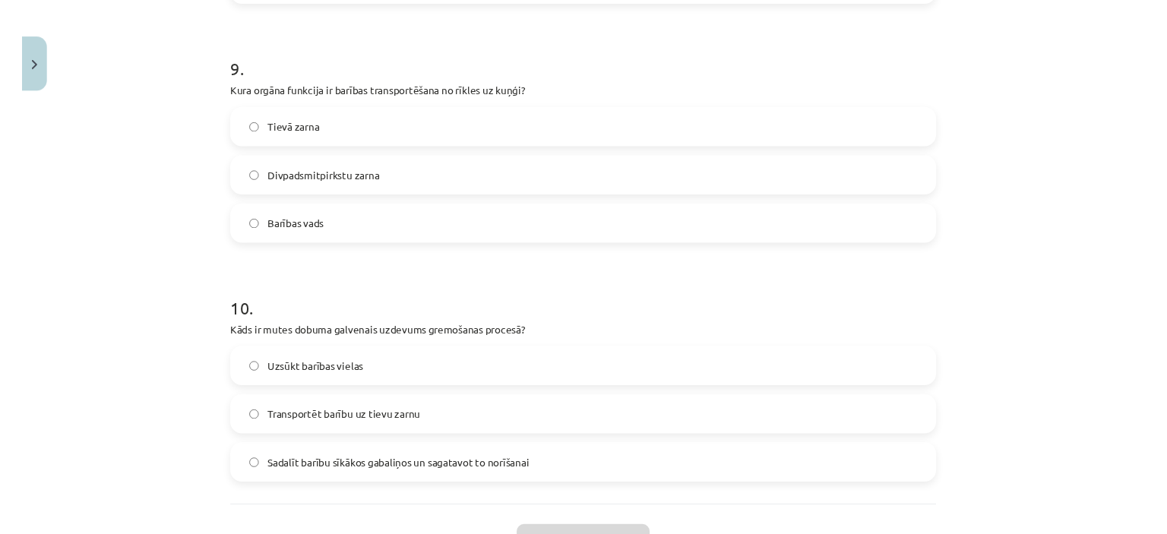
scroll to position [2376, 0]
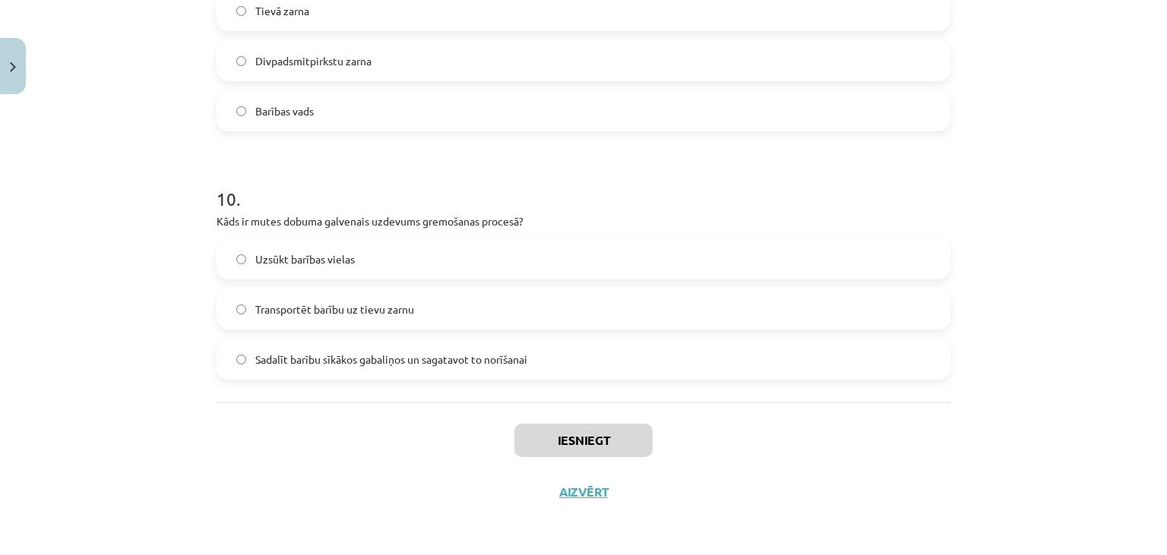
click at [574, 367] on label "Sadalīt barību sīkākos gabaliņos un sagatavot to norīšanai" at bounding box center [583, 359] width 731 height 38
click at [583, 437] on button "Iesniegt" at bounding box center [583, 440] width 138 height 33
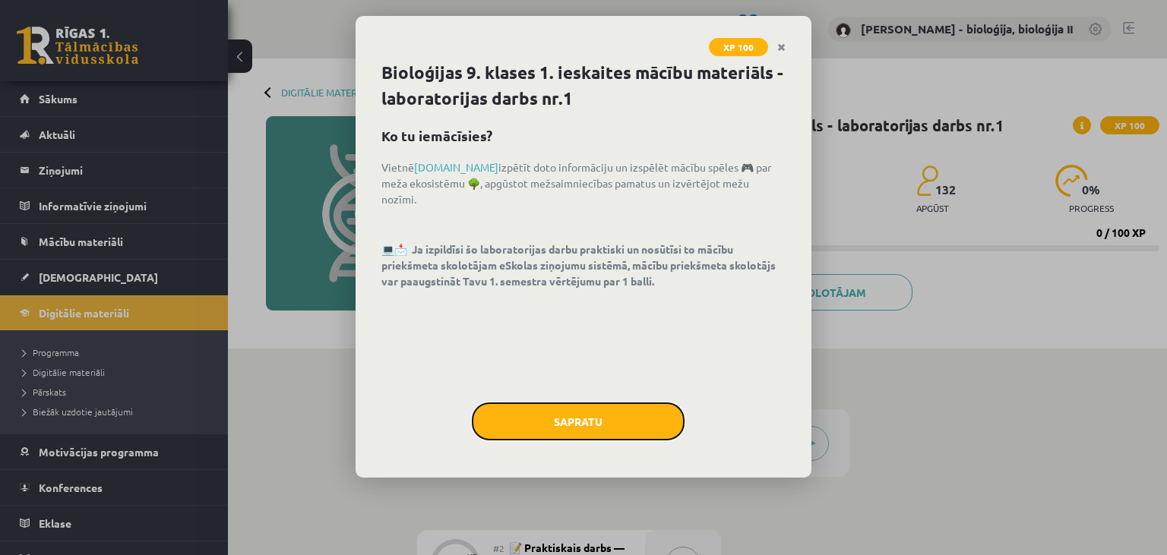
drag, startPoint x: 591, startPoint y: 430, endPoint x: 588, endPoint y: 438, distance: 8.2
click at [590, 430] on button "Sapratu" at bounding box center [578, 422] width 213 height 38
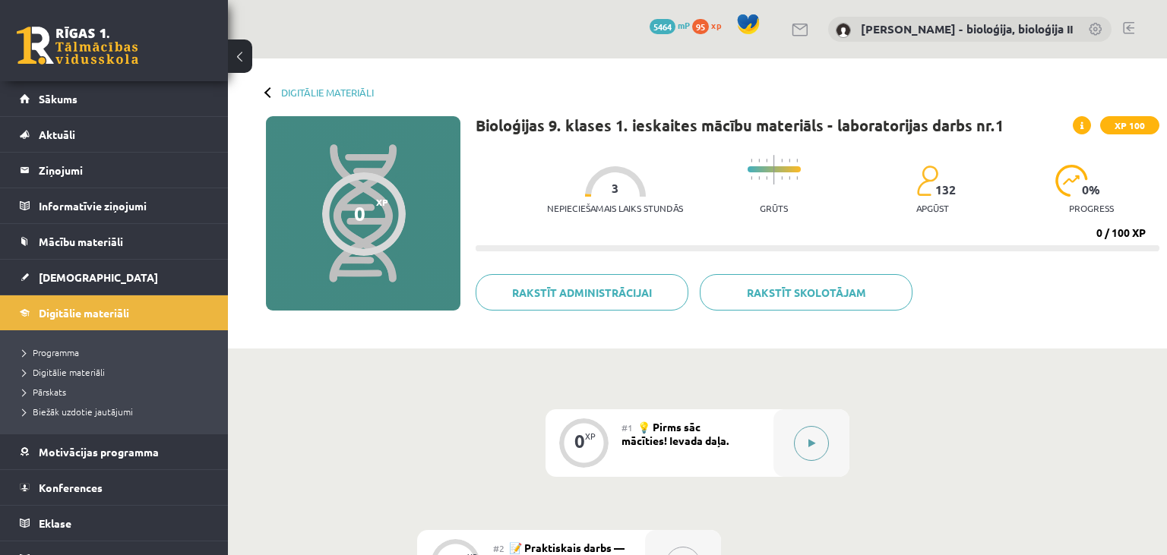
click at [807, 438] on button at bounding box center [811, 443] width 35 height 35
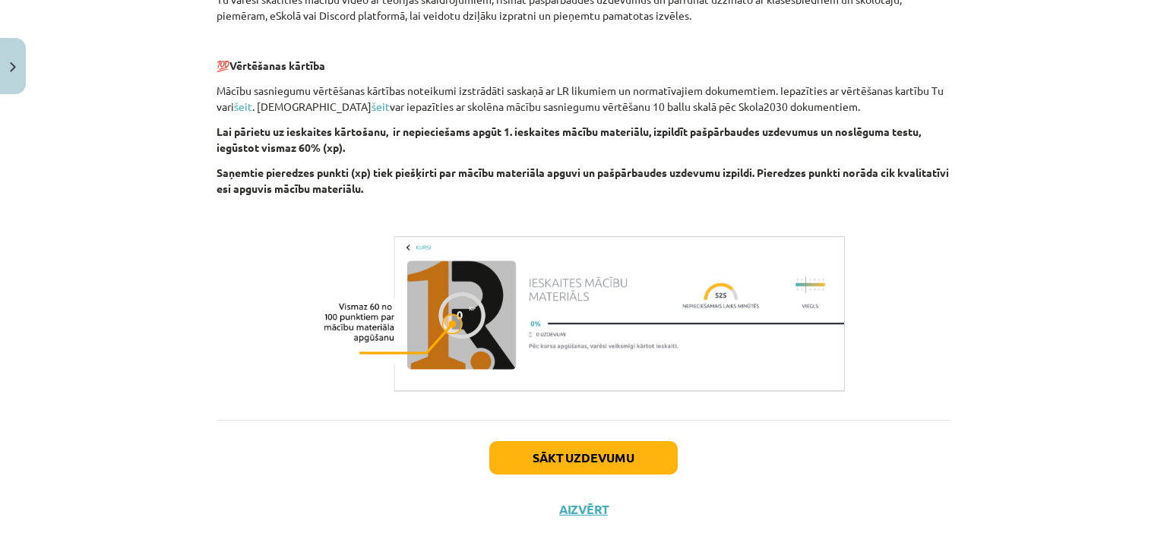
scroll to position [511, 0]
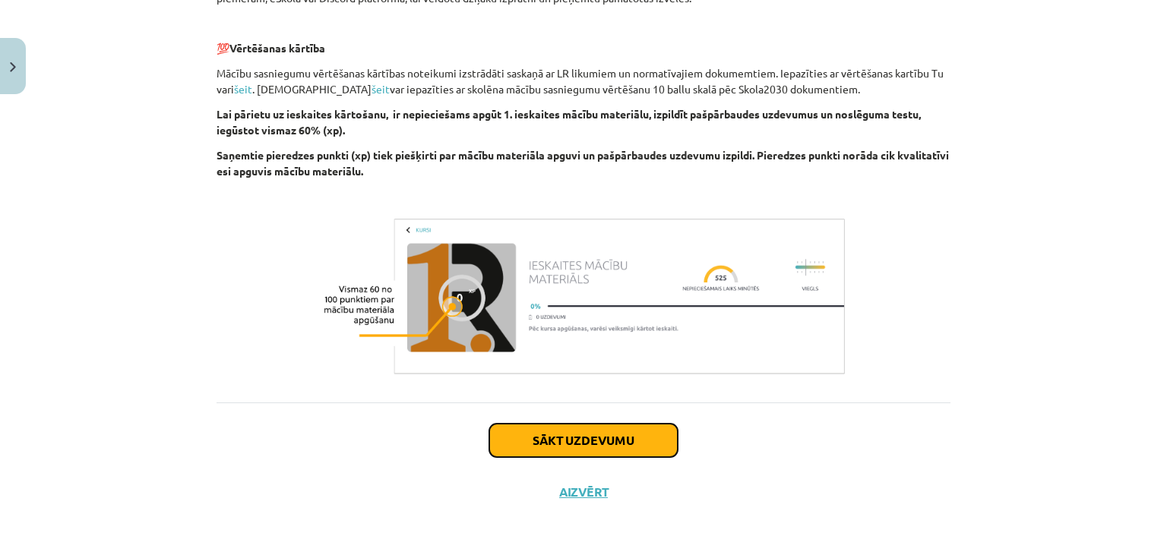
click at [597, 442] on button "Sākt uzdevumu" at bounding box center [583, 440] width 188 height 33
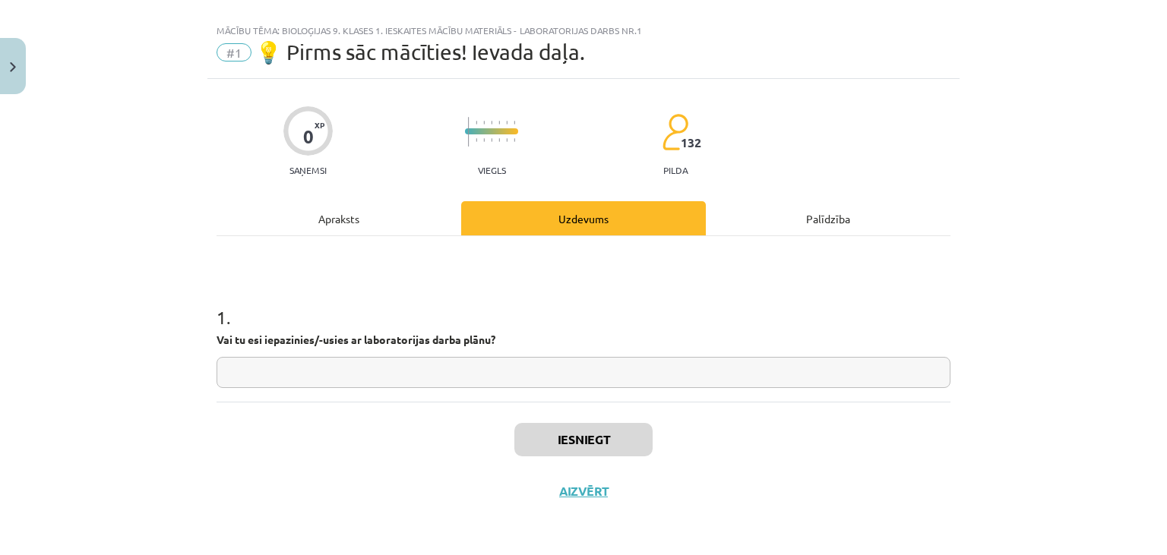
scroll to position [21, 0]
click at [577, 381] on input "text" at bounding box center [584, 373] width 734 height 31
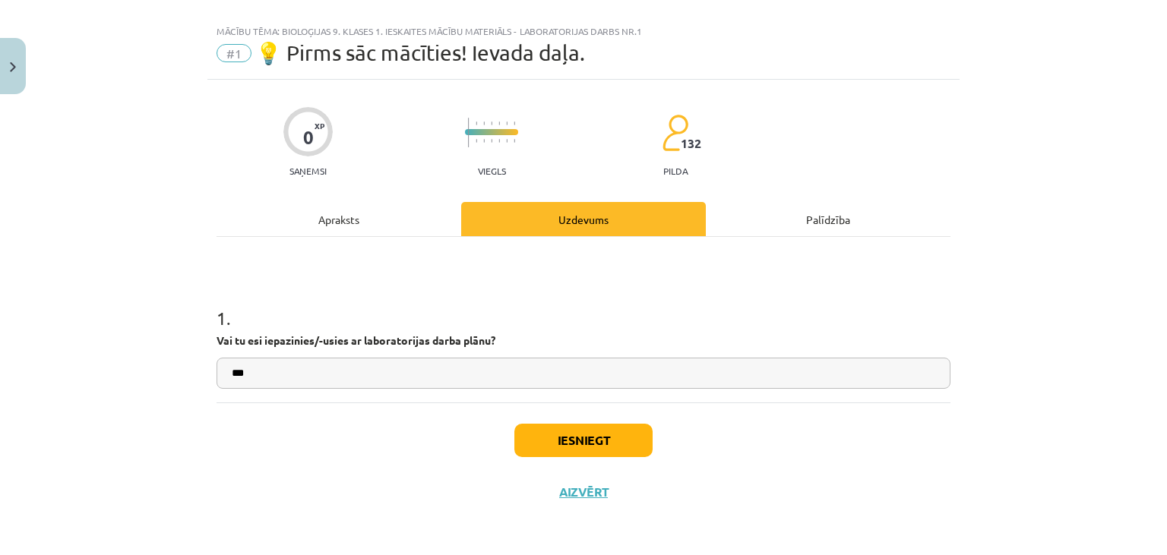
type input "***"
click at [602, 447] on button "Iesniegt" at bounding box center [583, 440] width 138 height 33
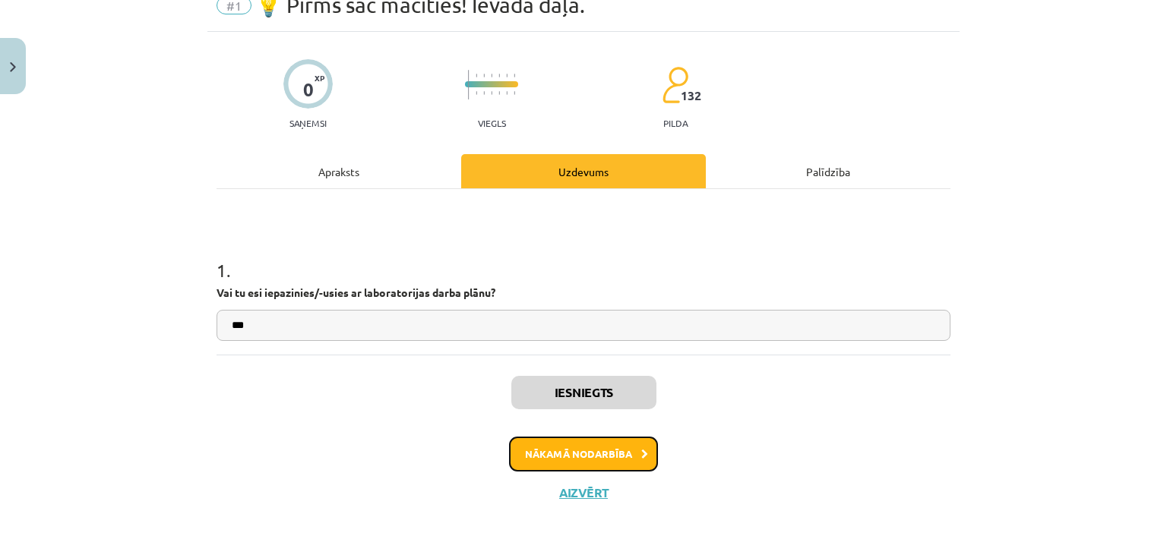
click at [566, 454] on button "Nākamā nodarbība" at bounding box center [583, 454] width 149 height 35
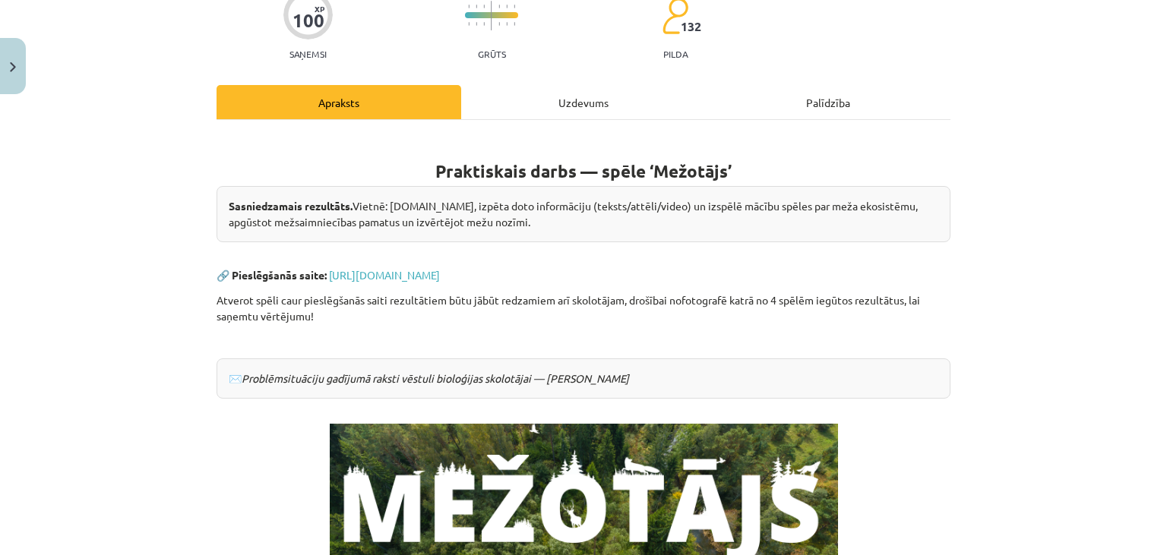
scroll to position [354, 0]
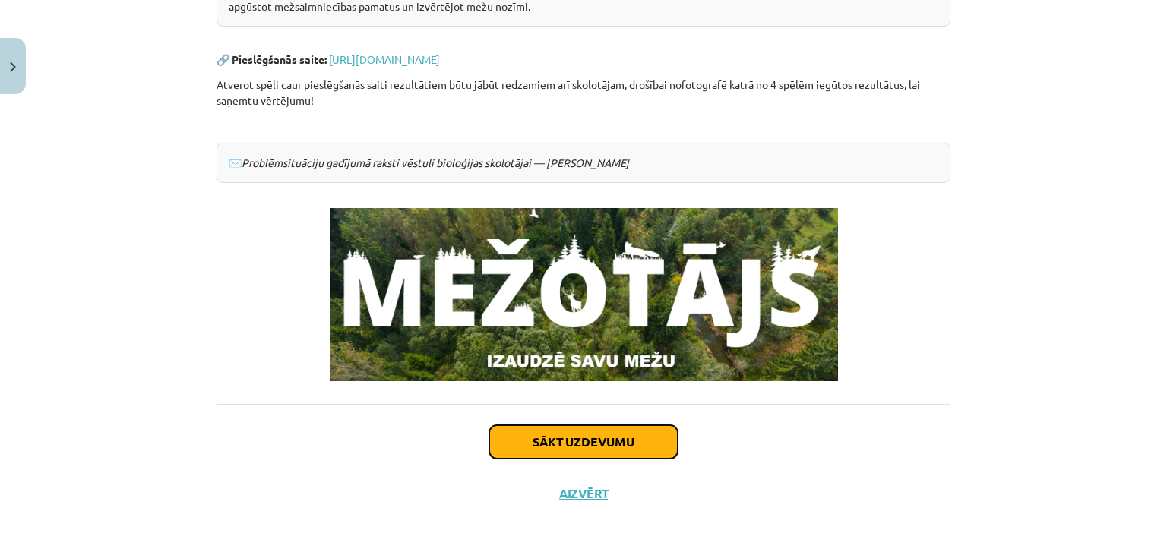
click at [637, 445] on button "Sākt uzdevumu" at bounding box center [583, 441] width 188 height 33
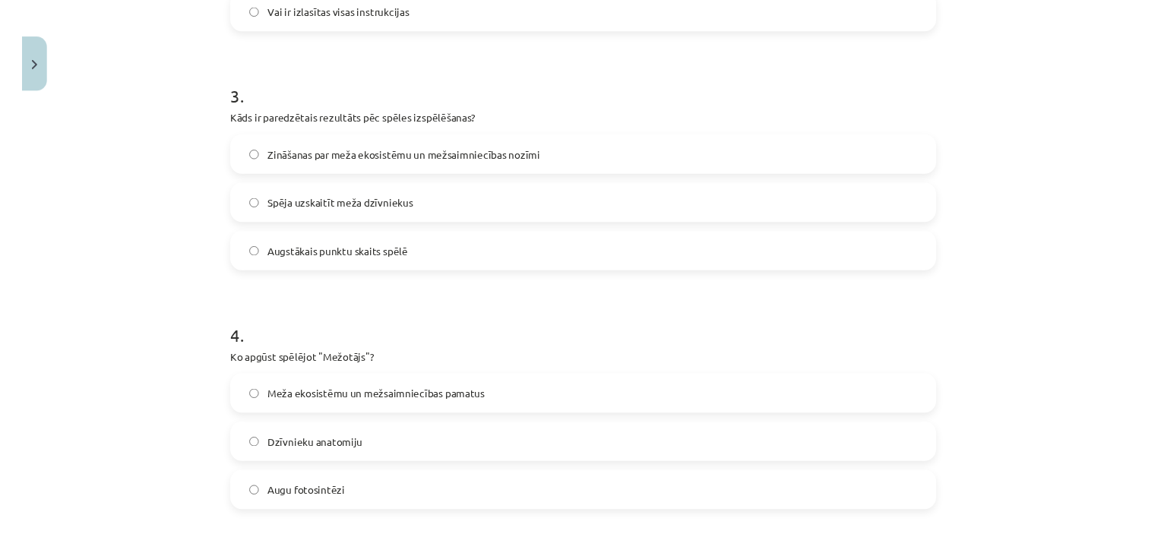
scroll to position [921, 0]
